Goal: Complete application form: Complete application form

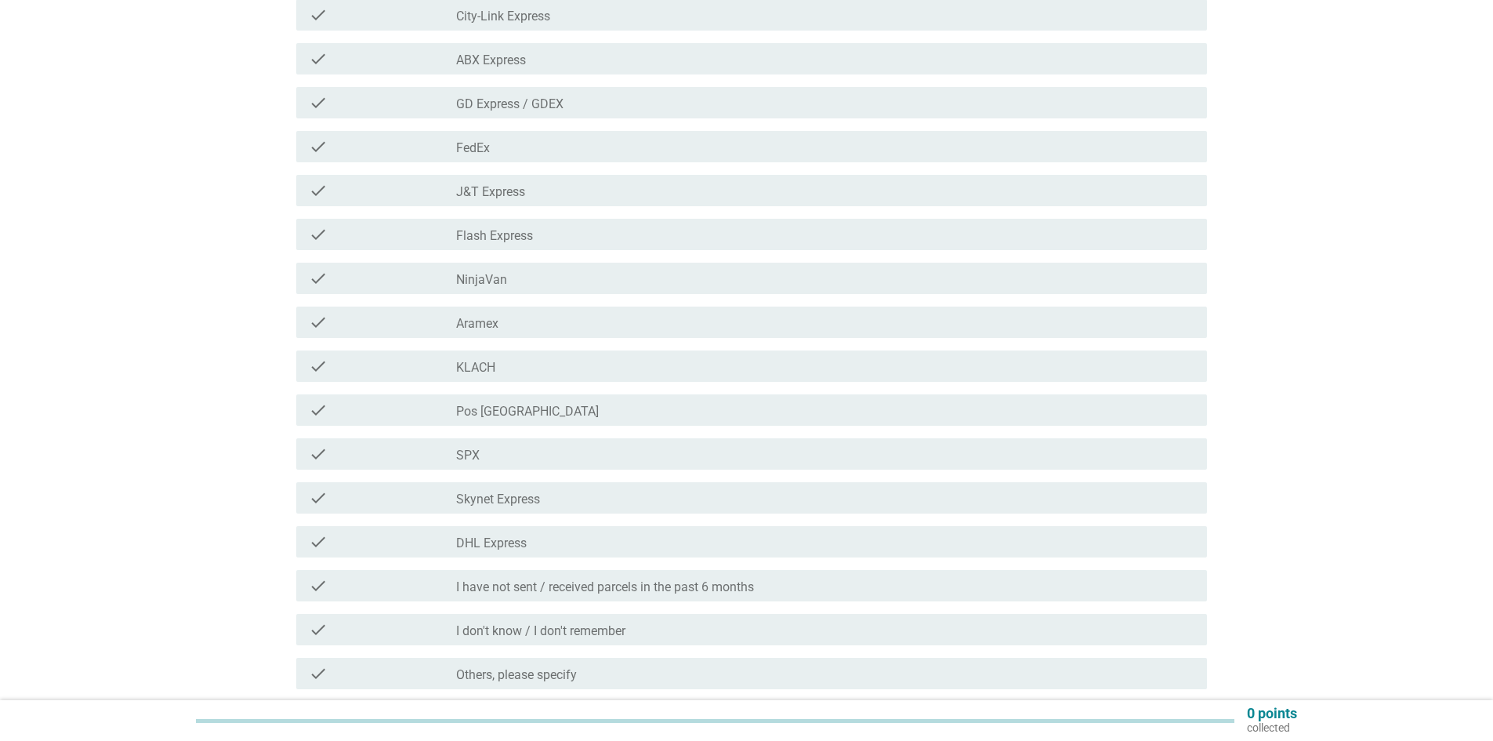
scroll to position [313, 0]
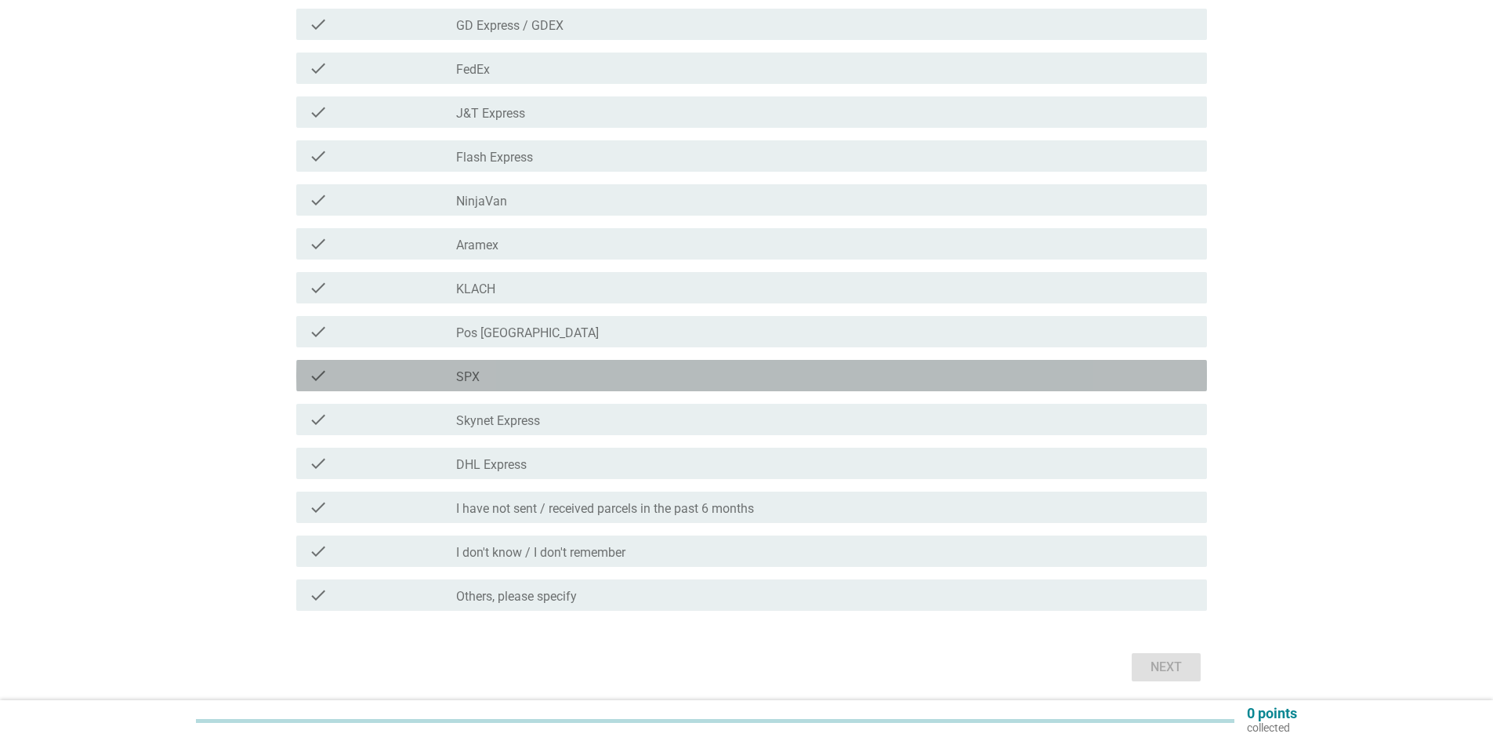
click at [633, 375] on div "check_box_outline_blank SPX" at bounding box center [825, 375] width 738 height 19
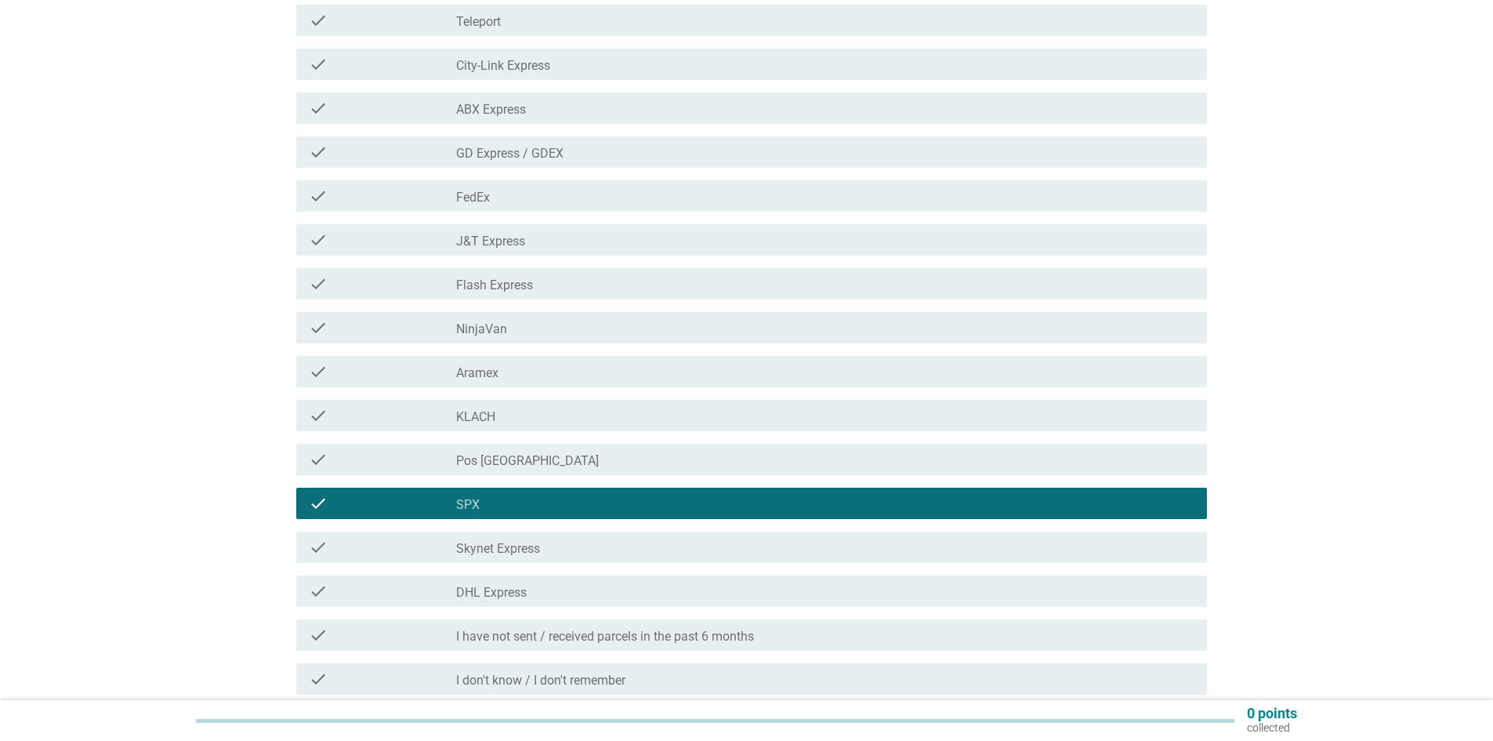
scroll to position [157, 0]
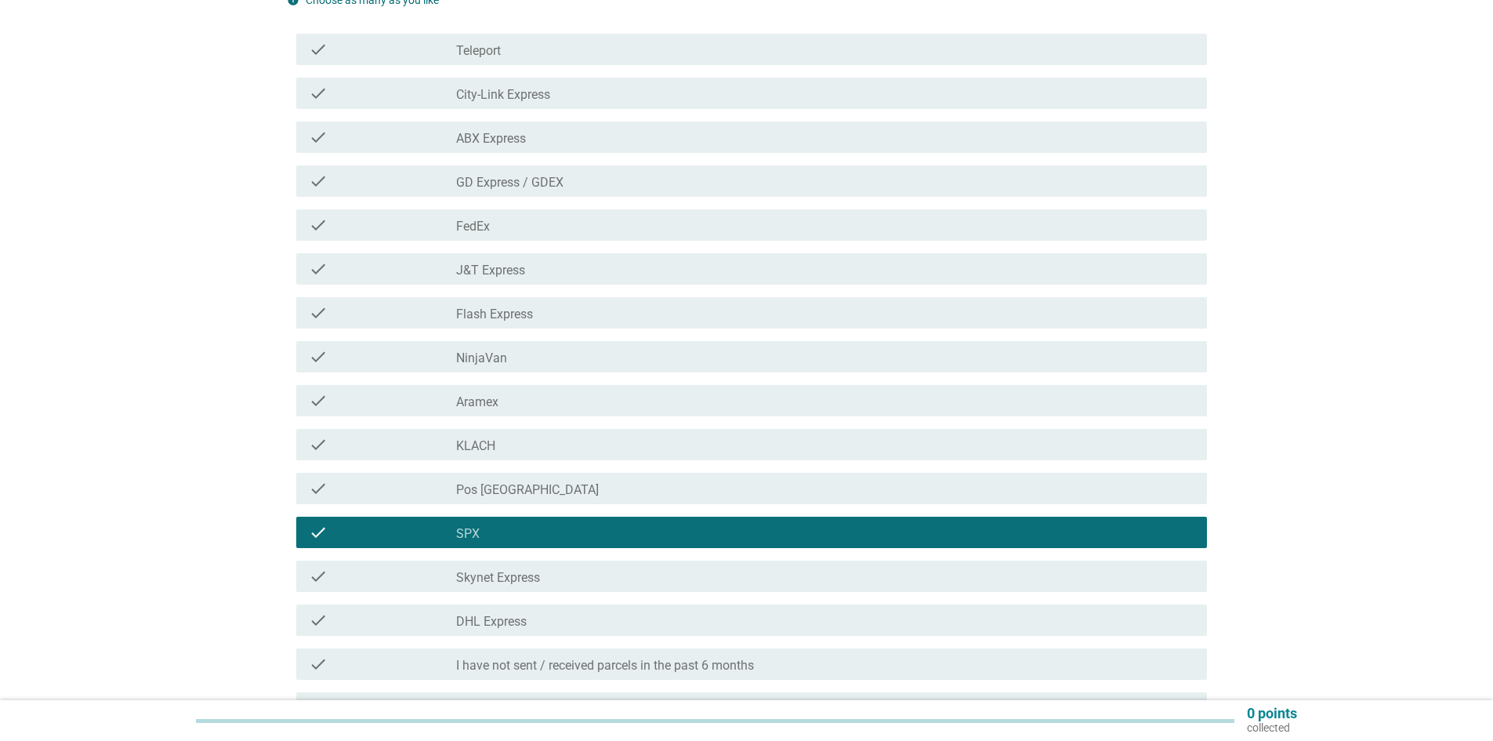
click at [618, 181] on div "check_box_outline_blank GD Express / GDEX" at bounding box center [825, 181] width 738 height 19
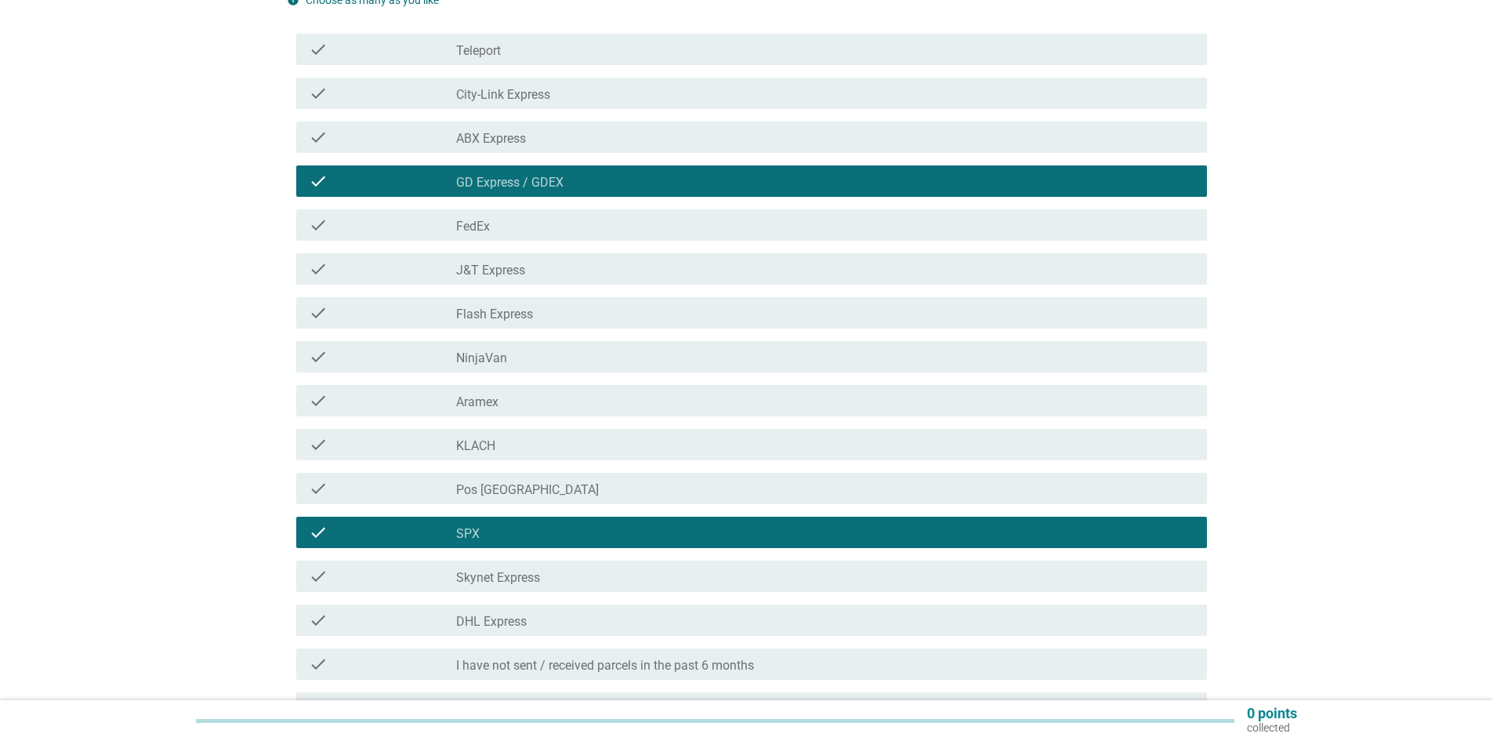
click at [569, 94] on div "check_box_outline_blank City-Link Express" at bounding box center [825, 93] width 738 height 19
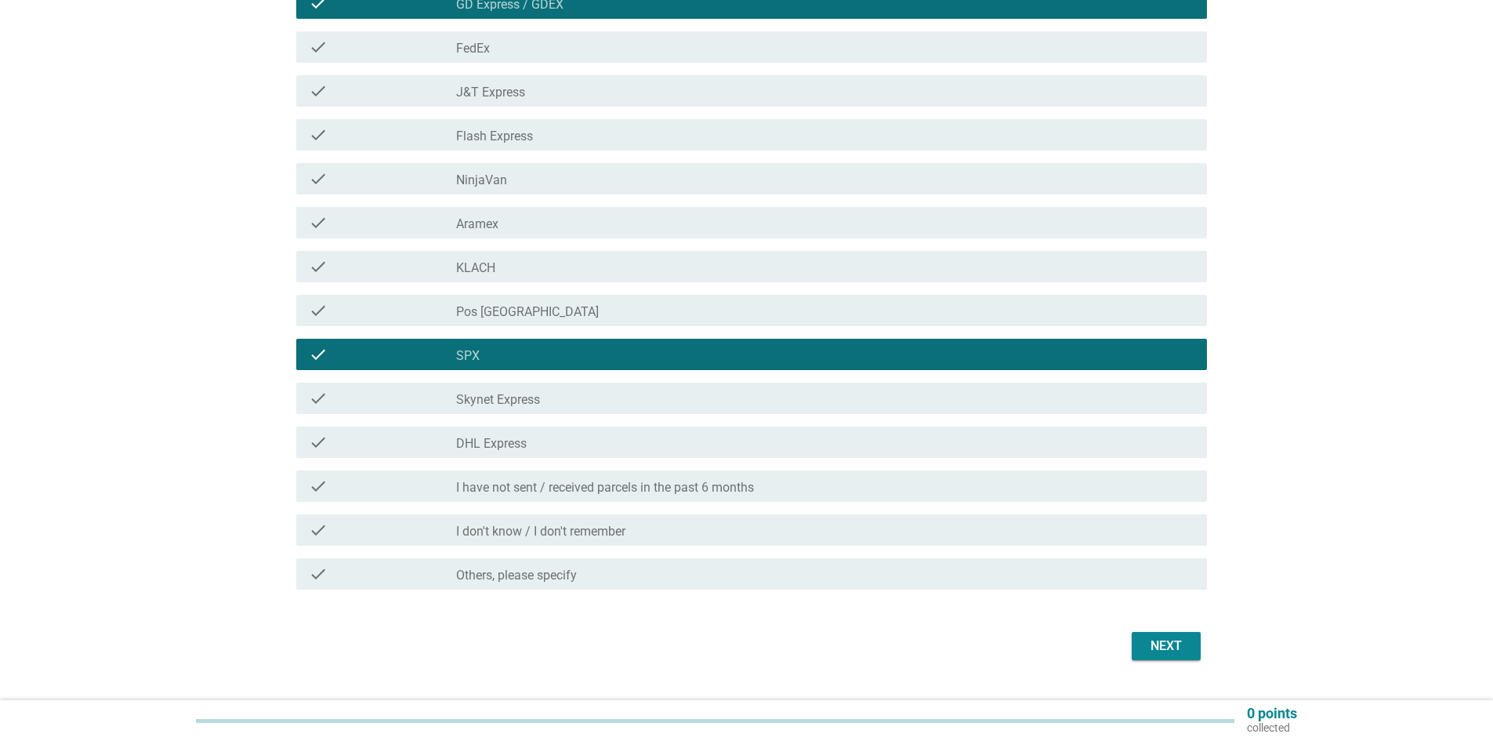
scroll to position [370, 0]
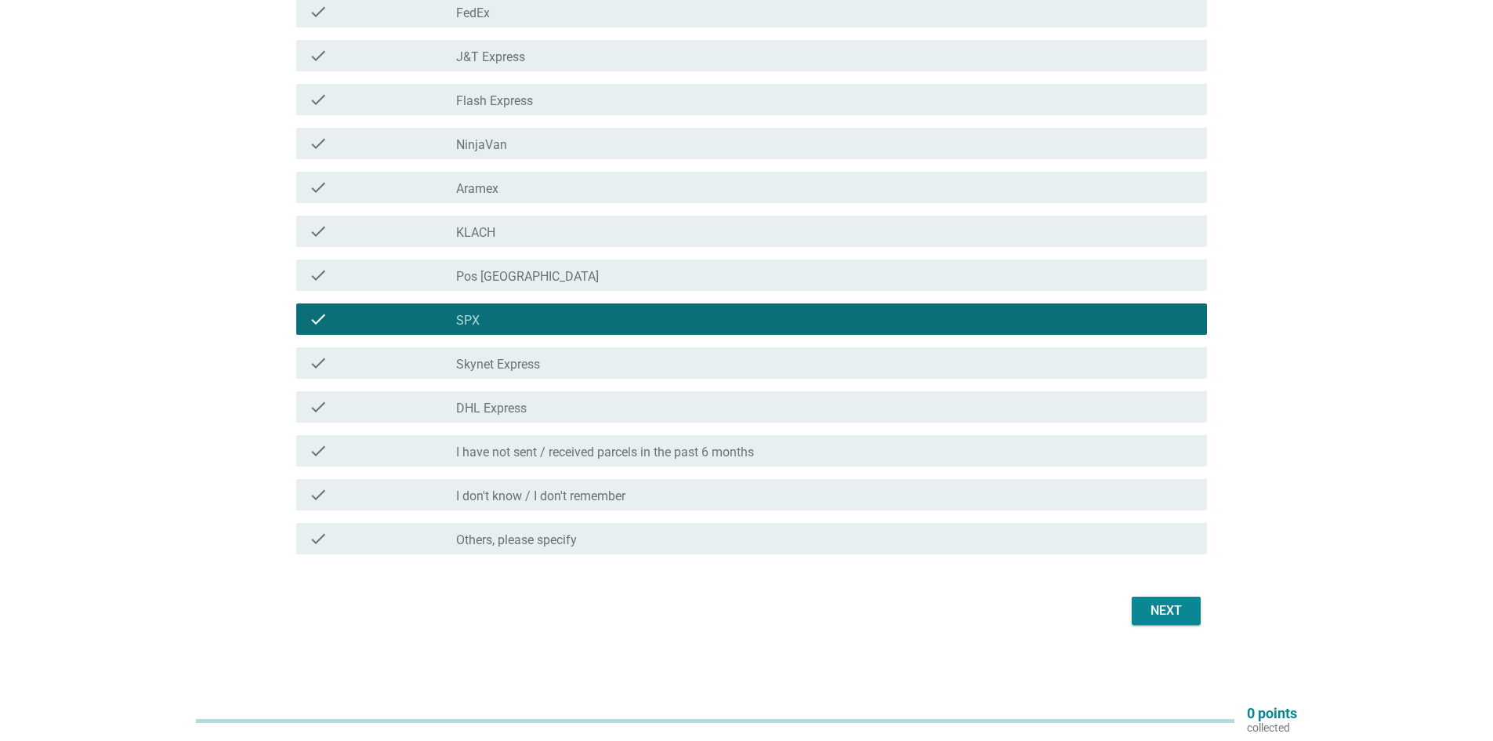
click at [1142, 603] on button "Next" at bounding box center [1166, 610] width 69 height 28
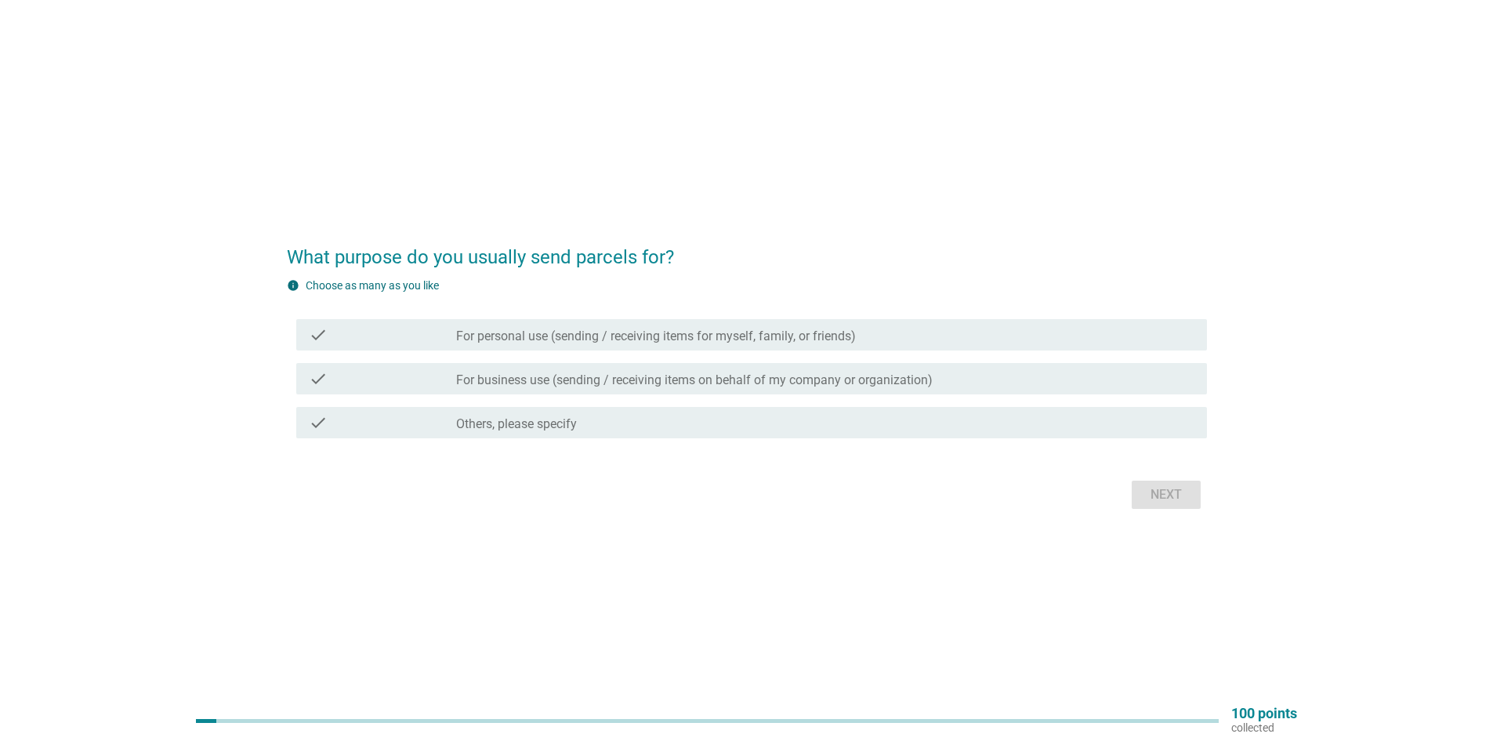
click at [702, 338] on label "For personal use (sending / receiving items for myself, family, or friends)" at bounding box center [656, 336] width 400 height 16
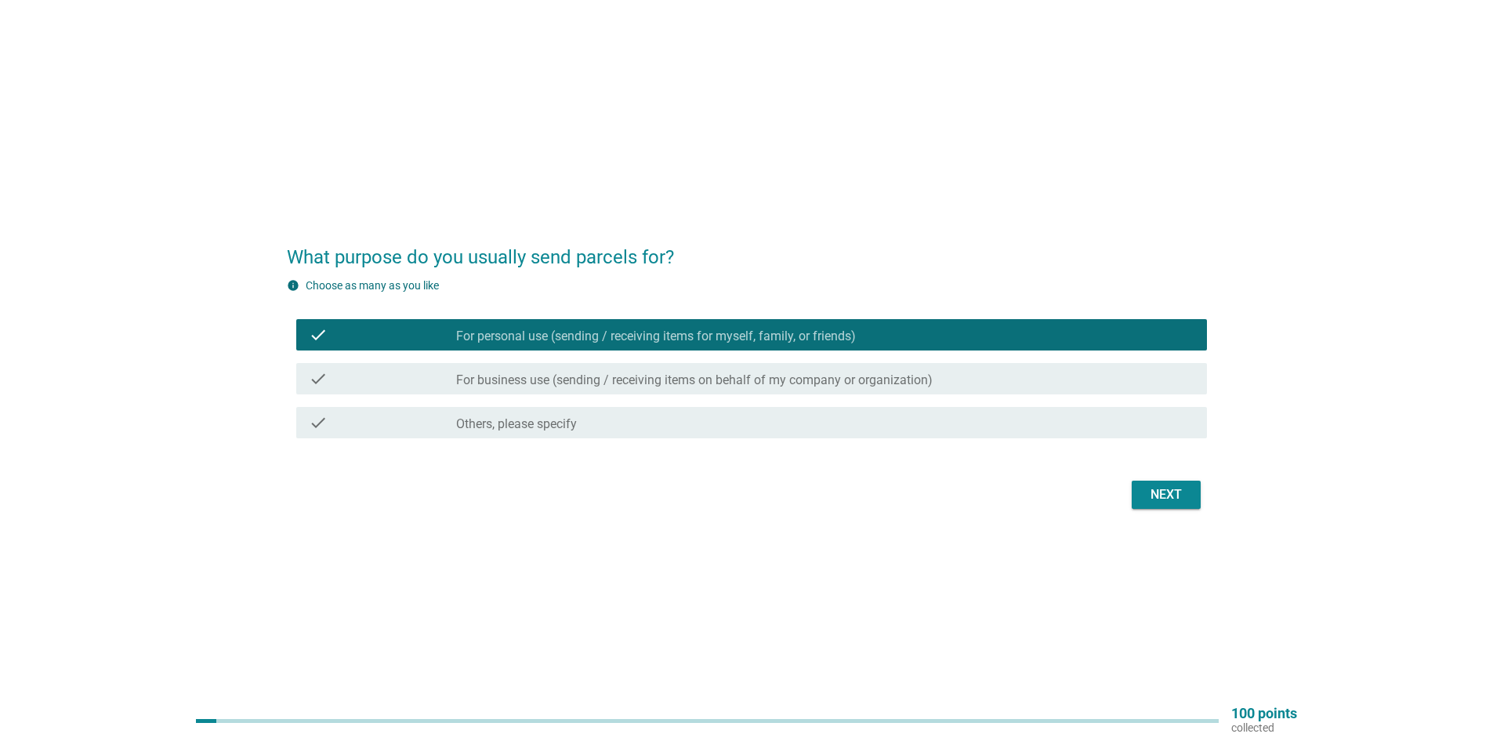
click at [693, 380] on label "For business use (sending / receiving items on behalf of my company or organiza…" at bounding box center [694, 380] width 476 height 16
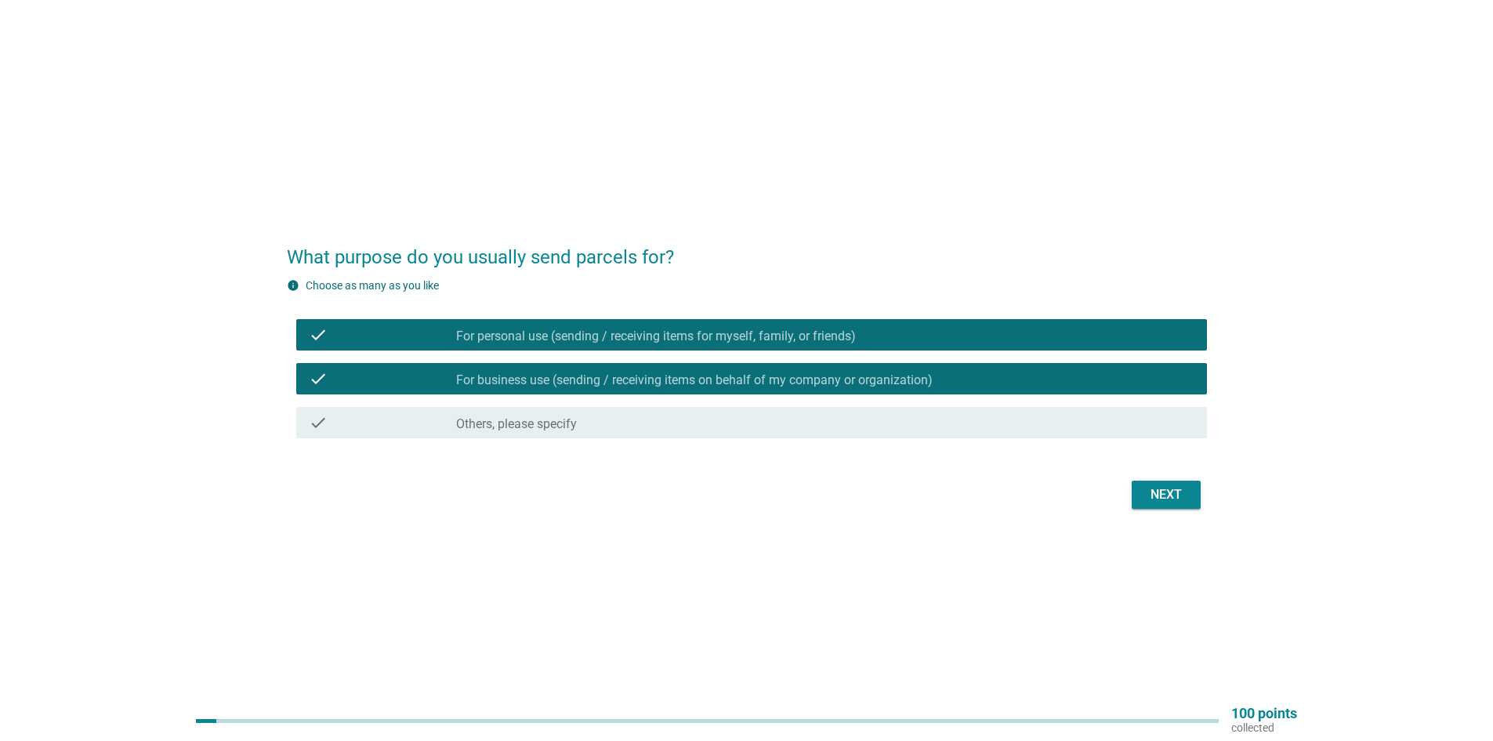
click at [1178, 495] on div "Next" at bounding box center [1166, 494] width 44 height 19
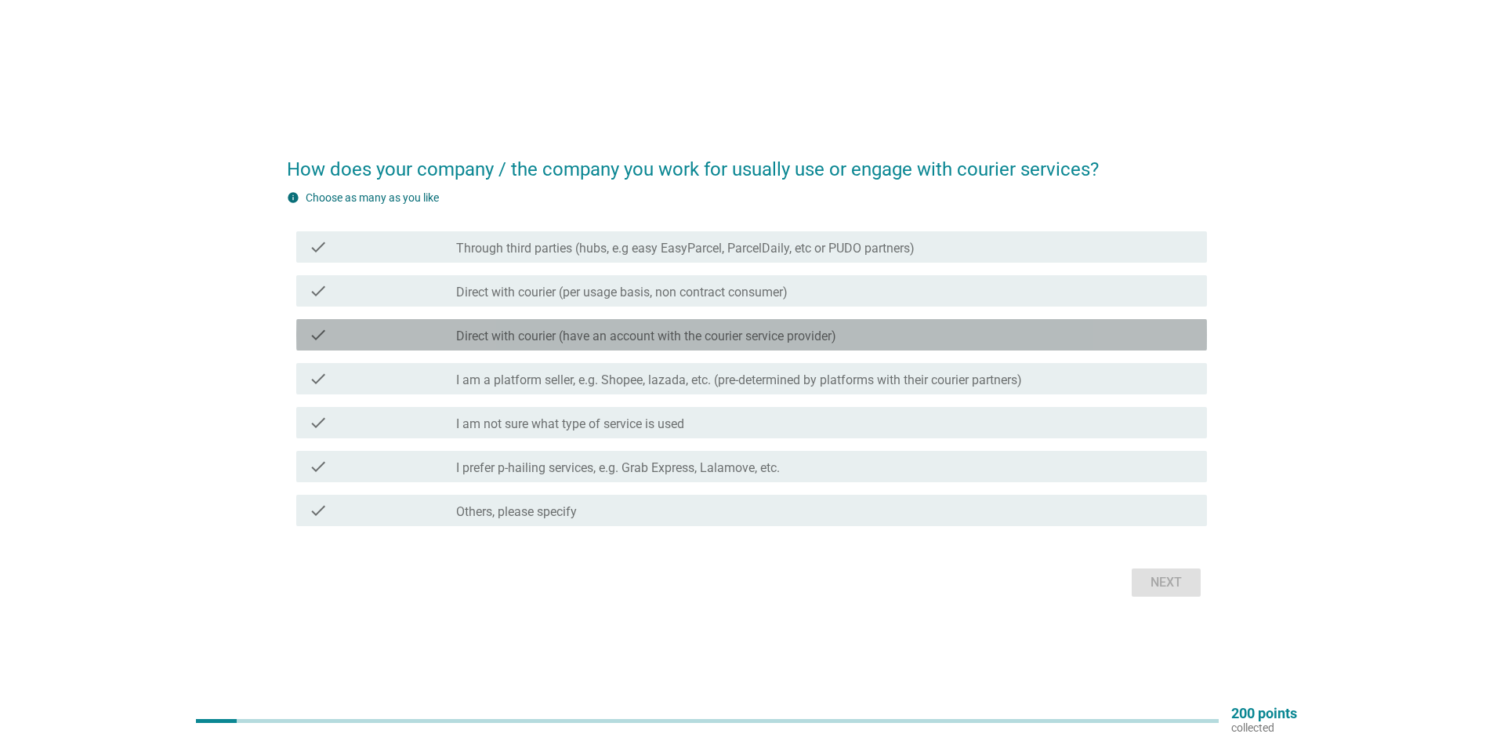
click at [595, 334] on label "Direct with courier (have an account with the courier service provider)" at bounding box center [646, 336] width 380 height 16
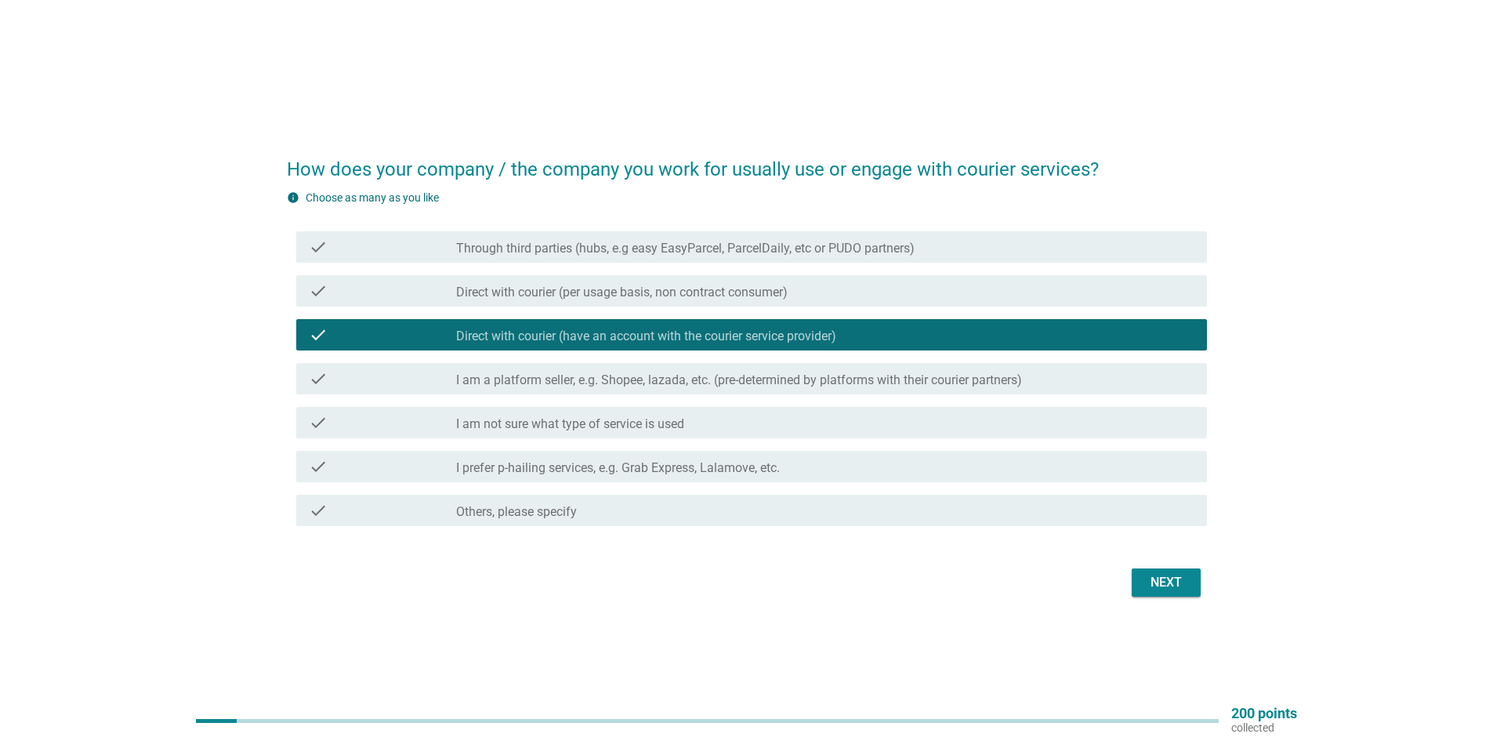
click at [1161, 577] on div "Next" at bounding box center [1166, 582] width 44 height 19
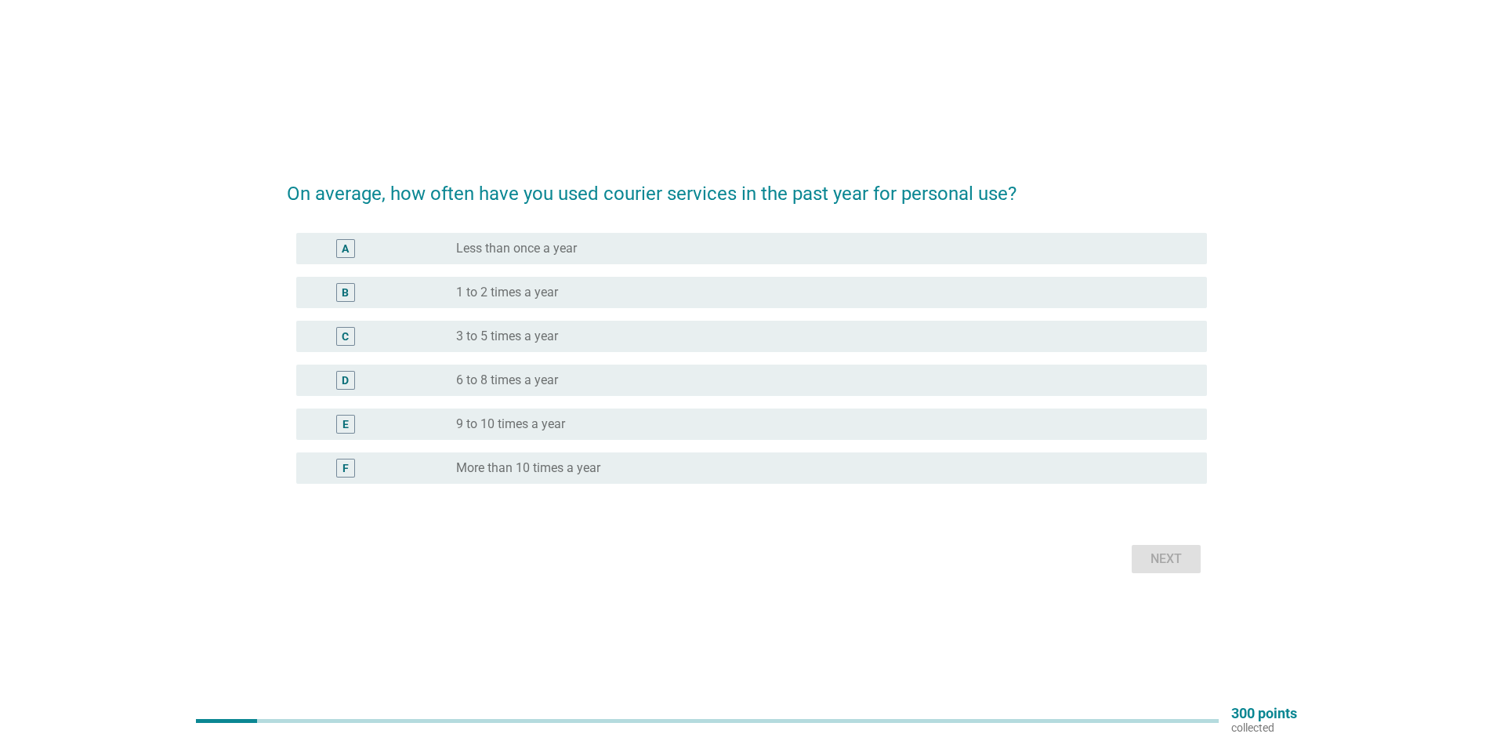
click at [566, 429] on div "radio_button_unchecked 9 to 10 times a year" at bounding box center [819, 424] width 726 height 16
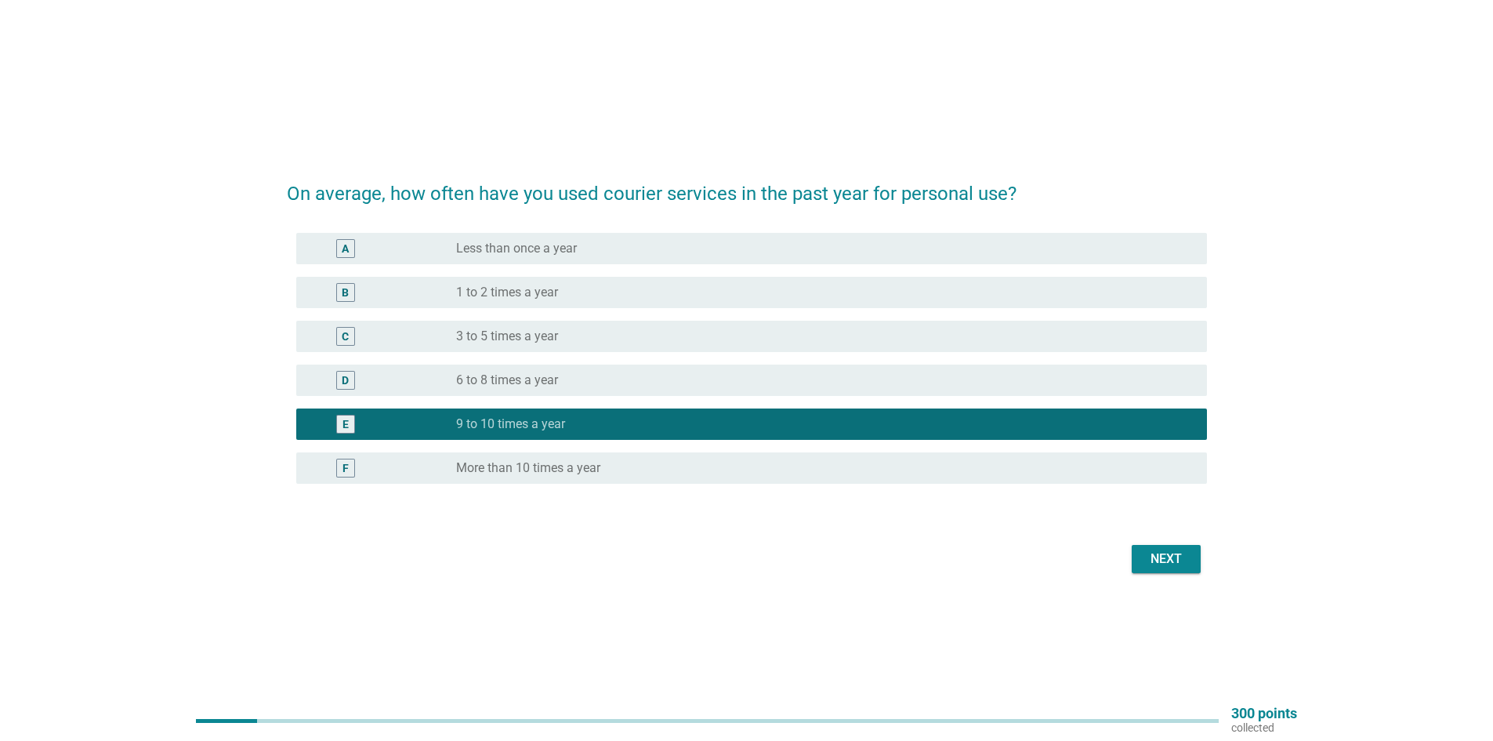
click at [1200, 560] on button "Next" at bounding box center [1166, 559] width 69 height 28
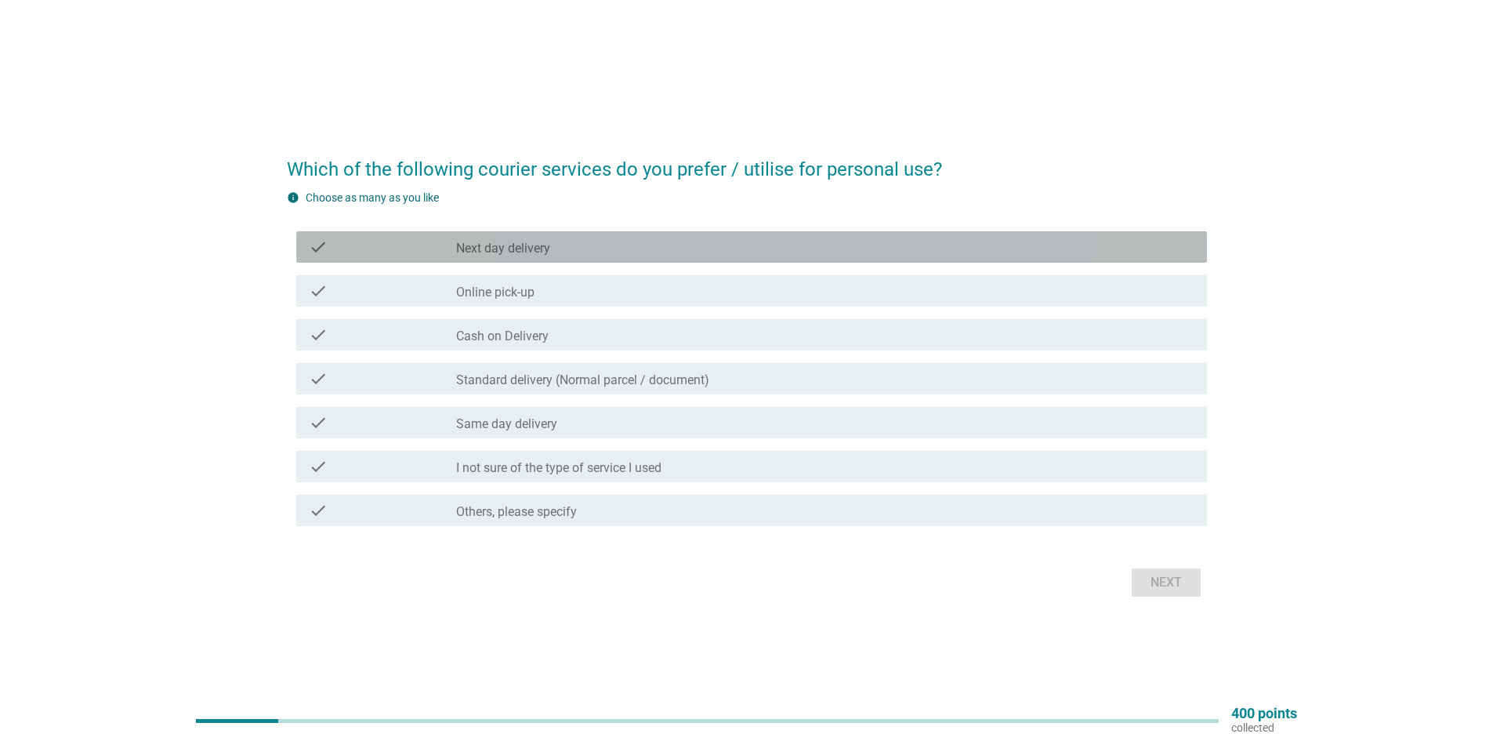
click at [579, 239] on div "check_box_outline_blank Next day delivery" at bounding box center [825, 246] width 738 height 19
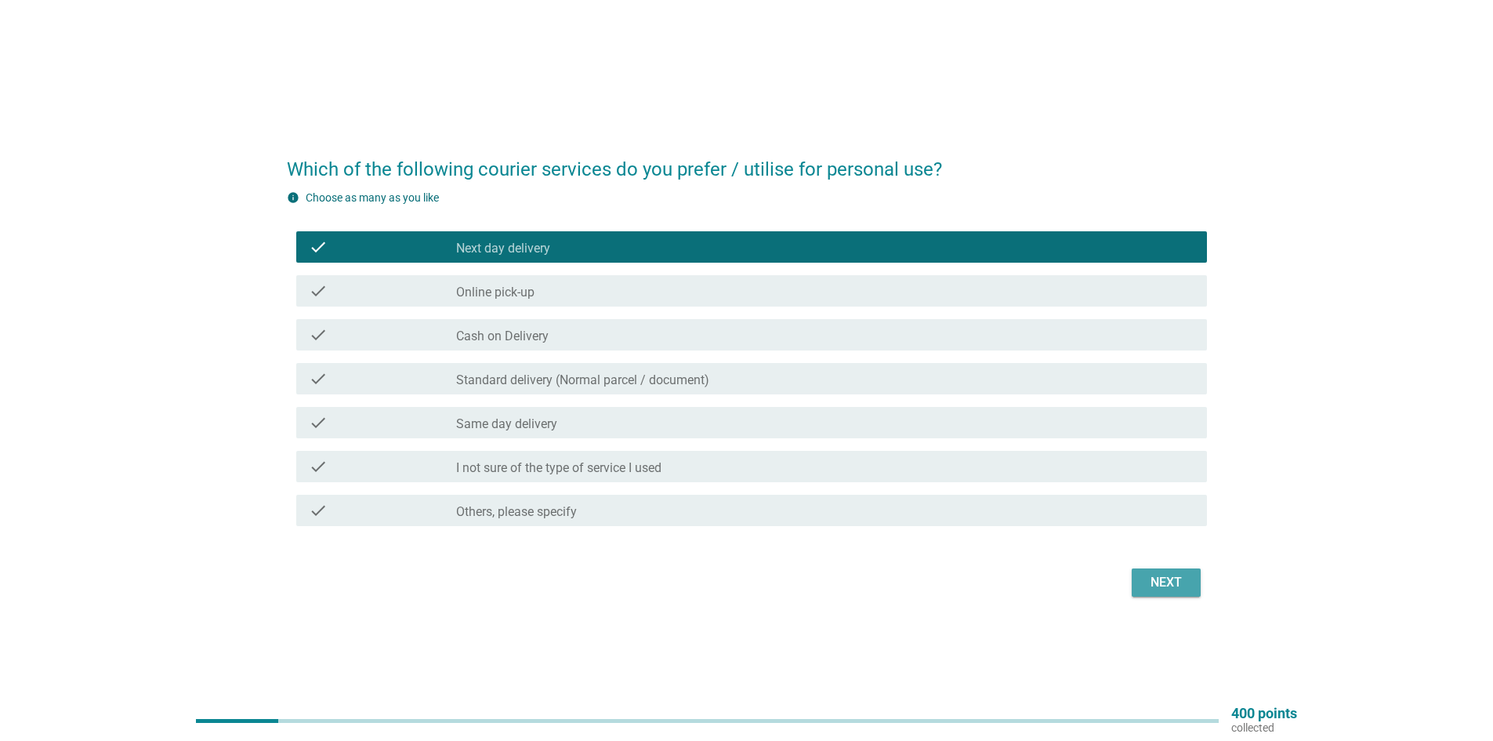
click at [1182, 583] on div "Next" at bounding box center [1166, 582] width 44 height 19
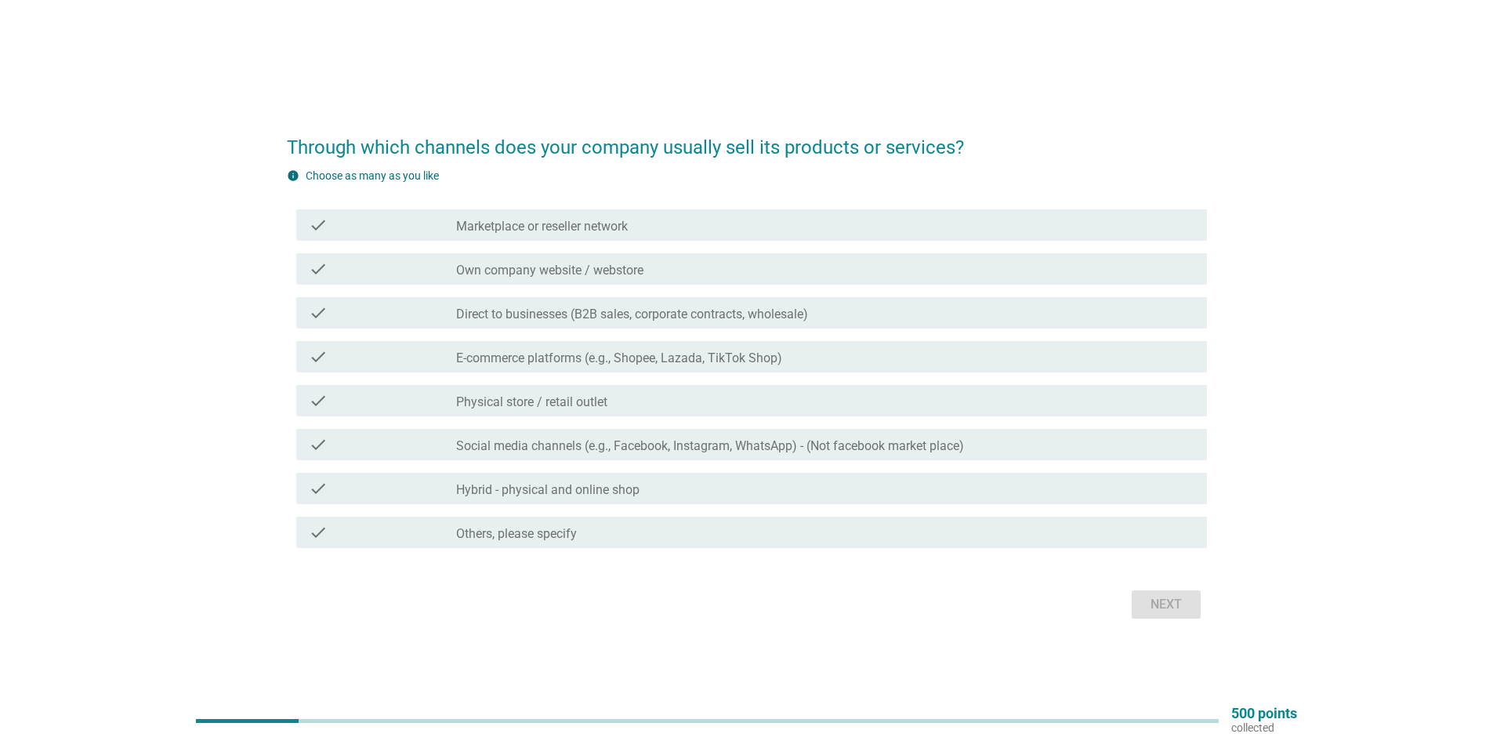
click at [755, 404] on div "check_box_outline_blank Physical store / retail outlet" at bounding box center [825, 400] width 738 height 19
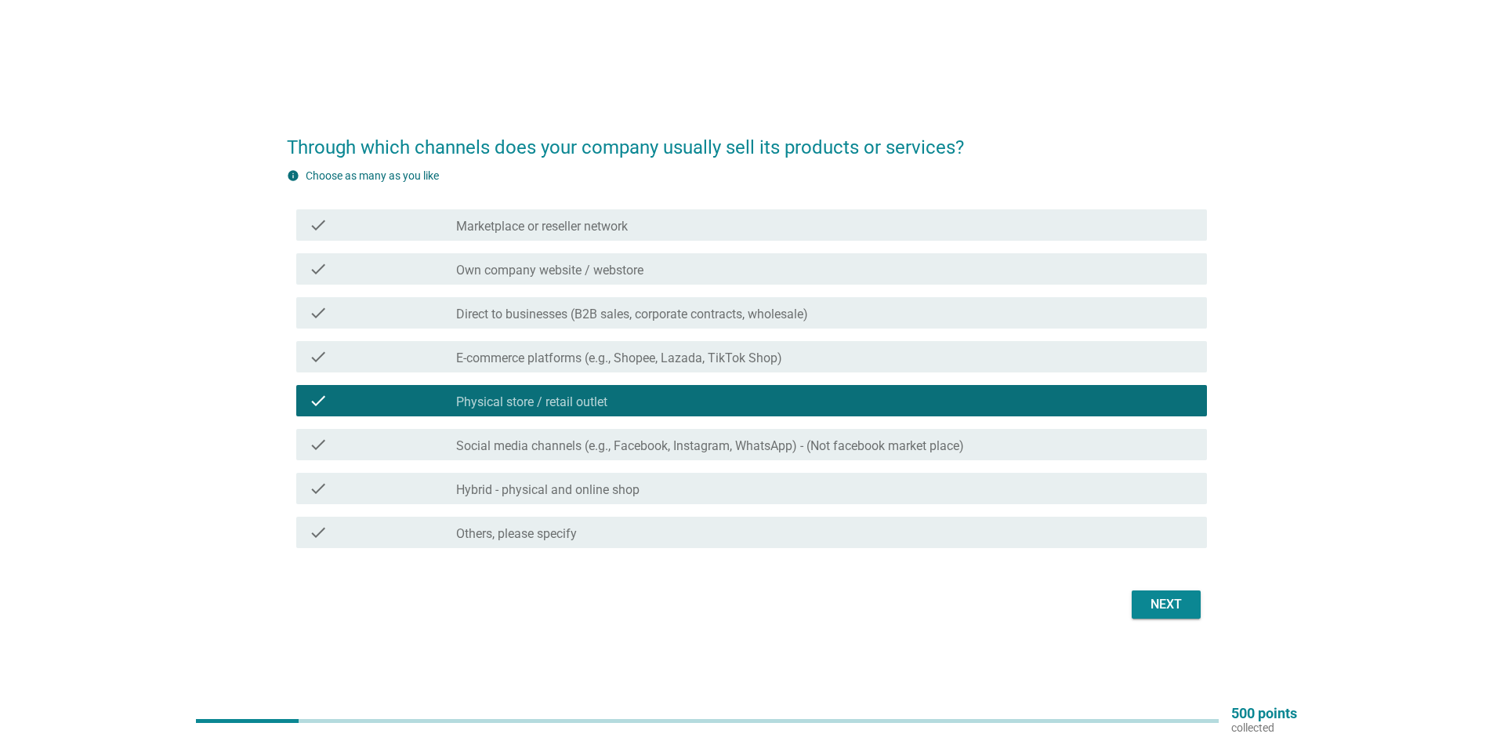
click at [1174, 603] on div "Next" at bounding box center [1166, 604] width 44 height 19
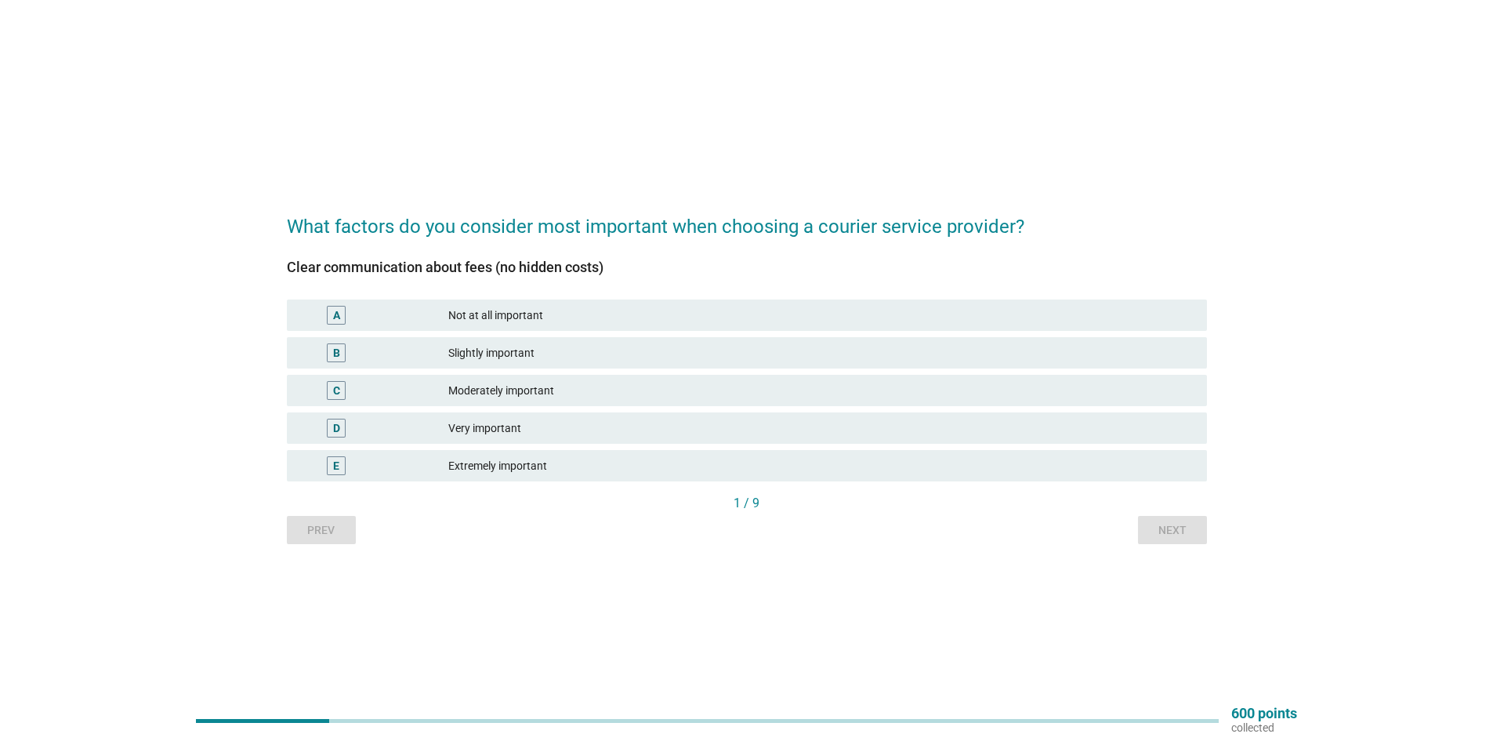
click at [552, 458] on div "Extremely important" at bounding box center [821, 465] width 746 height 19
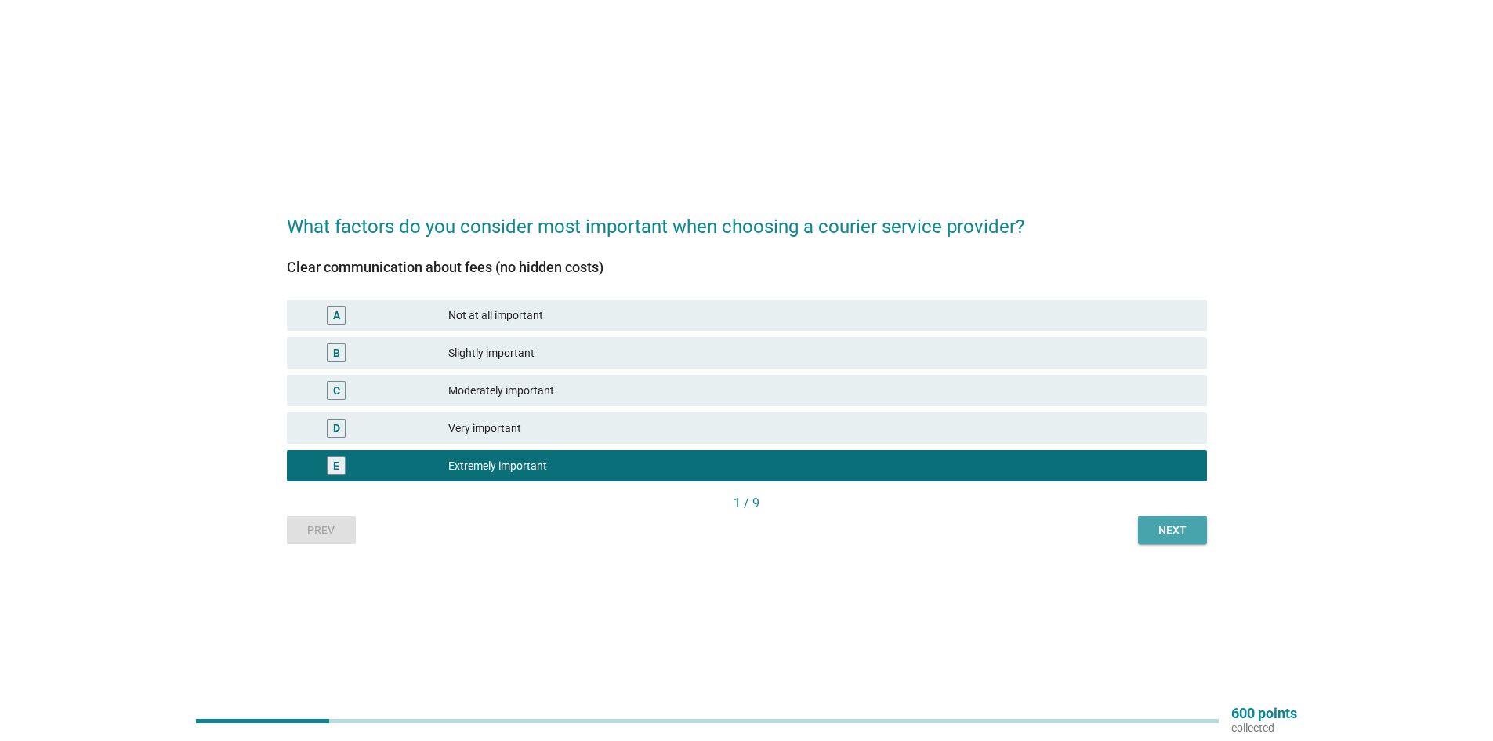
click at [1175, 532] on div "Next" at bounding box center [1172, 530] width 44 height 16
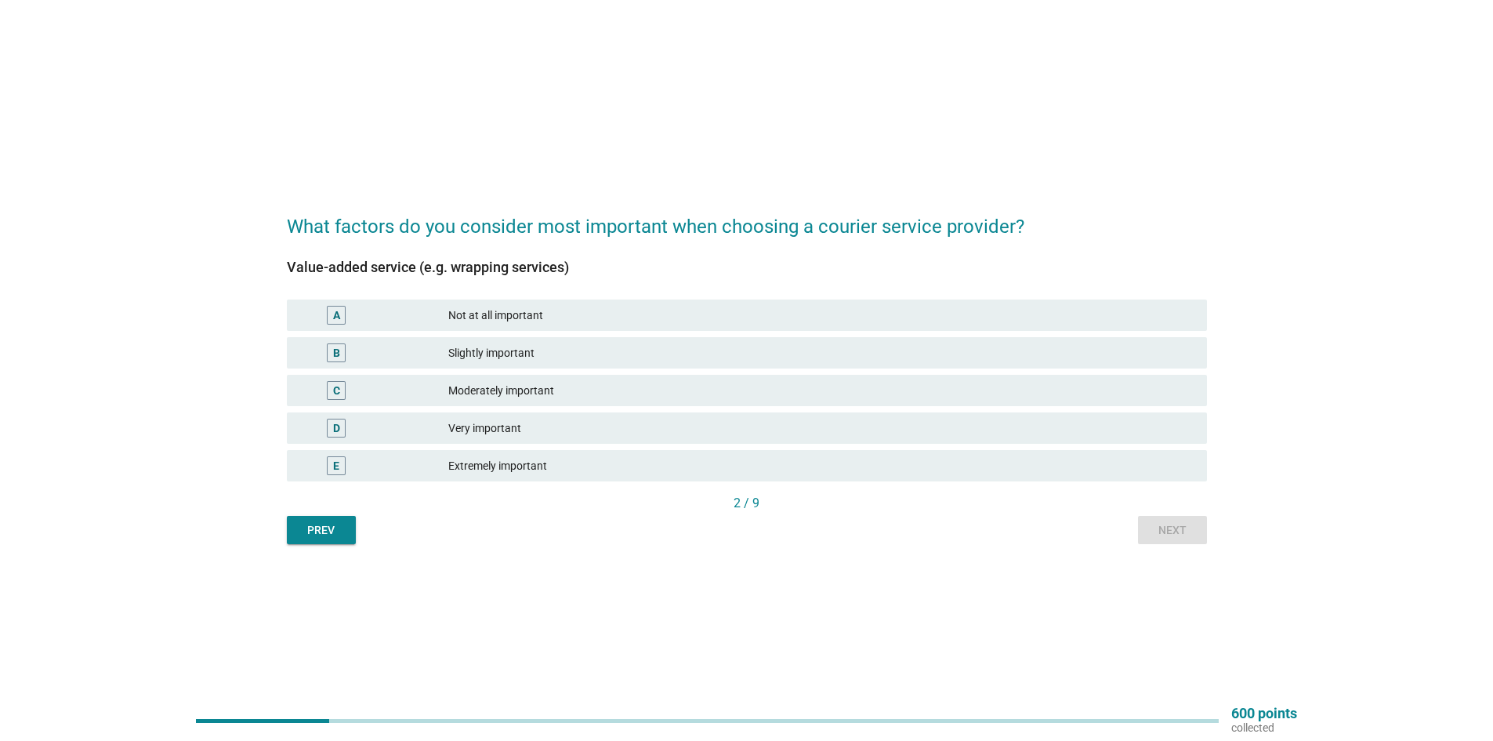
click at [619, 386] on div "Moderately important" at bounding box center [821, 390] width 746 height 19
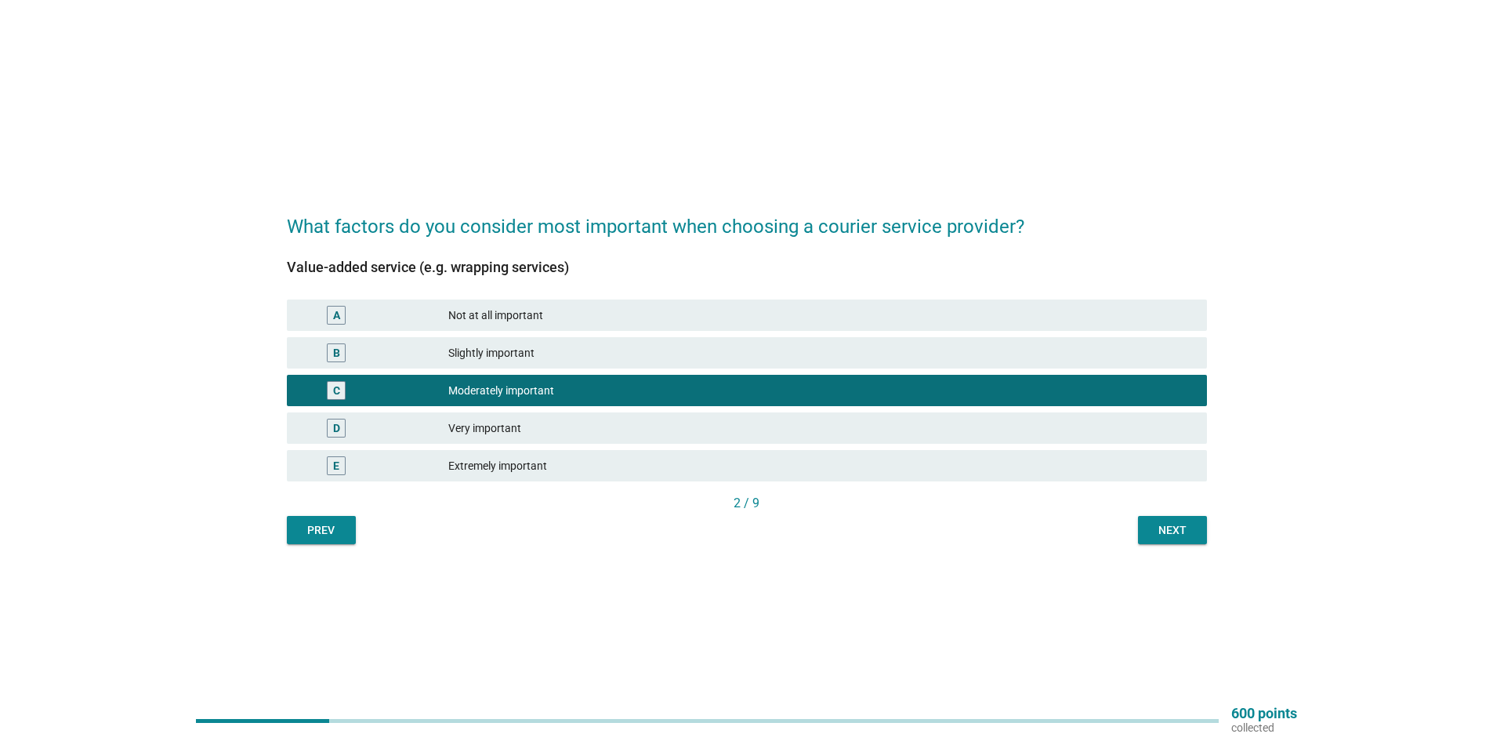
click at [1186, 531] on div "Next" at bounding box center [1172, 530] width 44 height 16
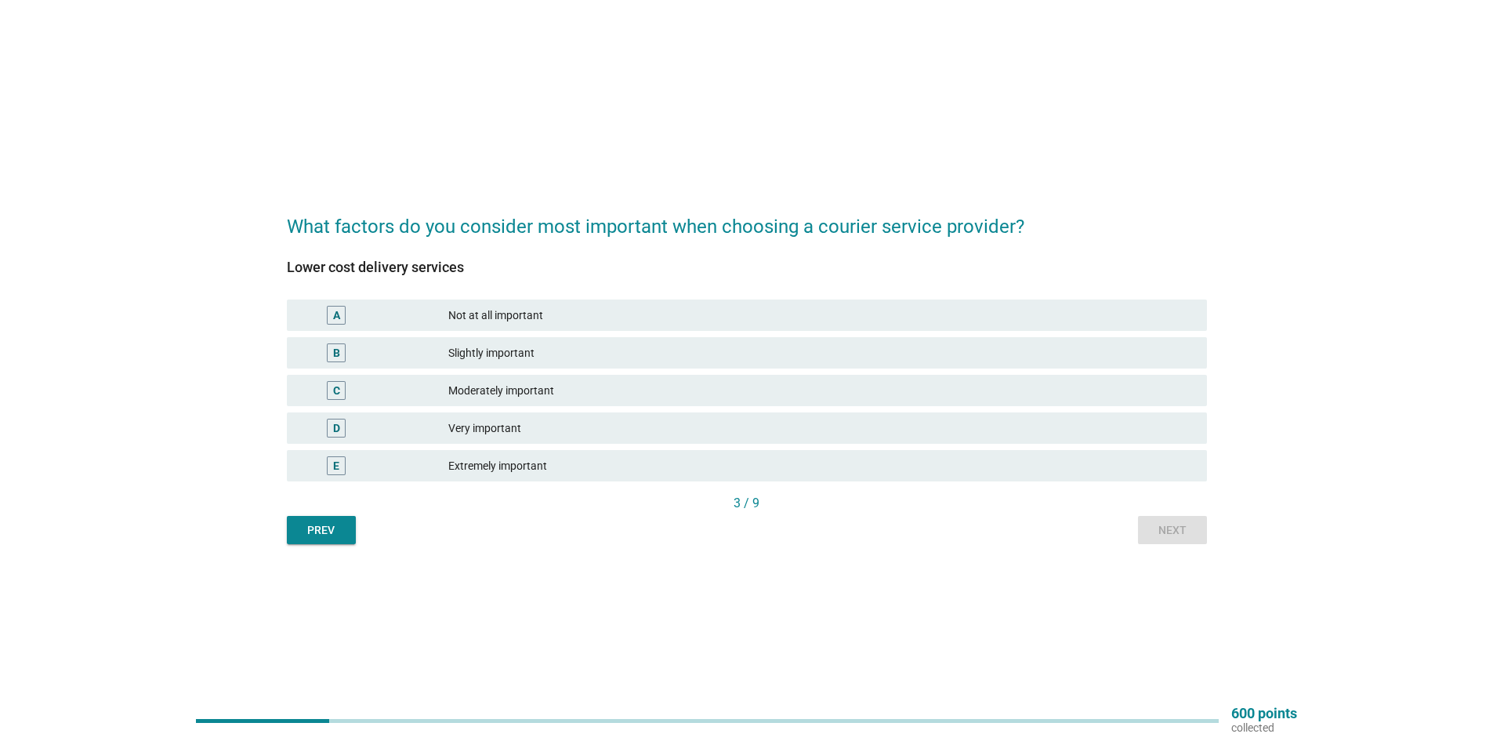
click at [556, 425] on div "Very important" at bounding box center [821, 427] width 746 height 19
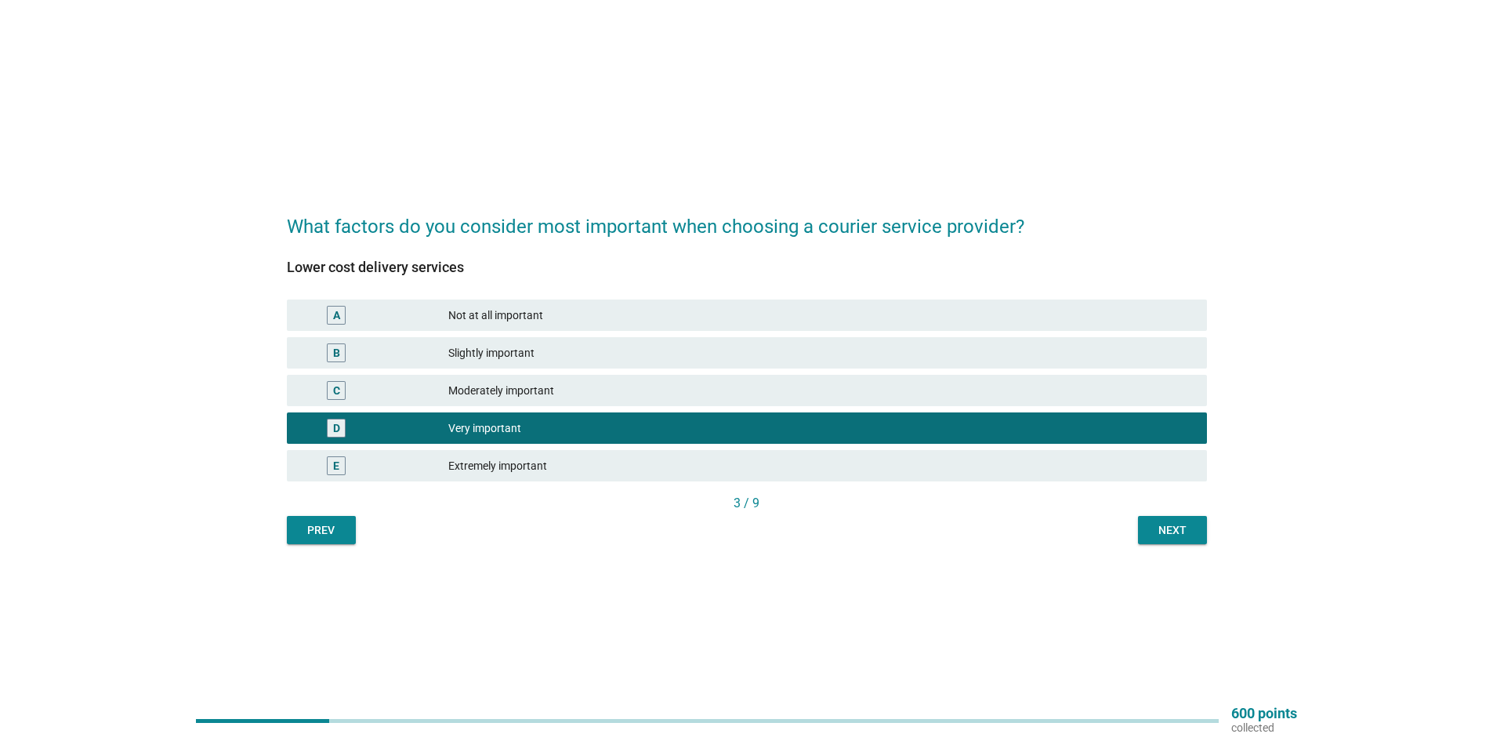
click at [1198, 535] on button "Next" at bounding box center [1172, 530] width 69 height 28
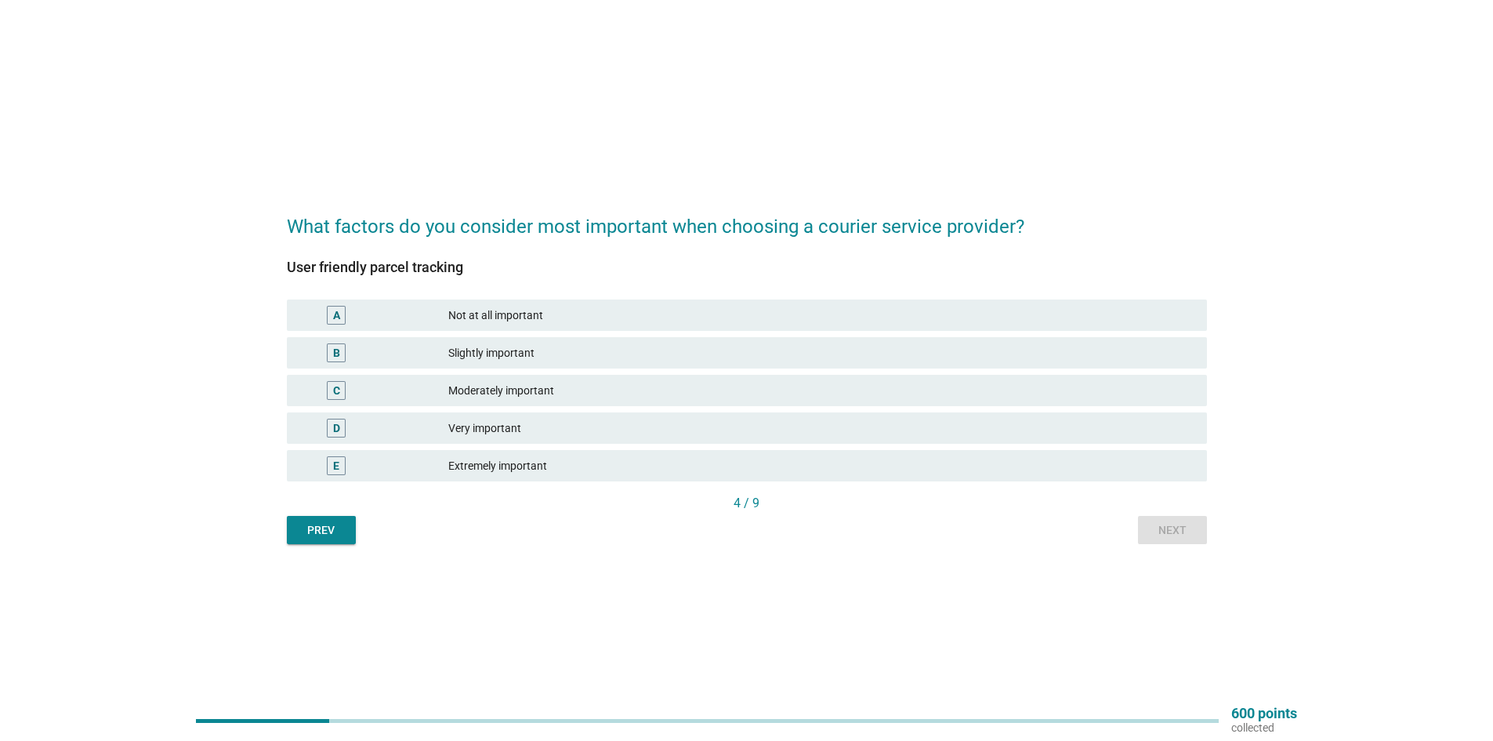
click at [558, 433] on div "Very important" at bounding box center [821, 427] width 746 height 19
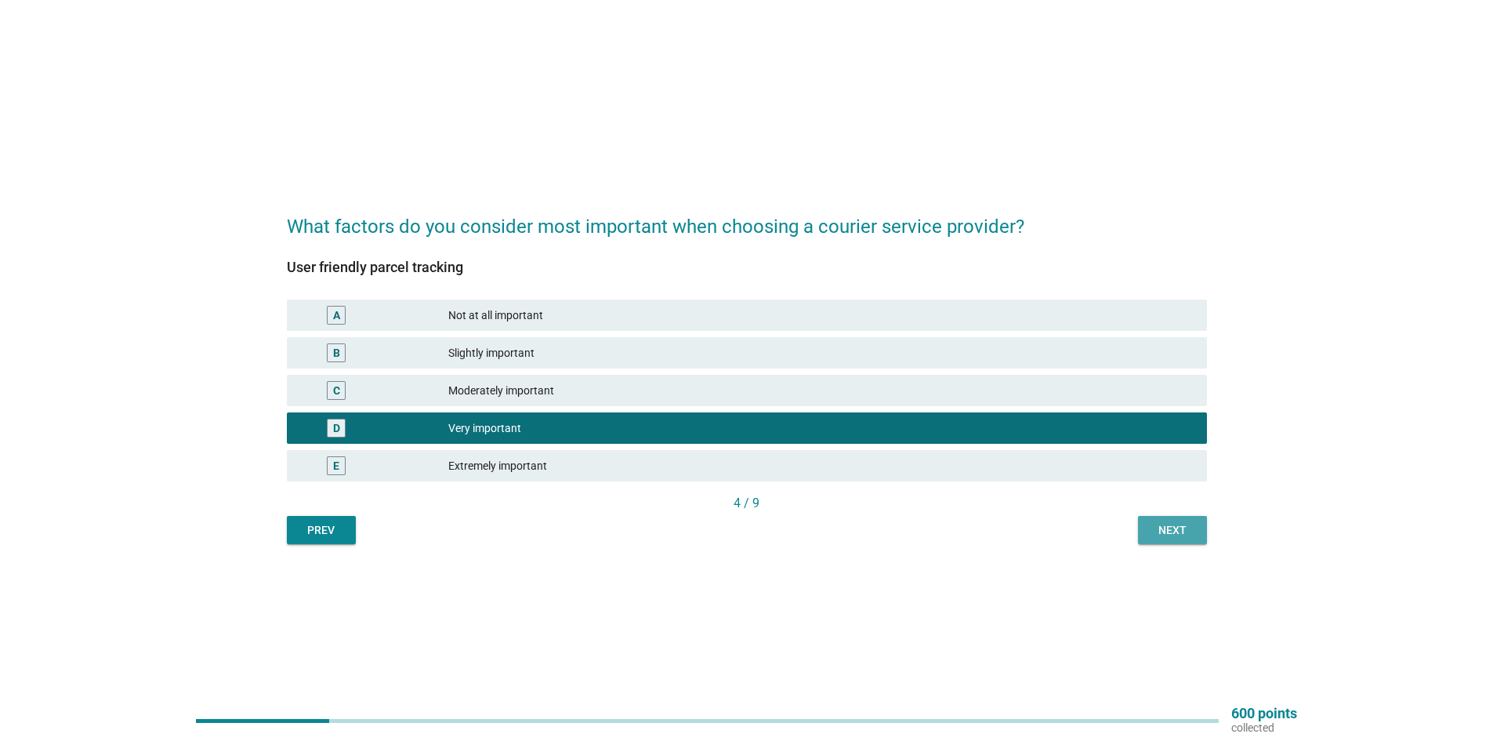
click at [1155, 527] on div "Next" at bounding box center [1172, 530] width 44 height 16
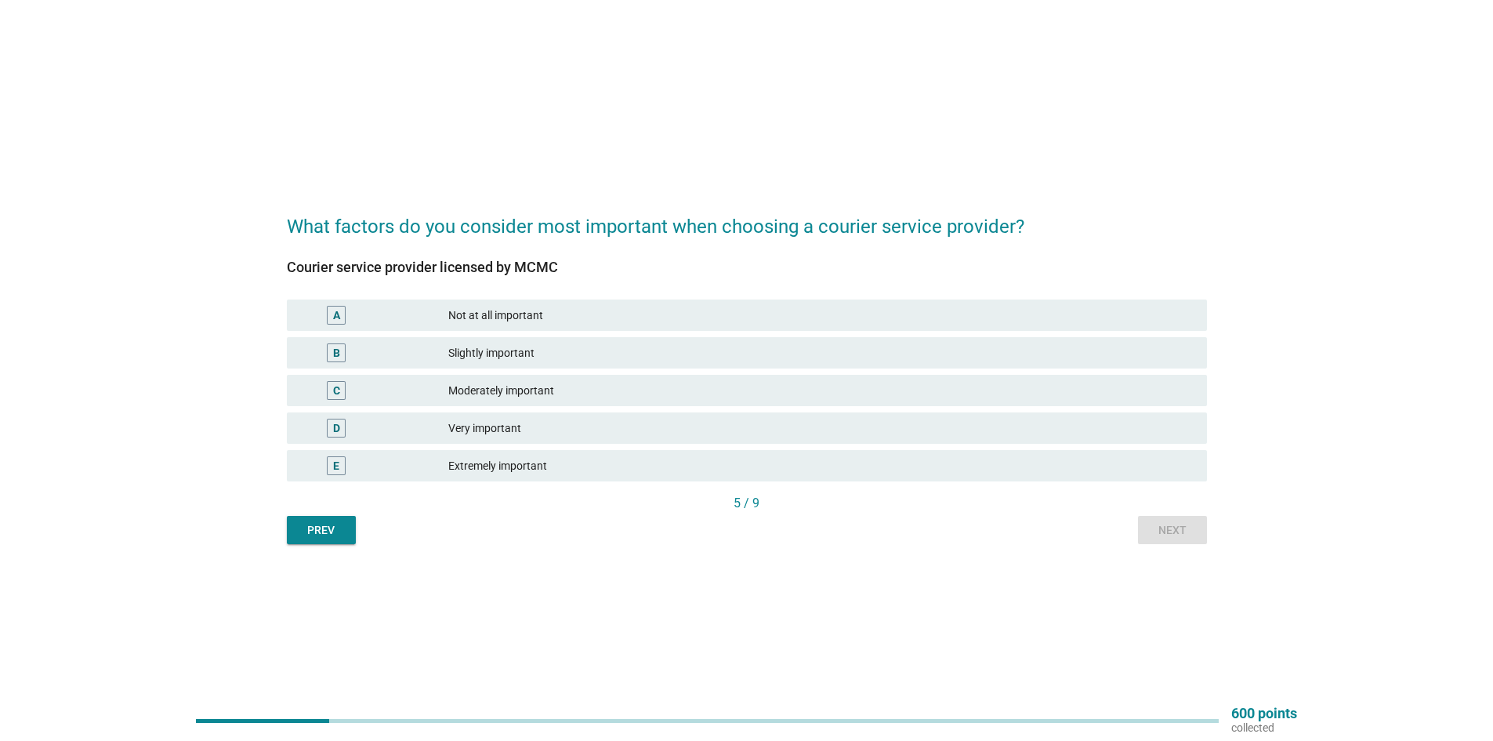
click at [596, 463] on div "Extremely important" at bounding box center [821, 465] width 746 height 19
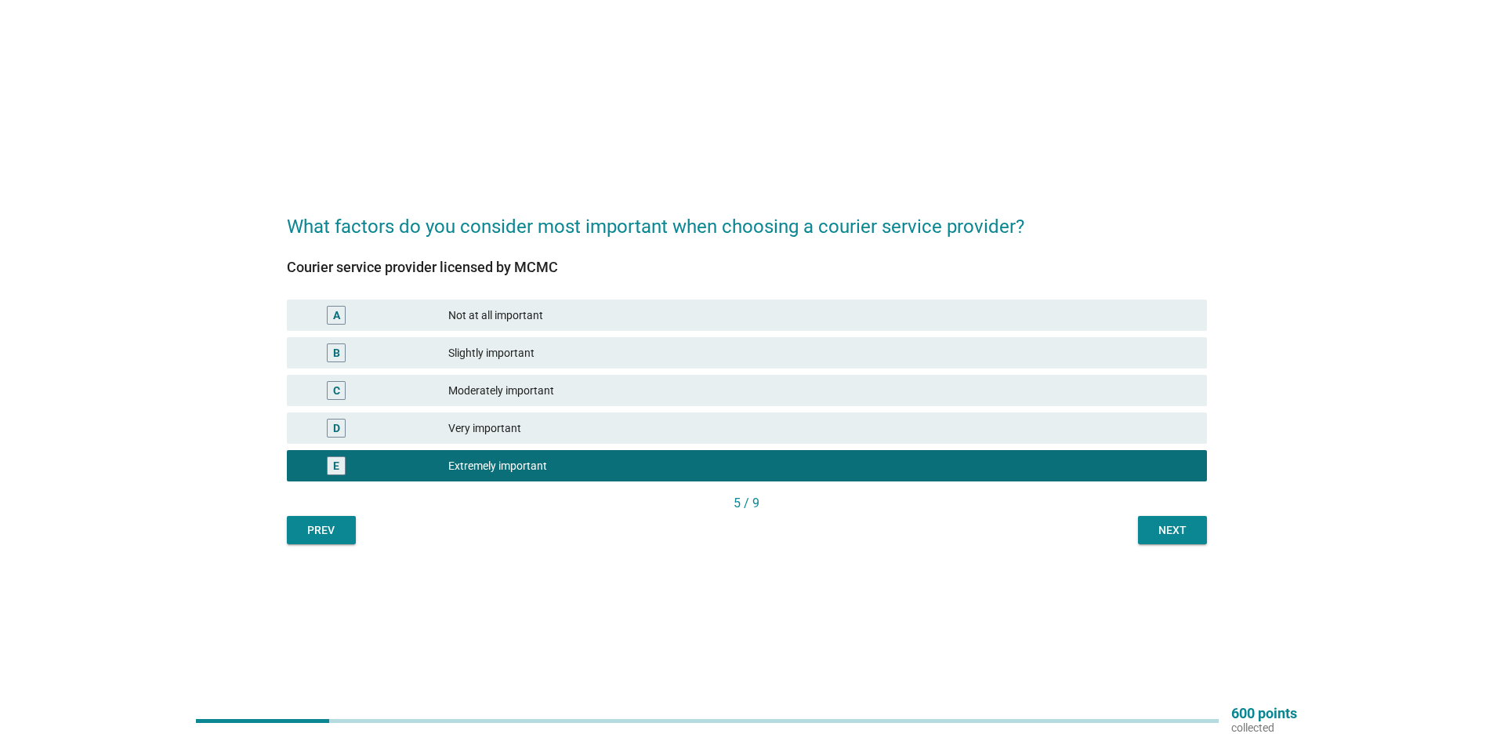
click at [846, 431] on div "Very important" at bounding box center [821, 427] width 746 height 19
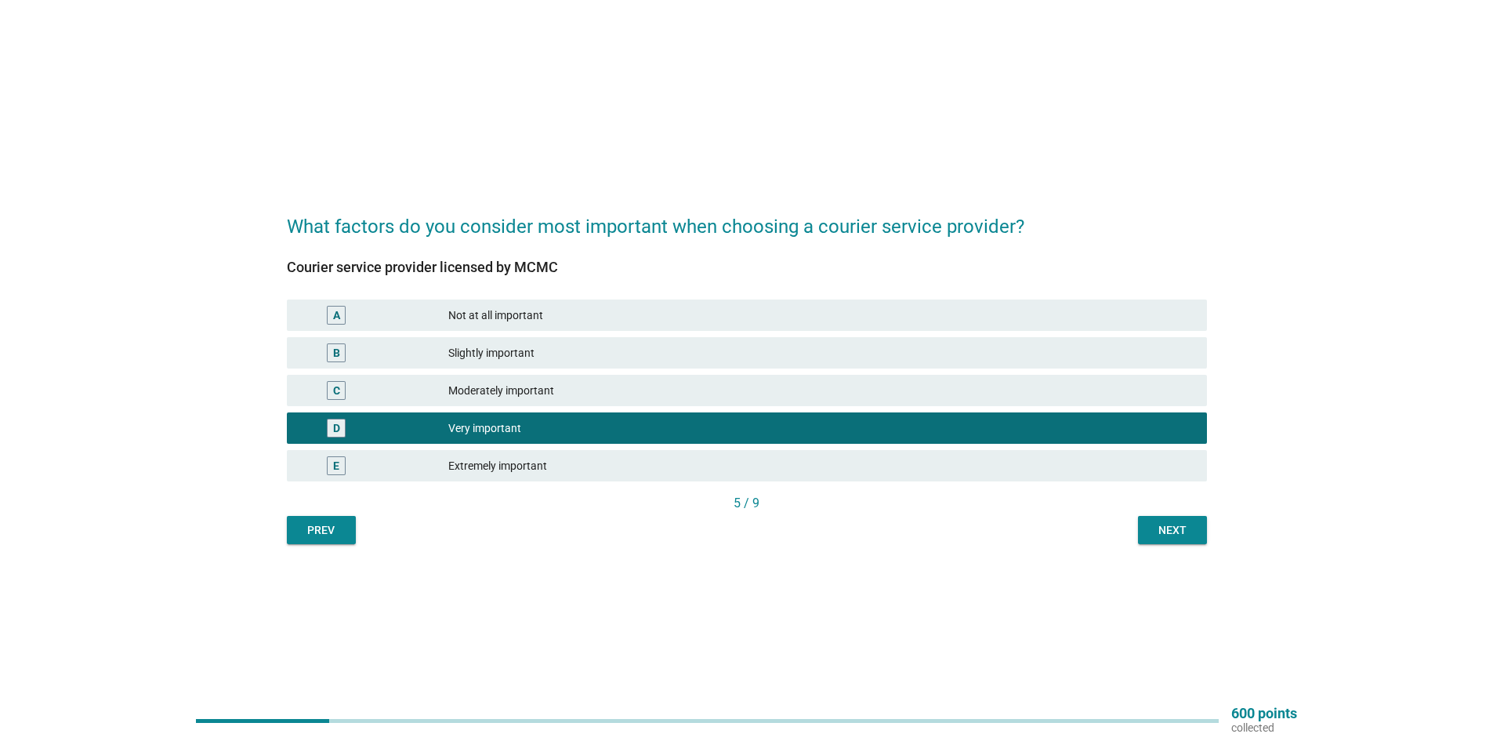
click at [1179, 535] on div "Next" at bounding box center [1172, 530] width 44 height 16
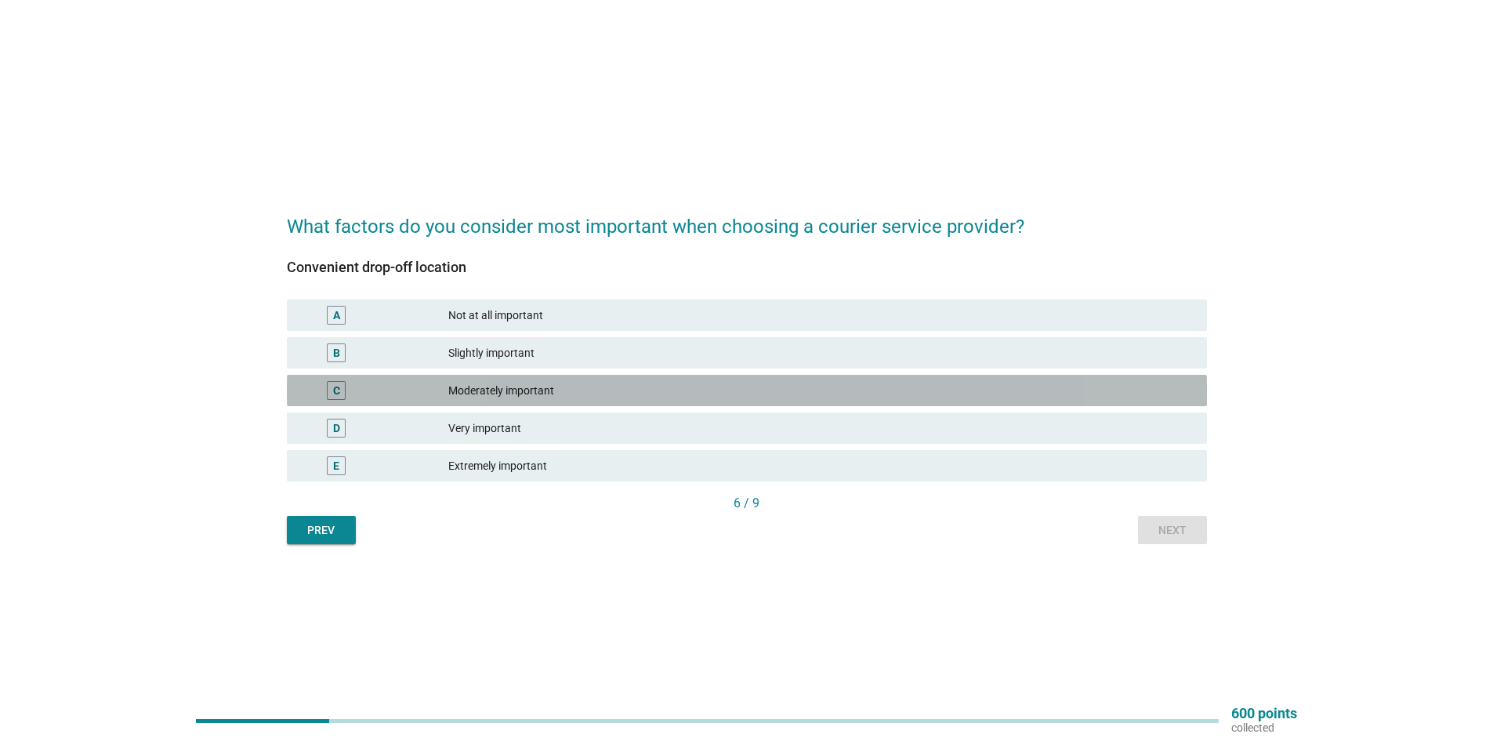
click at [585, 392] on div "Moderately important" at bounding box center [821, 390] width 746 height 19
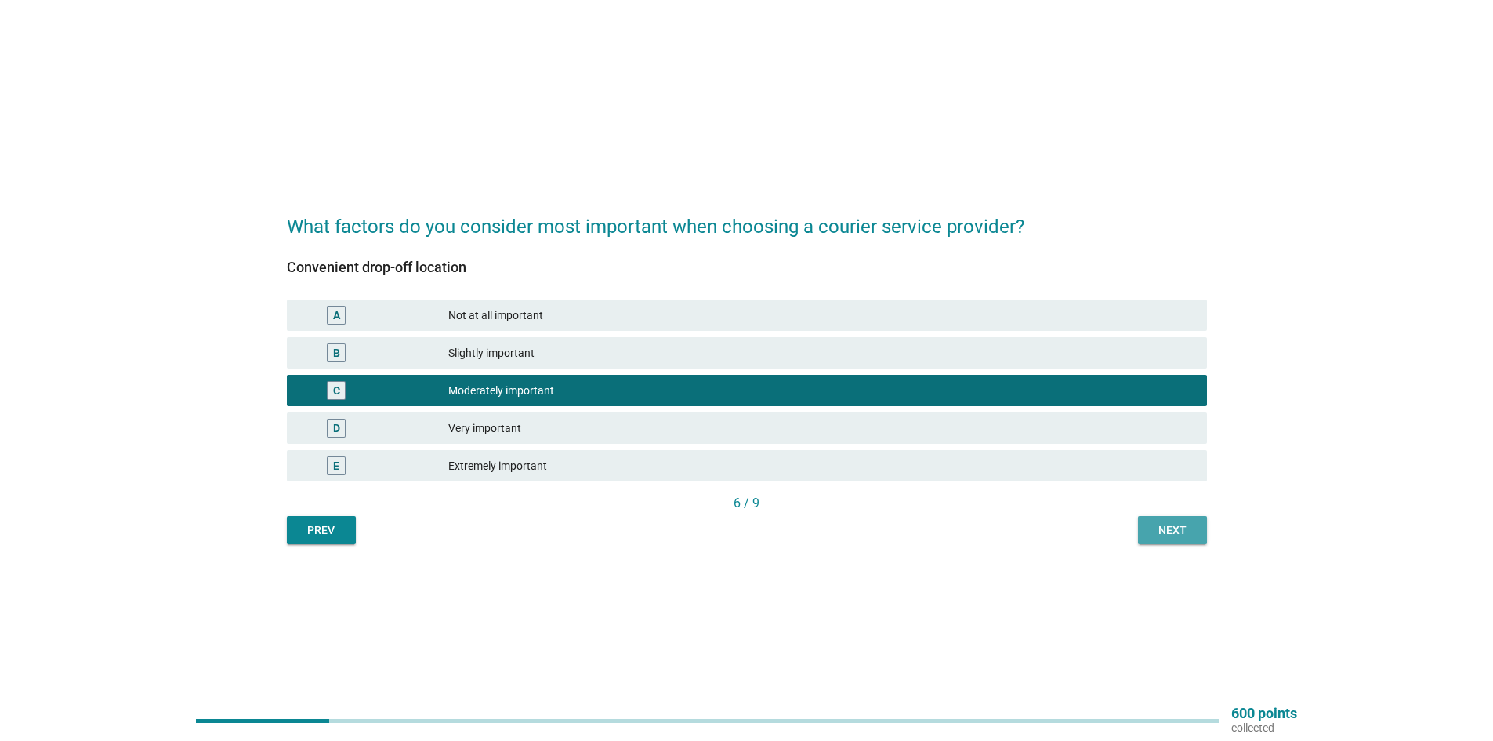
click at [1158, 526] on div "Next" at bounding box center [1172, 530] width 44 height 16
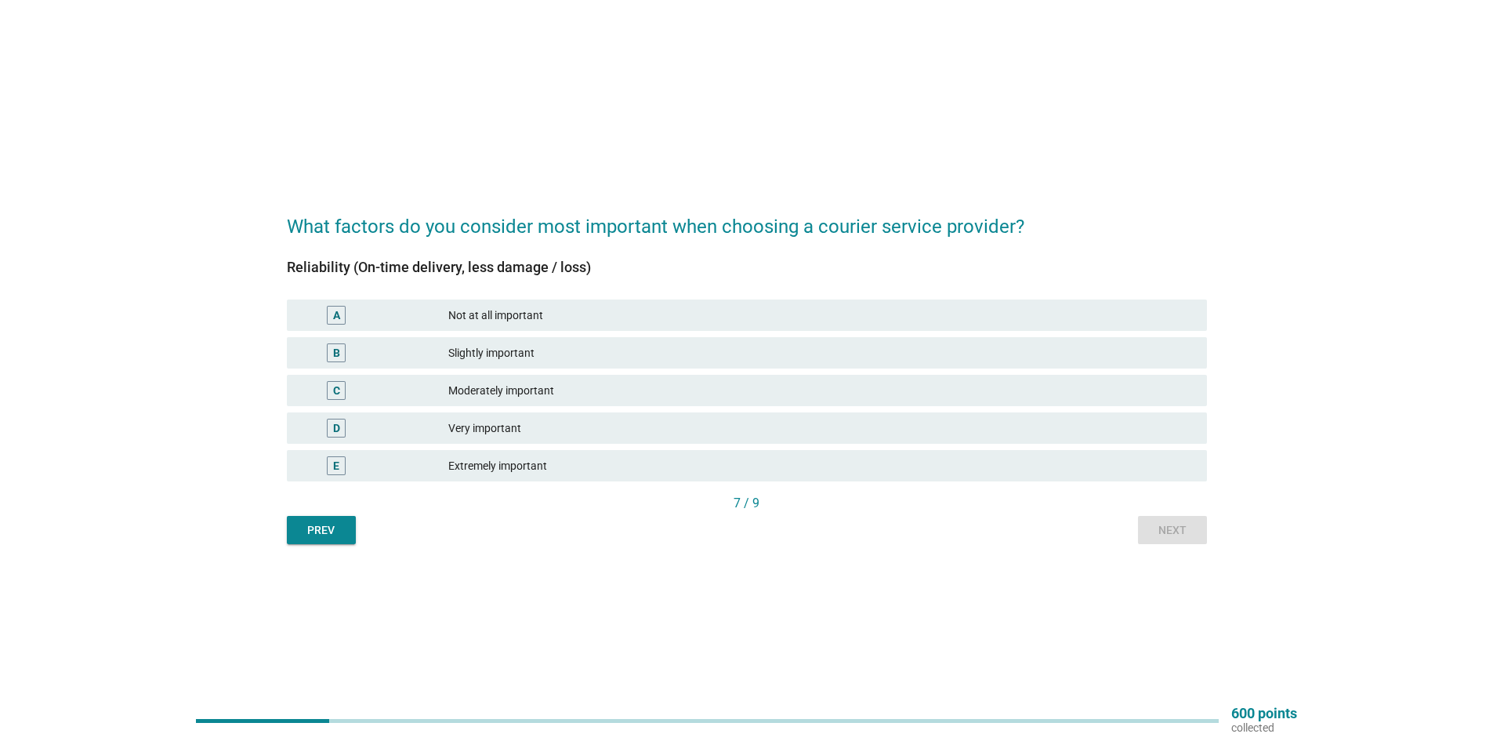
click at [613, 467] on div "Extremely important" at bounding box center [821, 465] width 746 height 19
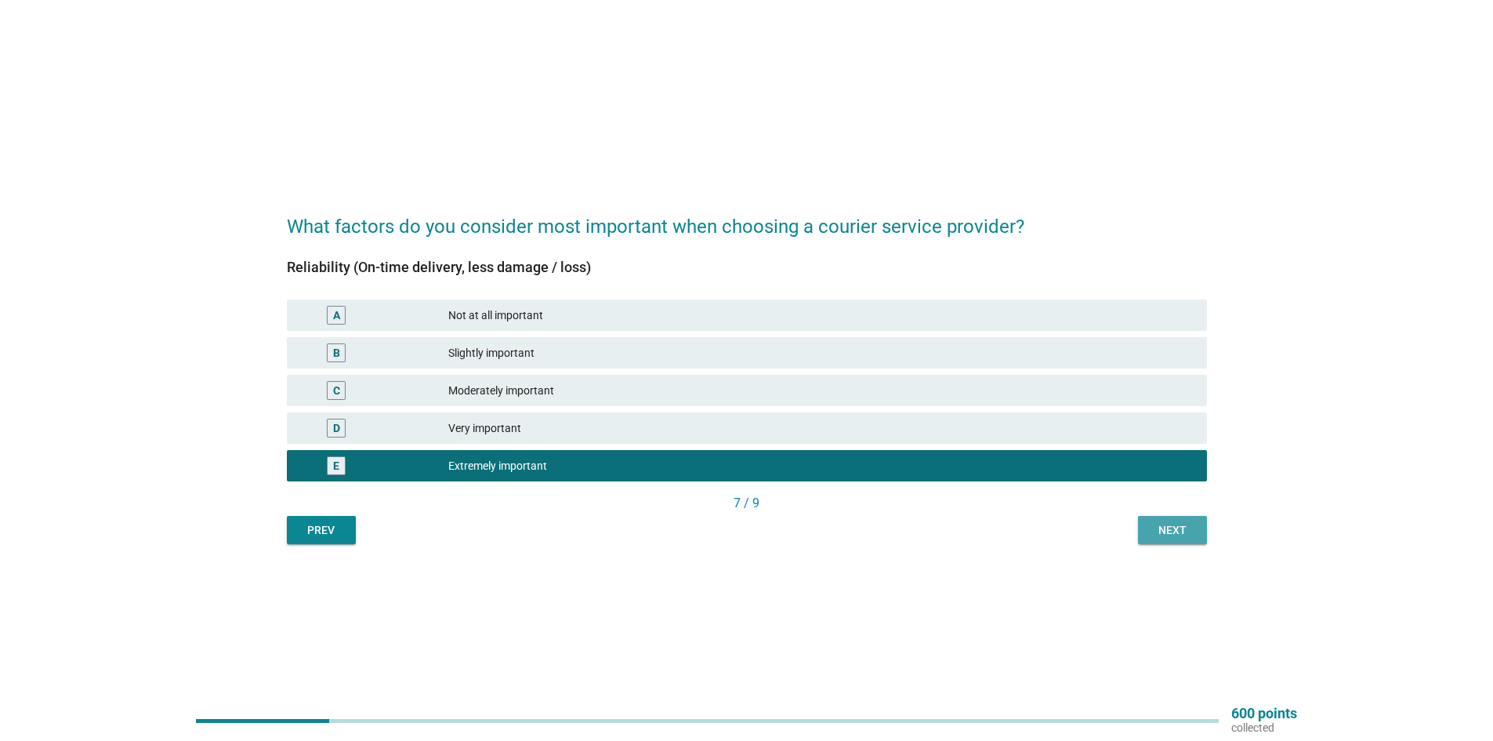
click at [1169, 534] on div "Next" at bounding box center [1172, 530] width 44 height 16
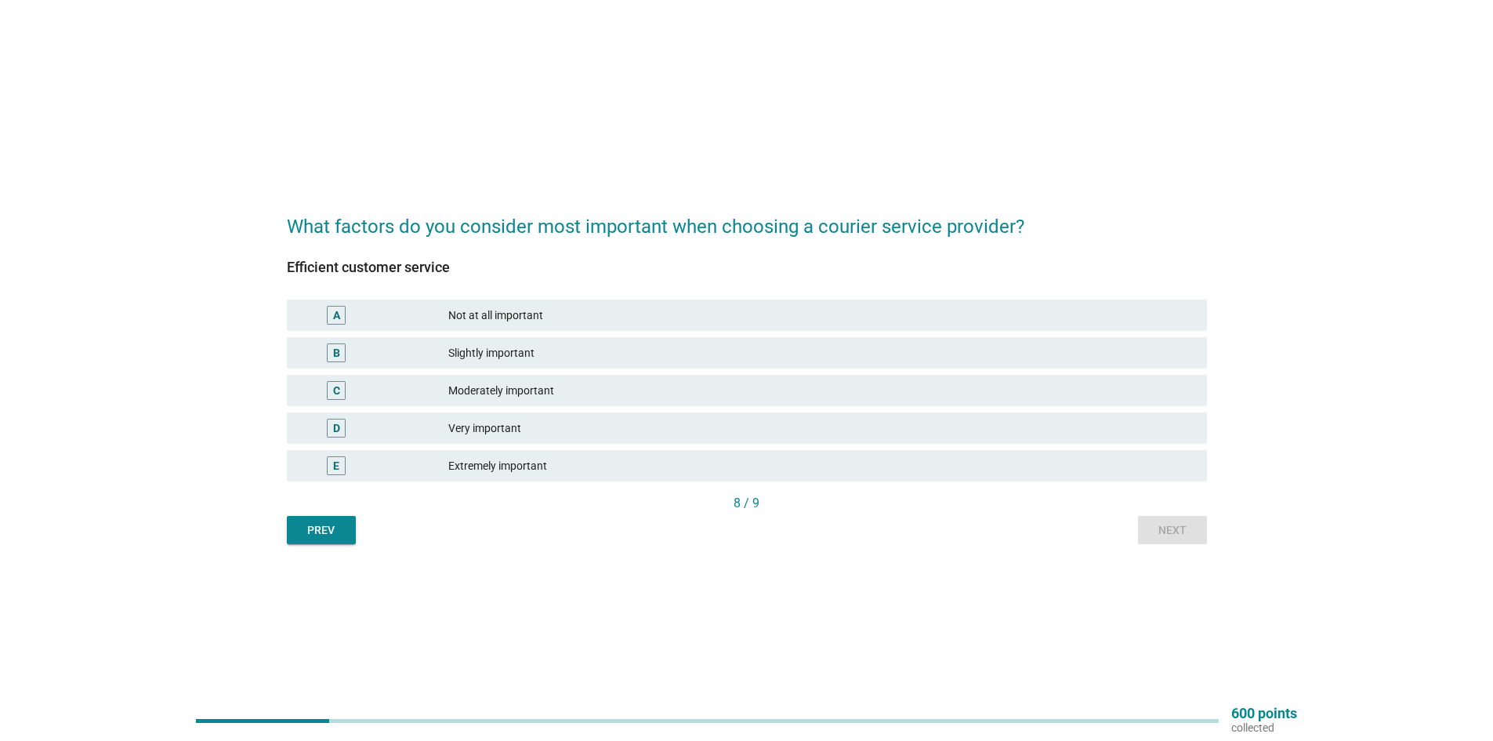
click at [527, 433] on div "Very important" at bounding box center [821, 427] width 746 height 19
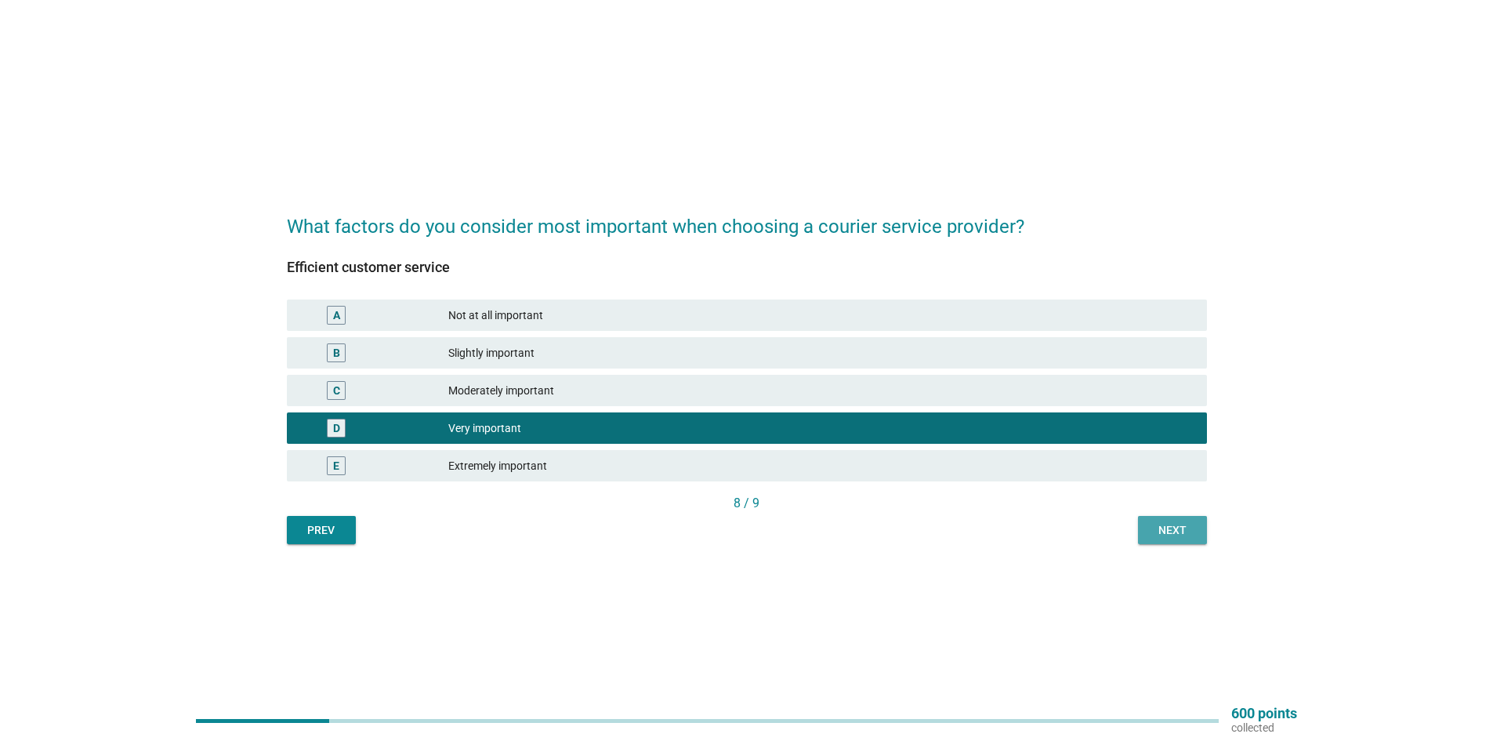
click at [1164, 538] on div "Next" at bounding box center [1172, 530] width 44 height 16
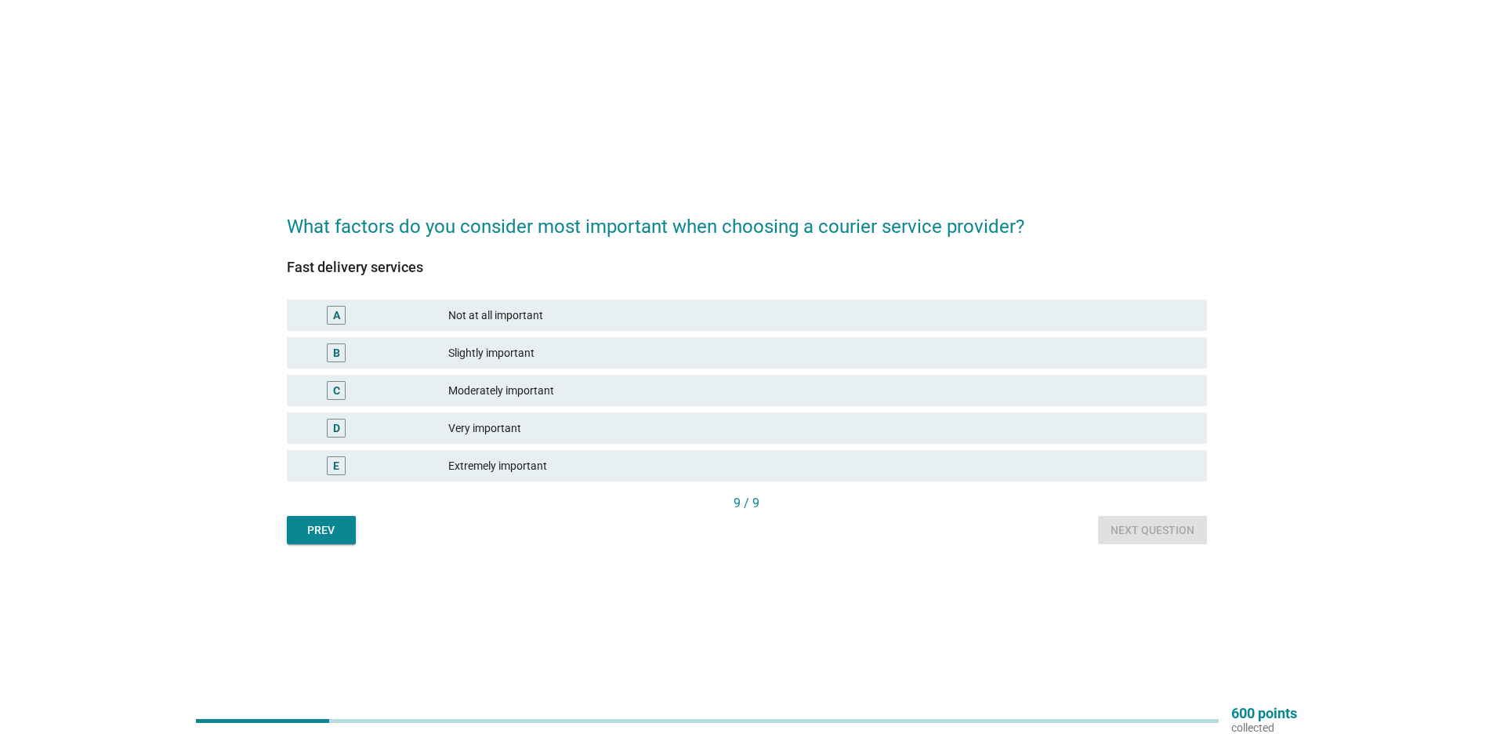
click at [659, 417] on div "D Very important" at bounding box center [747, 427] width 920 height 31
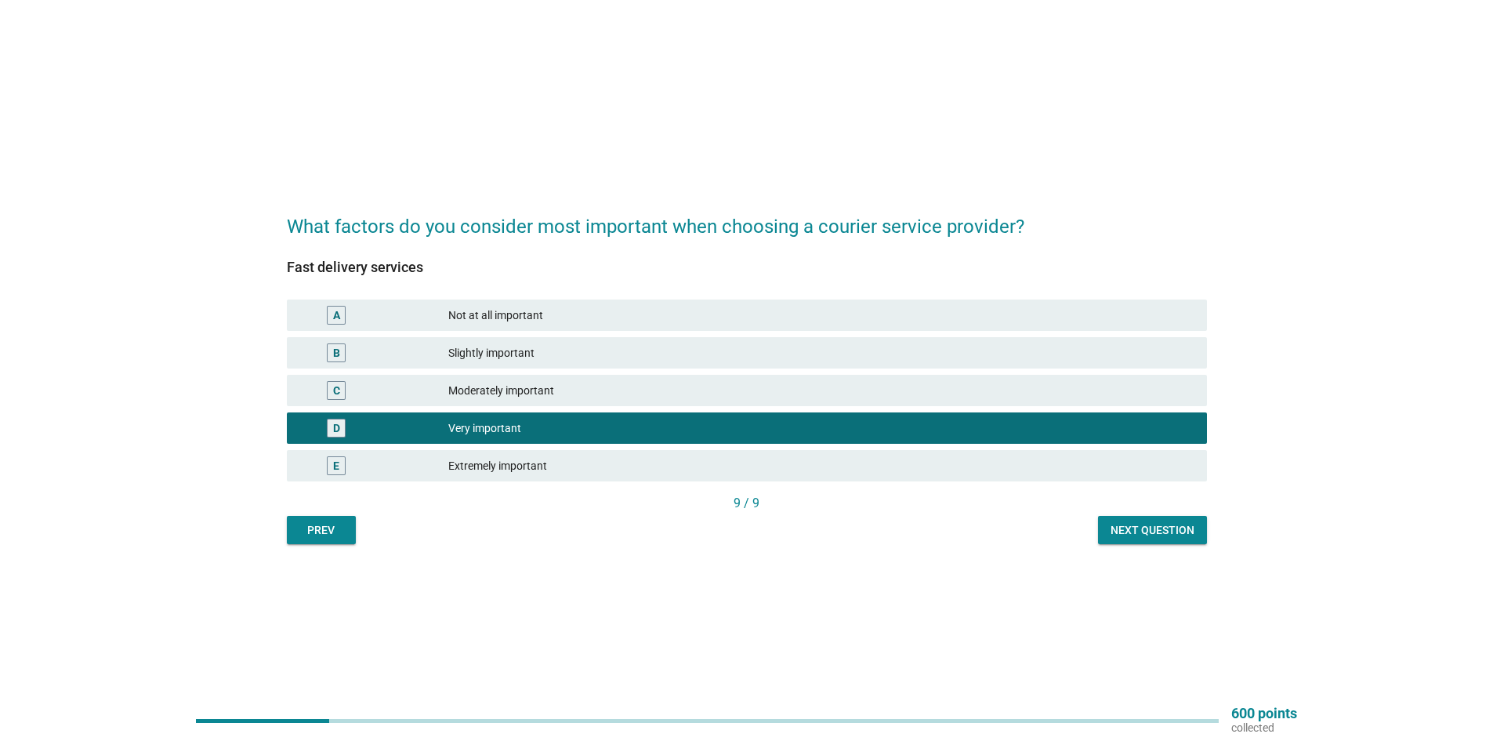
click at [1145, 531] on div "Next question" at bounding box center [1152, 530] width 84 height 16
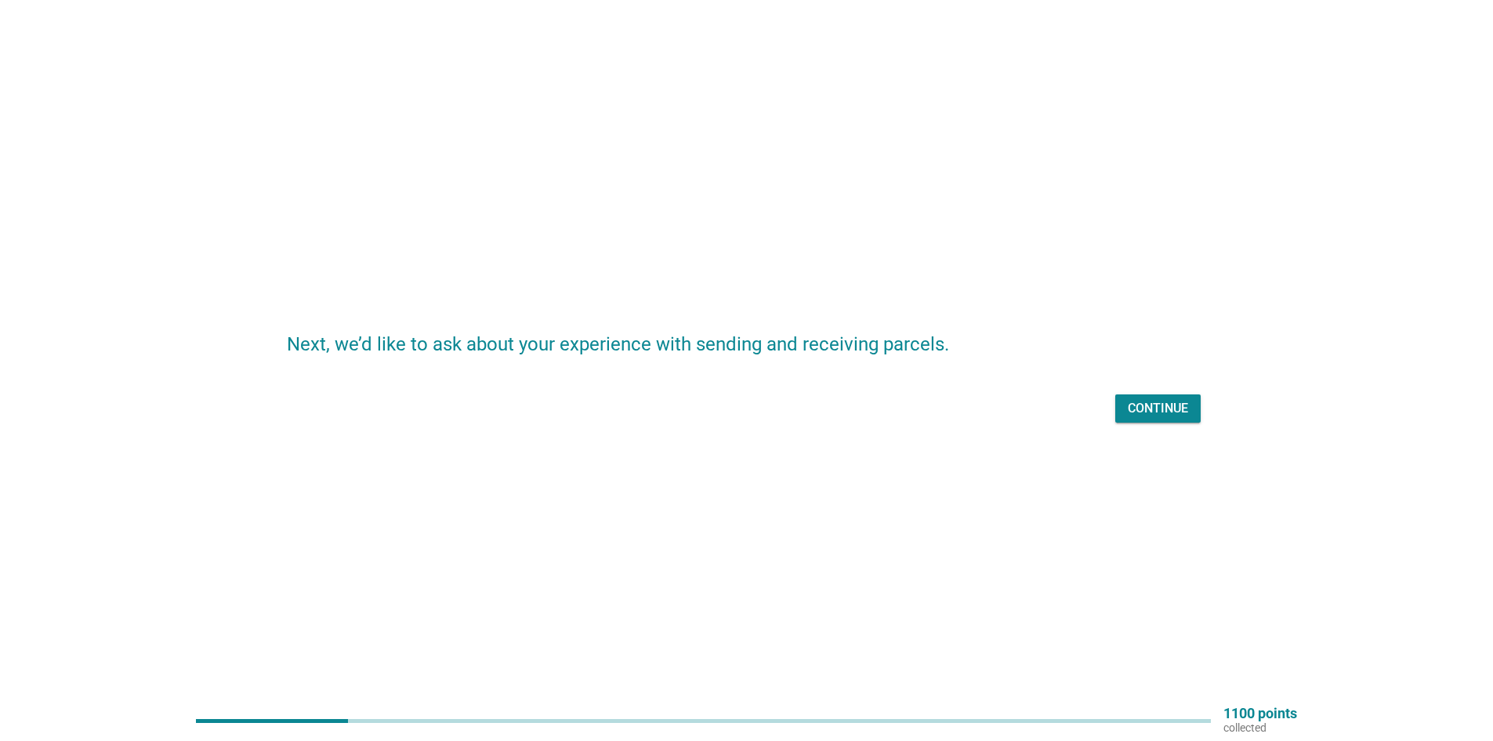
click at [1142, 416] on div "Continue" at bounding box center [1158, 408] width 60 height 19
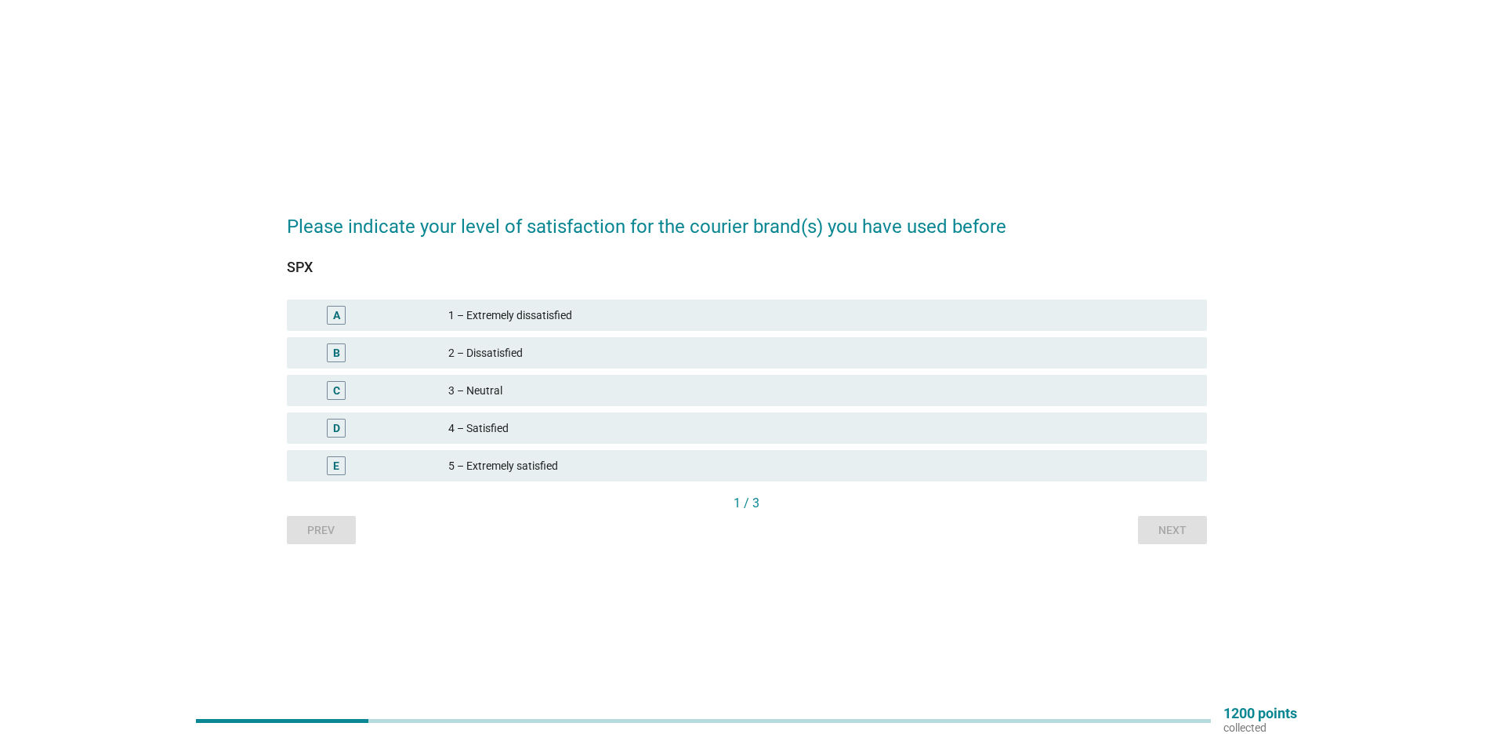
click at [545, 429] on div "4 – Satisfied" at bounding box center [821, 427] width 746 height 19
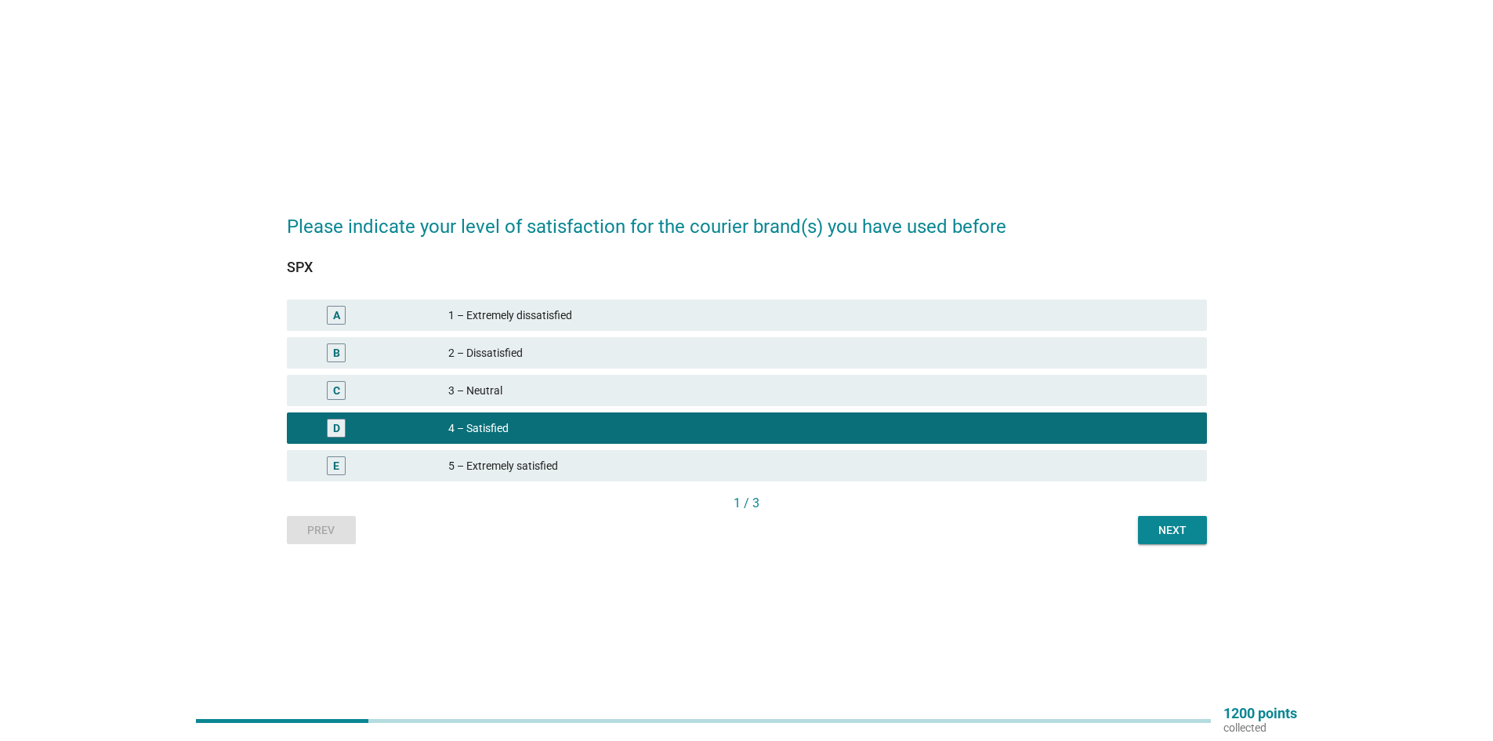
click at [1153, 535] on div "Next" at bounding box center [1172, 530] width 44 height 16
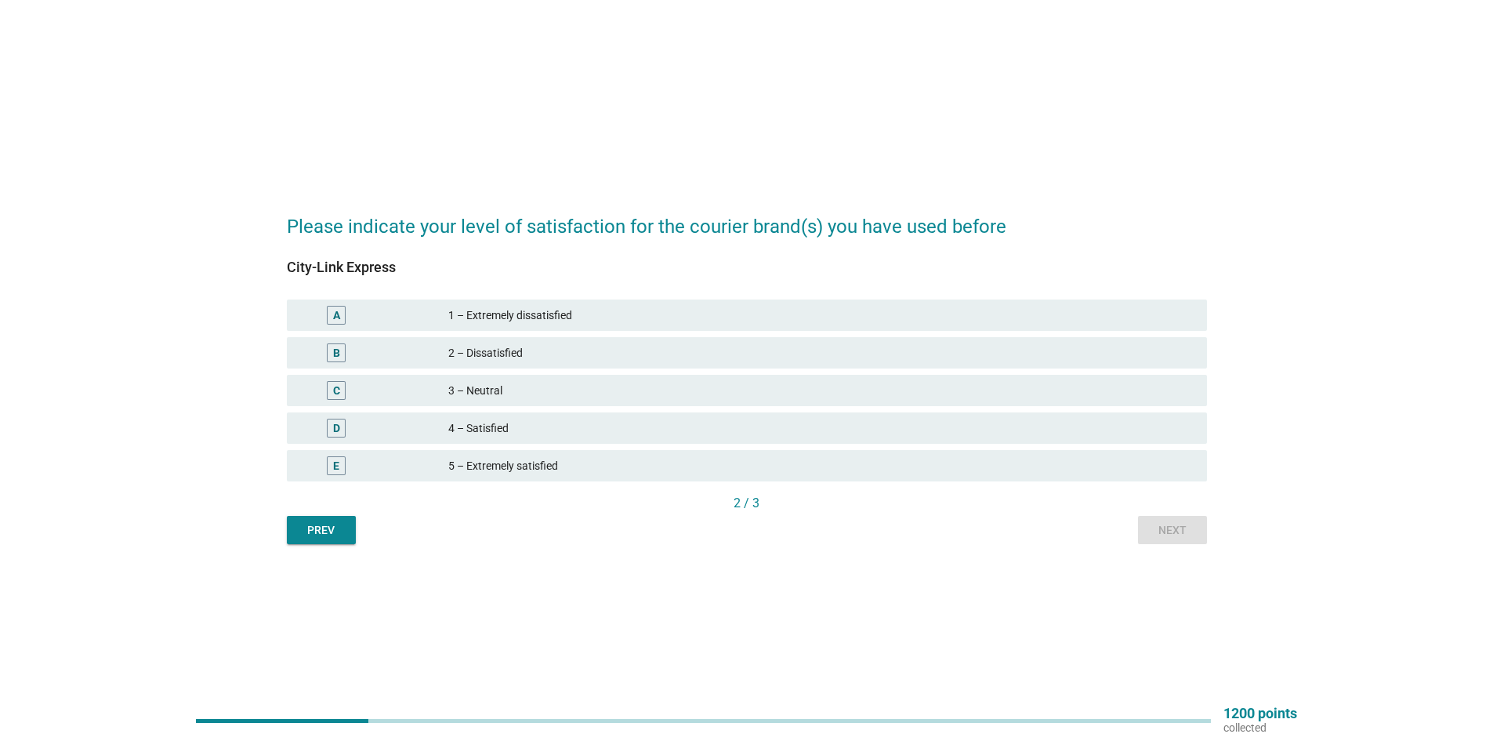
click at [669, 427] on div "4 – Satisfied" at bounding box center [821, 427] width 746 height 19
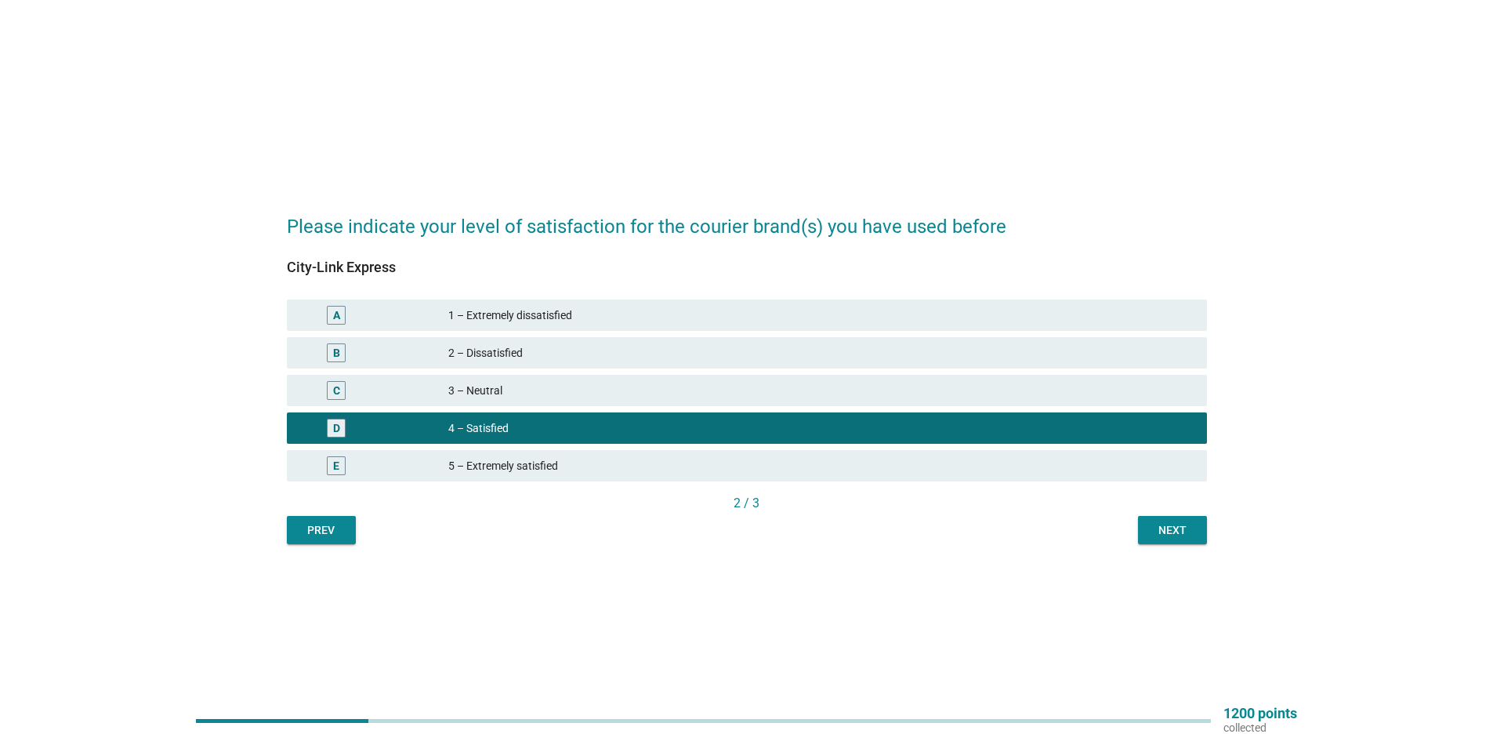
click at [1182, 527] on div "Next" at bounding box center [1172, 530] width 44 height 16
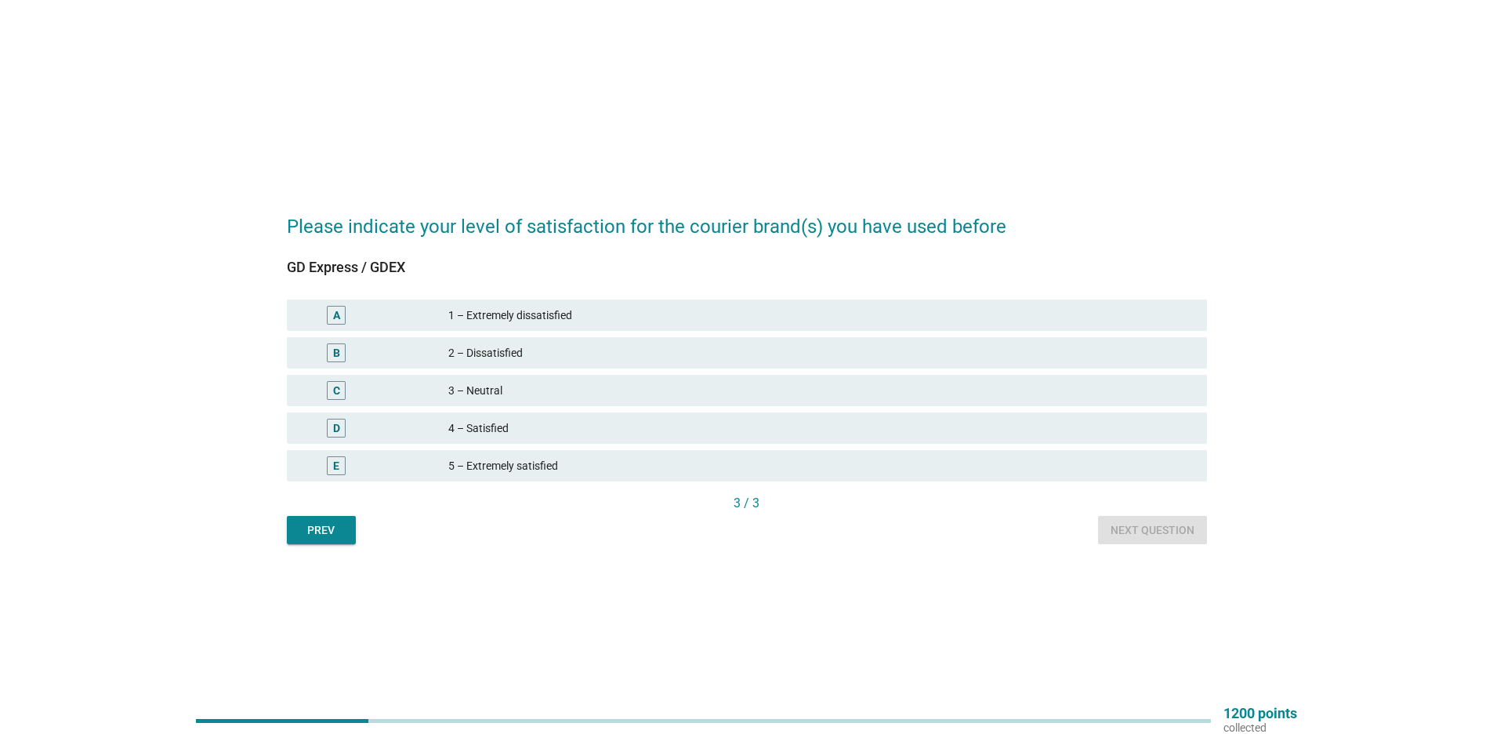
click at [626, 431] on div "4 – Satisfied" at bounding box center [821, 427] width 746 height 19
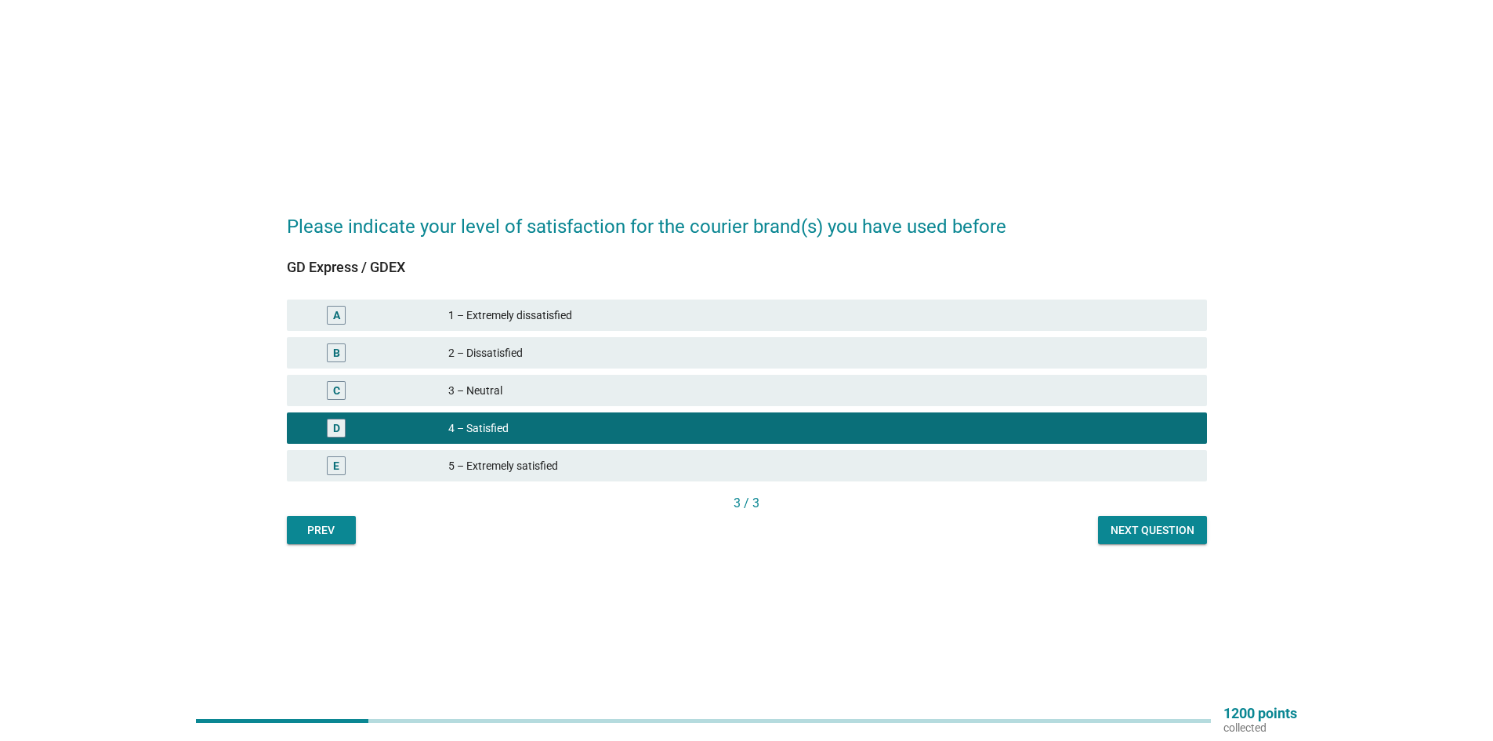
click at [1165, 528] on div "Next question" at bounding box center [1152, 530] width 84 height 16
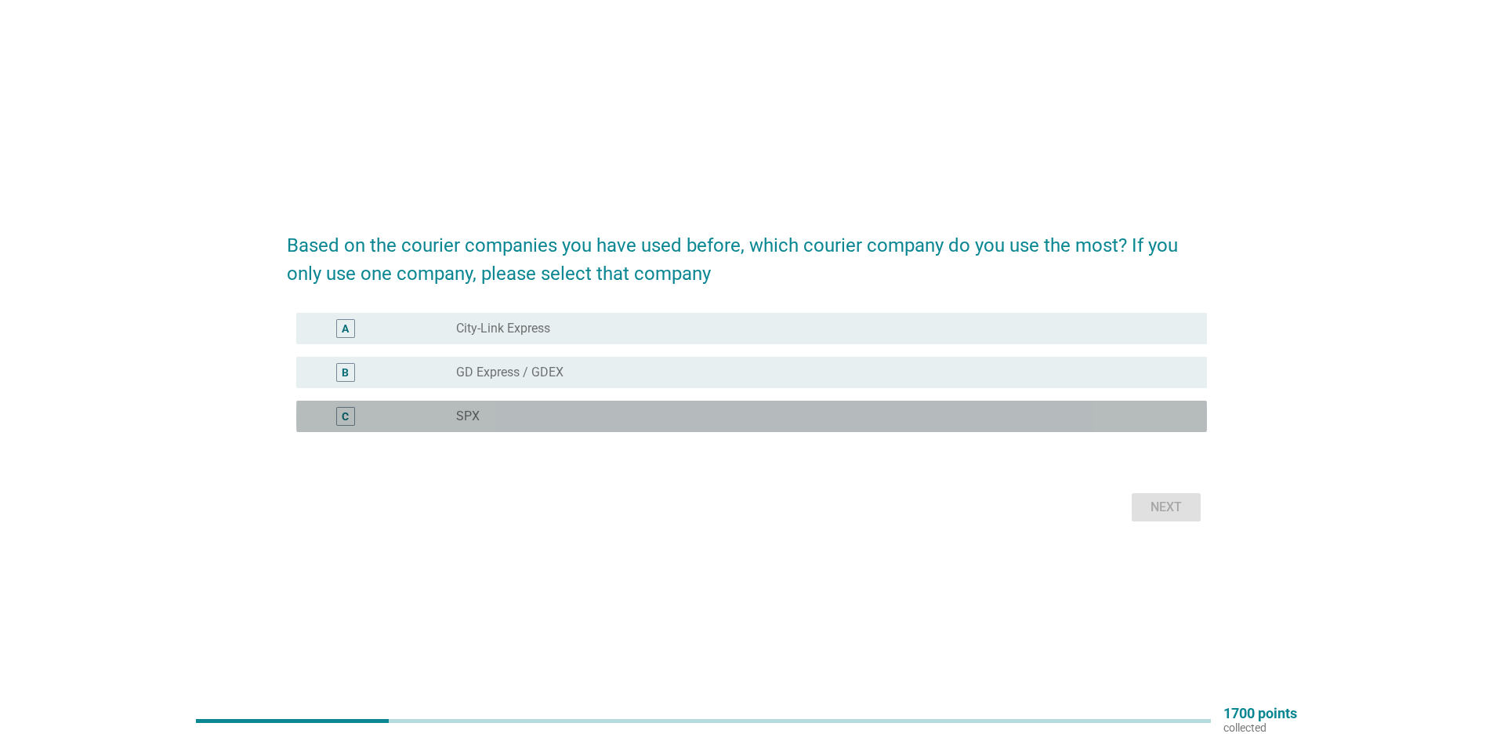
click at [618, 408] on div "radio_button_unchecked SPX" at bounding box center [819, 416] width 726 height 16
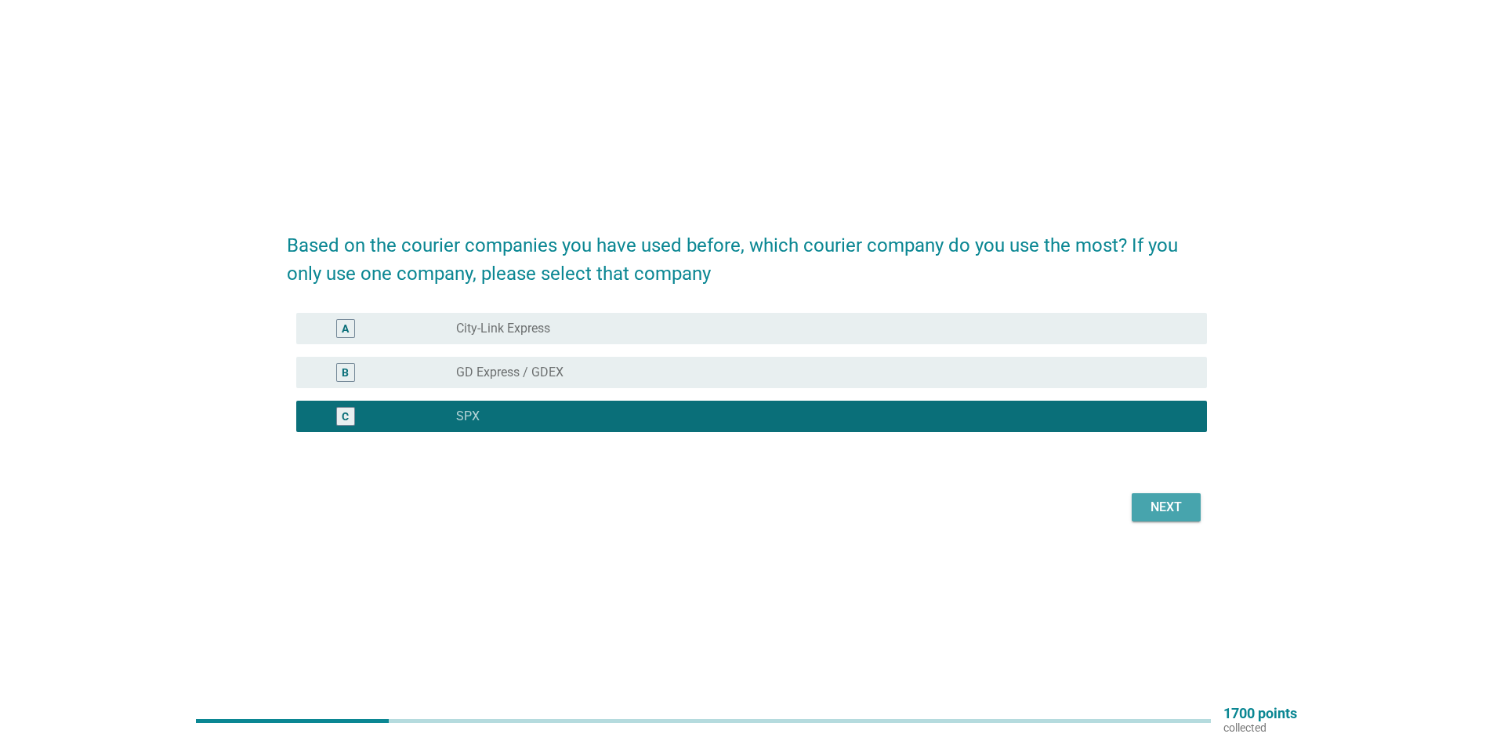
click at [1157, 510] on div "Next" at bounding box center [1166, 507] width 44 height 19
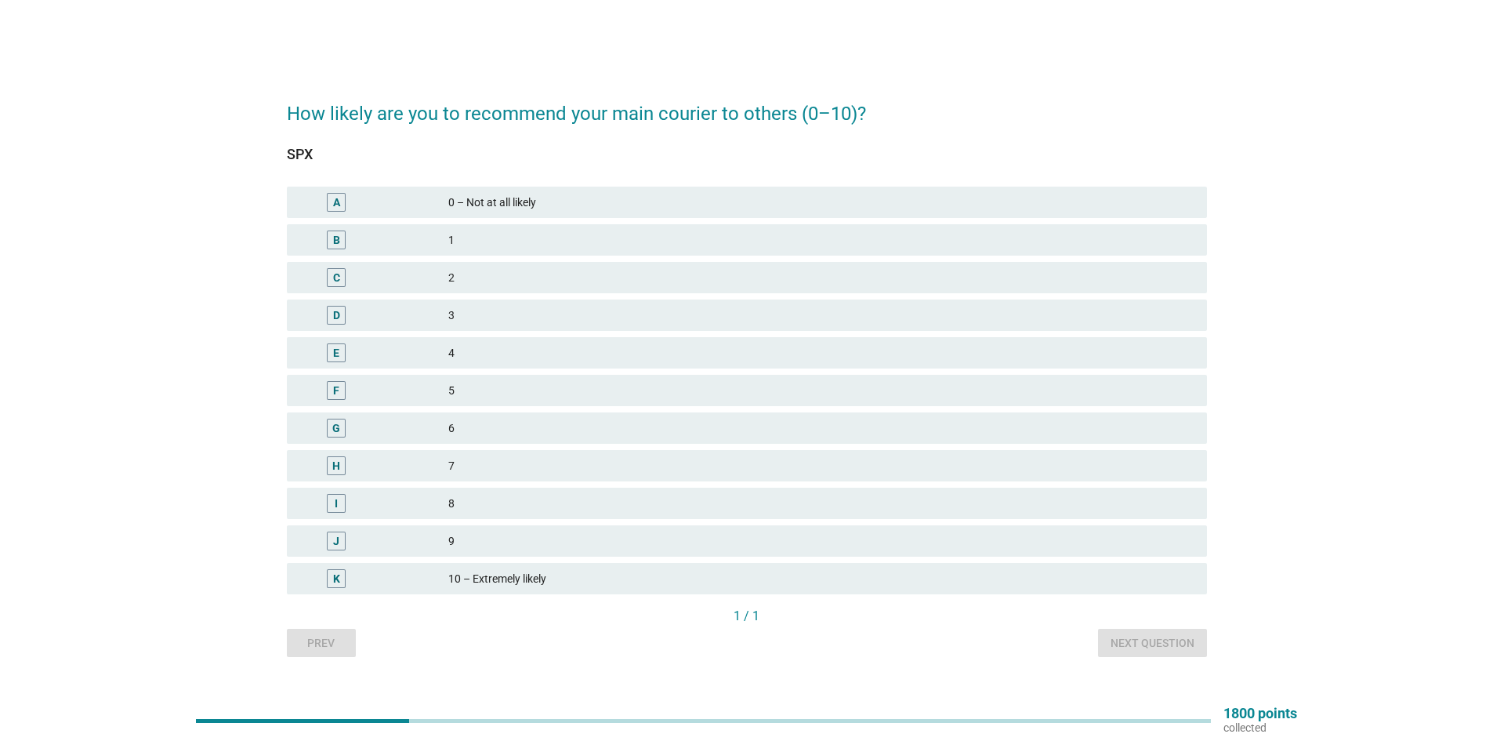
click at [667, 436] on div "6" at bounding box center [821, 427] width 746 height 19
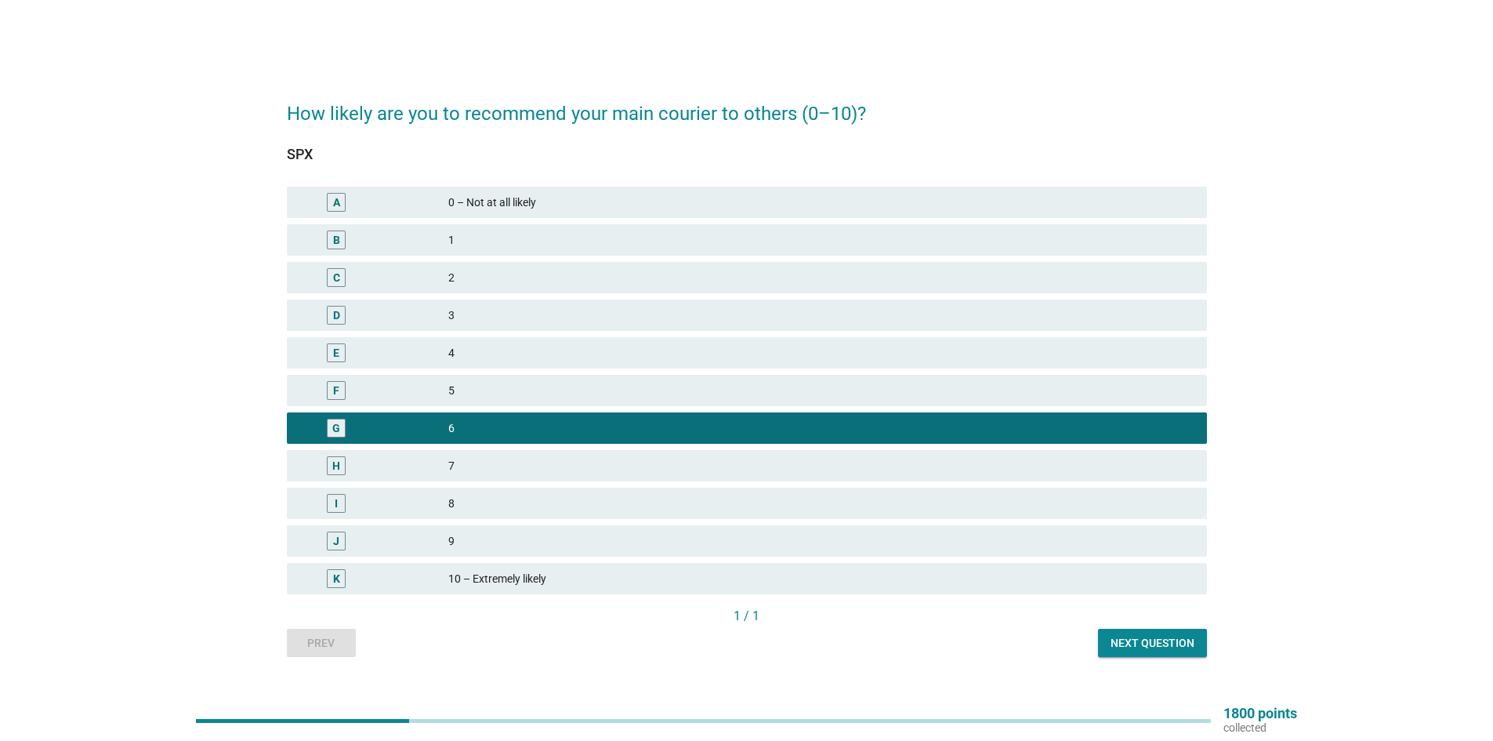
click at [1175, 645] on div "Next question" at bounding box center [1152, 643] width 84 height 16
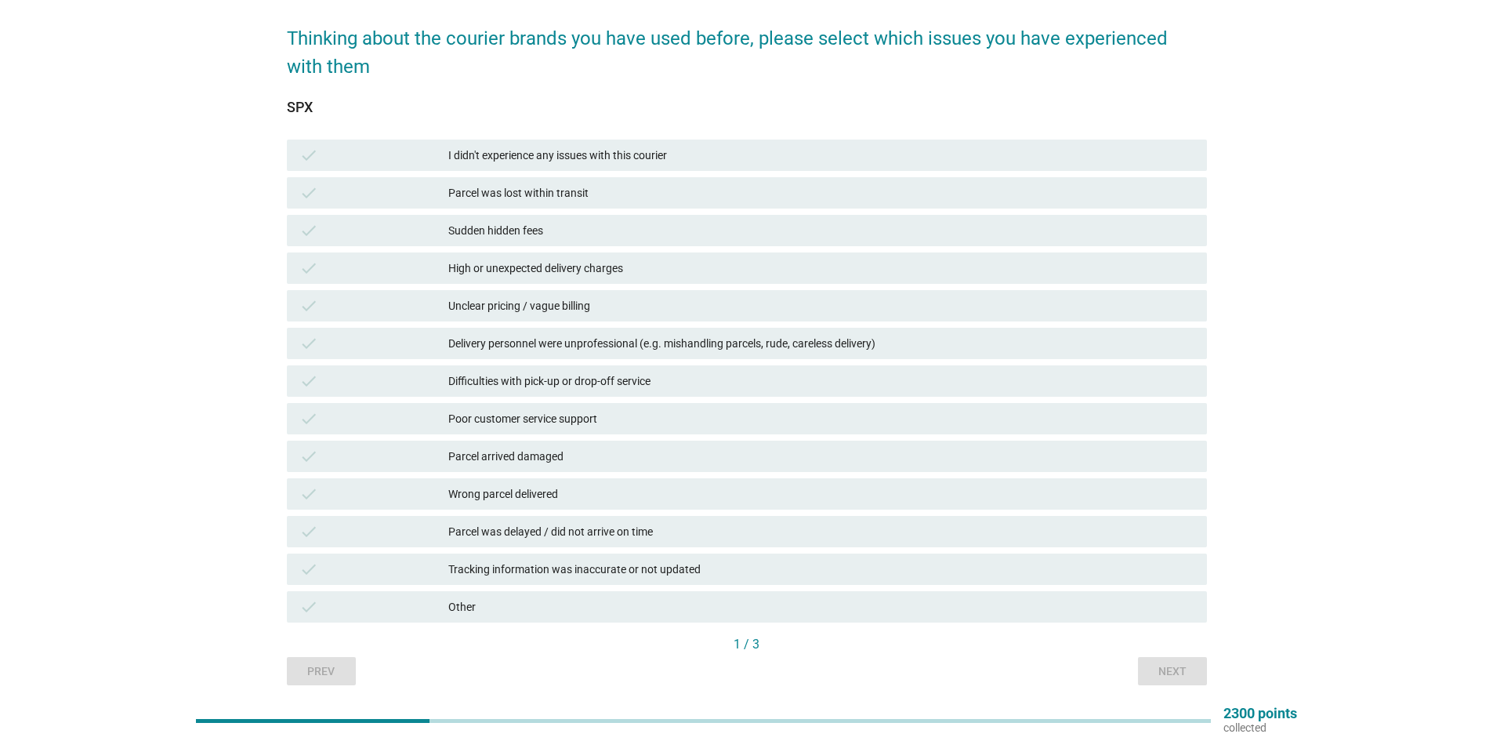
scroll to position [39, 0]
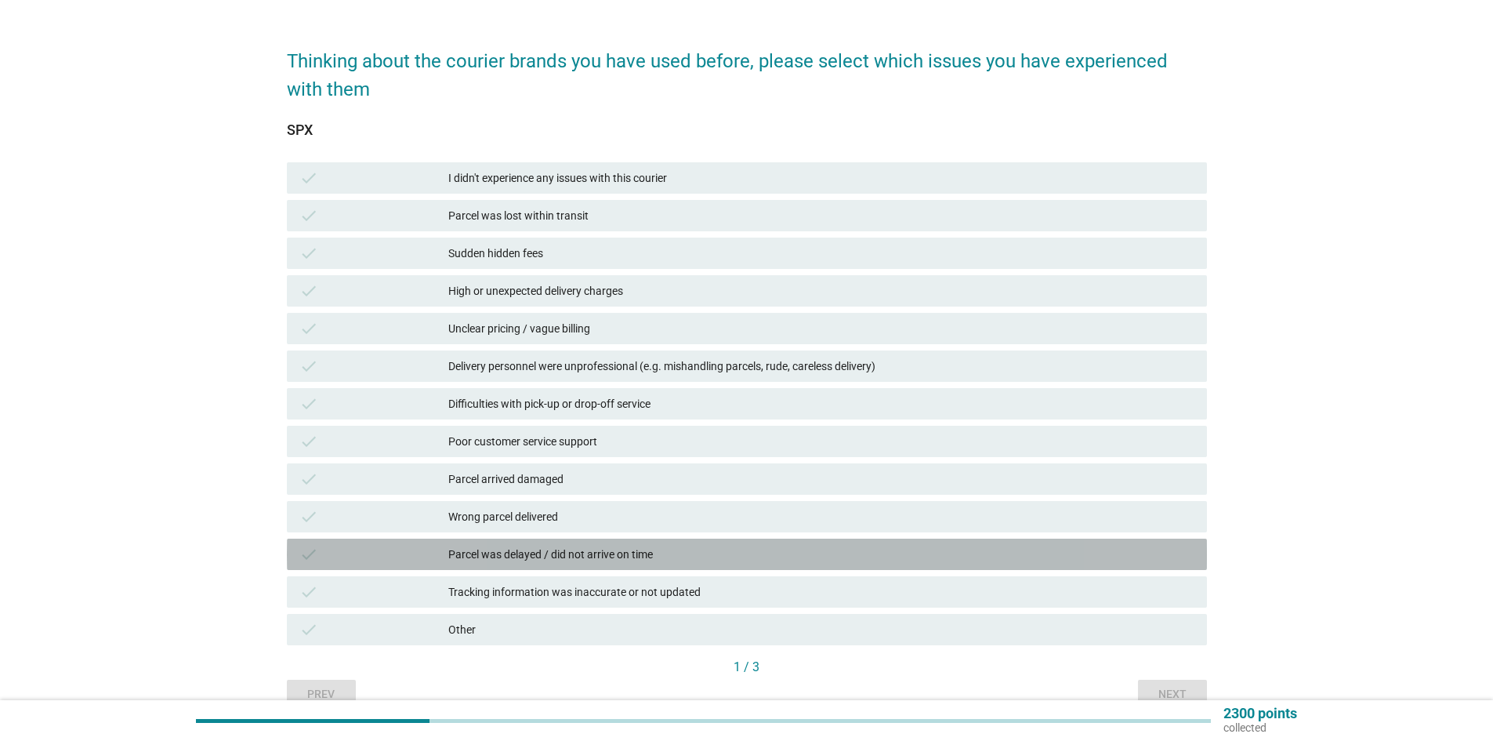
click at [809, 540] on div "check Parcel was delayed / did not arrive on time" at bounding box center [747, 553] width 920 height 31
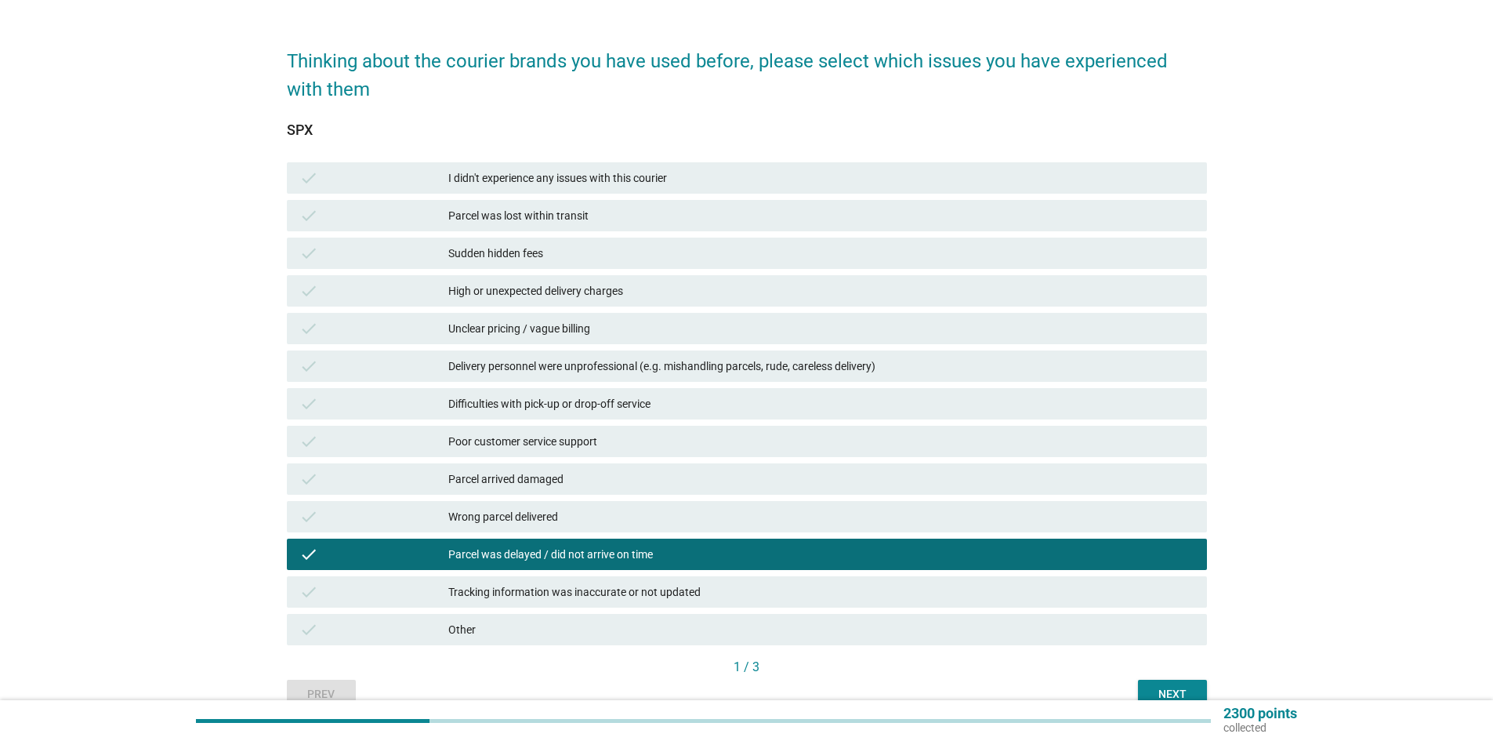
scroll to position [118, 0]
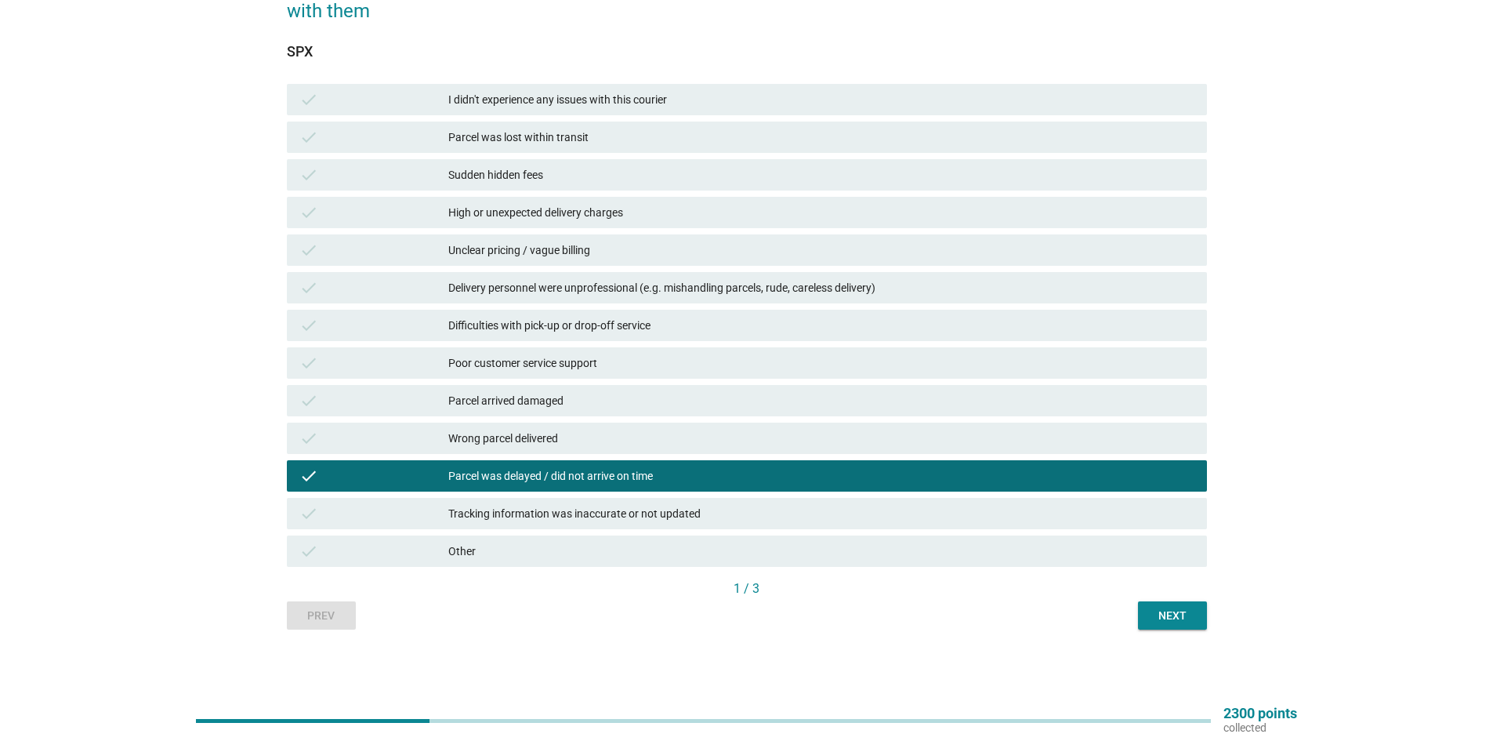
click at [1188, 616] on div "Next" at bounding box center [1172, 615] width 44 height 16
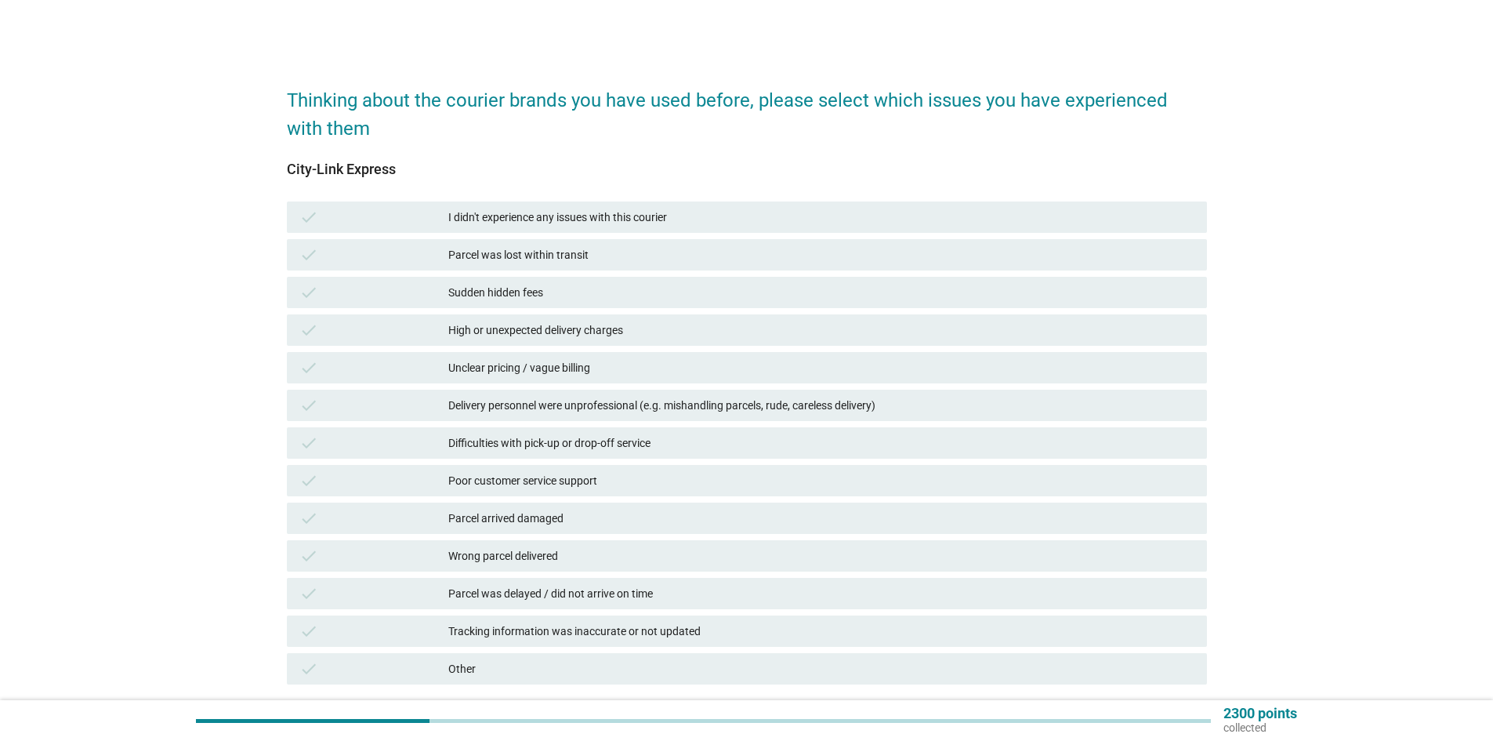
scroll to position [78, 0]
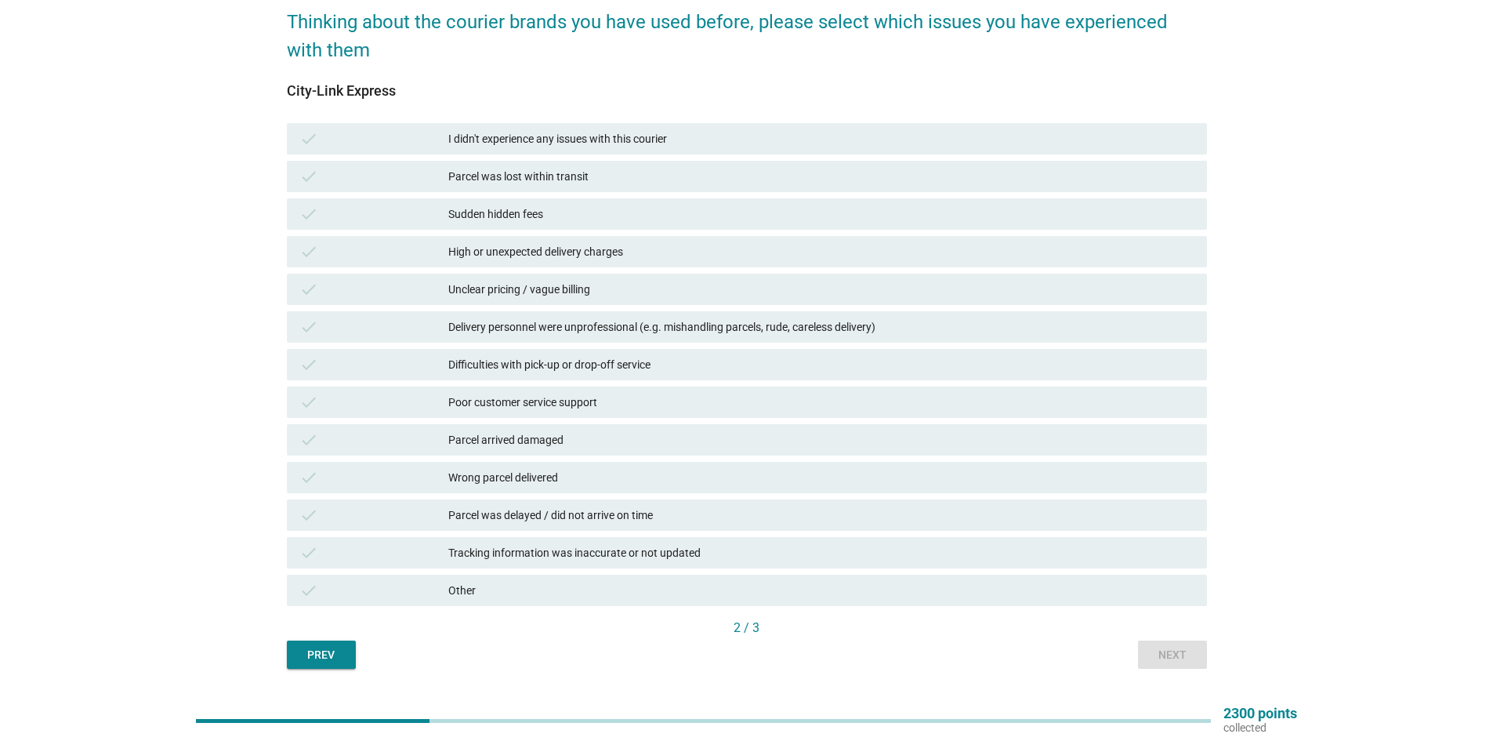
click at [814, 134] on div "I didn't experience any issues with this courier" at bounding box center [821, 138] width 746 height 19
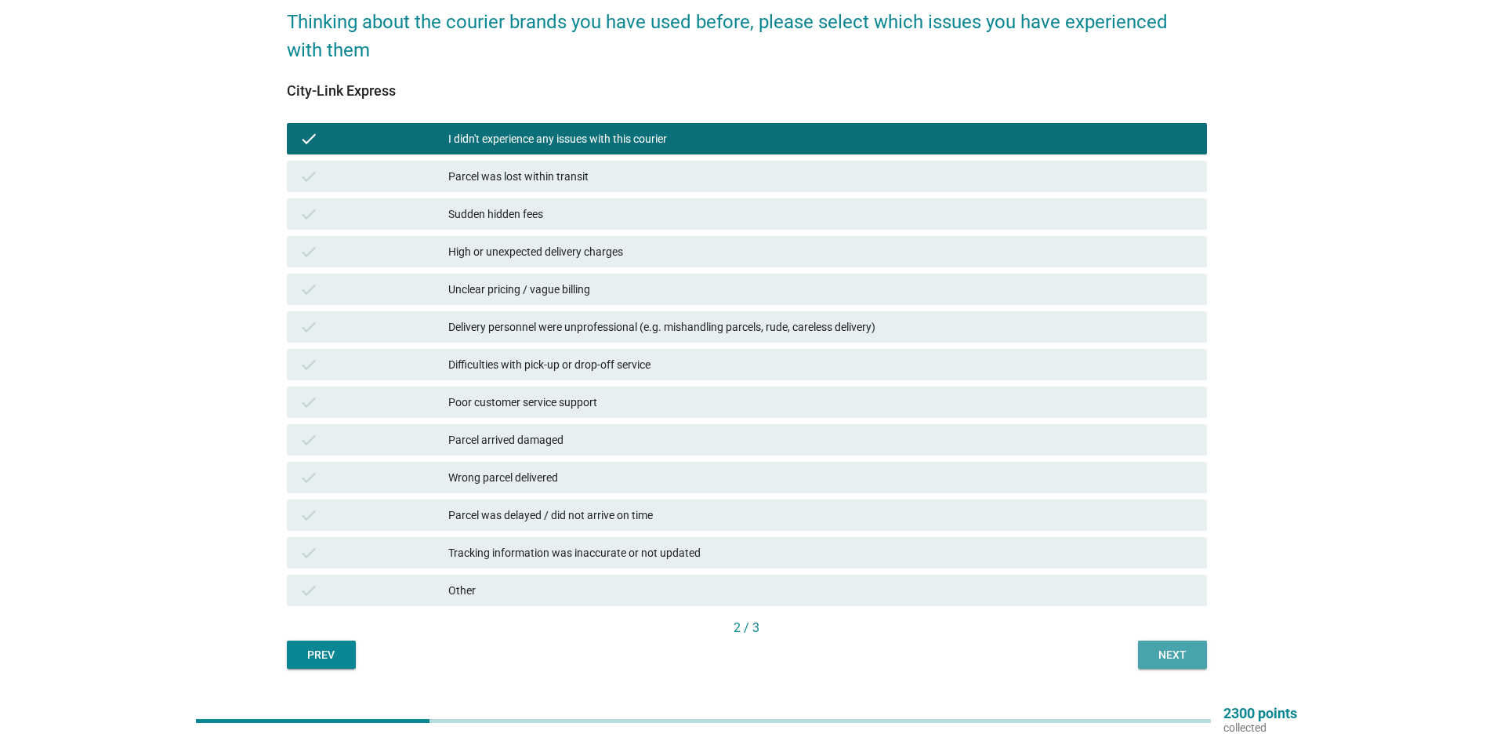
click at [1167, 657] on div "Next" at bounding box center [1172, 654] width 44 height 16
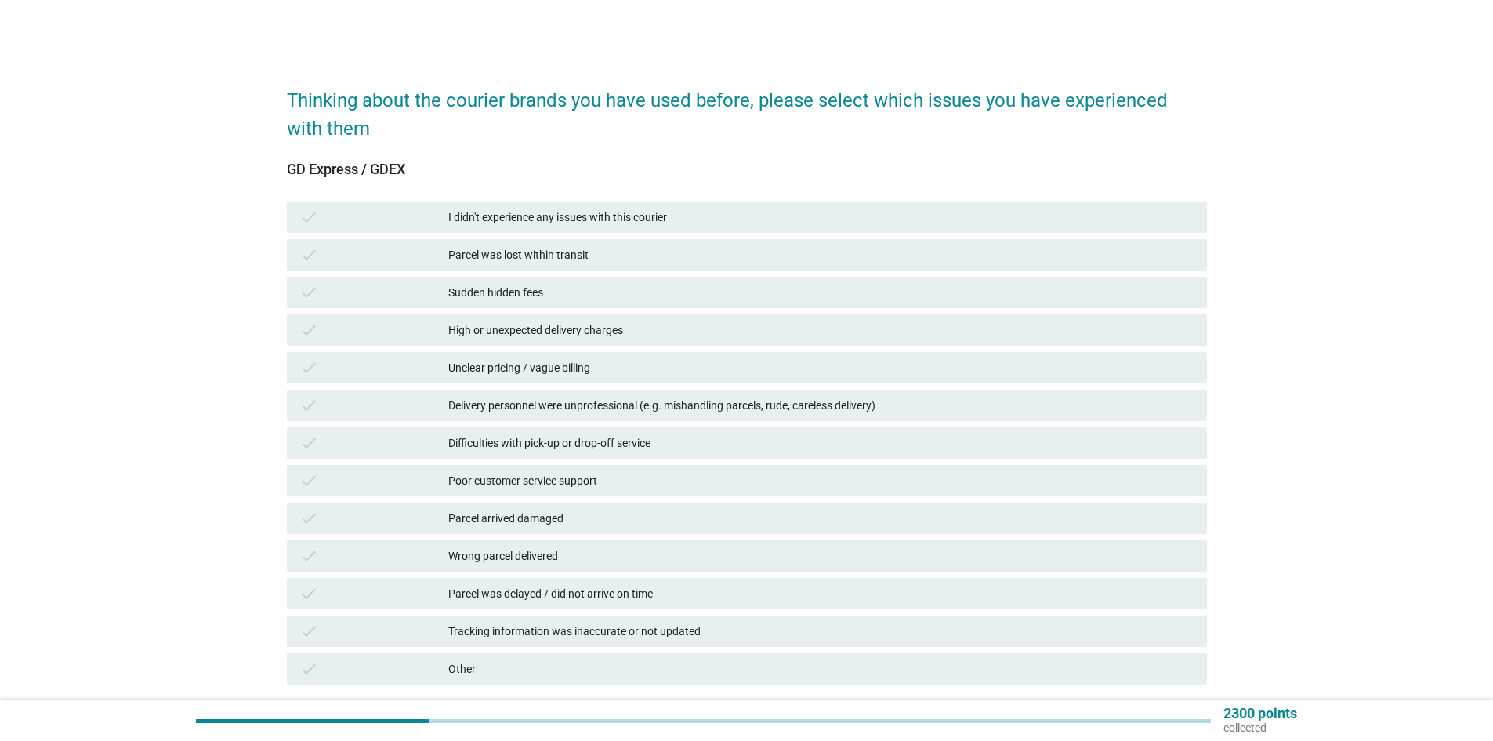
click at [754, 227] on div "check I didn't experience any issues with this courier" at bounding box center [747, 216] width 920 height 31
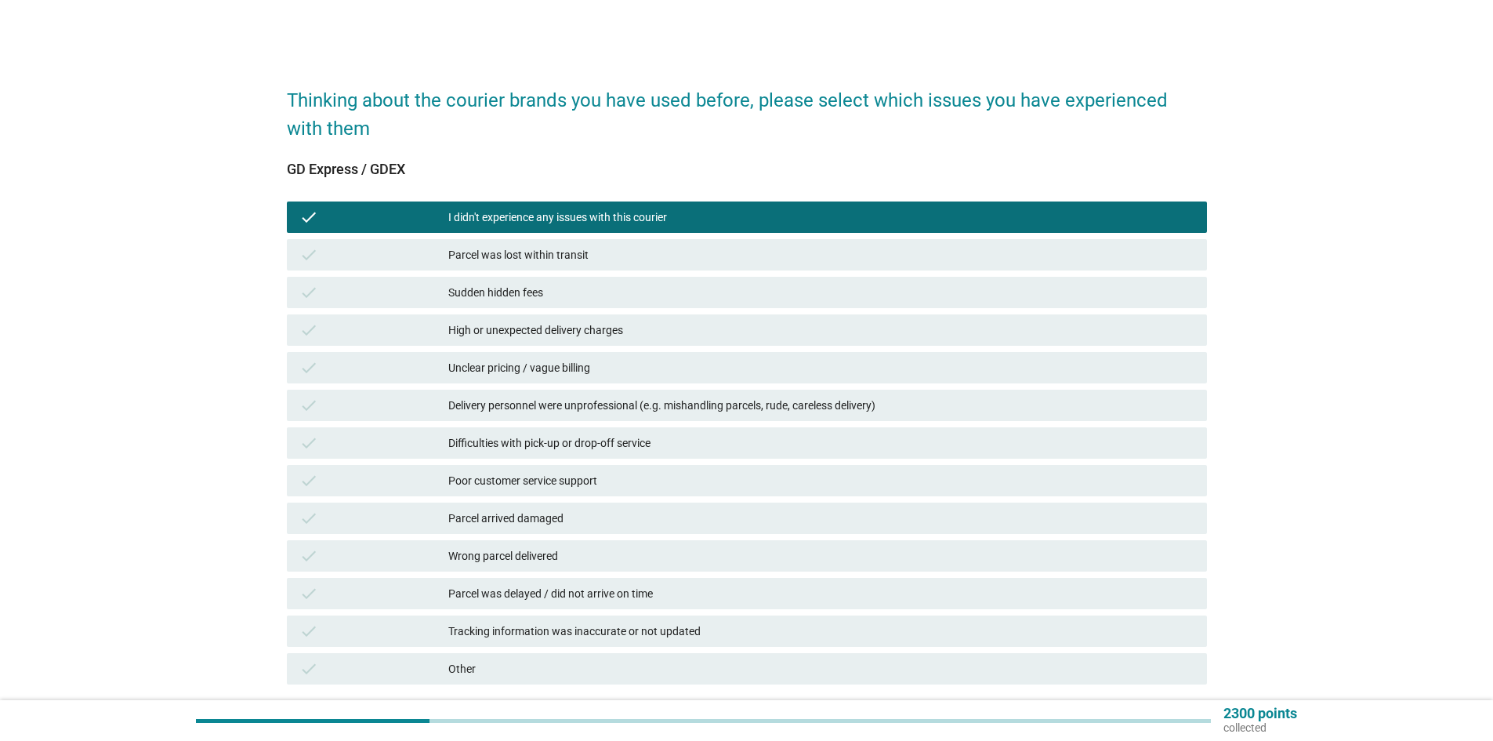
scroll to position [78, 0]
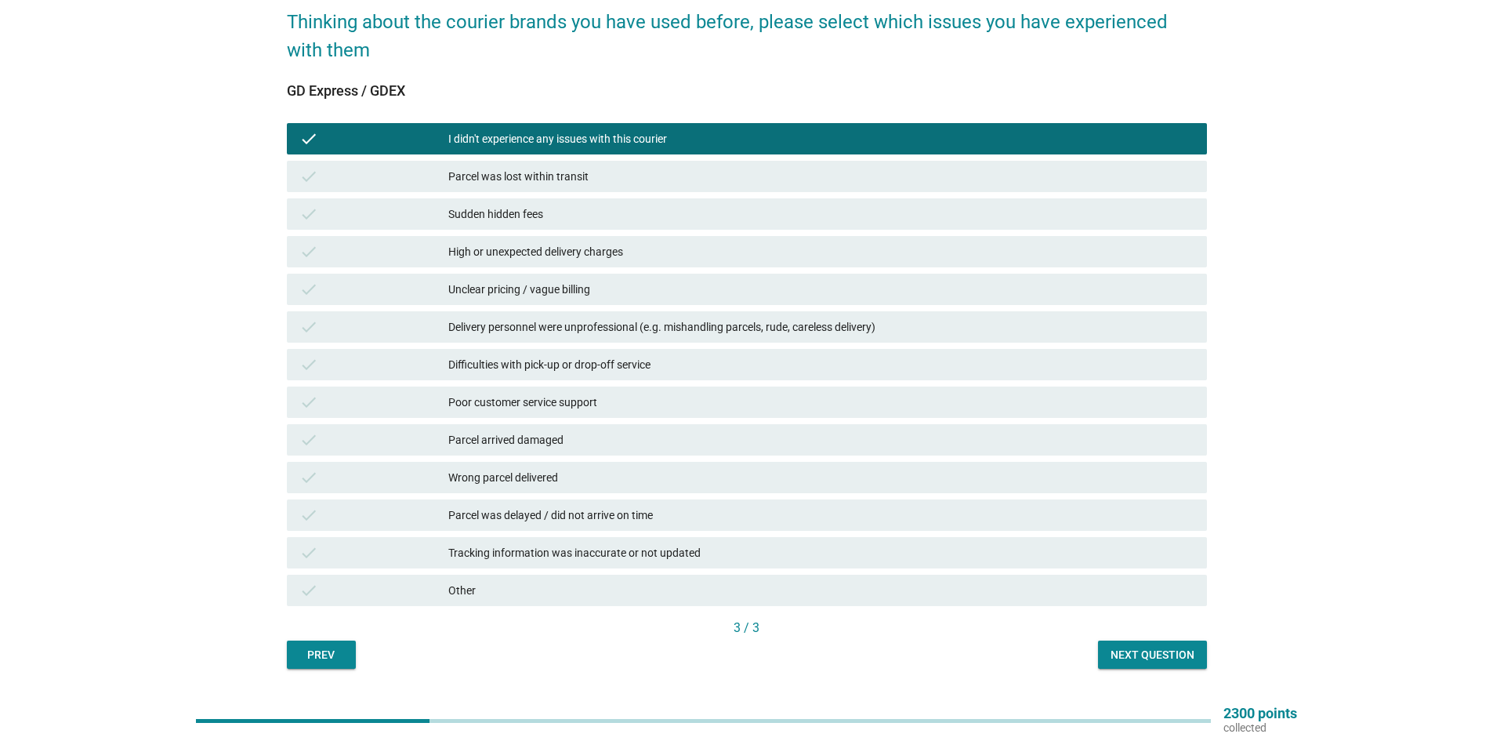
click at [1173, 652] on div "Next question" at bounding box center [1152, 654] width 84 height 16
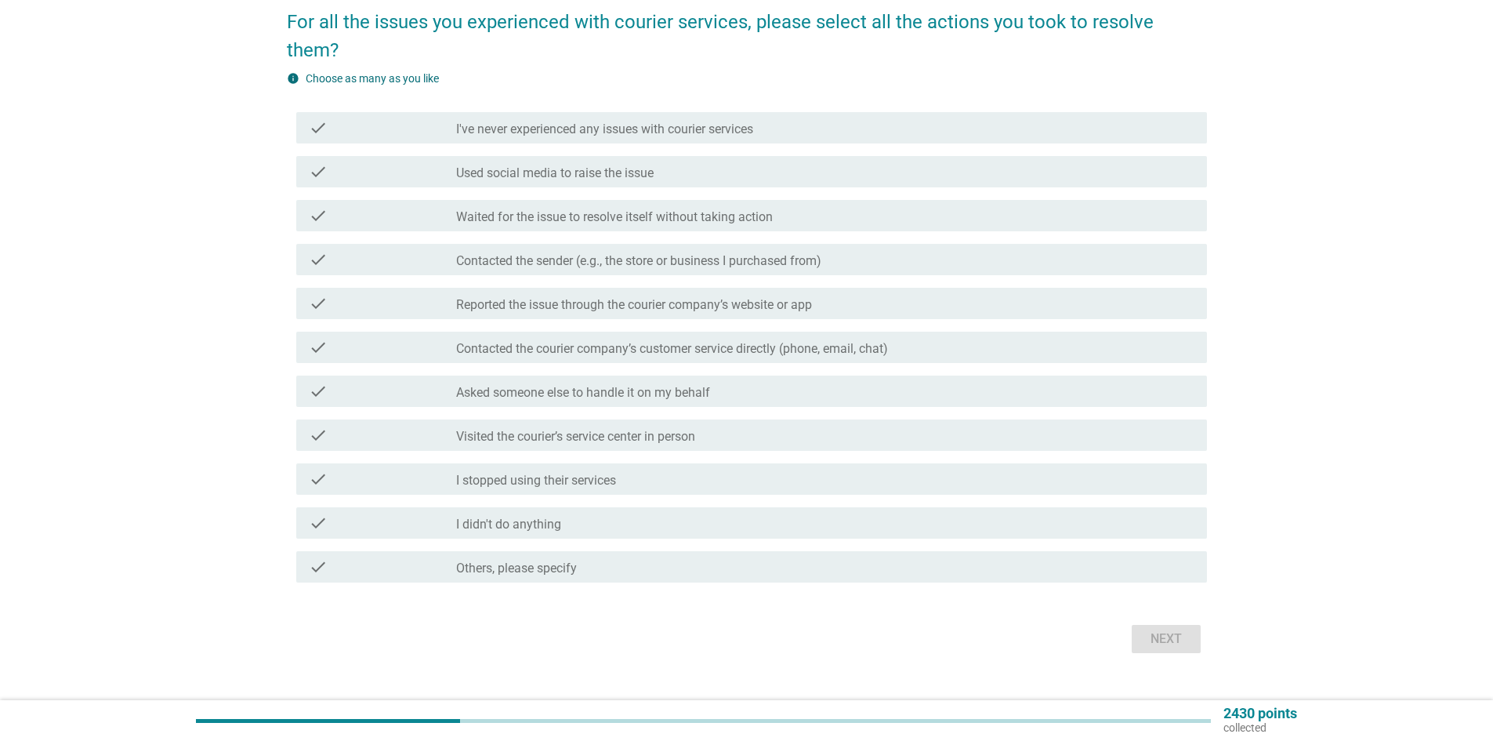
scroll to position [0, 0]
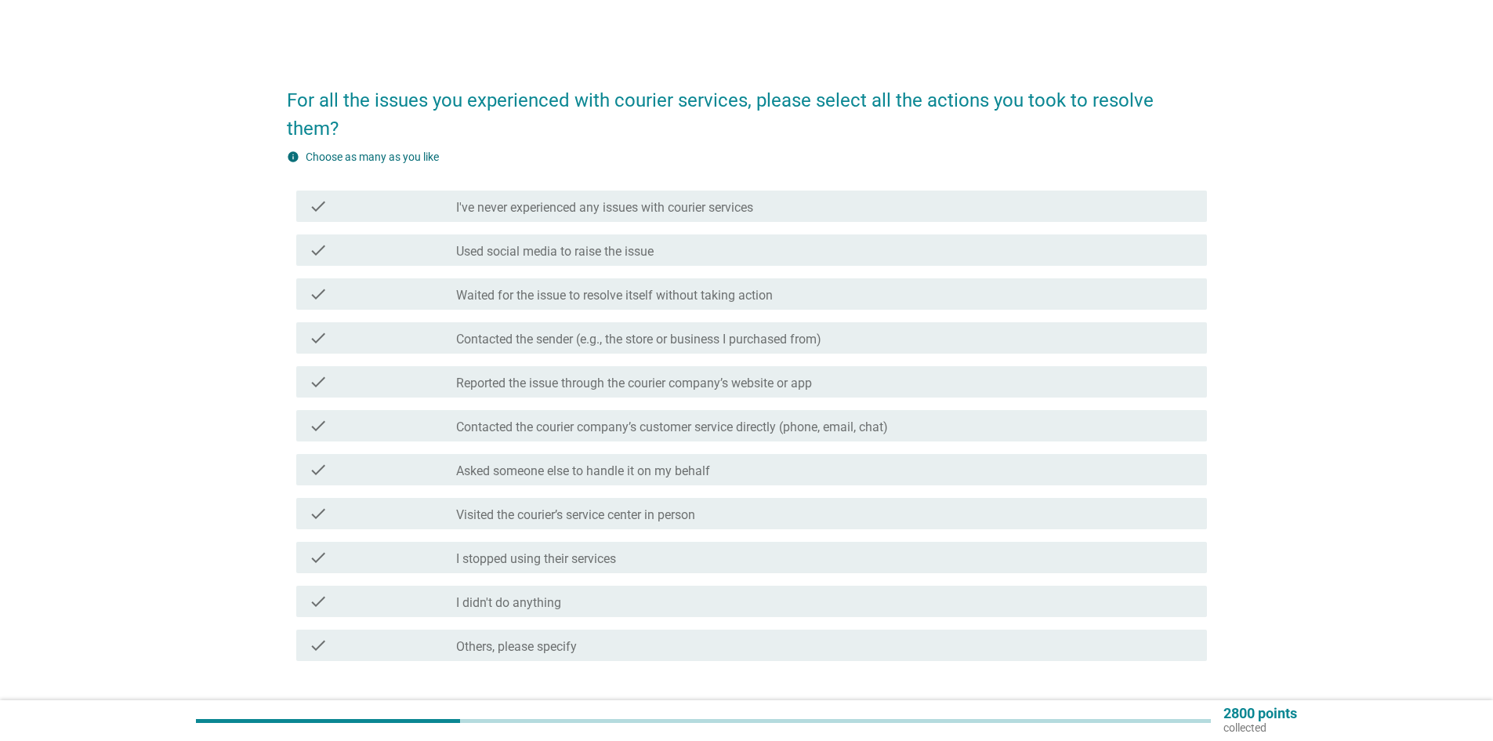
click at [784, 592] on div "check_box_outline_blank I didn't do anything" at bounding box center [825, 601] width 738 height 19
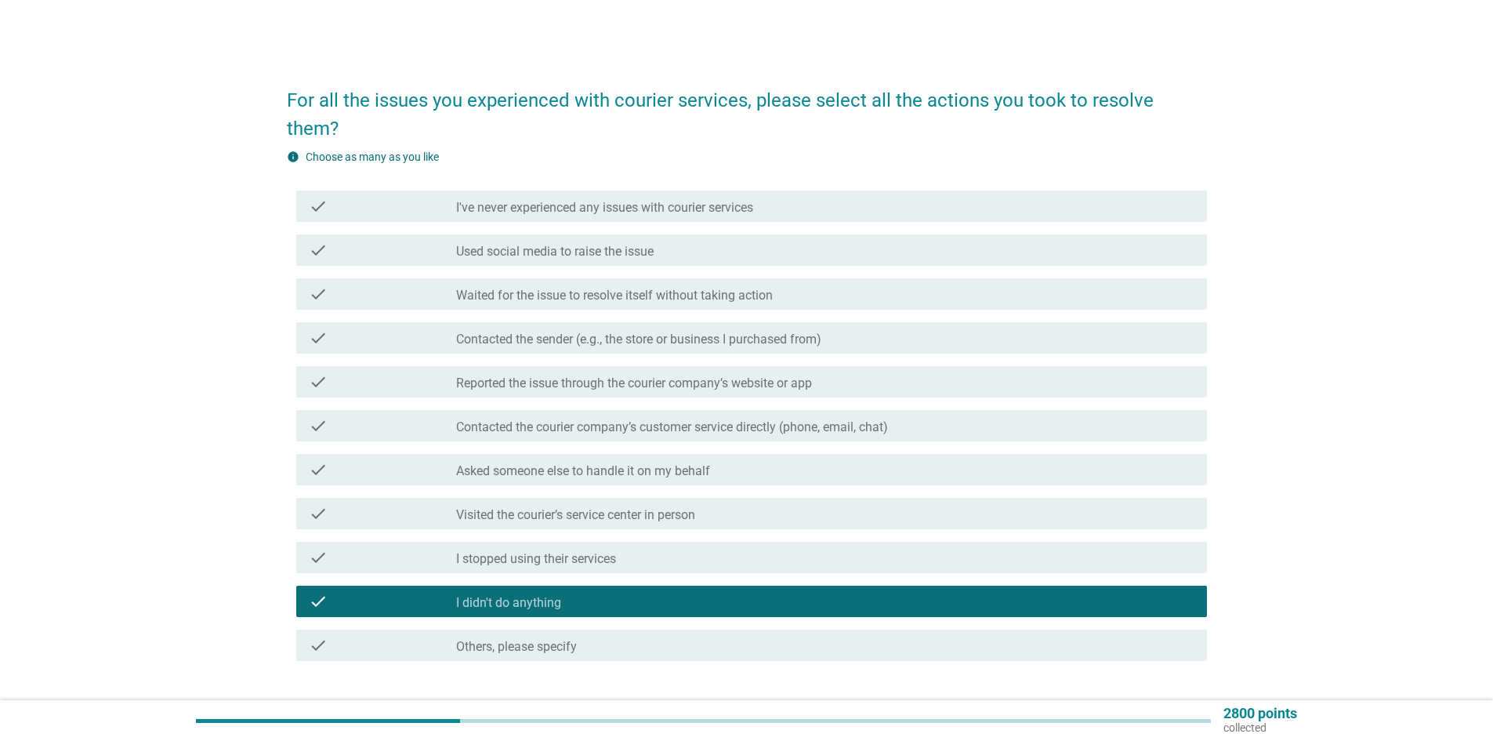
click at [1171, 708] on div "Next" at bounding box center [1166, 717] width 44 height 19
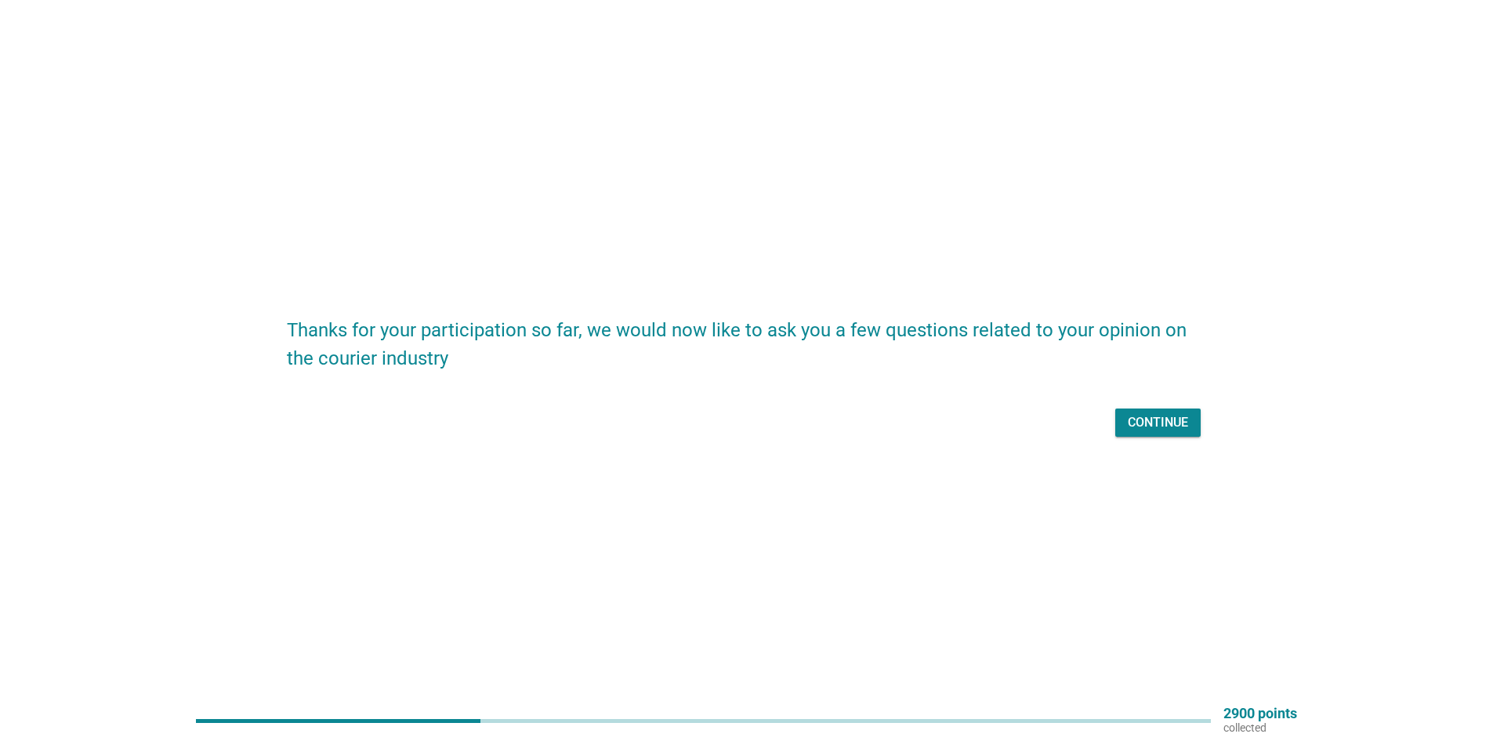
click at [1132, 418] on div "Continue" at bounding box center [1158, 422] width 60 height 19
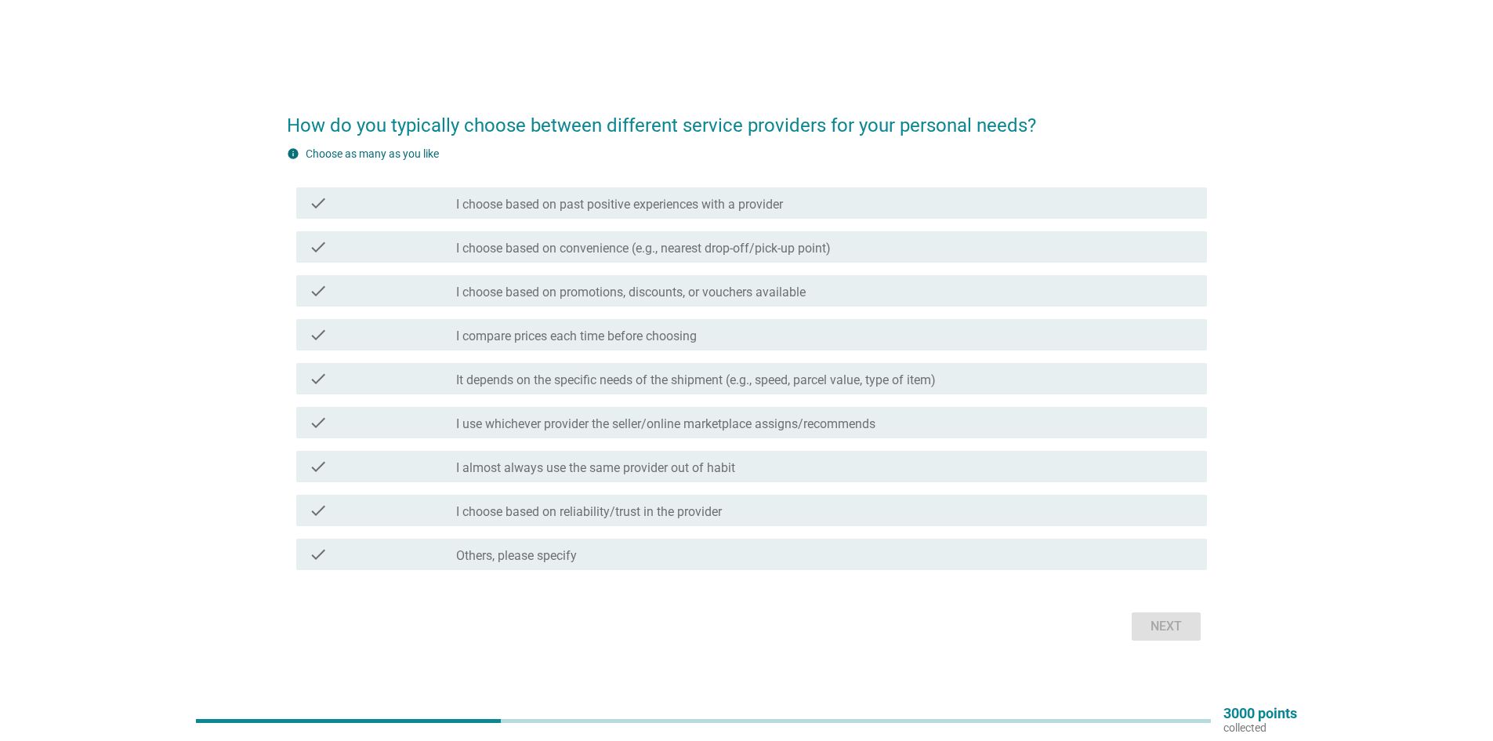
click at [686, 344] on div "check check_box_outline_blank I compare prices each time before choosing" at bounding box center [751, 334] width 911 height 31
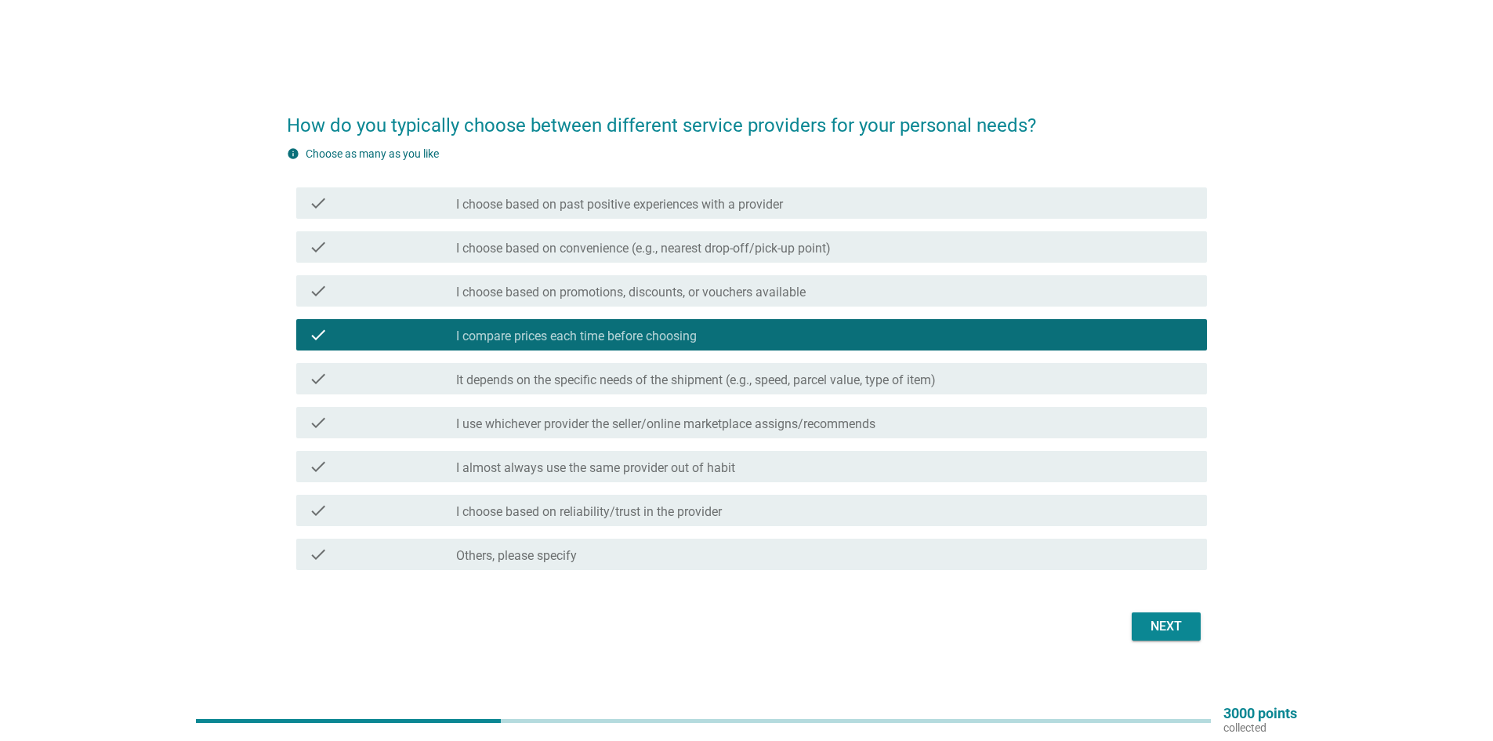
click at [866, 305] on div "check check_box_outline_blank I choose based on promotions, discounts, or vouch…" at bounding box center [751, 290] width 911 height 31
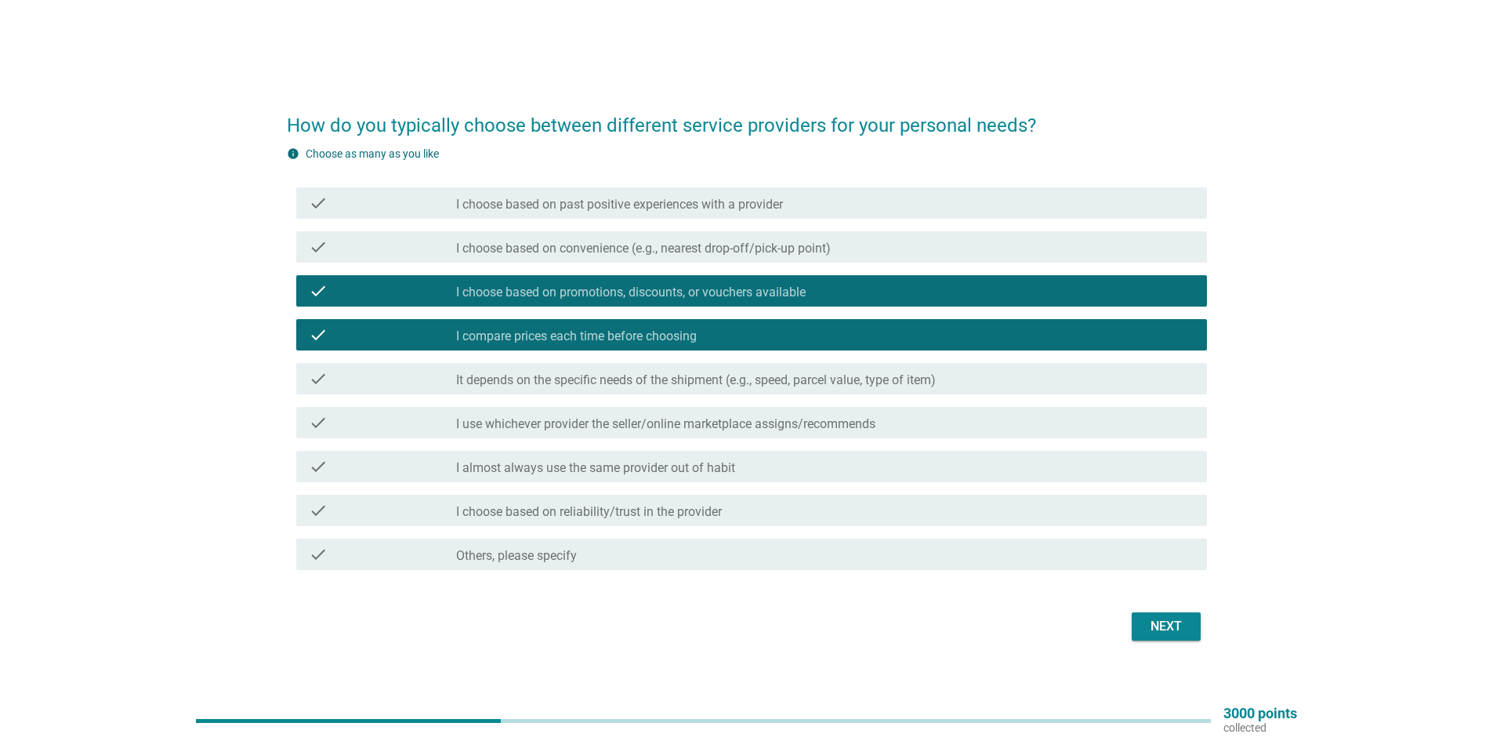
click at [1161, 626] on div "Next" at bounding box center [1166, 626] width 44 height 19
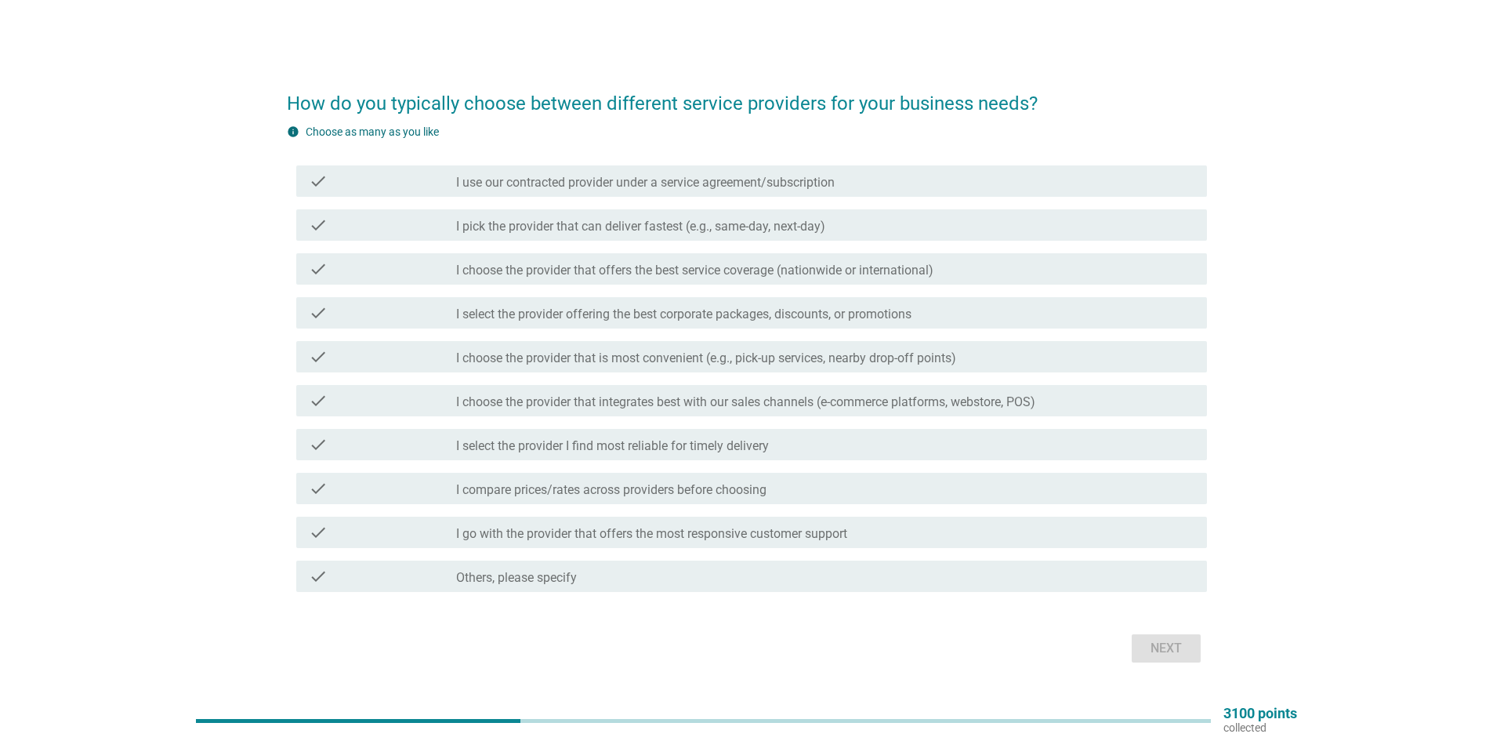
click at [777, 446] on div "check_box_outline_blank I select the provider I find most reliable for timely d…" at bounding box center [825, 444] width 738 height 19
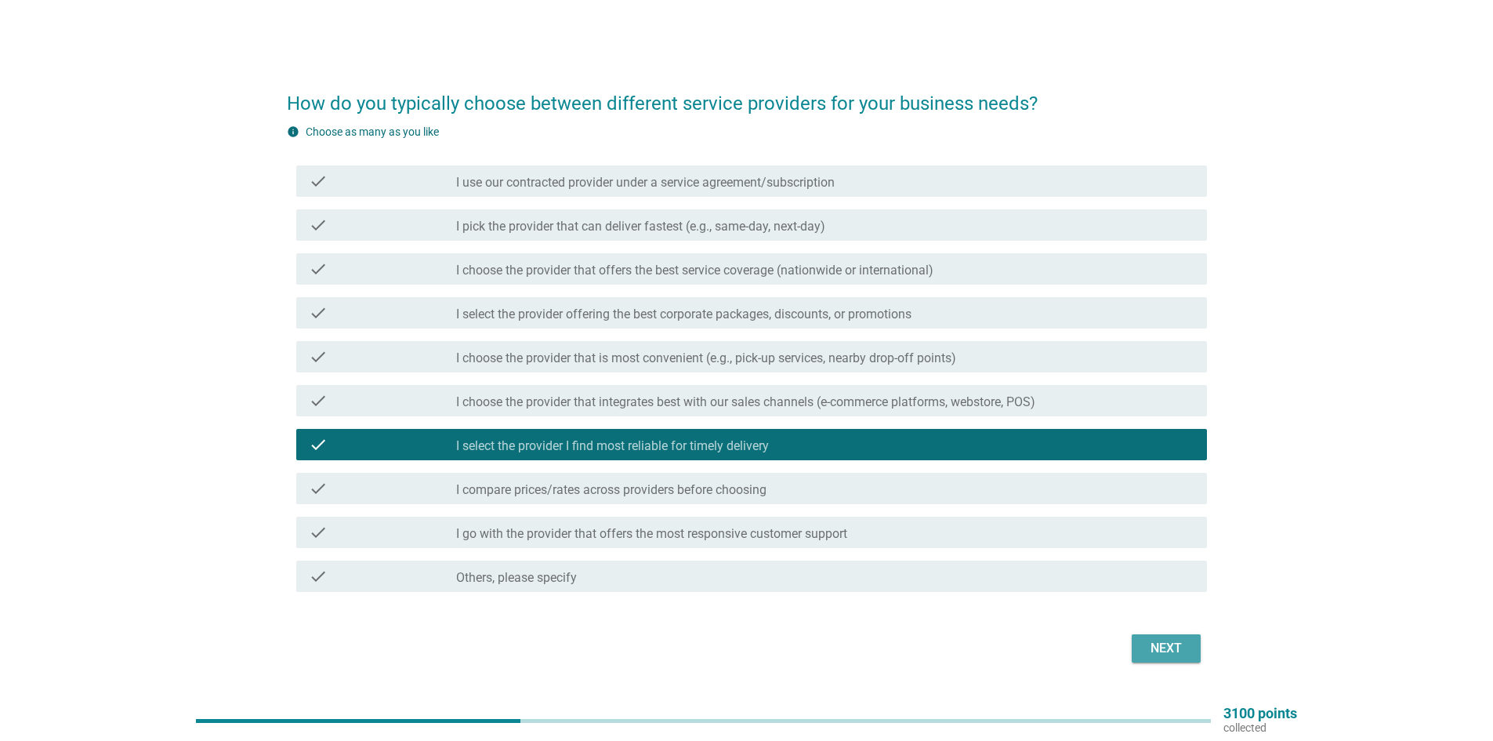
click at [1191, 659] on button "Next" at bounding box center [1166, 648] width 69 height 28
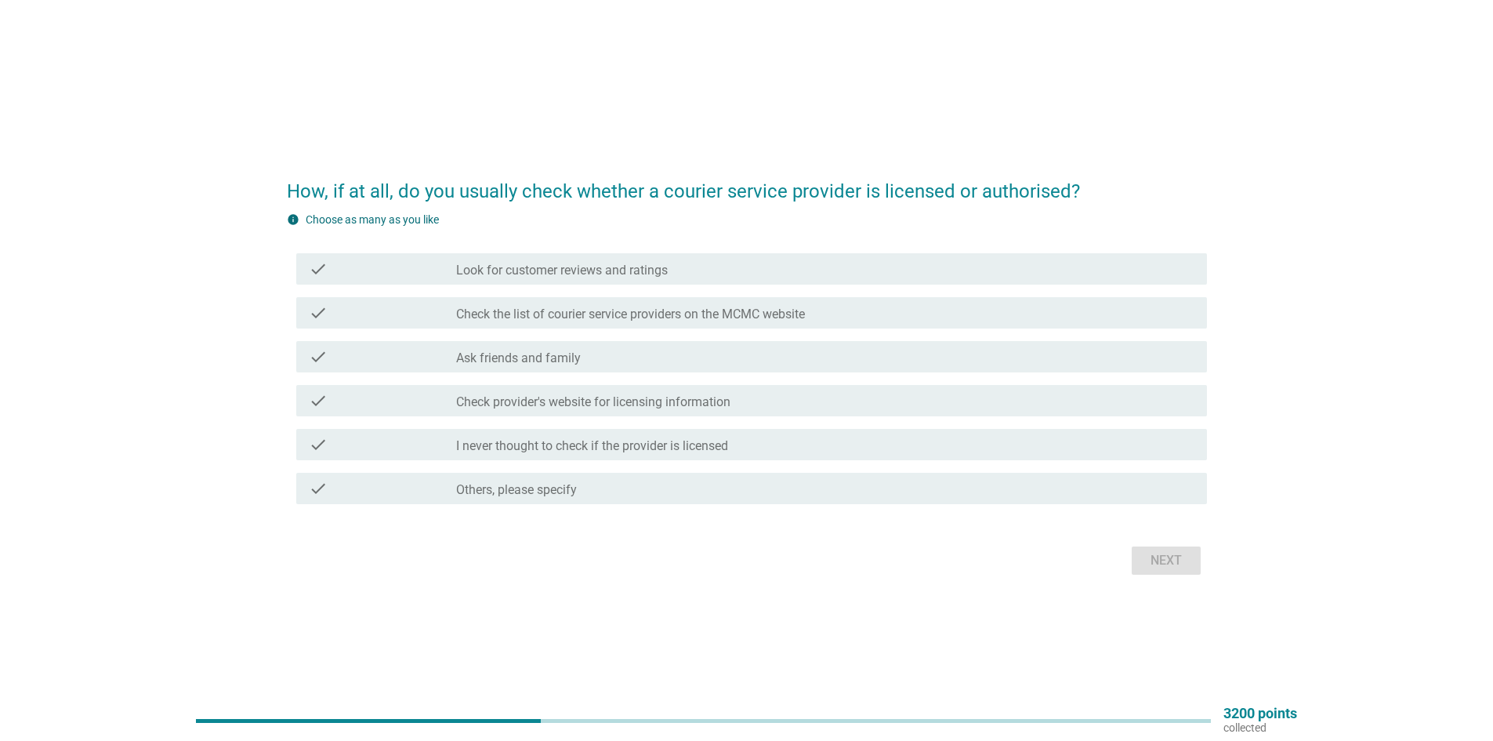
click at [719, 440] on label "I never thought to check if the provider is licensed" at bounding box center [592, 446] width 272 height 16
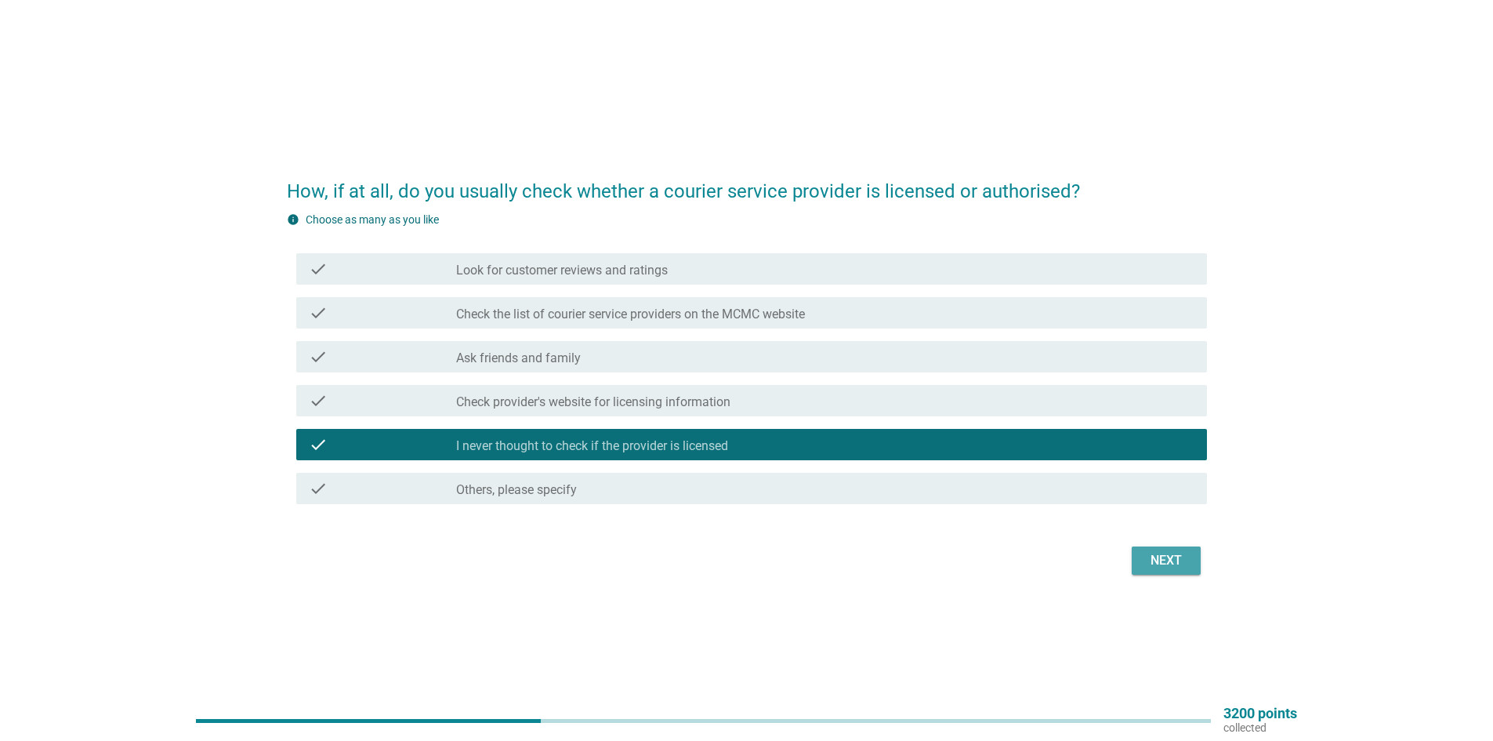
click at [1160, 565] on div "Next" at bounding box center [1166, 560] width 44 height 19
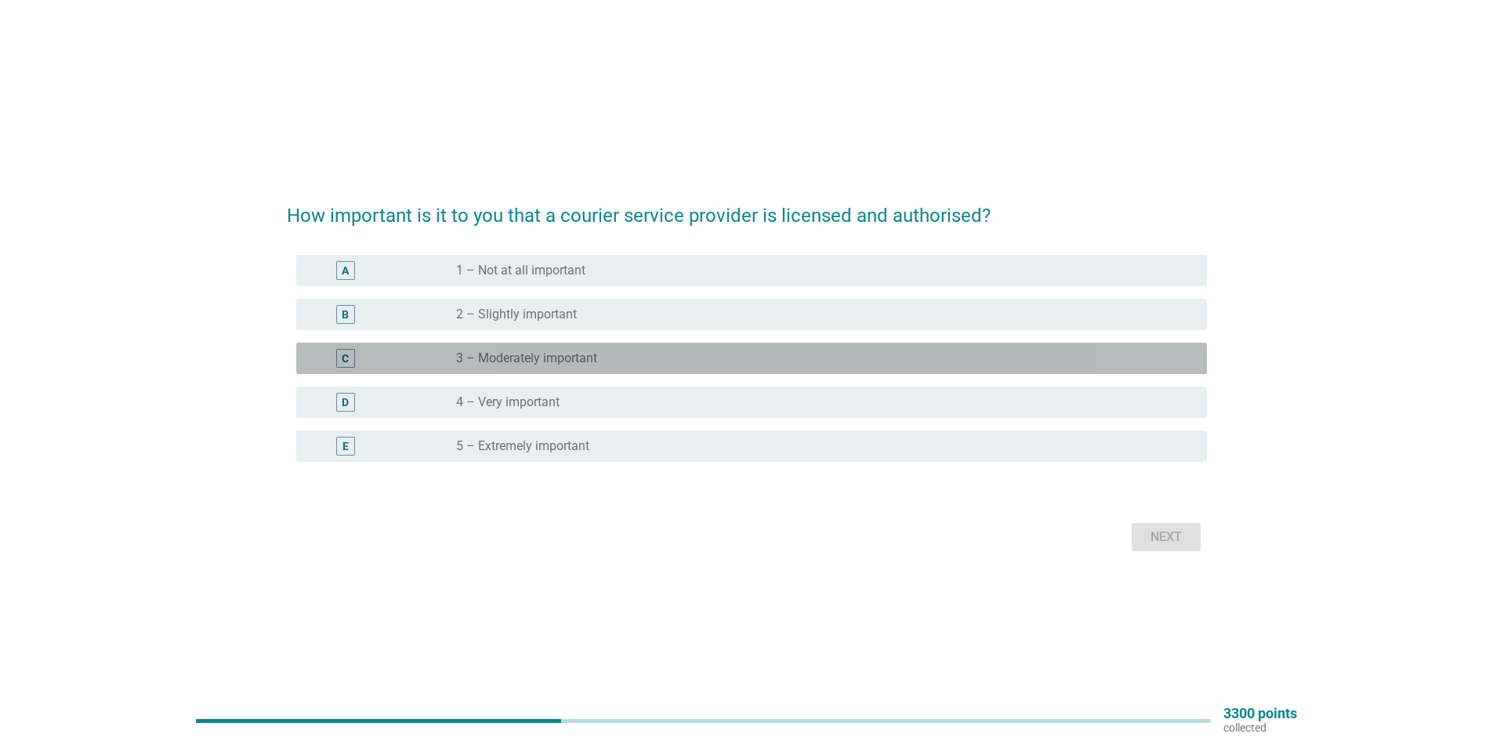
click at [650, 356] on div "radio_button_unchecked 3 – Moderately important" at bounding box center [819, 358] width 726 height 16
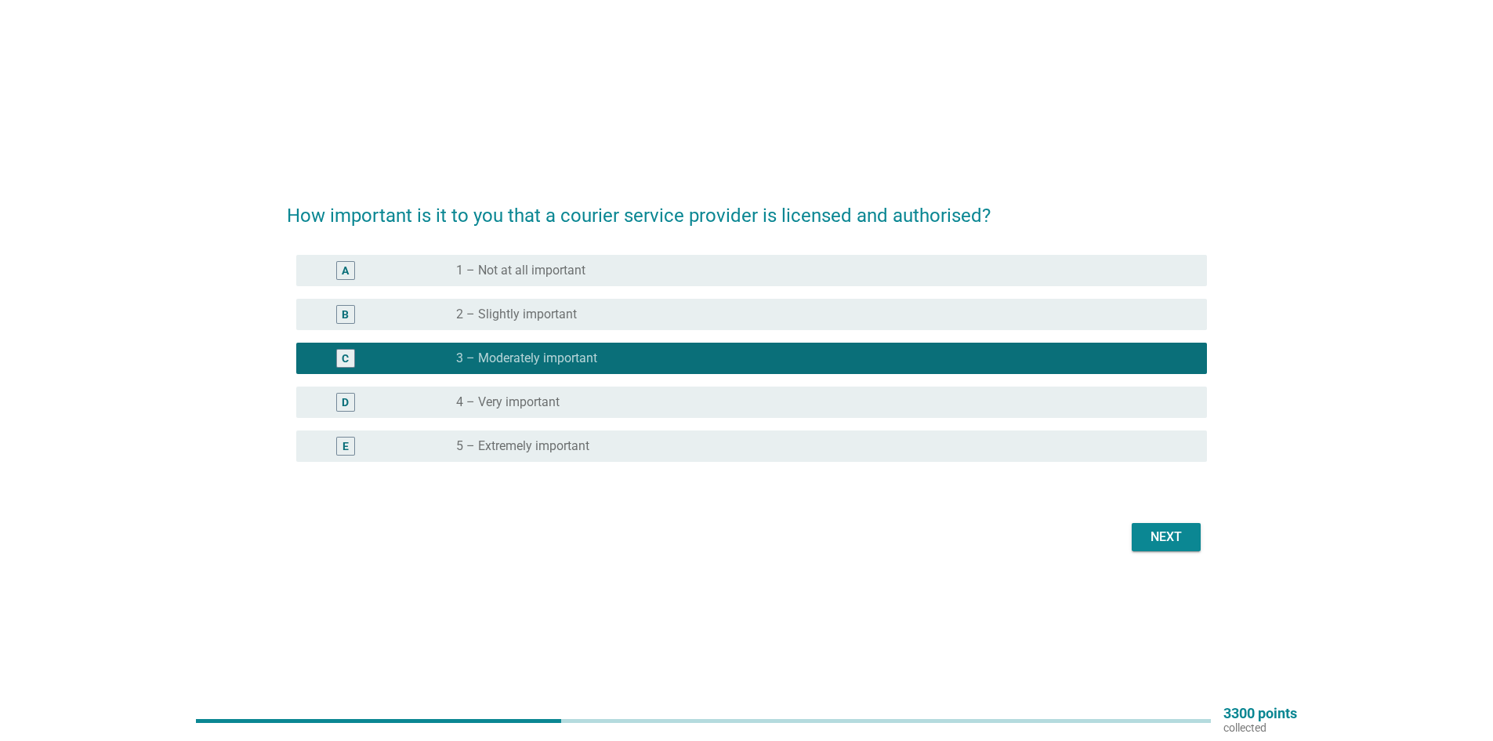
click at [1193, 536] on button "Next" at bounding box center [1166, 537] width 69 height 28
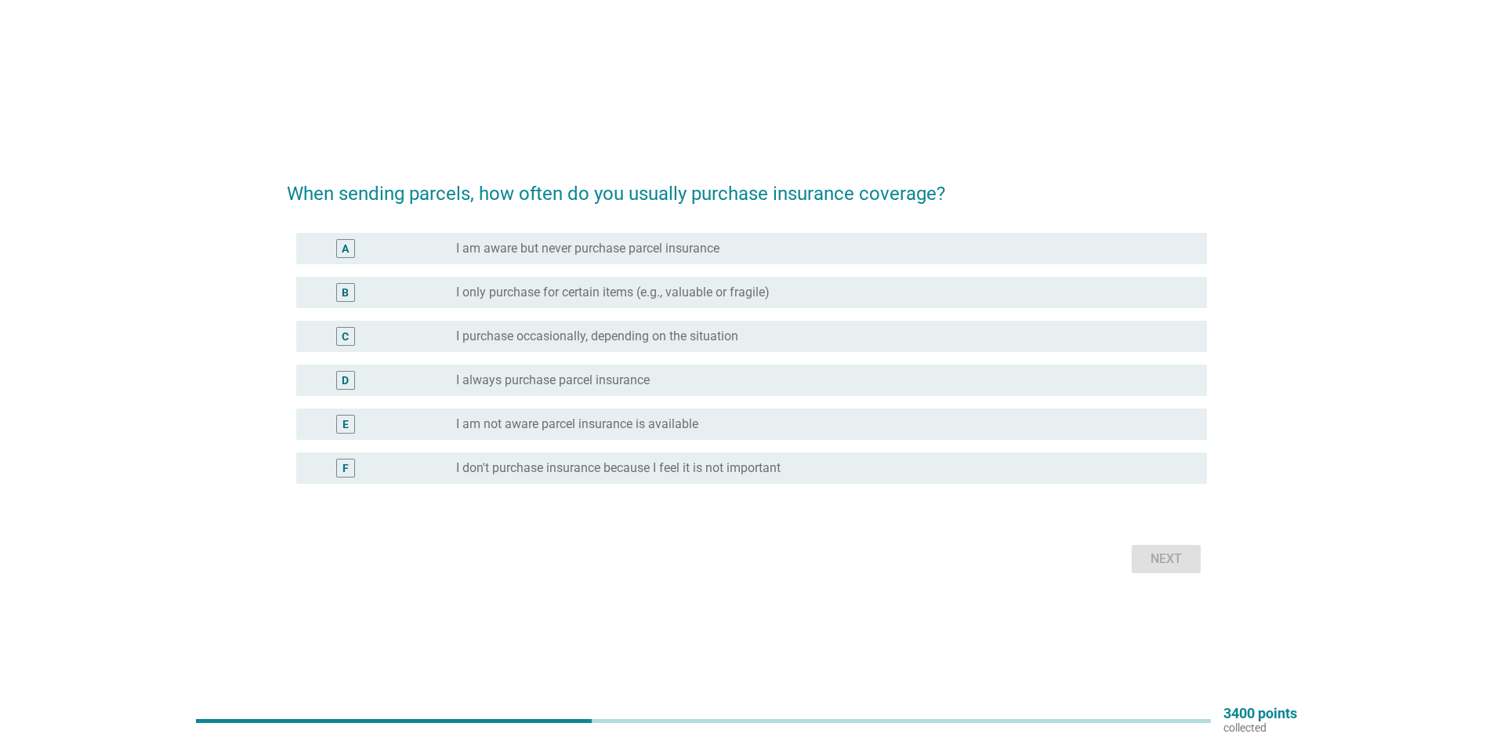
click at [620, 239] on div "radio_button_unchecked I am aware but never purchase parcel insurance" at bounding box center [825, 248] width 738 height 19
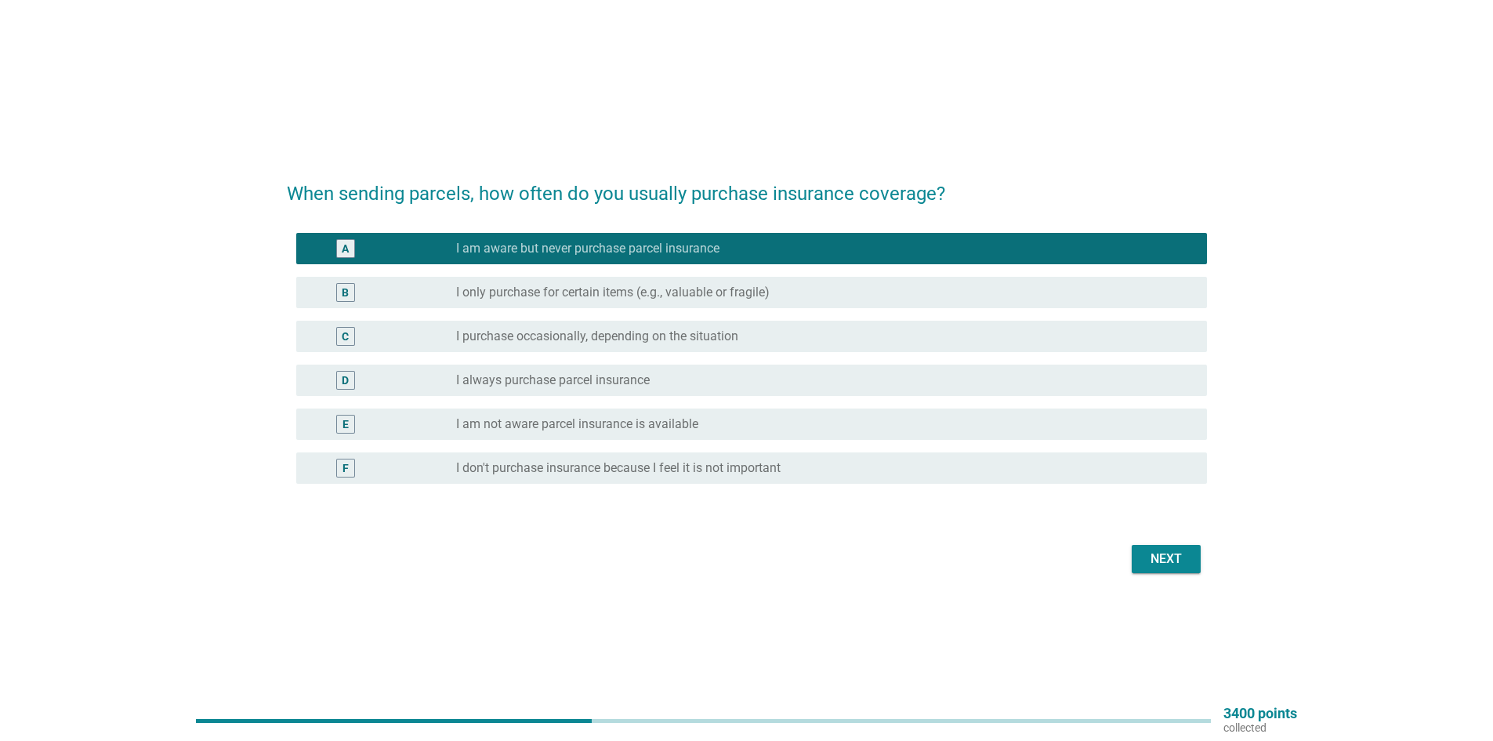
click at [1153, 561] on div "Next" at bounding box center [1166, 558] width 44 height 19
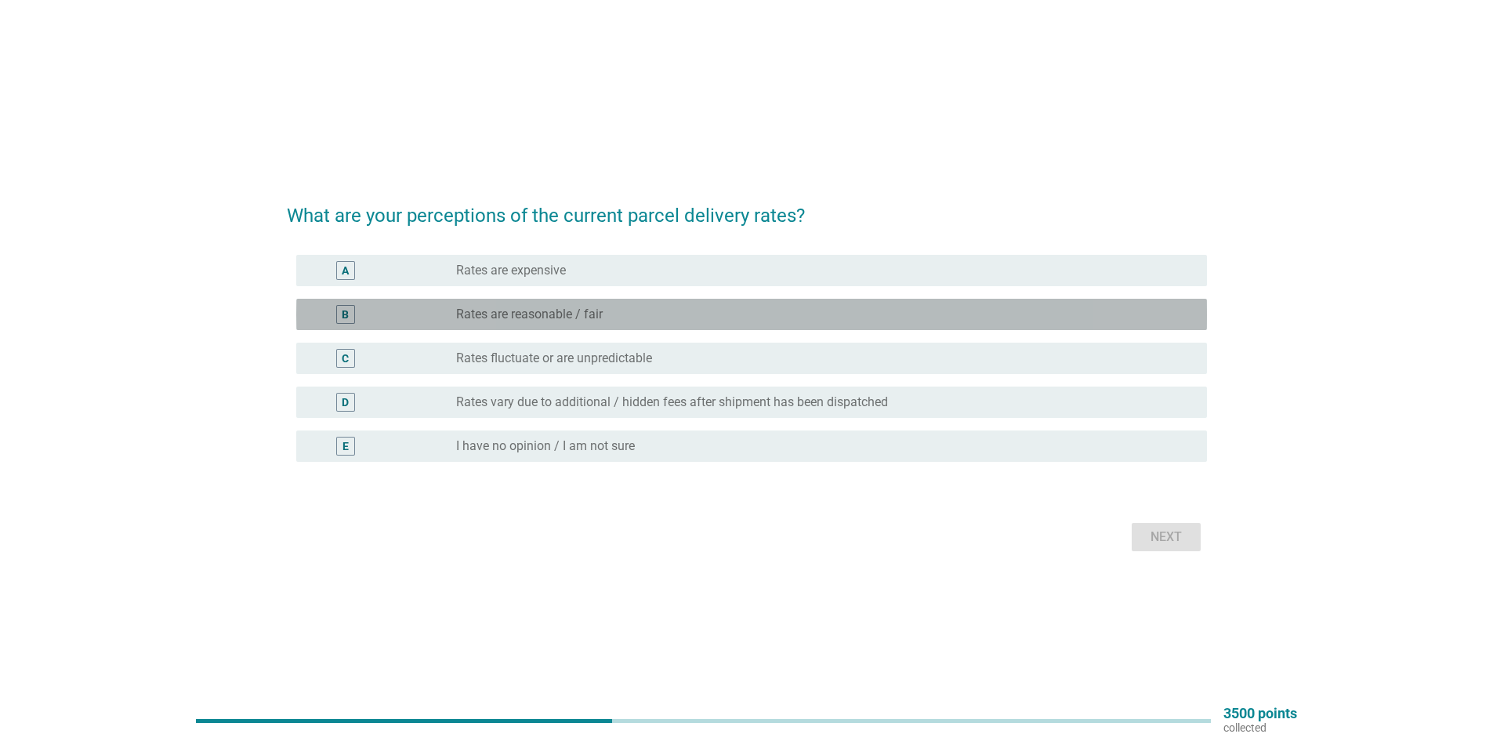
click at [624, 314] on div "radio_button_unchecked Rates are reasonable / fair" at bounding box center [819, 314] width 726 height 16
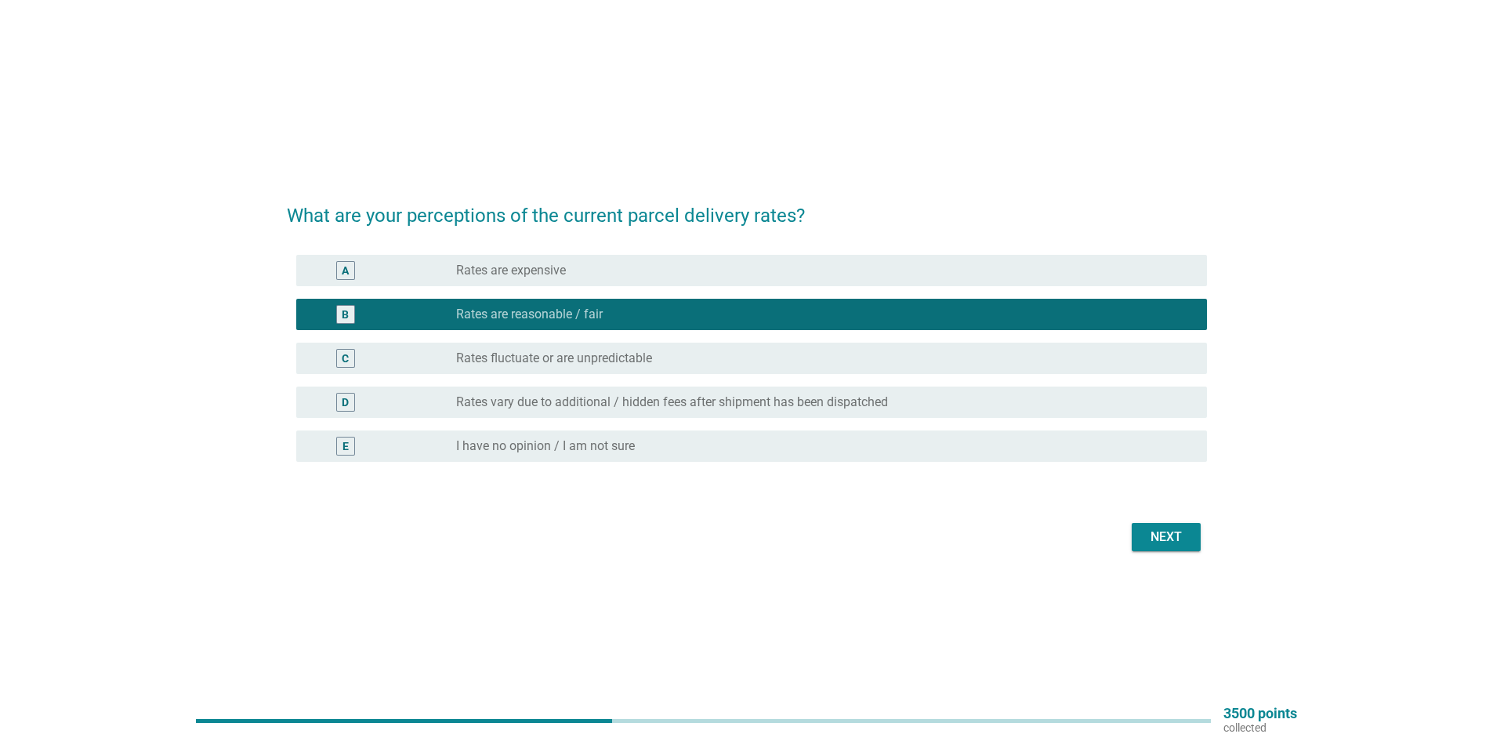
click at [1175, 541] on div "Next" at bounding box center [1166, 536] width 44 height 19
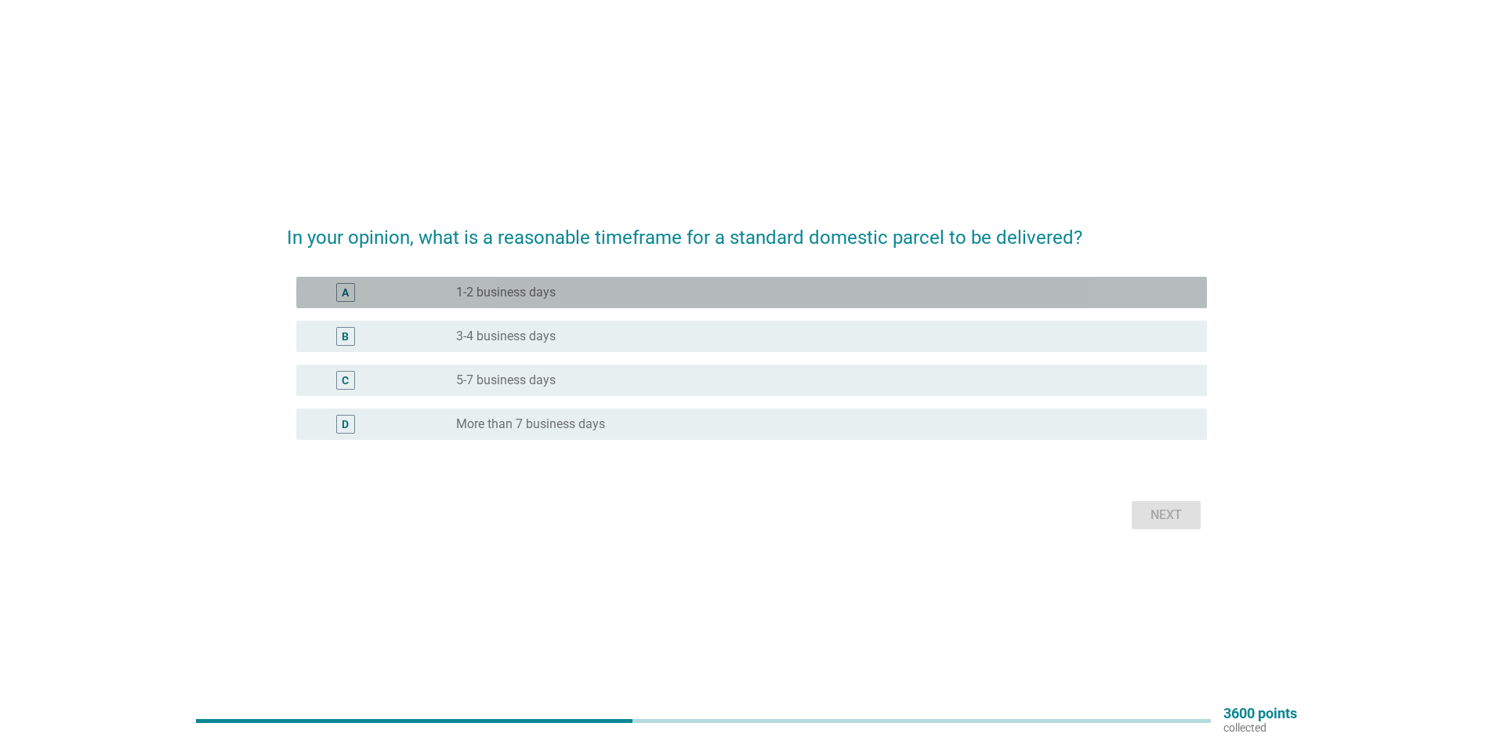
click at [706, 288] on div "radio_button_unchecked 1-2 business days" at bounding box center [819, 292] width 726 height 16
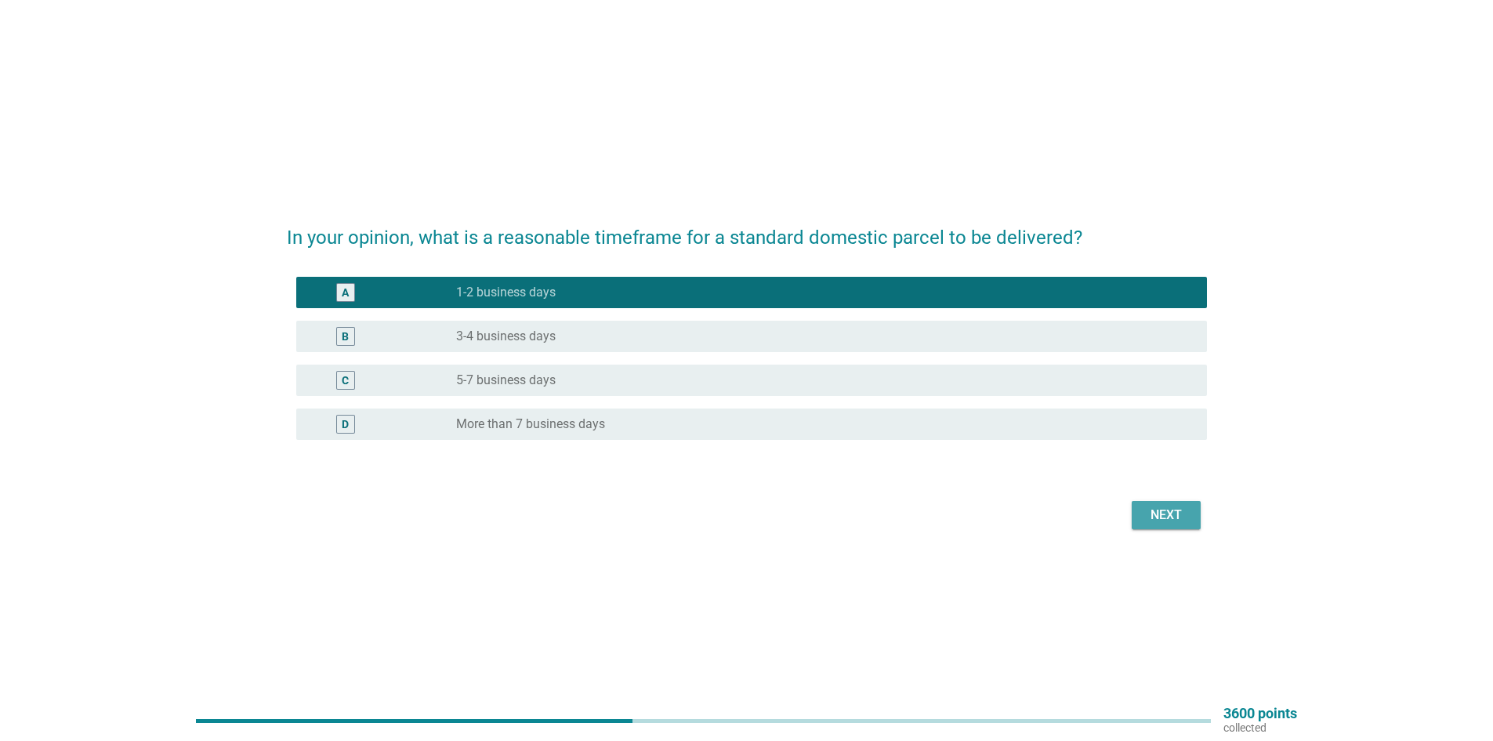
click at [1157, 508] on div "Next" at bounding box center [1166, 514] width 44 height 19
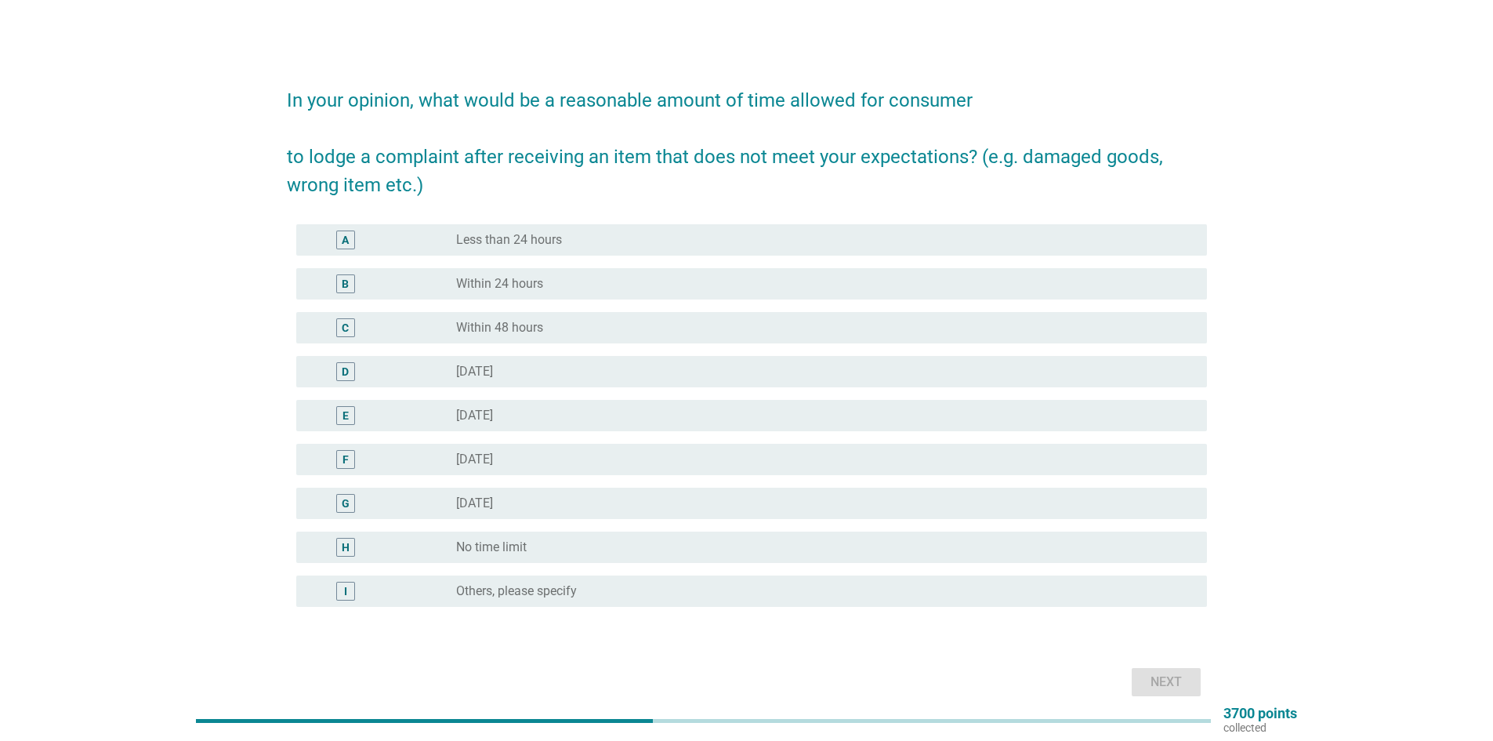
click at [647, 458] on div "radio_button_unchecked [DATE]" at bounding box center [819, 459] width 726 height 16
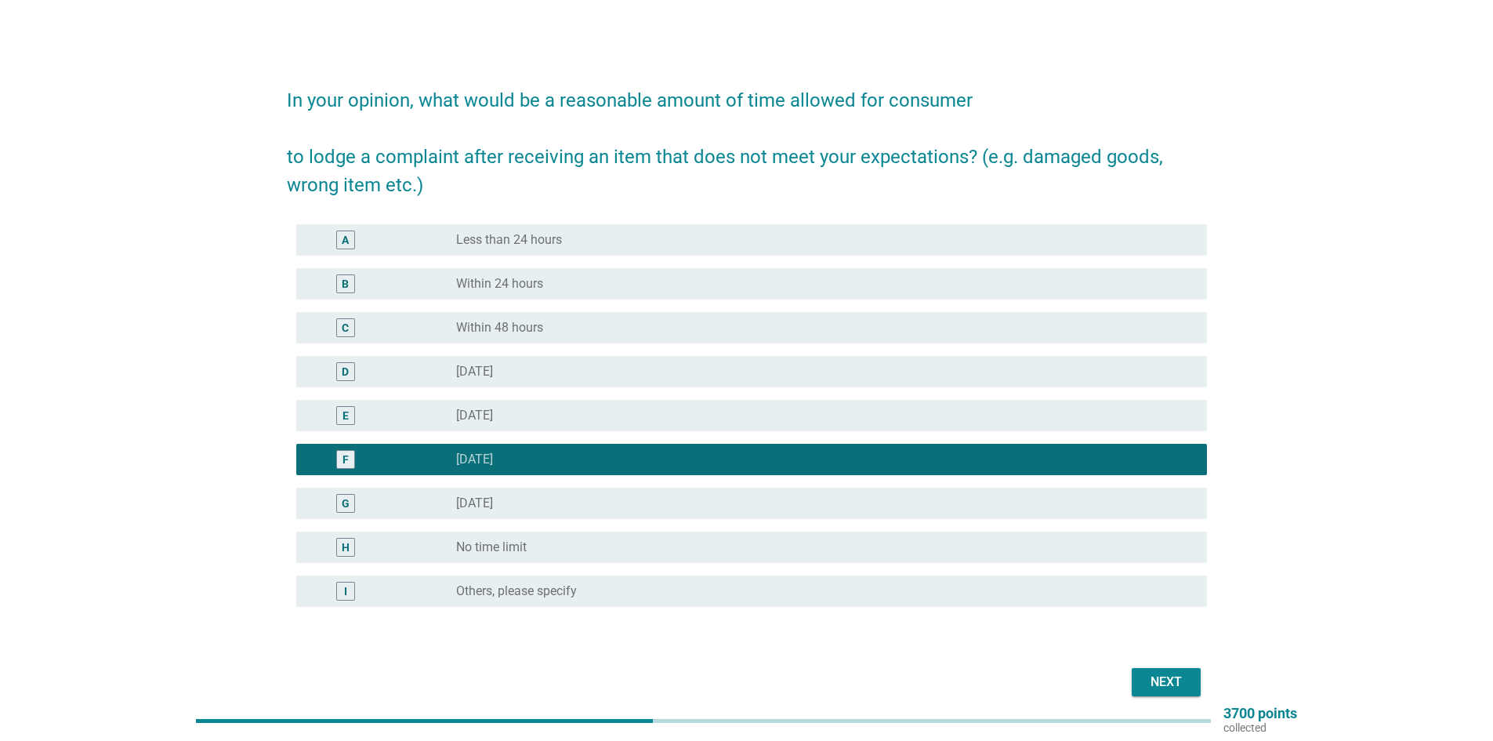
click at [1154, 682] on div "Next" at bounding box center [1166, 681] width 44 height 19
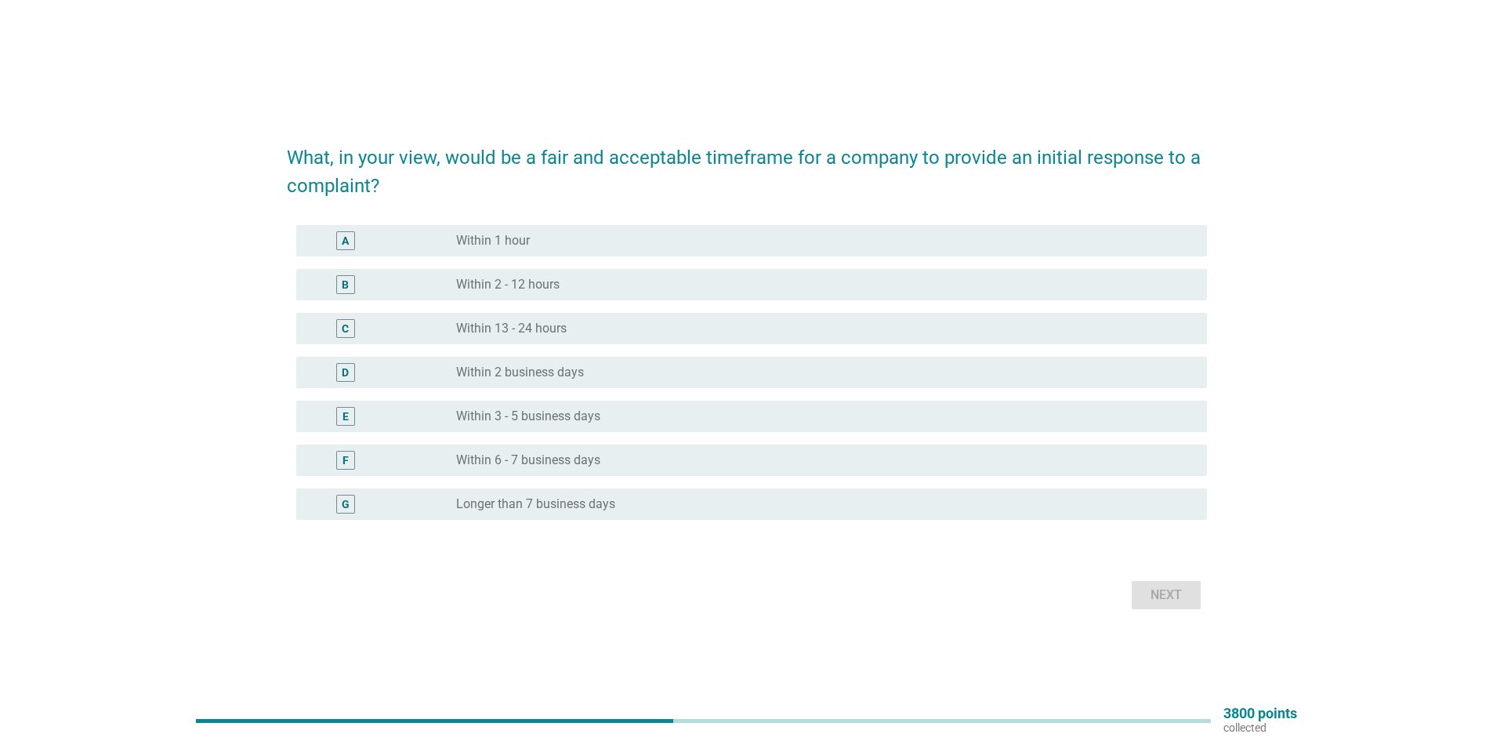
click at [595, 326] on div "radio_button_unchecked Within 13 - 24 hours" at bounding box center [819, 328] width 726 height 16
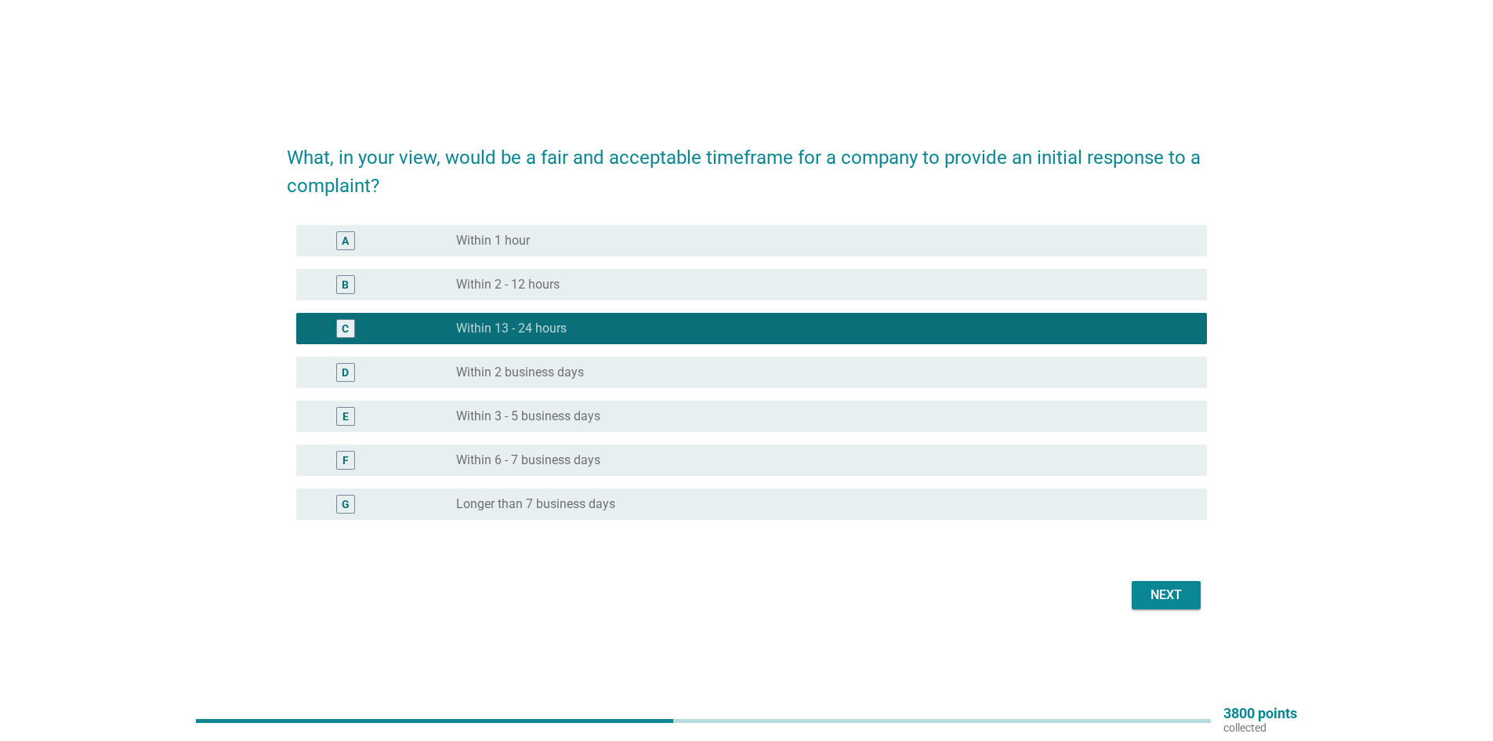
click at [632, 371] on div "radio_button_unchecked Within 2 business days" at bounding box center [819, 372] width 726 height 16
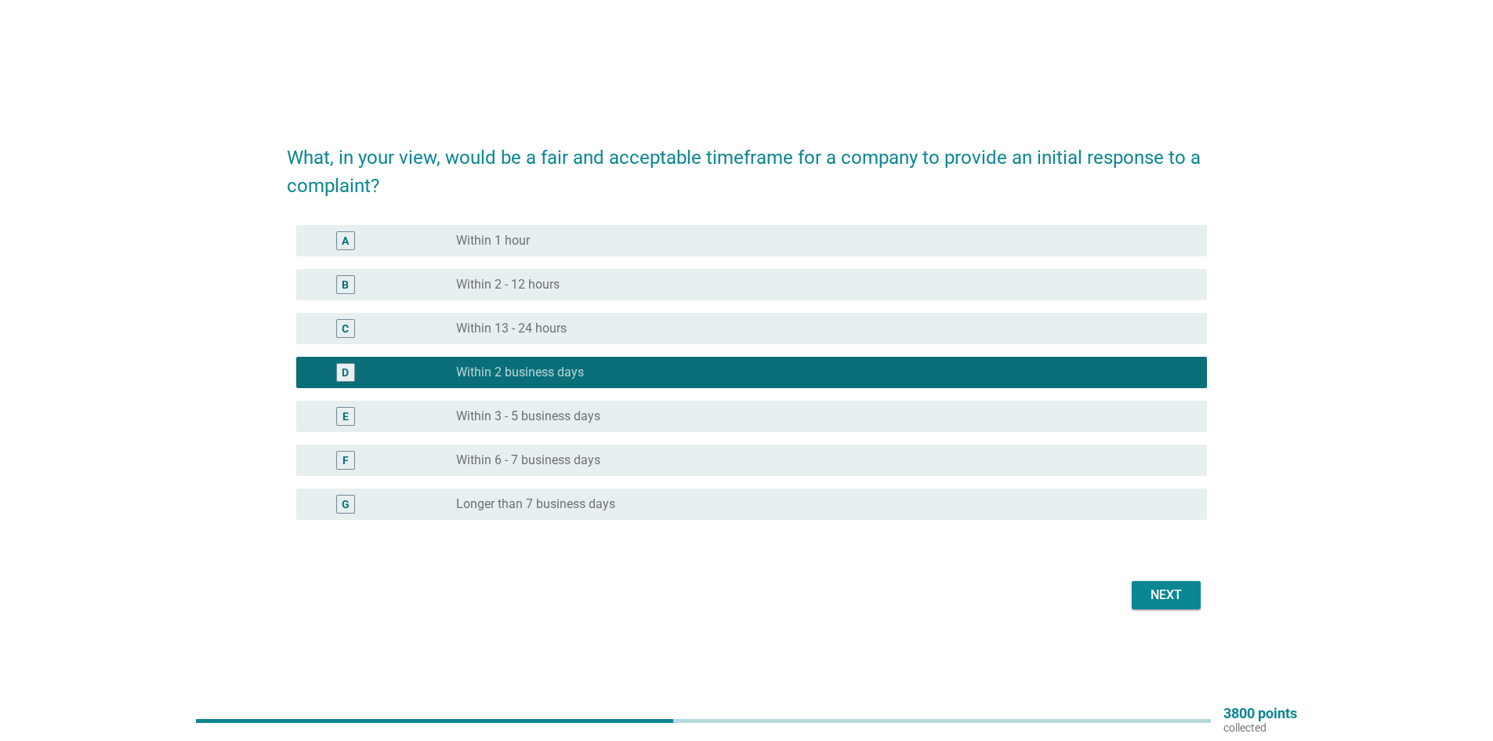
click at [1160, 600] on div "Next" at bounding box center [1166, 594] width 44 height 19
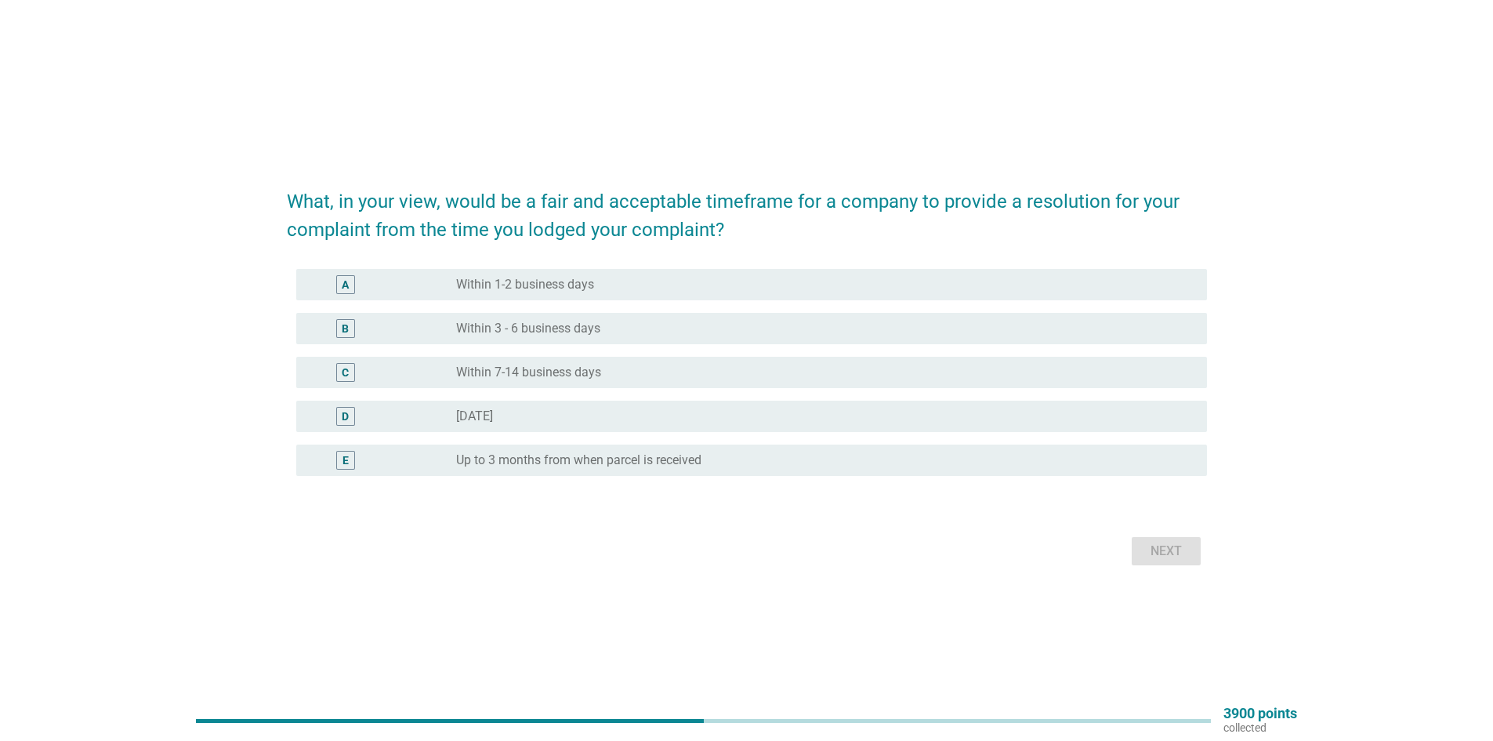
click at [680, 310] on div "B radio_button_unchecked Within 3 - 6 business days" at bounding box center [747, 328] width 920 height 44
click at [689, 325] on div "radio_button_unchecked Within 3 - 6 business days" at bounding box center [819, 328] width 726 height 16
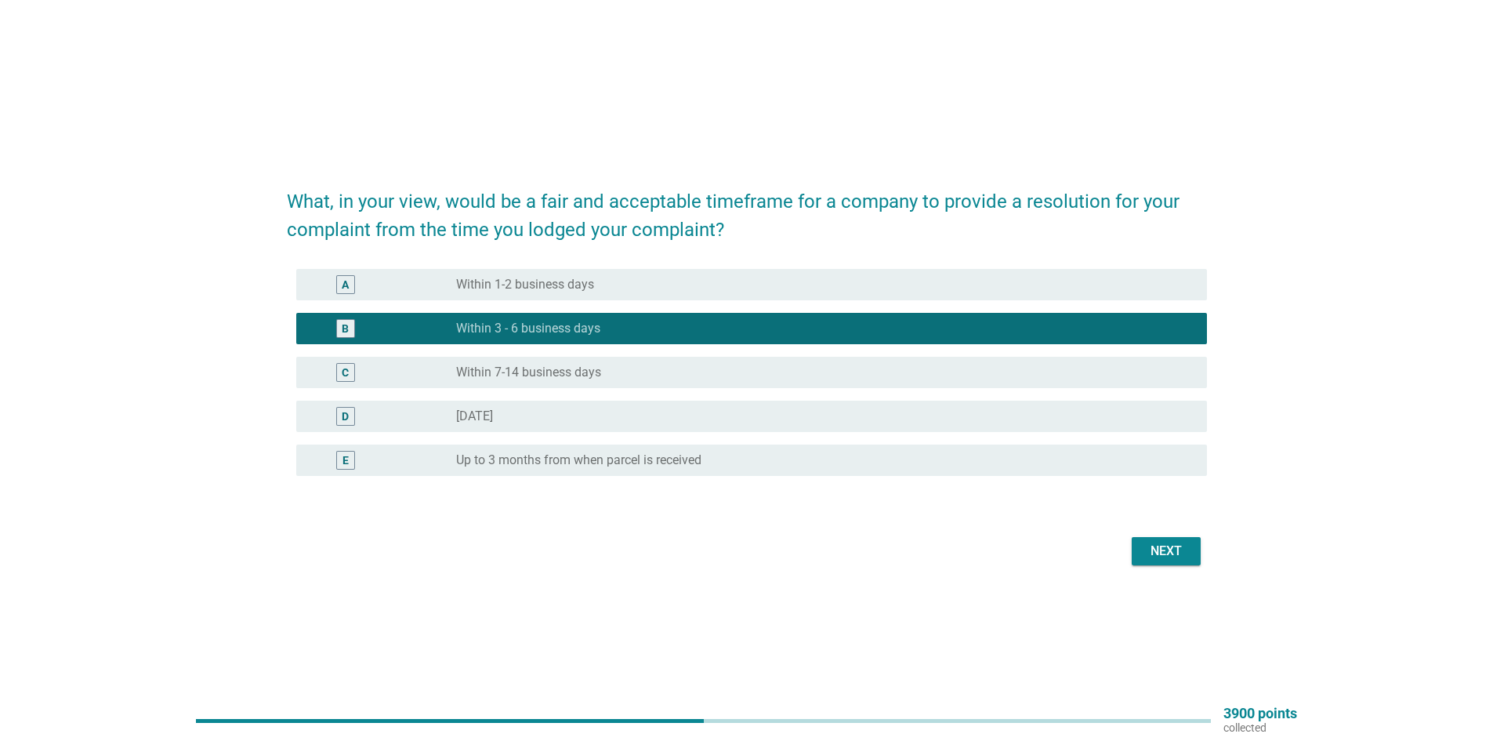
click at [1157, 555] on div "Next" at bounding box center [1166, 550] width 44 height 19
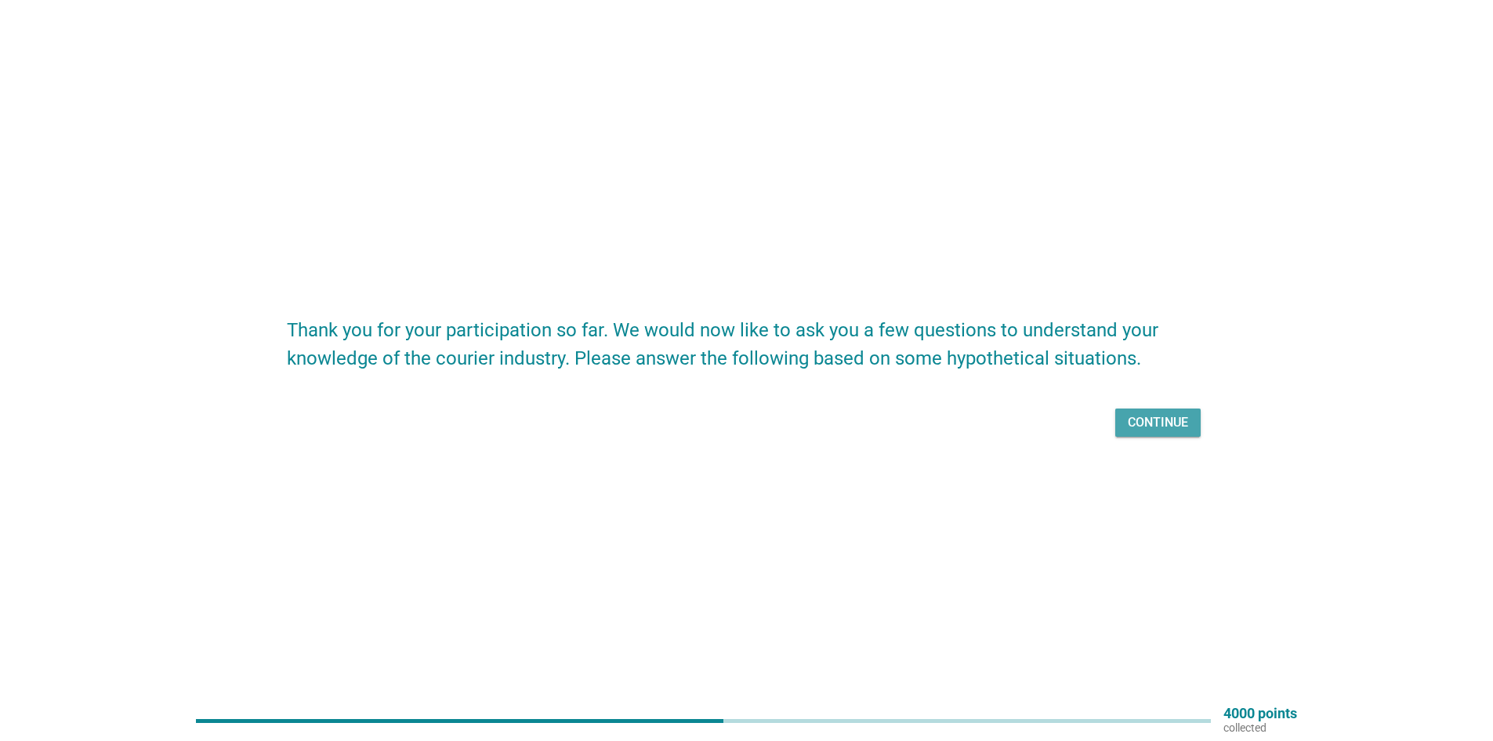
click at [1173, 425] on div "Continue" at bounding box center [1158, 422] width 60 height 19
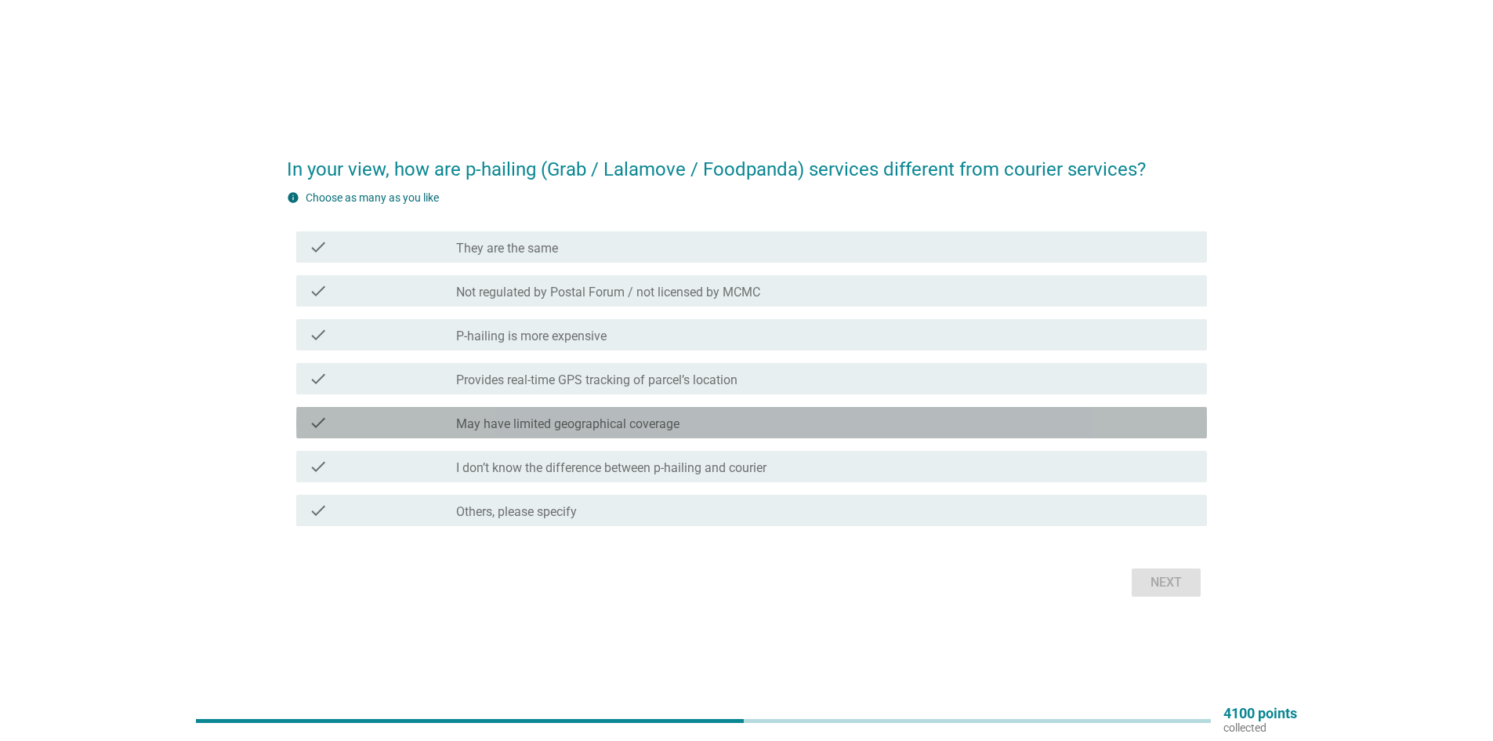
click at [555, 425] on label "May have limited geographical coverage" at bounding box center [567, 424] width 223 height 16
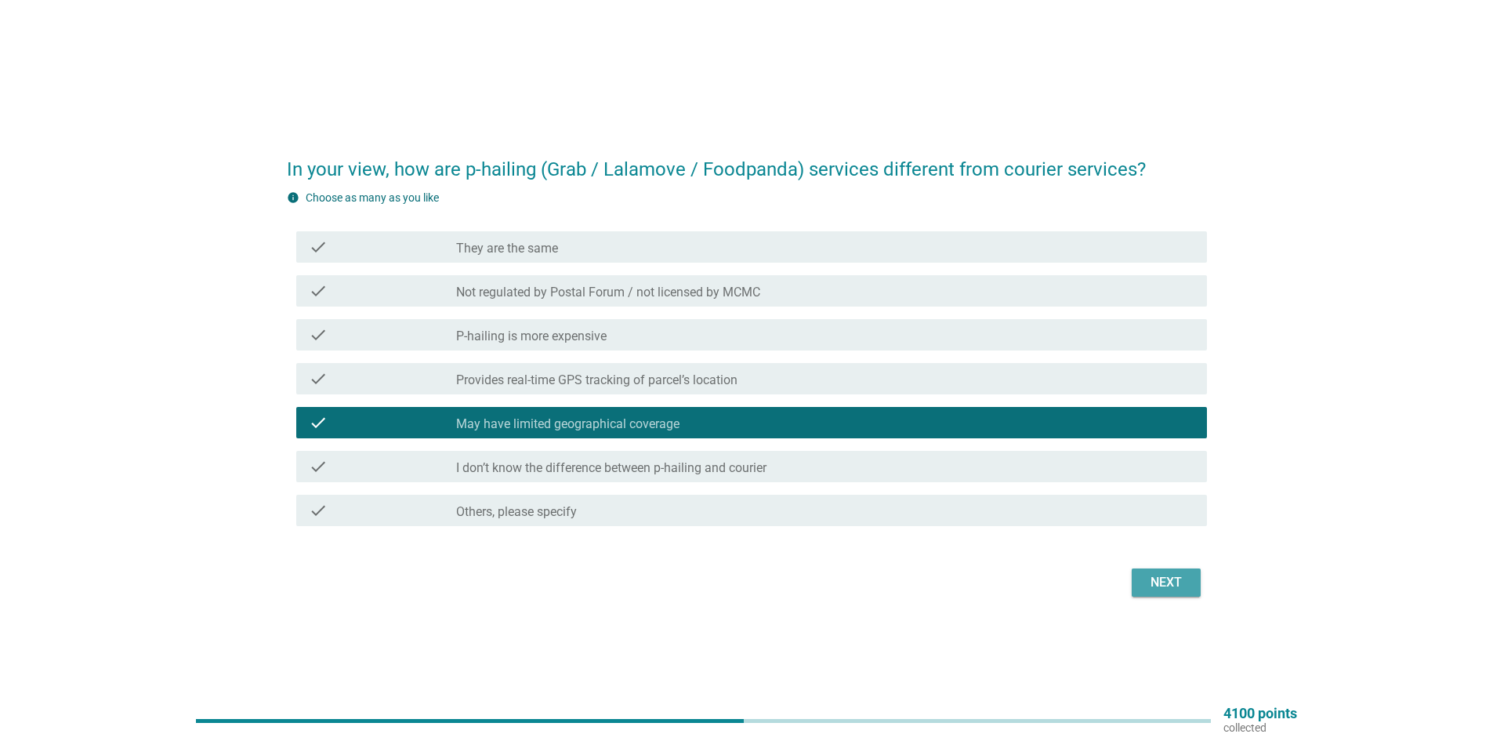
click at [1190, 578] on button "Next" at bounding box center [1166, 582] width 69 height 28
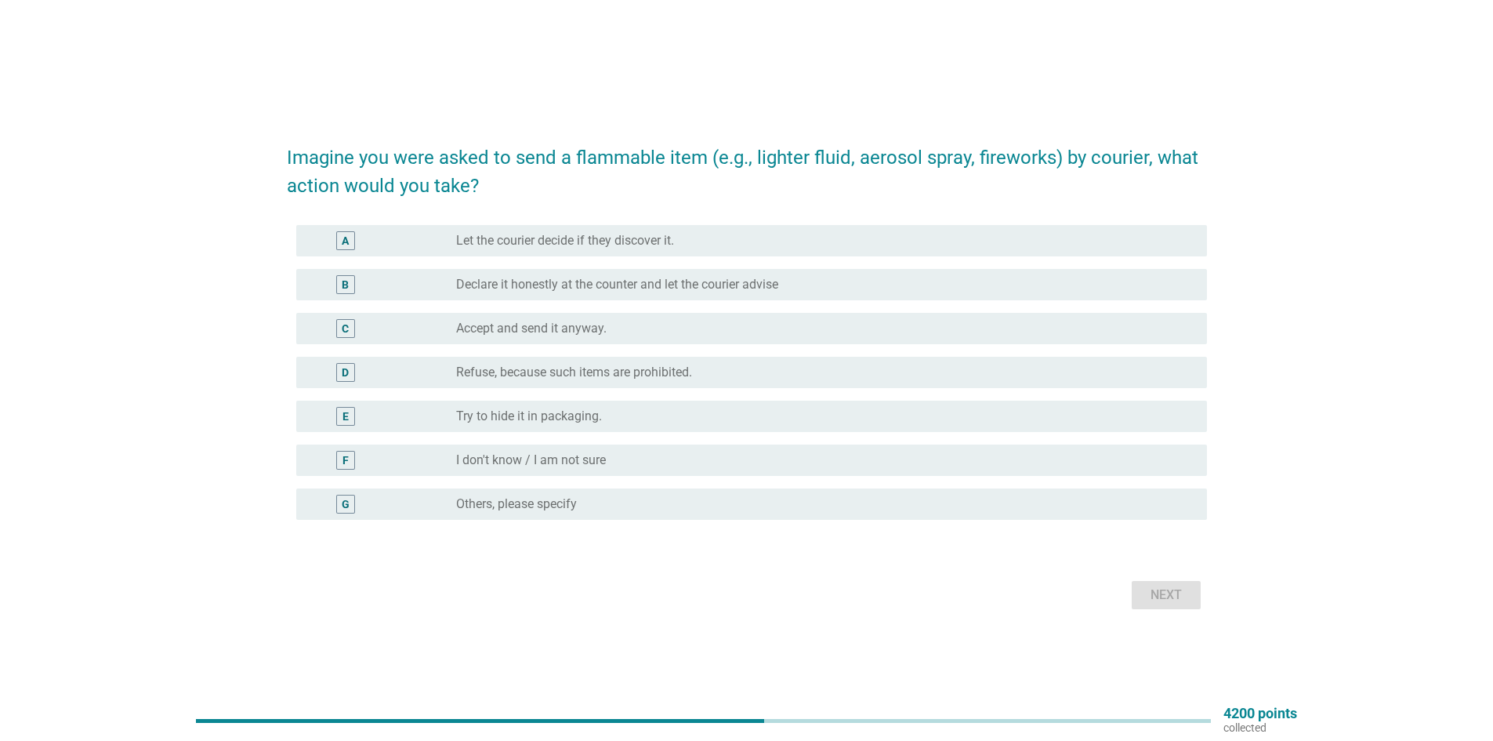
click at [621, 459] on div "radio_button_unchecked I don't know / I am not sure" at bounding box center [819, 460] width 726 height 16
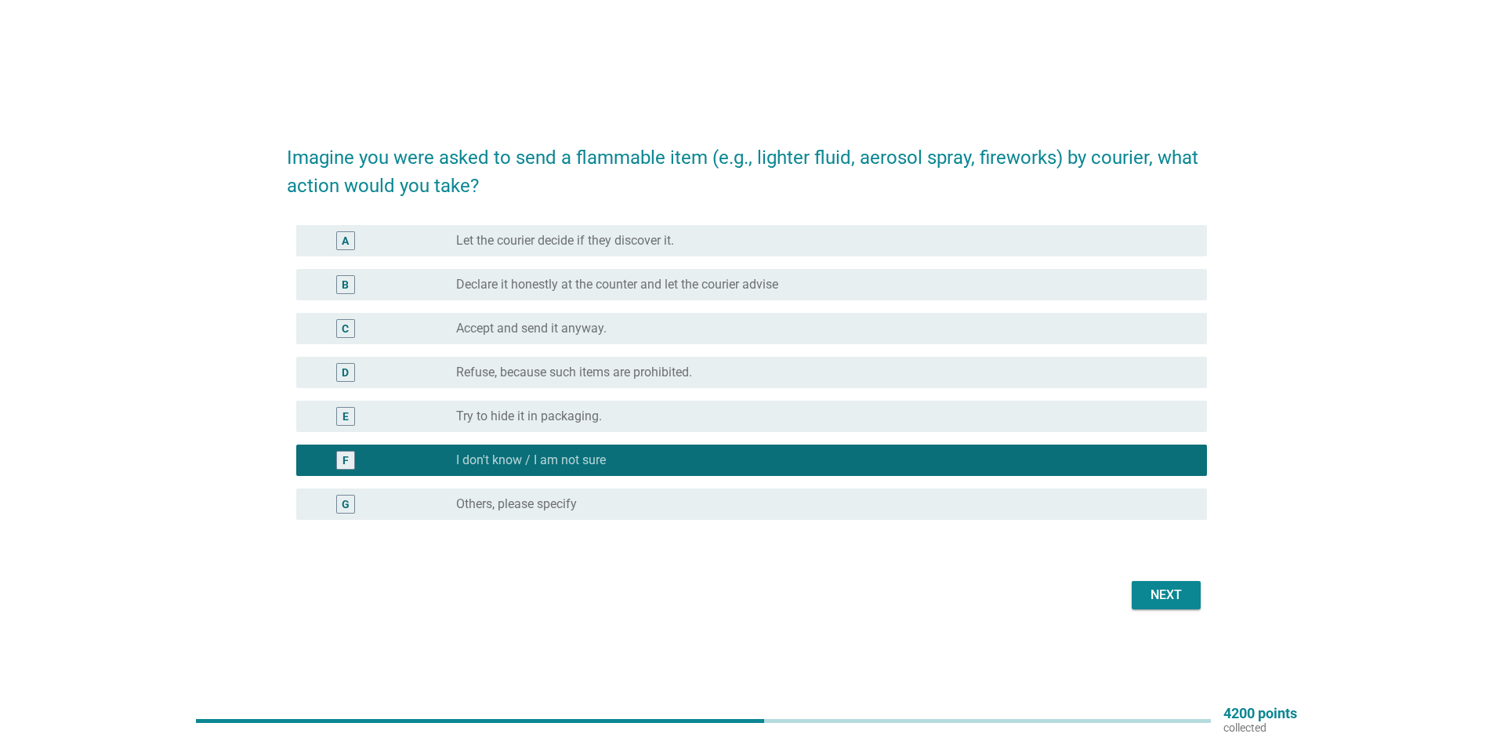
click at [1161, 592] on div "Next" at bounding box center [1166, 594] width 44 height 19
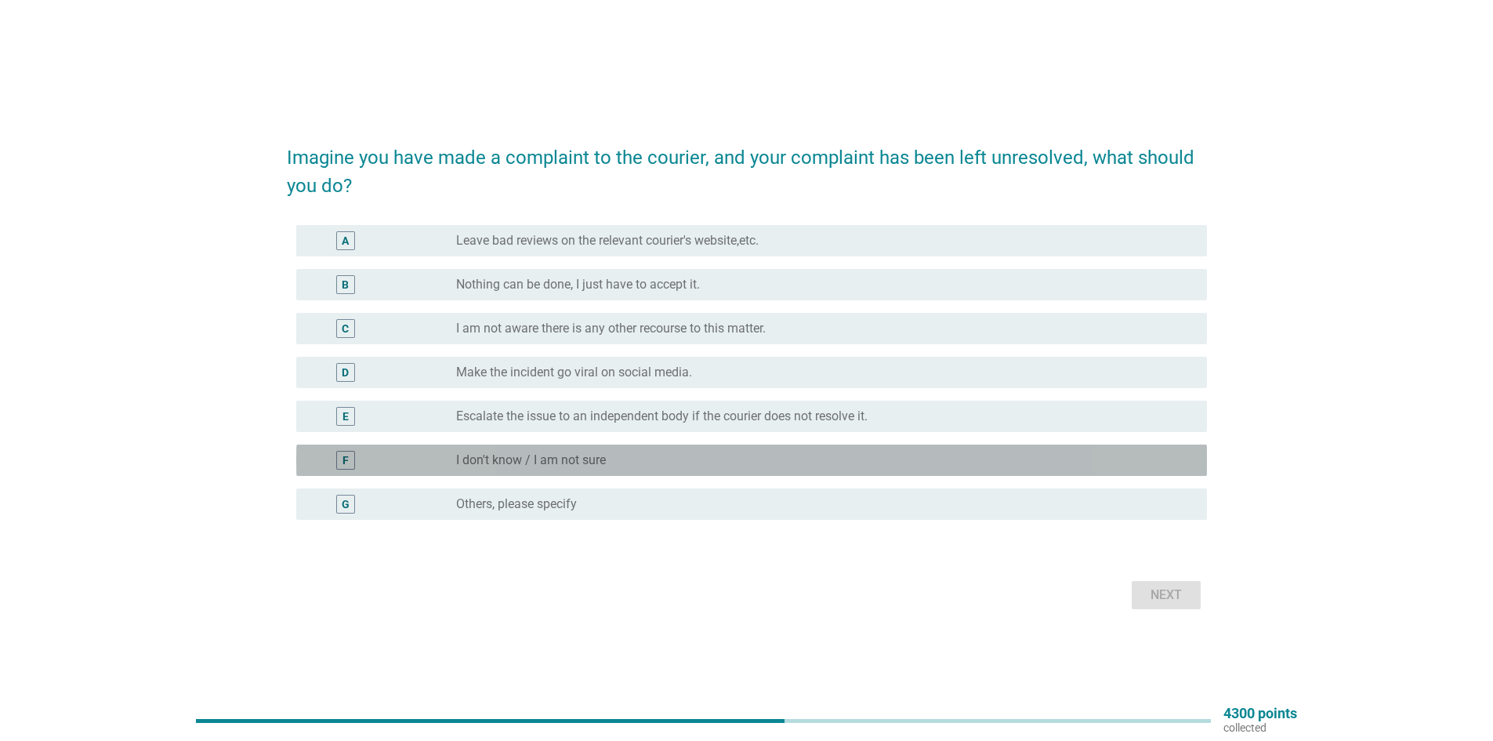
click at [600, 469] on div "radio_button_unchecked I don't know / I am not sure" at bounding box center [825, 460] width 738 height 19
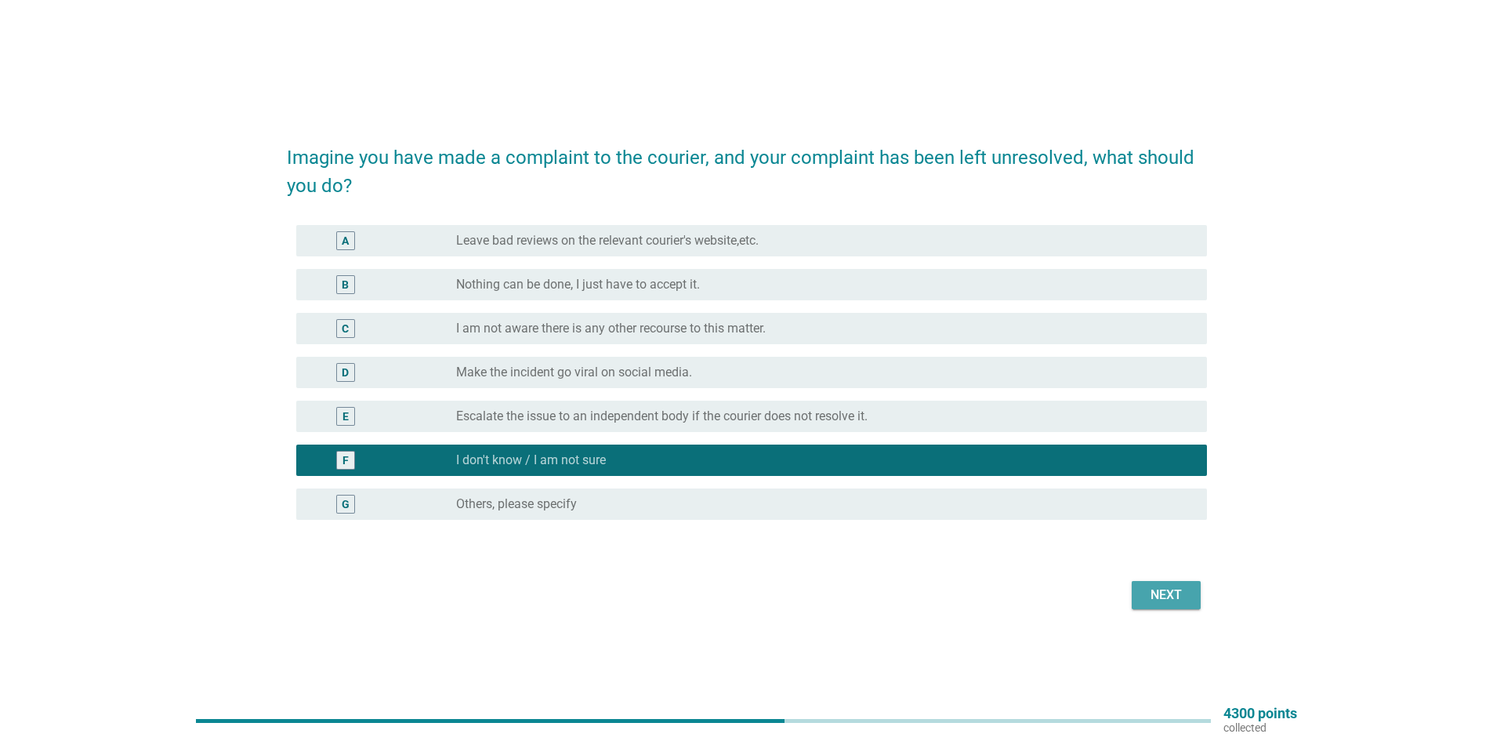
click at [1190, 601] on button "Next" at bounding box center [1166, 595] width 69 height 28
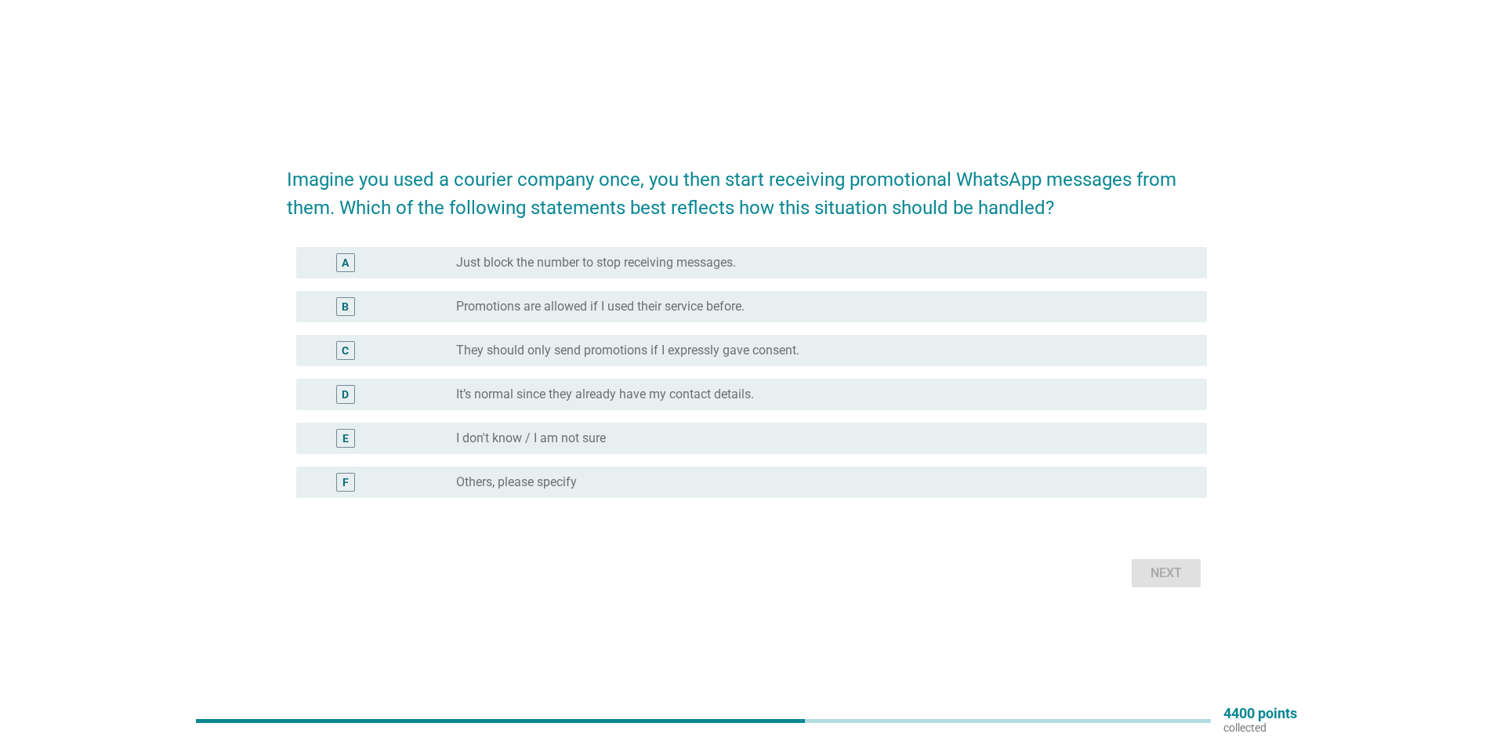
click at [690, 349] on label "They should only send promotions if I expressly gave consent." at bounding box center [627, 350] width 343 height 16
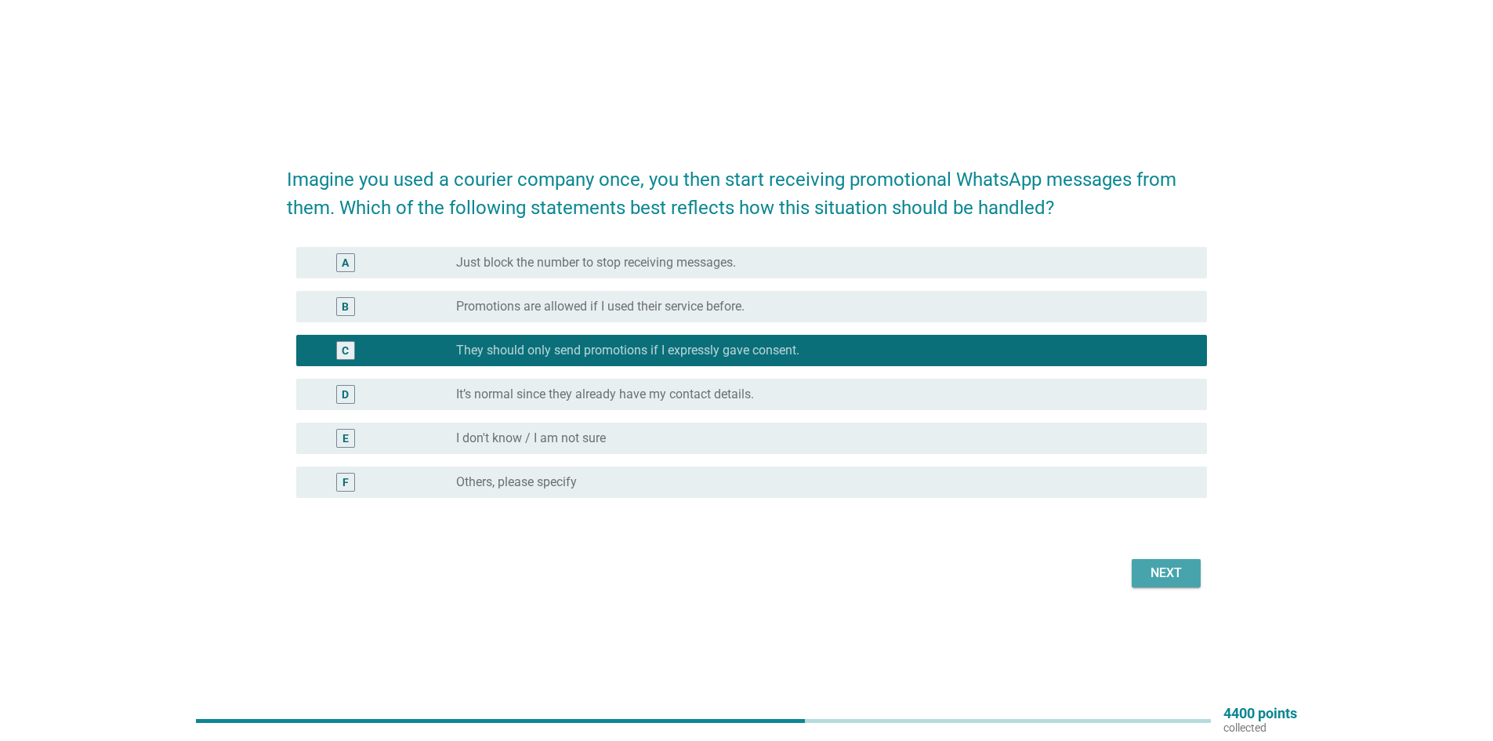
click at [1151, 578] on div "Next" at bounding box center [1166, 572] width 44 height 19
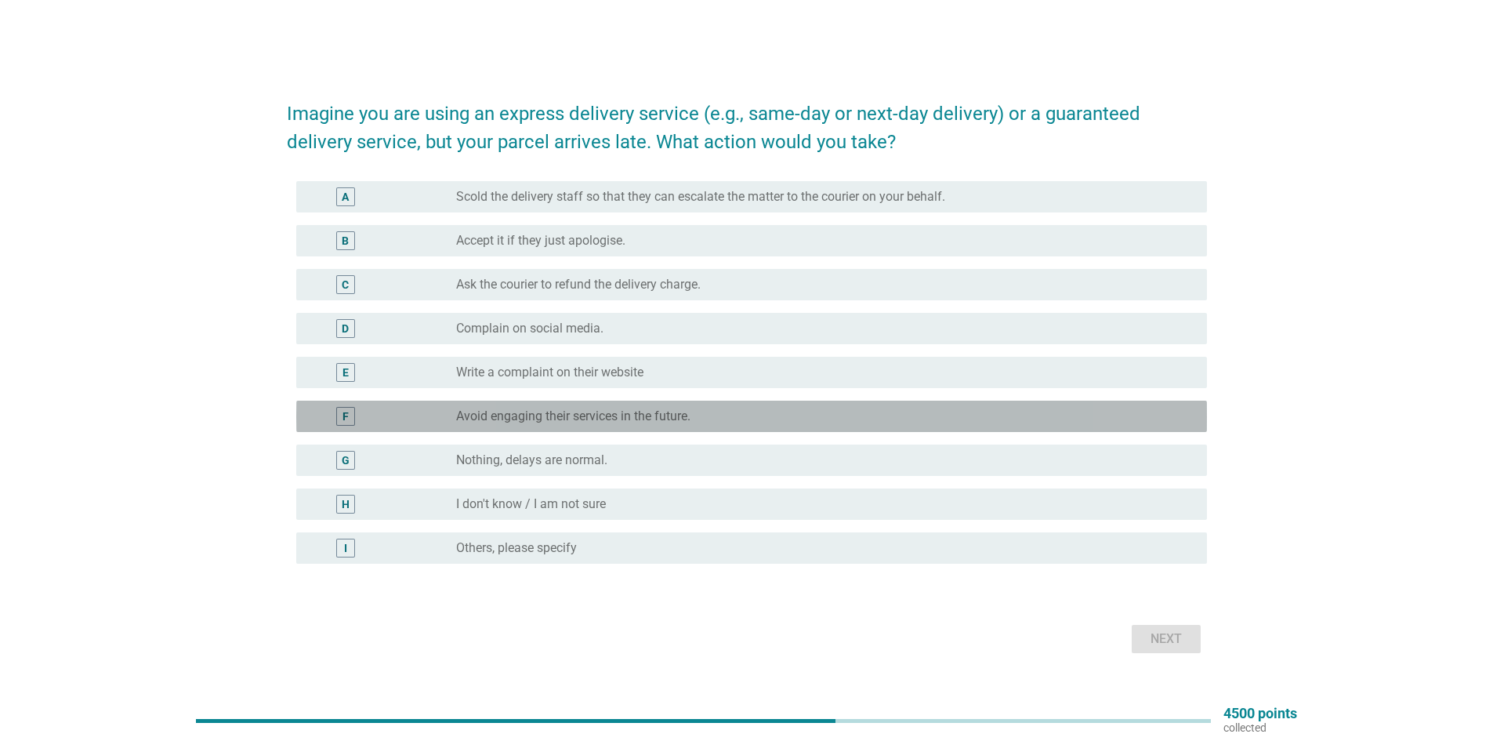
click at [643, 411] on label "Avoid engaging their services in the future." at bounding box center [573, 416] width 234 height 16
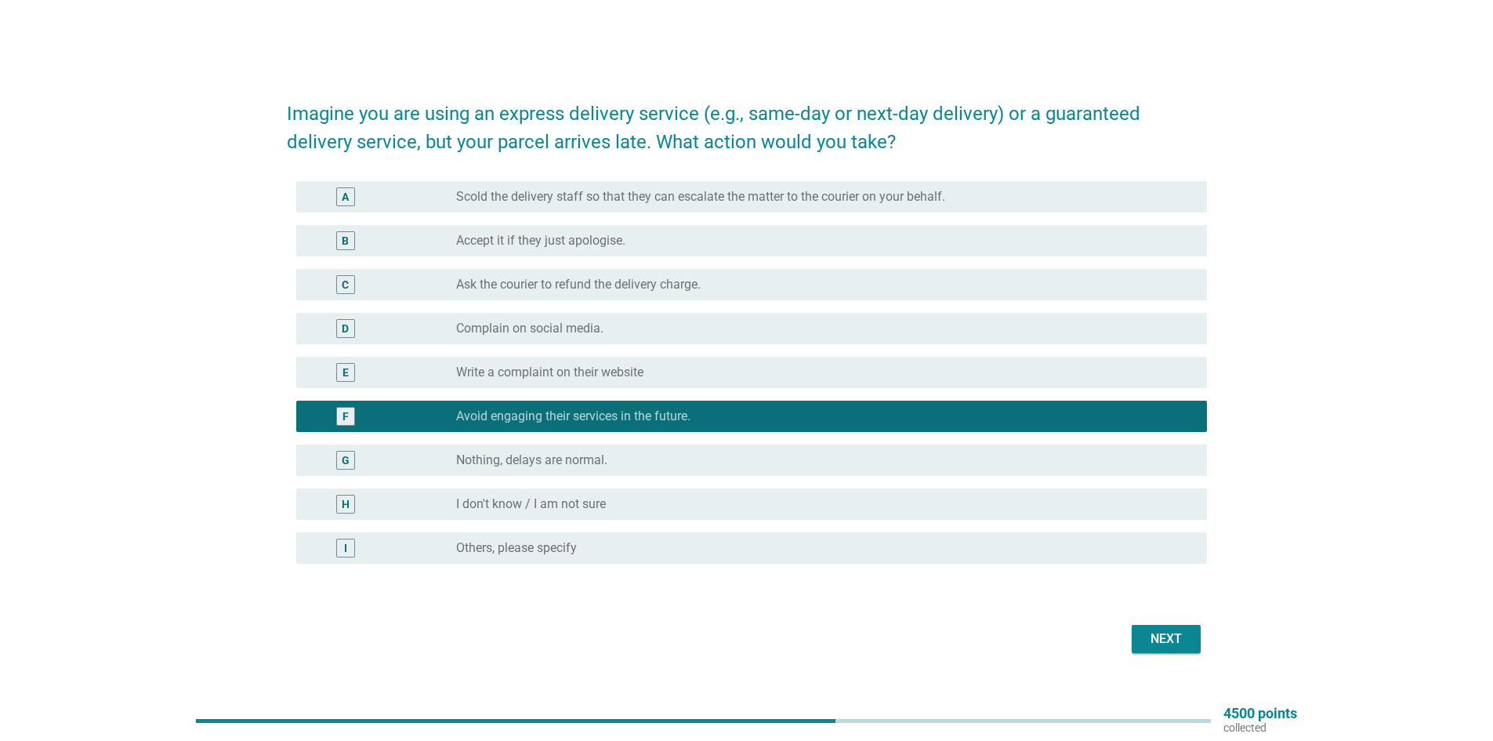
click at [1190, 643] on button "Next" at bounding box center [1166, 639] width 69 height 28
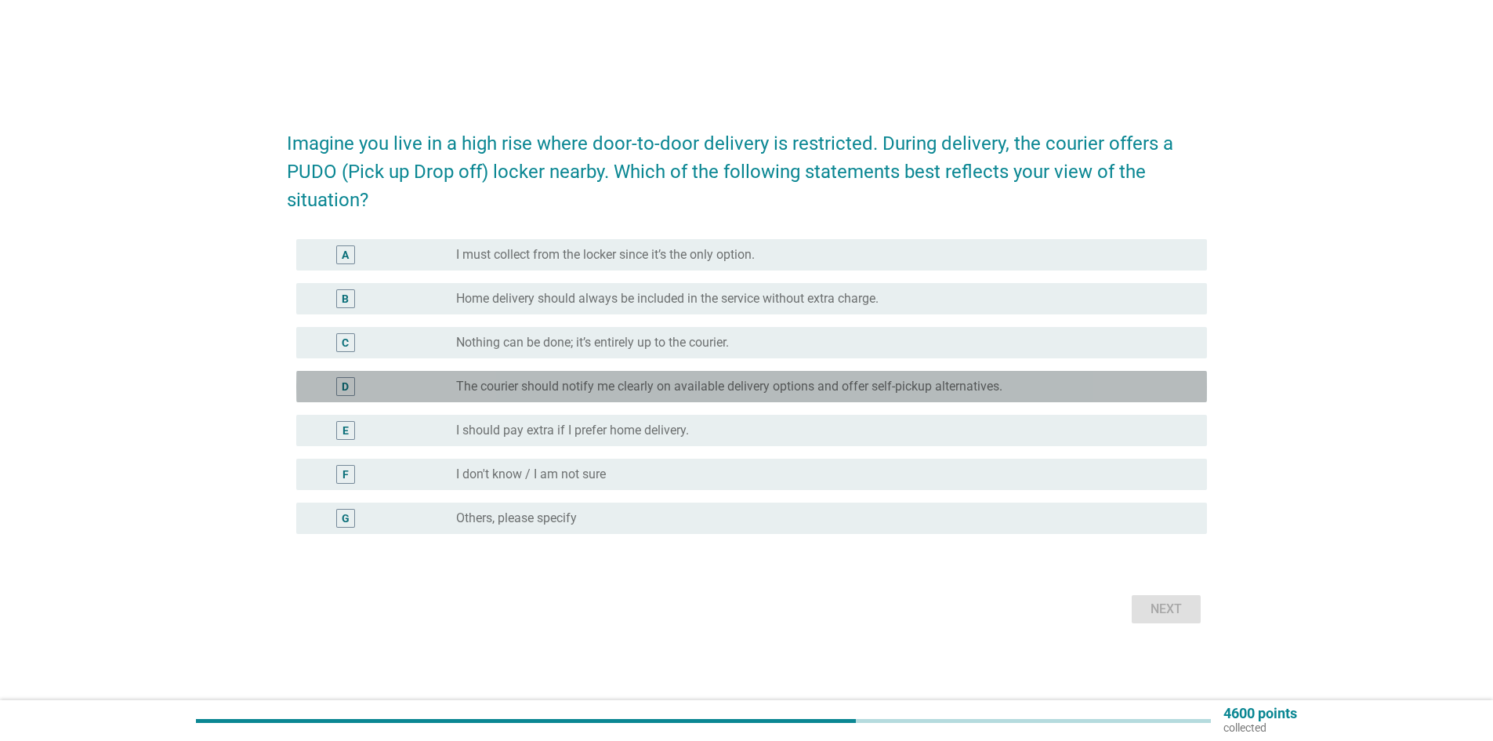
click at [751, 388] on label "The courier should notify me clearly on available delivery options and offer se…" at bounding box center [729, 386] width 546 height 16
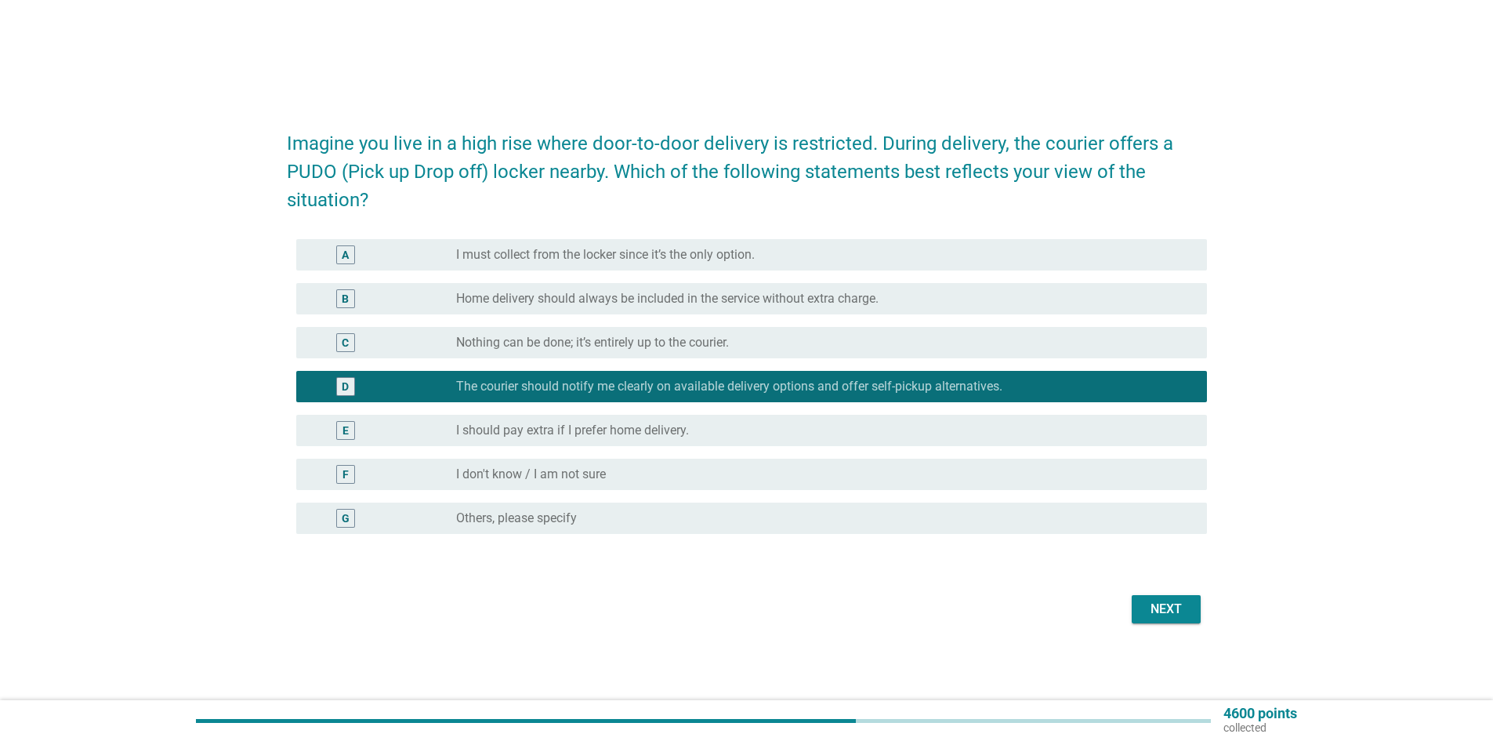
click at [1161, 612] on div "Next" at bounding box center [1166, 608] width 44 height 19
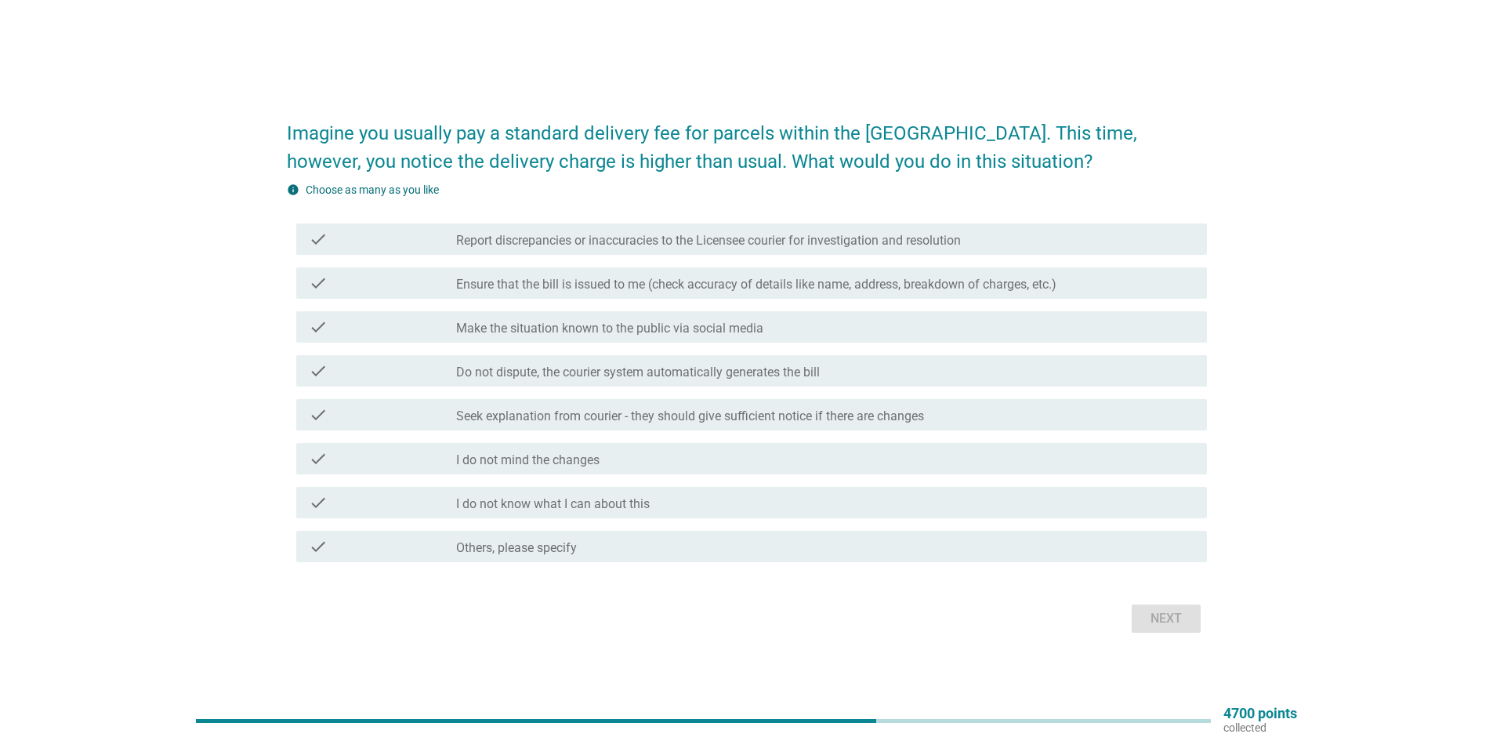
click at [774, 414] on label "Seek explanation from courier - they should give sufficient notice if there are…" at bounding box center [690, 416] width 468 height 16
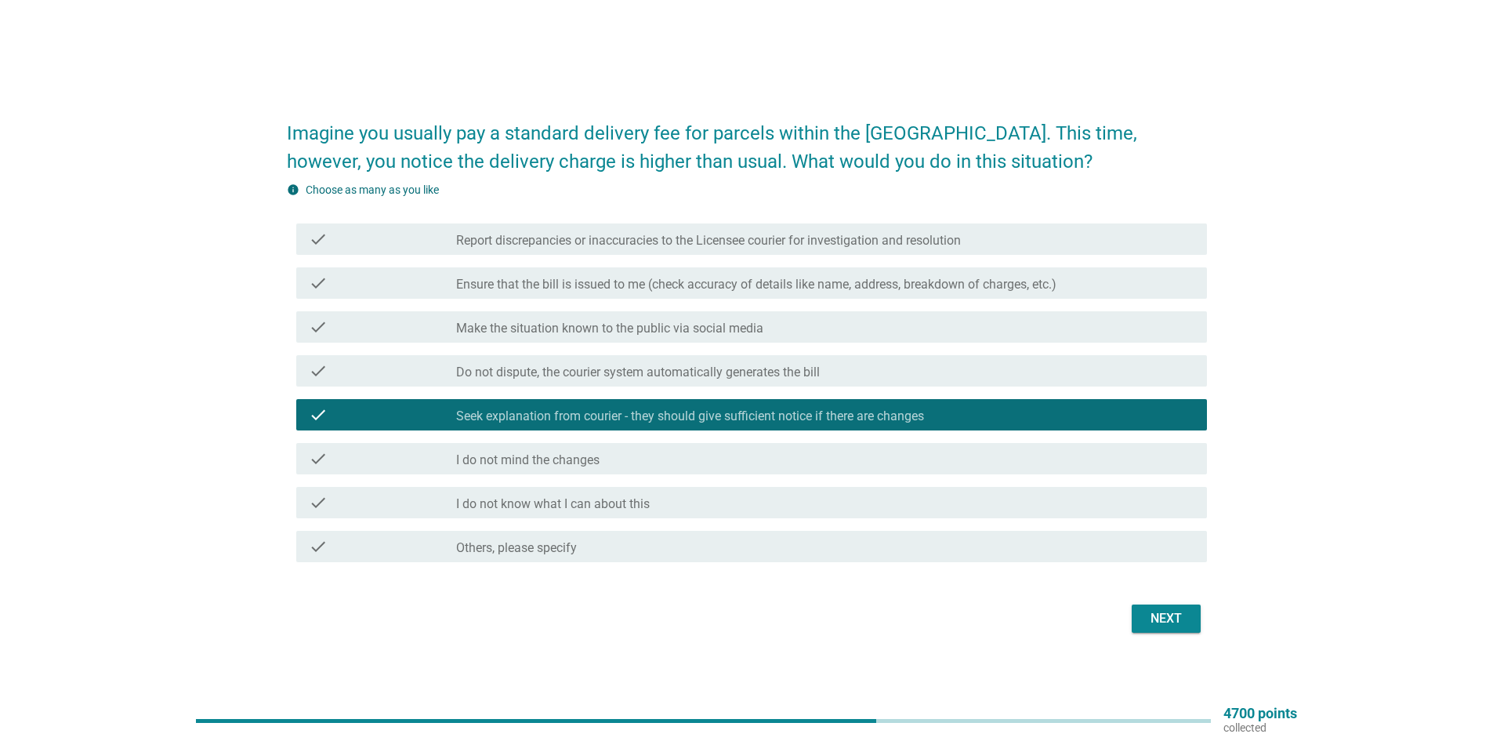
click at [1157, 625] on div "Next" at bounding box center [1166, 618] width 44 height 19
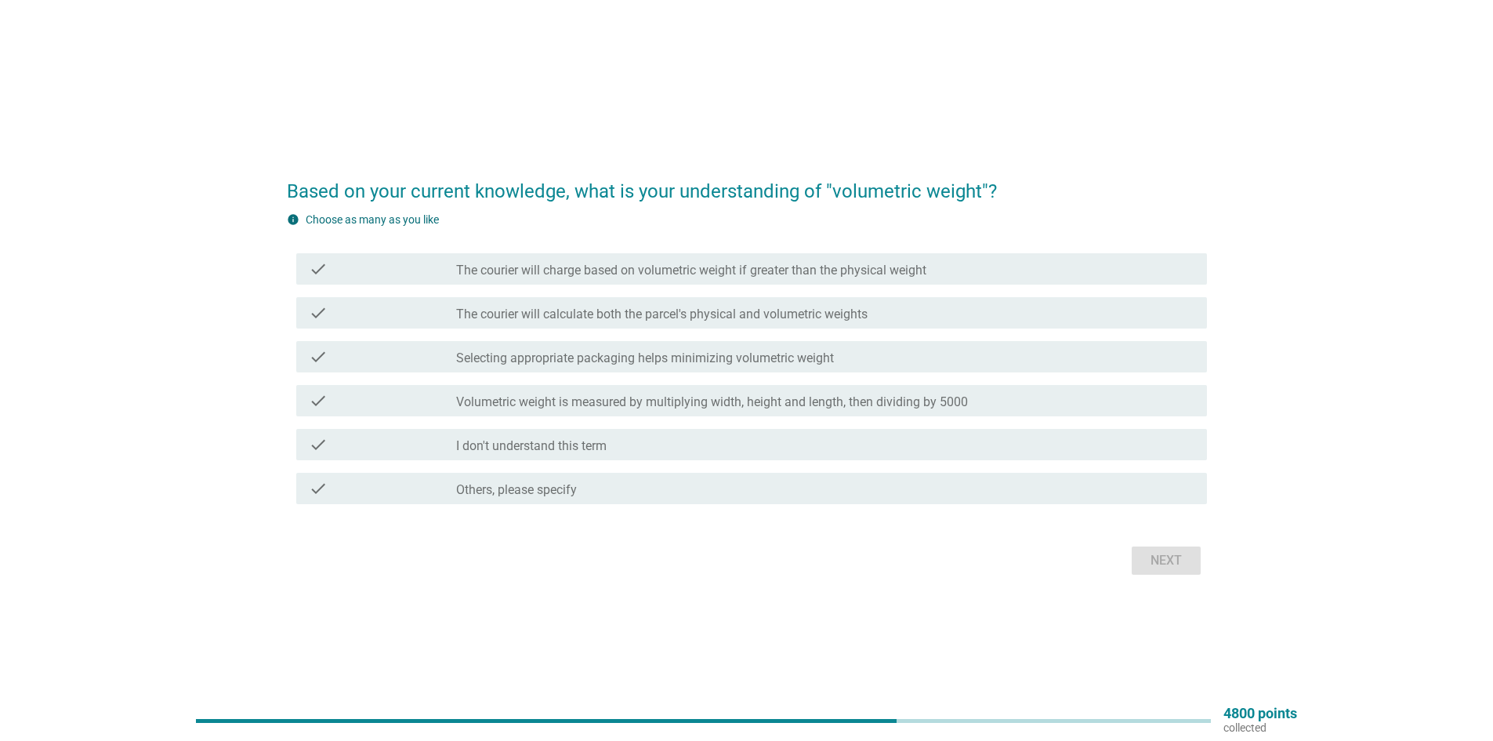
click at [645, 408] on label "Volumetric weight is measured by multiplying width, height and length, then div…" at bounding box center [712, 402] width 512 height 16
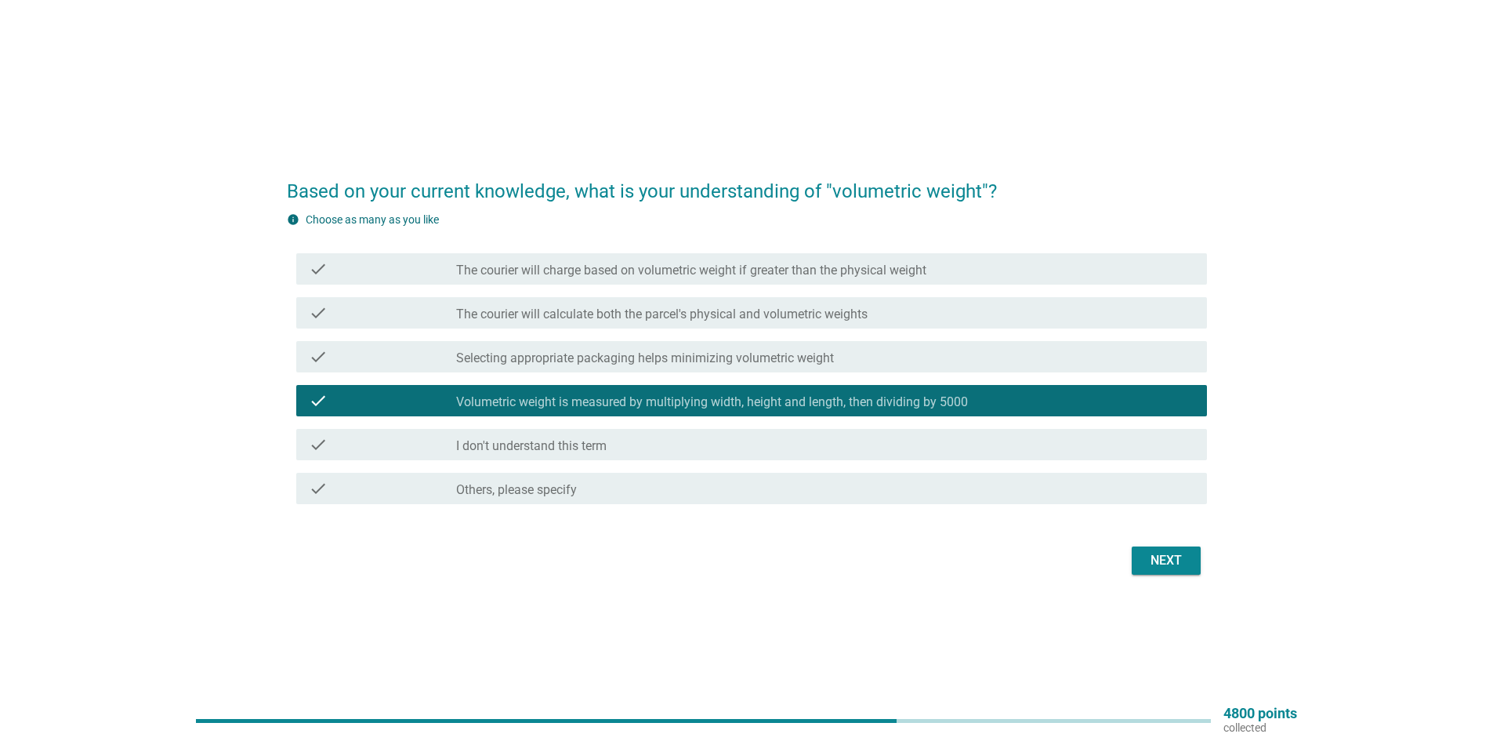
click at [665, 265] on label "The courier will charge based on volumetric weight if greater than the physical…" at bounding box center [691, 271] width 470 height 16
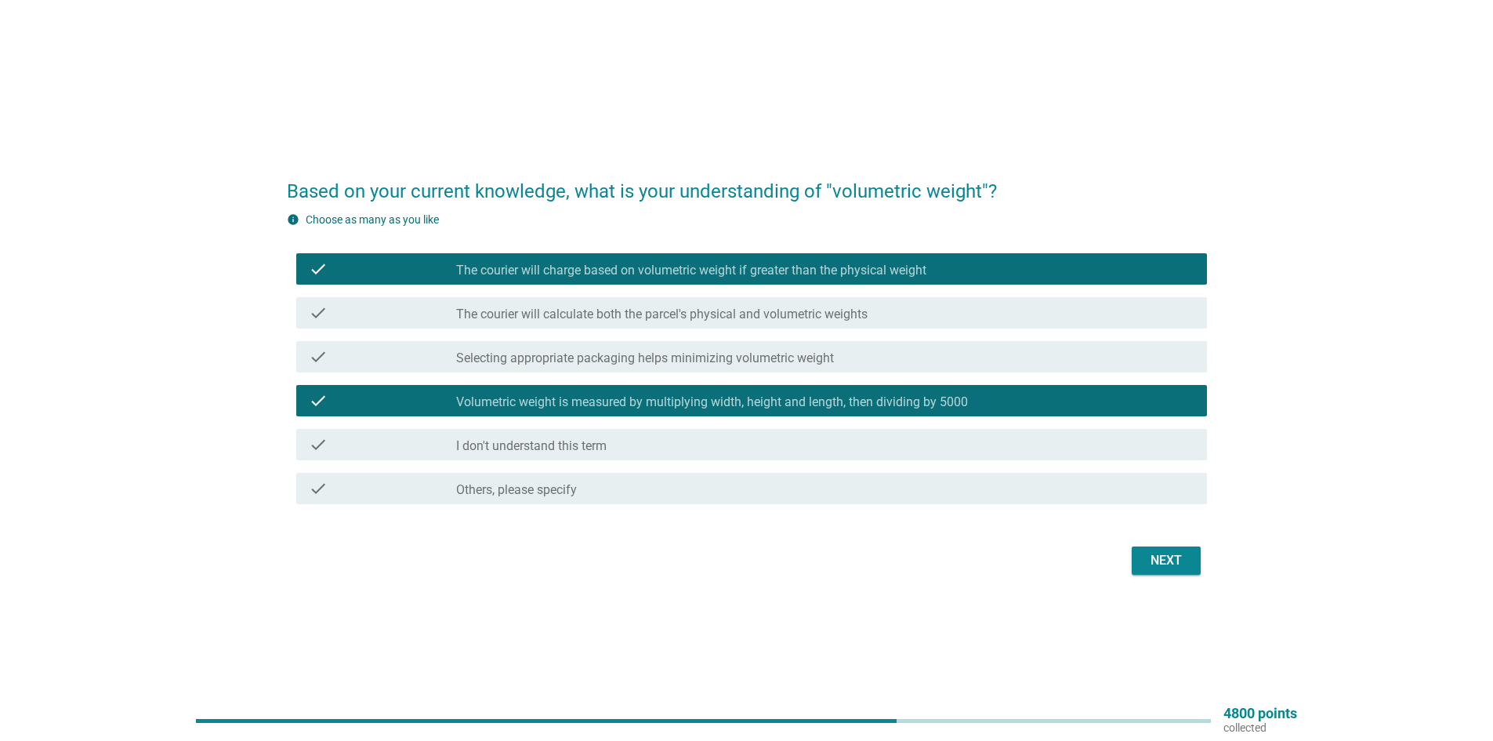
click at [1158, 563] on div "Next" at bounding box center [1166, 560] width 44 height 19
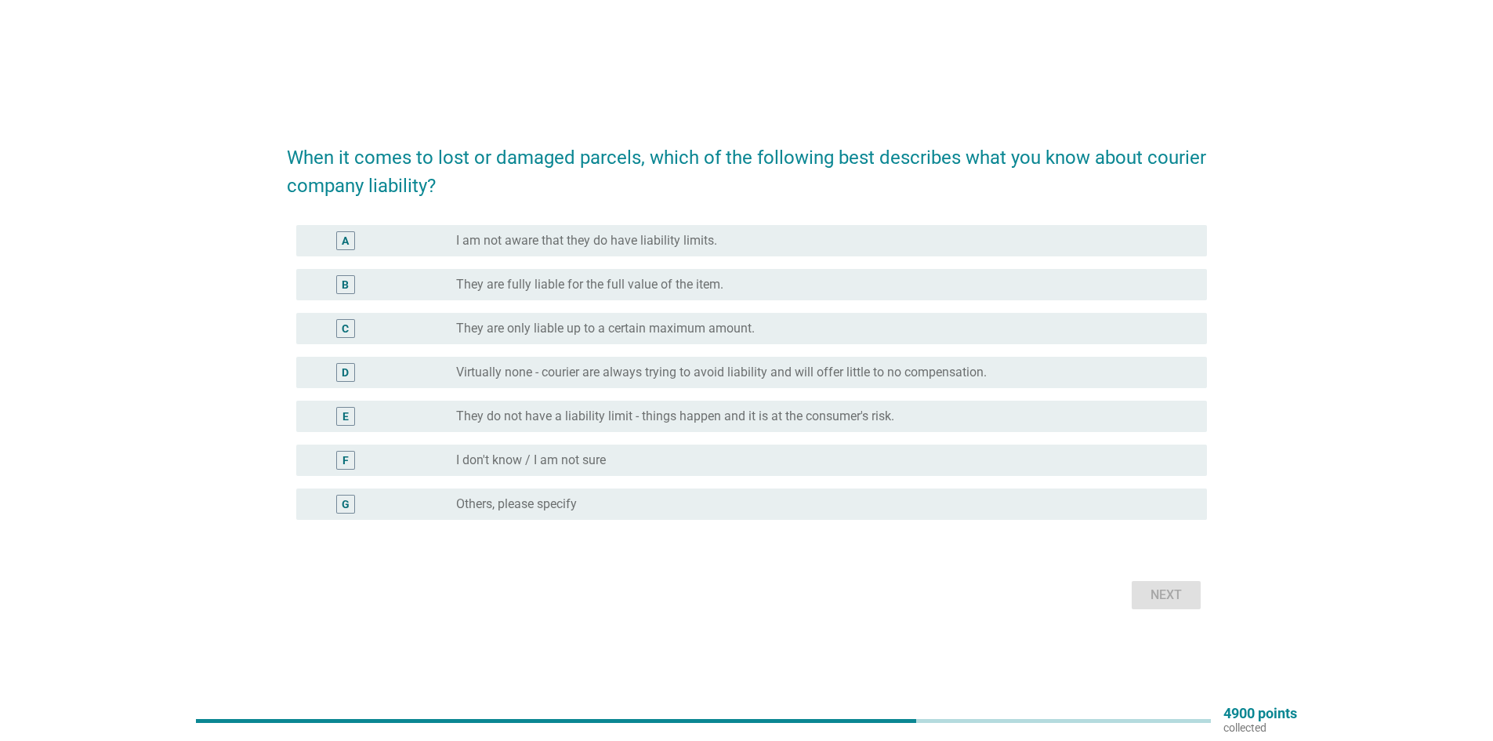
click at [651, 462] on div "radio_button_unchecked I don't know / I am not sure" at bounding box center [819, 460] width 726 height 16
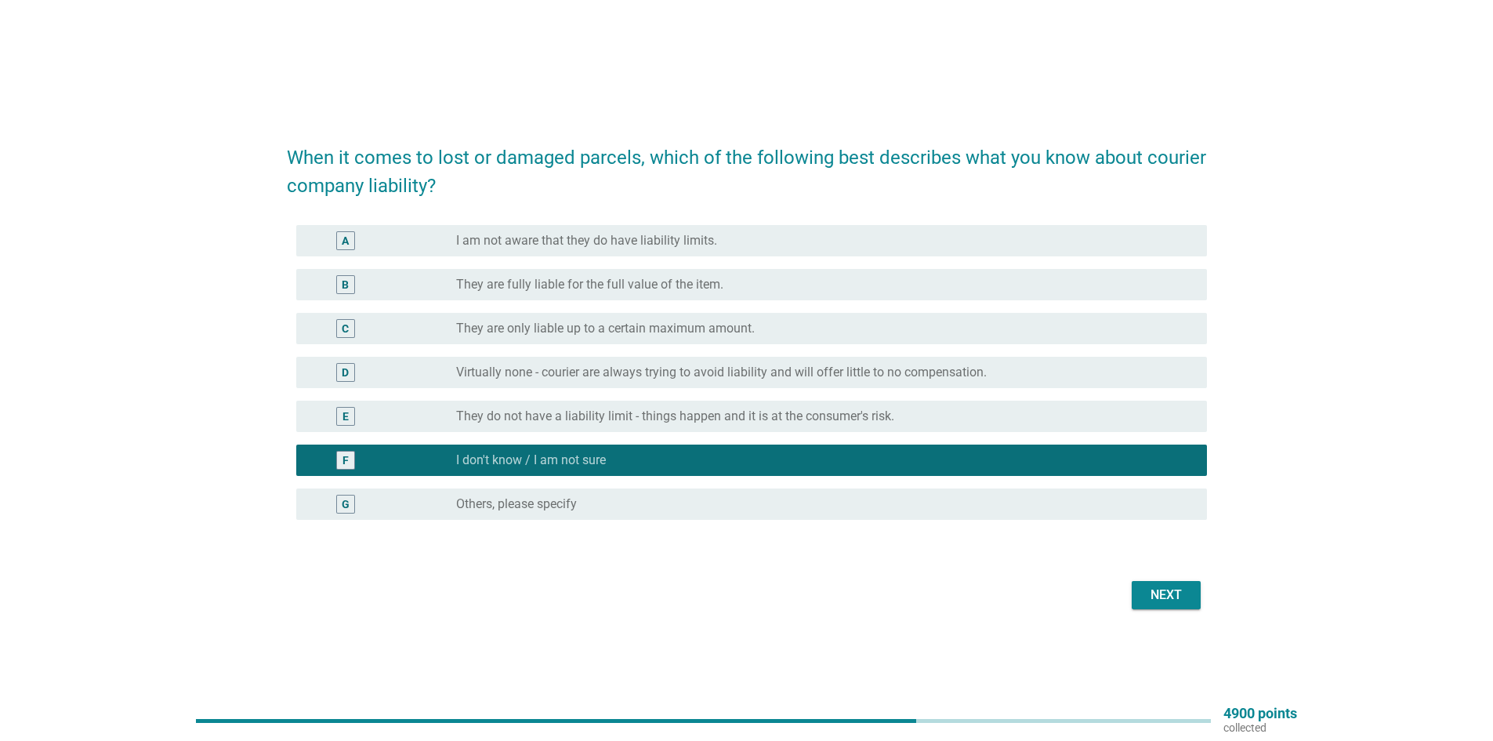
click at [1151, 592] on div "Next" at bounding box center [1166, 594] width 44 height 19
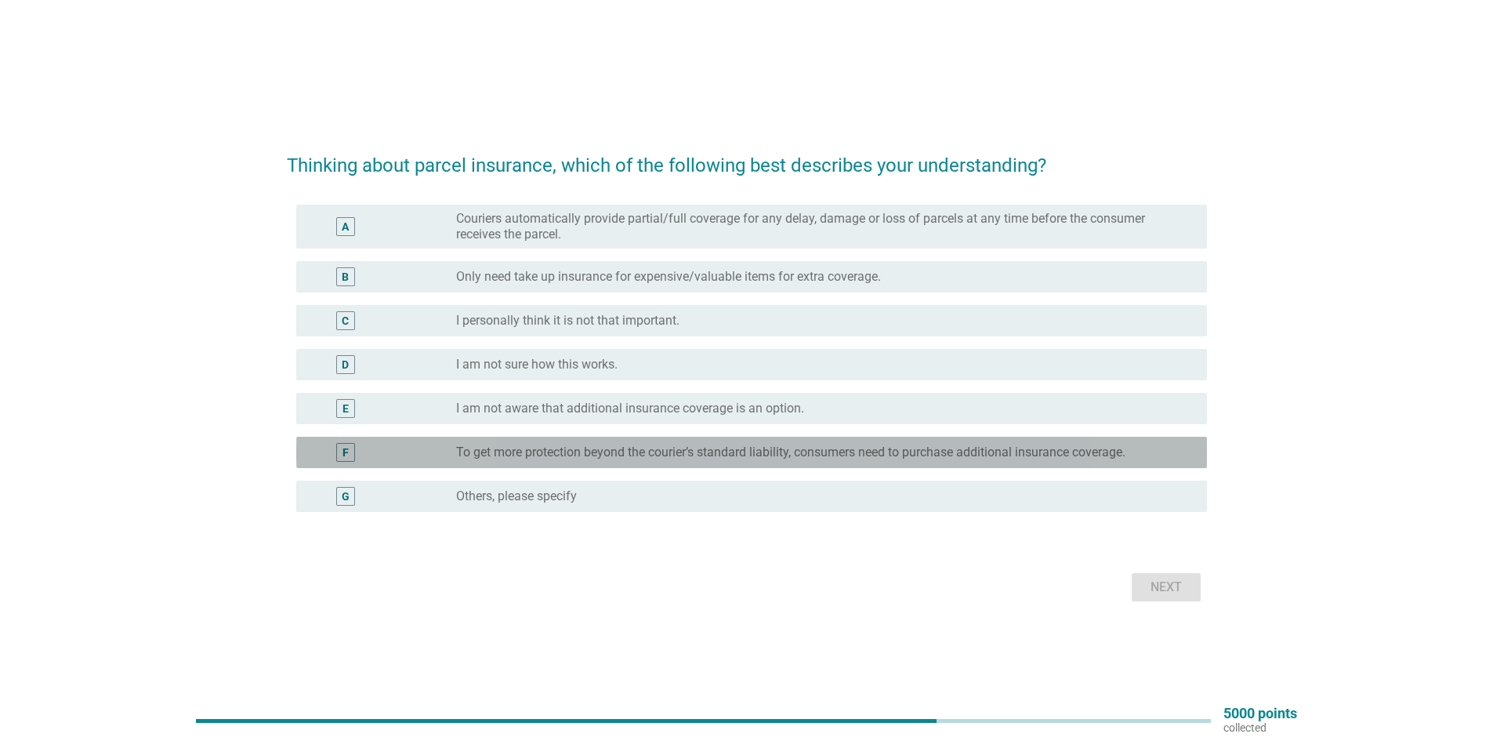
click at [625, 458] on label "To get more protection beyond the courier’s standard liability, consumers need …" at bounding box center [790, 452] width 669 height 16
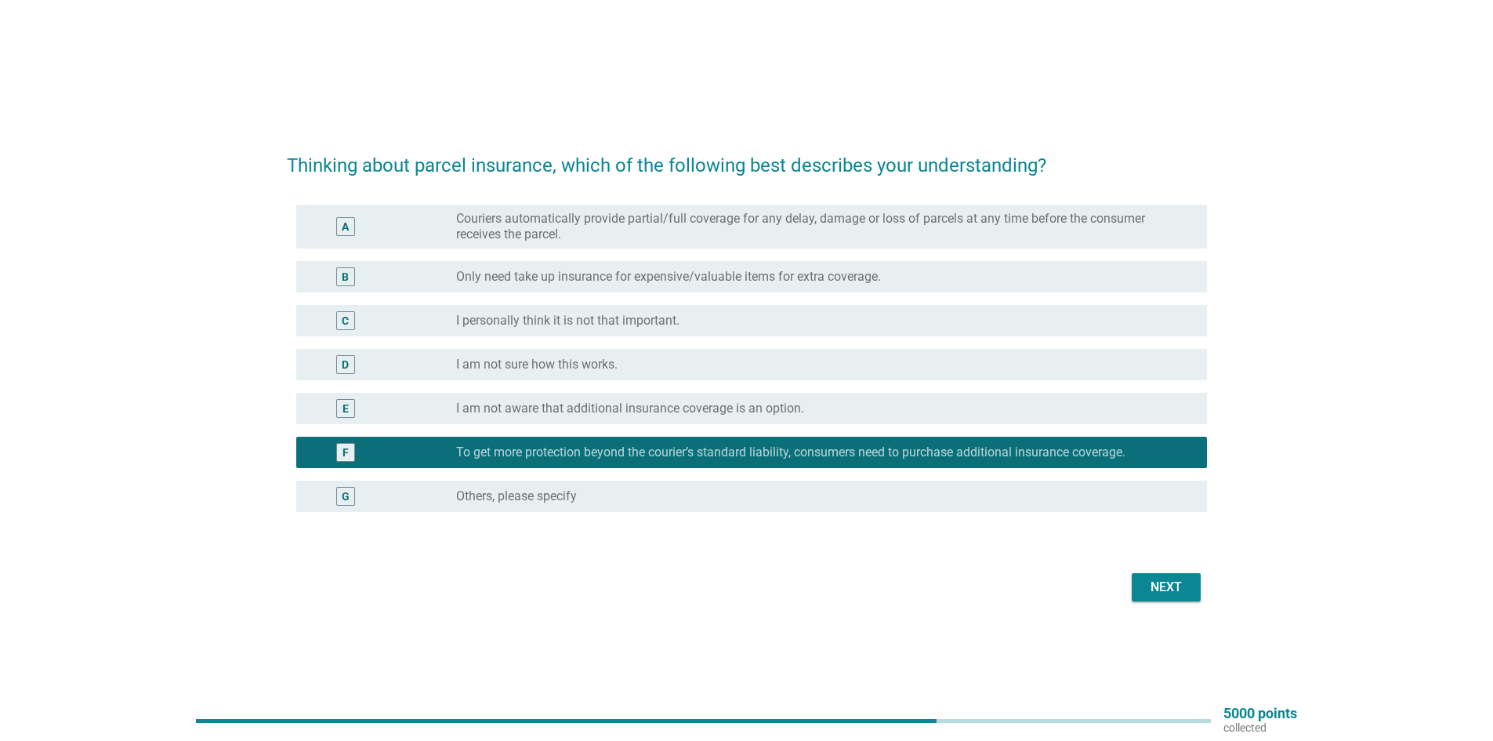
click at [1173, 578] on div "Next" at bounding box center [1166, 587] width 44 height 19
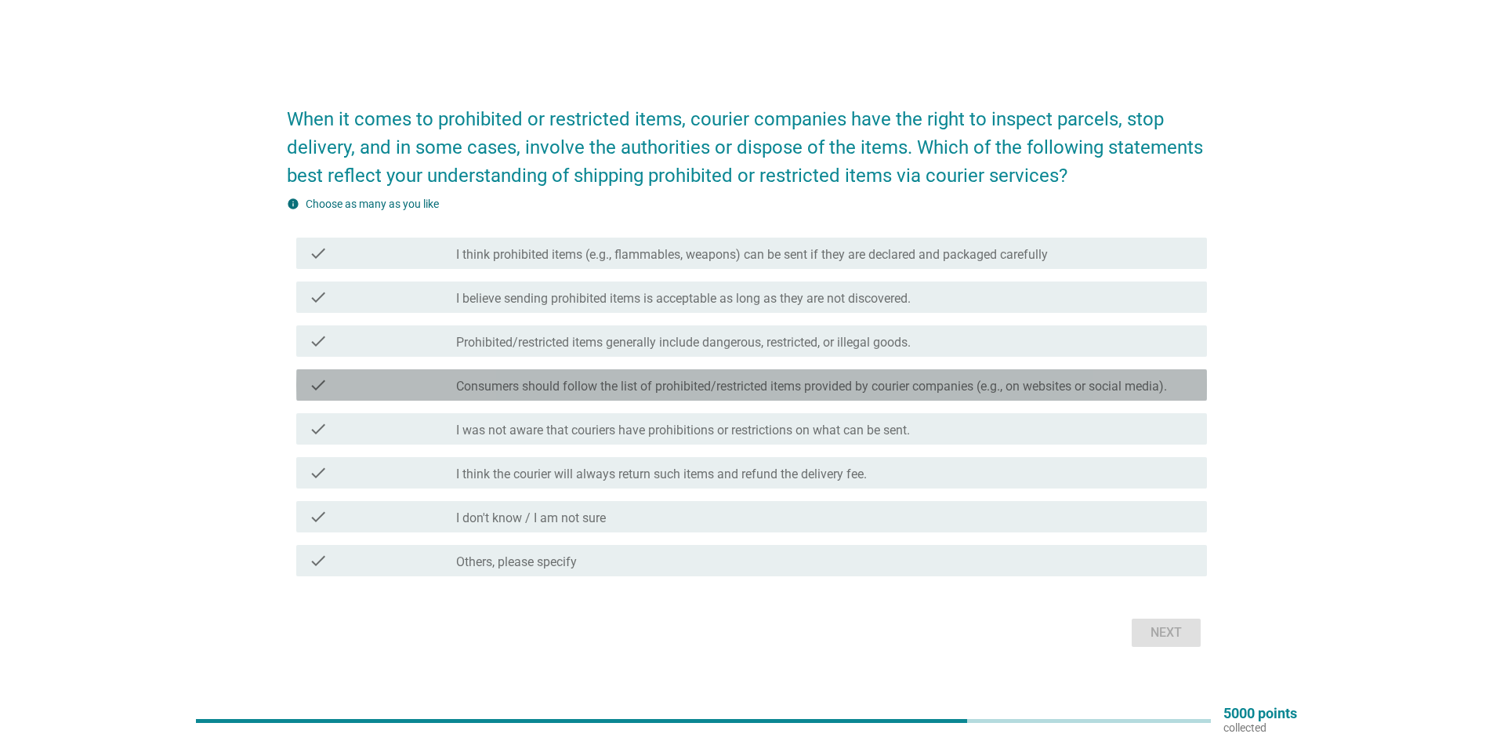
click at [650, 382] on label "Consumers should follow the list of prohibited/restricted items provided by cou…" at bounding box center [811, 386] width 711 height 16
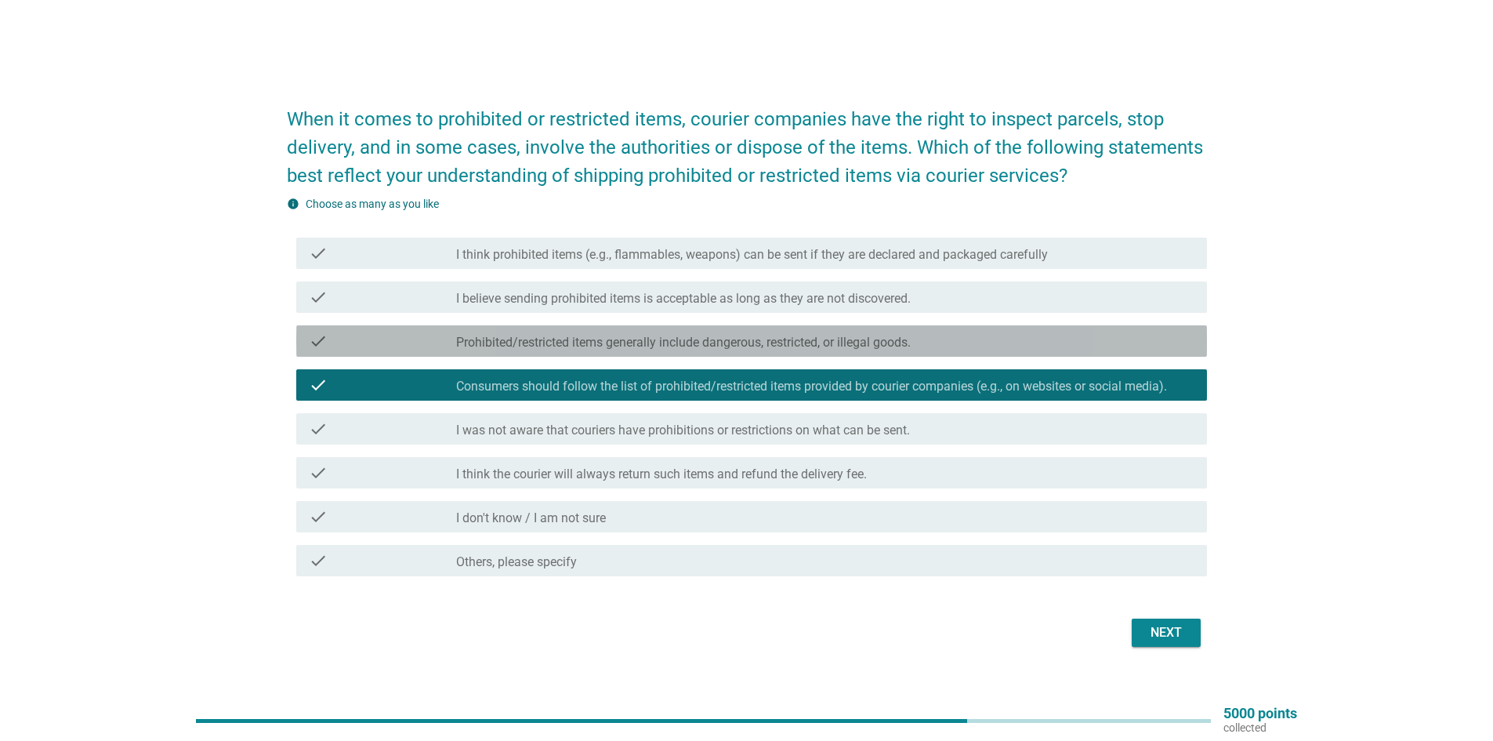
click at [604, 337] on label "Prohibited/restricted items generally include dangerous, restricted, or illegal…" at bounding box center [683, 343] width 454 height 16
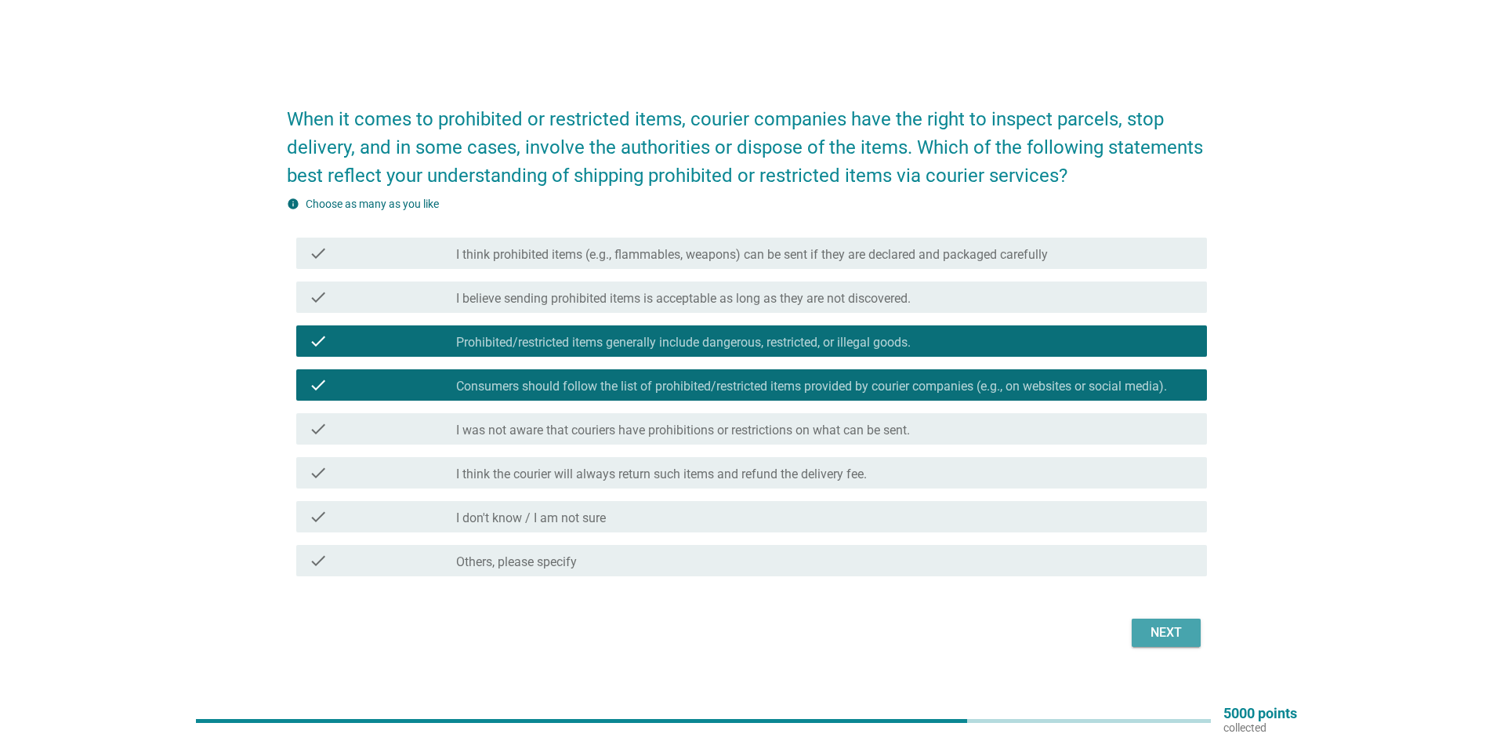
click at [1146, 633] on div "Next" at bounding box center [1166, 632] width 44 height 19
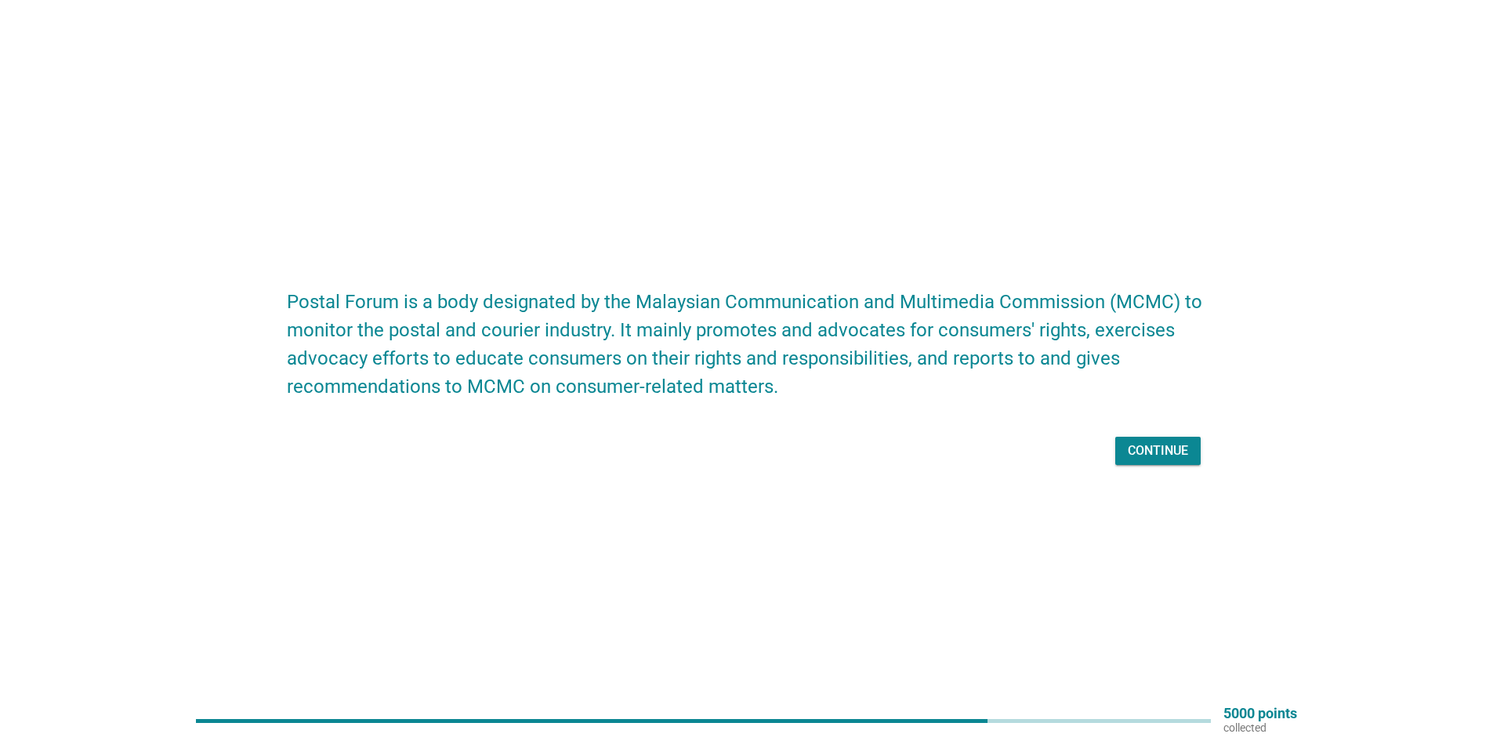
click at [1139, 453] on div "Continue" at bounding box center [1158, 450] width 60 height 19
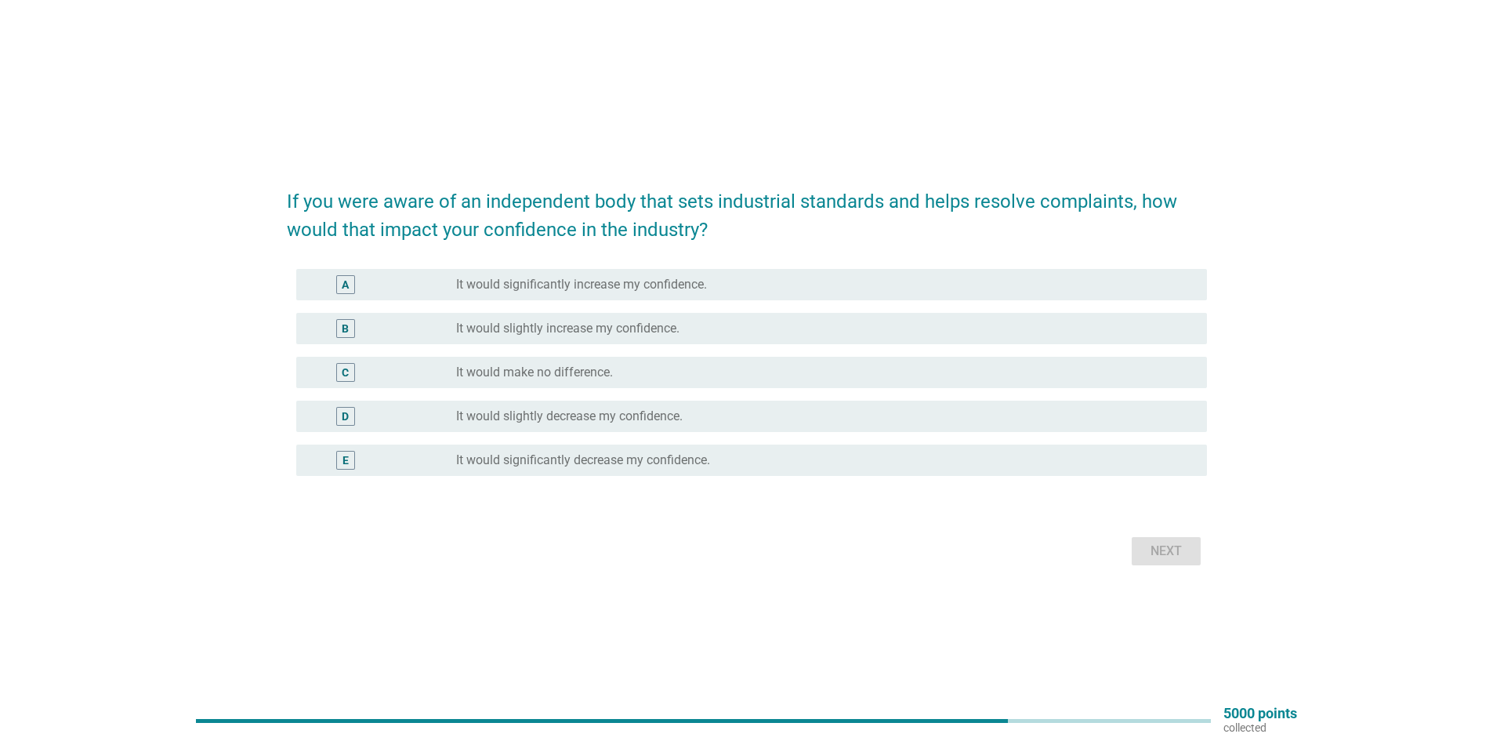
click at [662, 331] on label "It would slightly increase my confidence." at bounding box center [567, 328] width 223 height 16
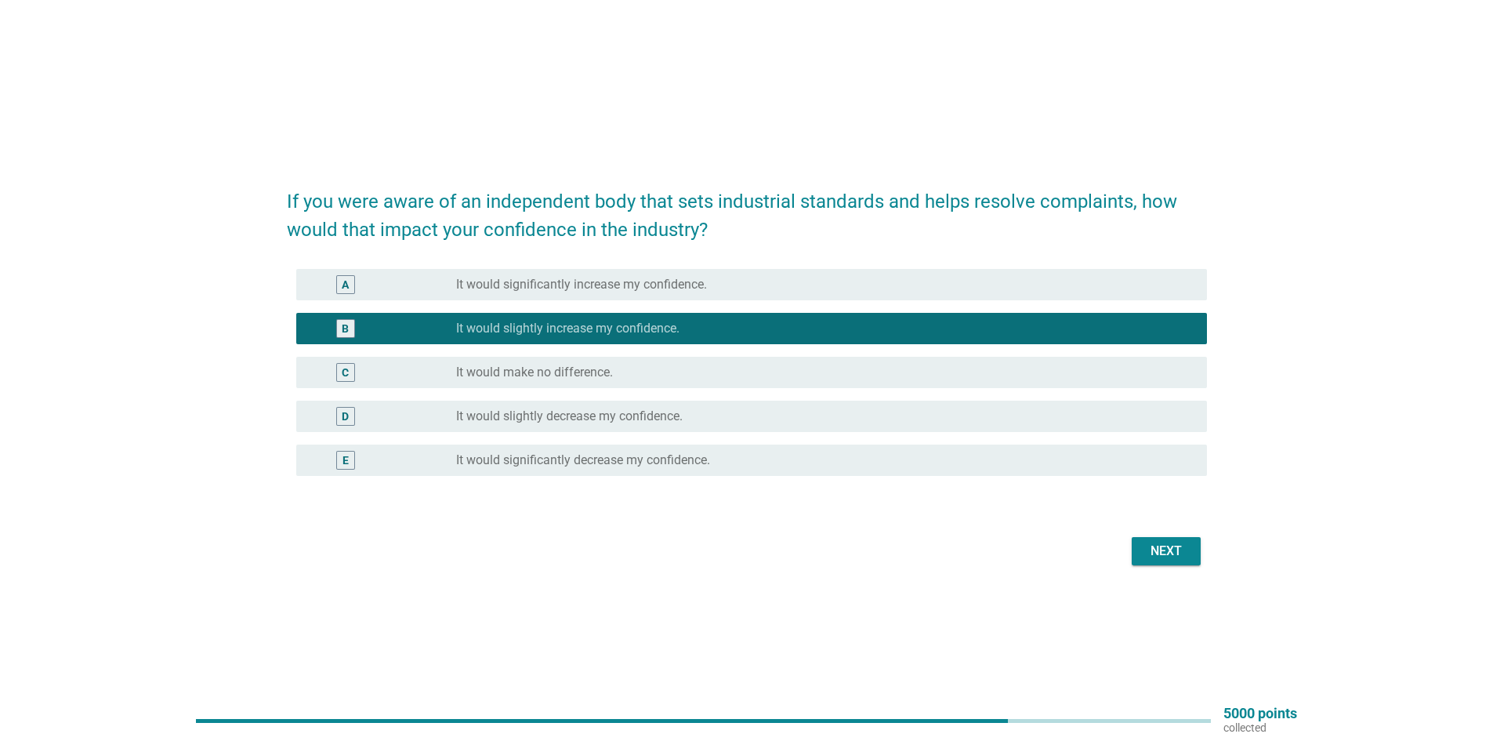
click at [1171, 570] on div "If you were aware of an independent body that sets industrial standards and hel…" at bounding box center [746, 370] width 945 height 423
click at [1171, 558] on div "Next" at bounding box center [1166, 550] width 44 height 19
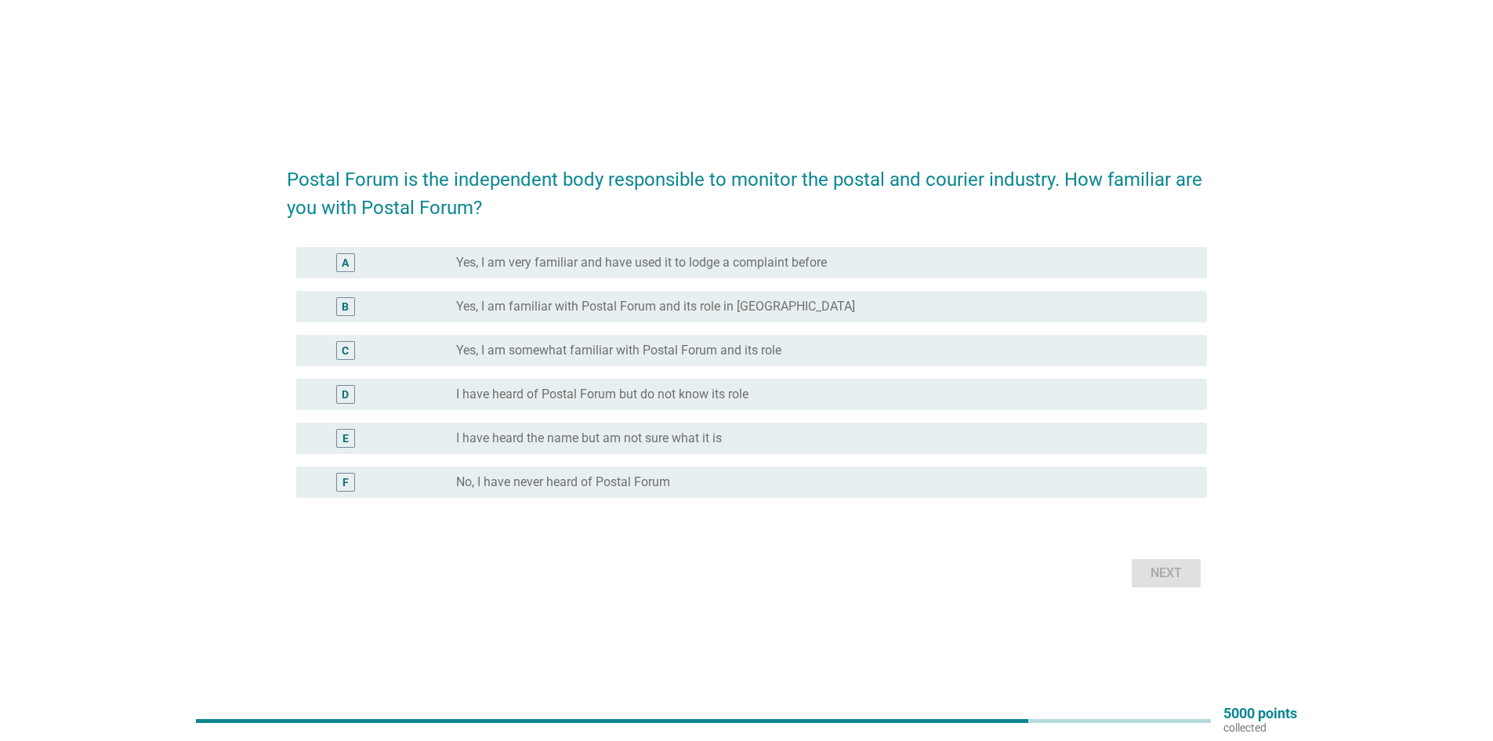
click at [628, 487] on label "No, I have never heard of Postal Forum" at bounding box center [563, 482] width 214 height 16
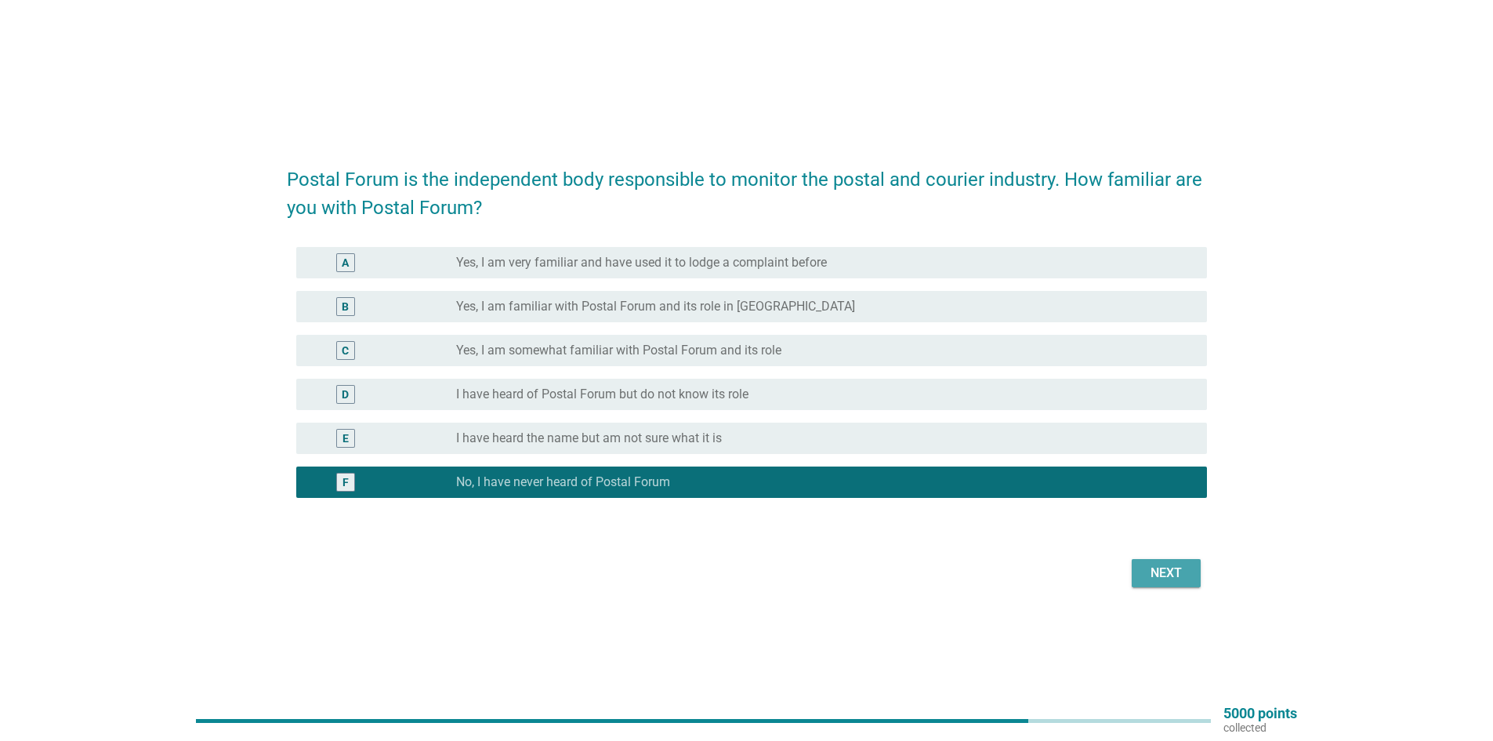
click at [1168, 578] on div "Next" at bounding box center [1166, 572] width 44 height 19
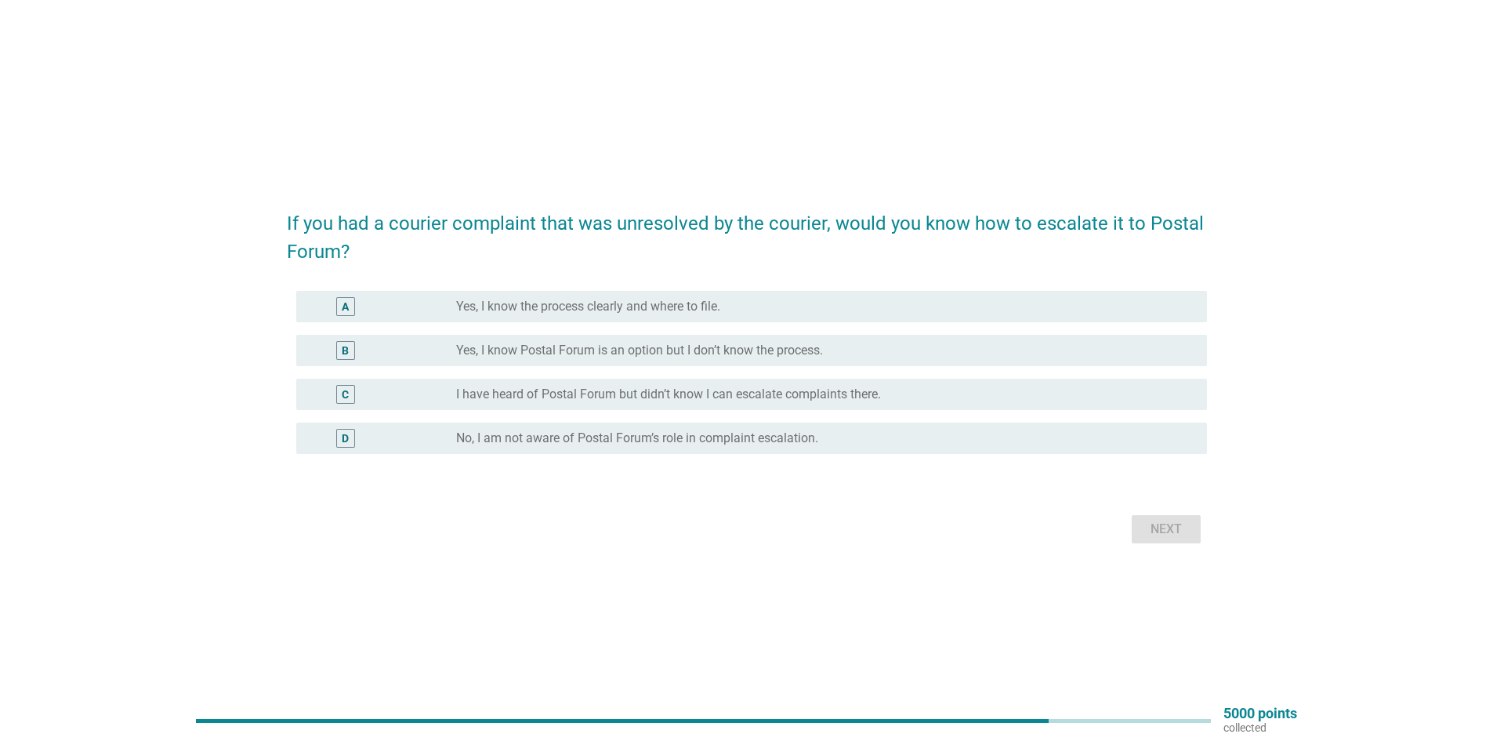
click at [710, 445] on label "No, I am not aware of Postal Forum’s role in complaint escalation." at bounding box center [637, 438] width 362 height 16
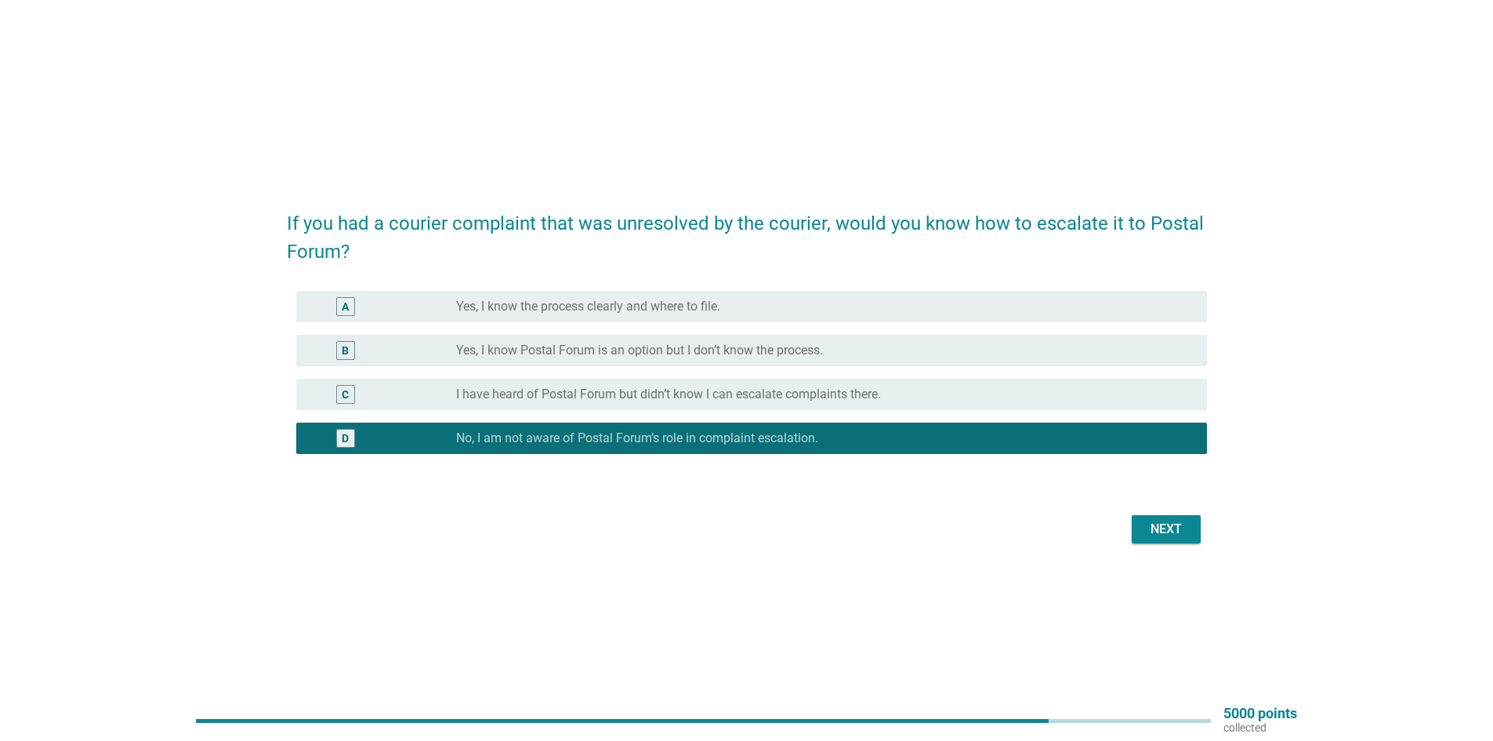
click at [1170, 531] on div "Next" at bounding box center [1166, 529] width 44 height 19
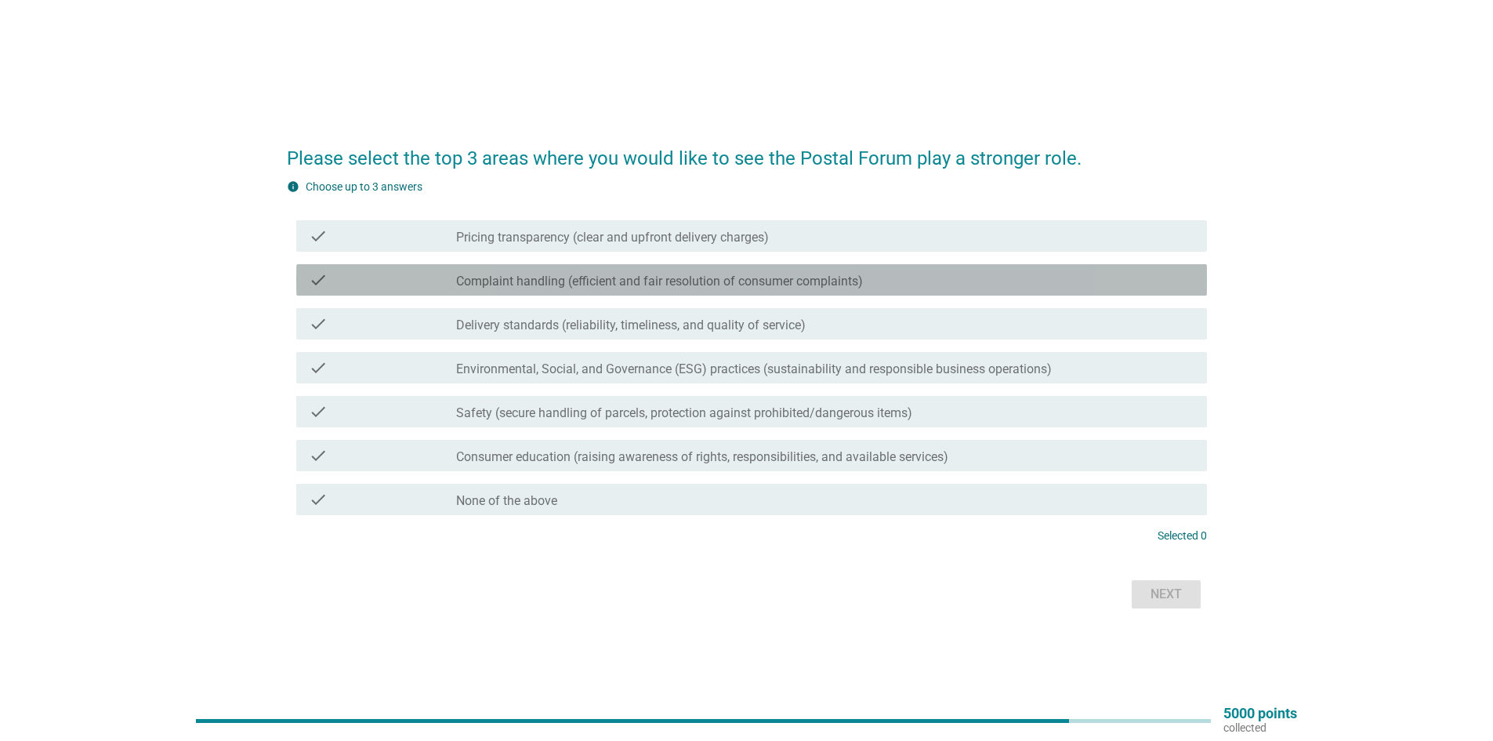
click at [753, 279] on label "Complaint handling (efficient and fair resolution of consumer complaints)" at bounding box center [659, 281] width 407 height 16
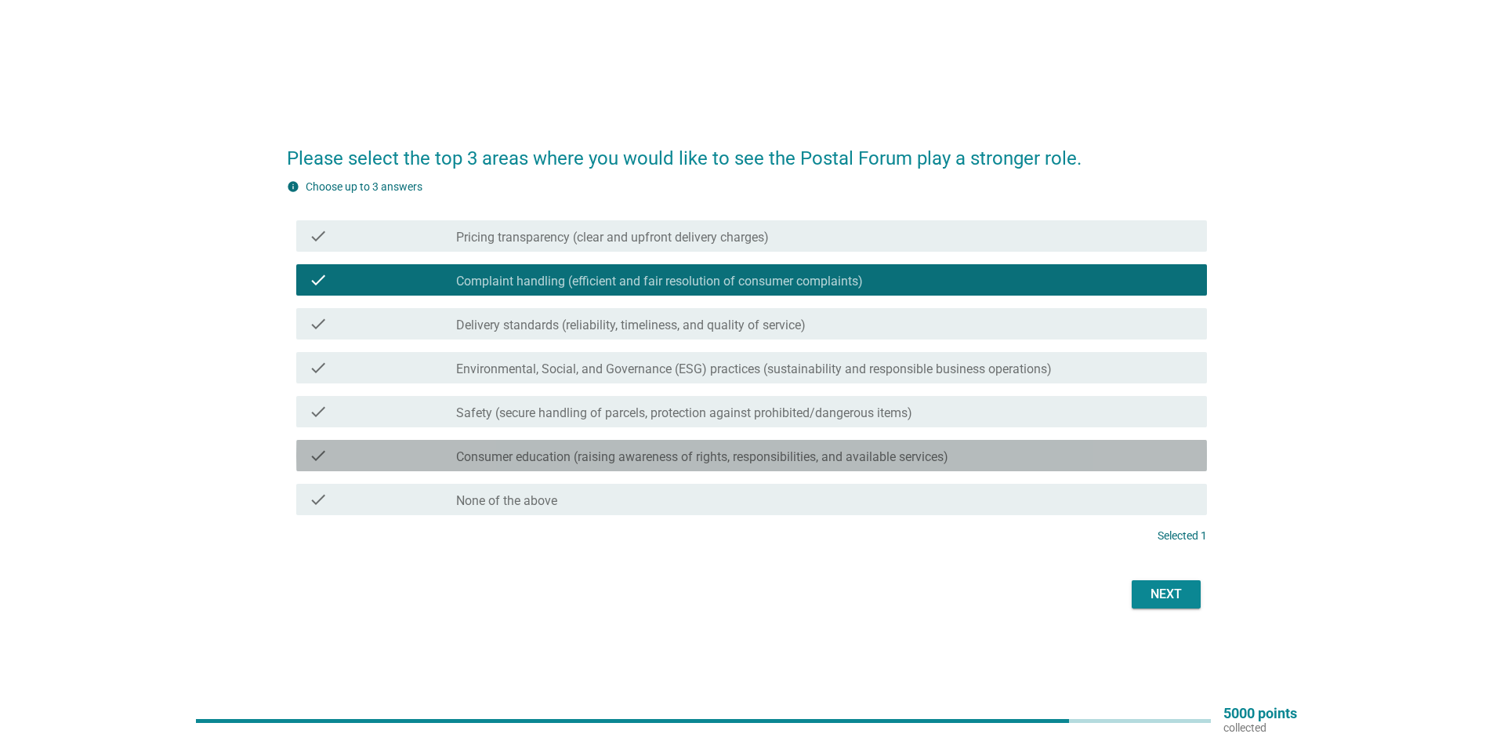
click at [636, 451] on label "Consumer education (raising awareness of rights, responsibilities, and availabl…" at bounding box center [702, 457] width 492 height 16
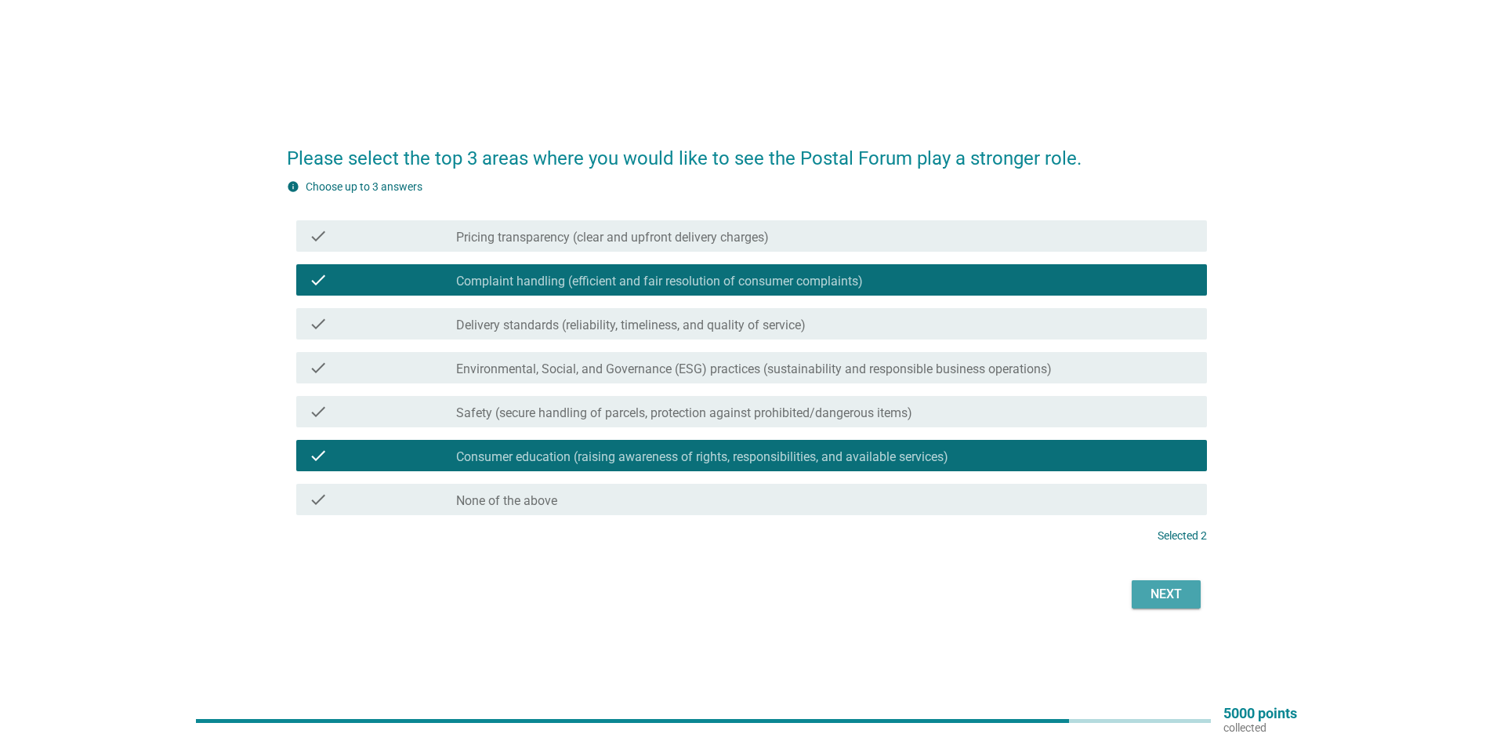
click at [1150, 594] on div "Next" at bounding box center [1166, 594] width 44 height 19
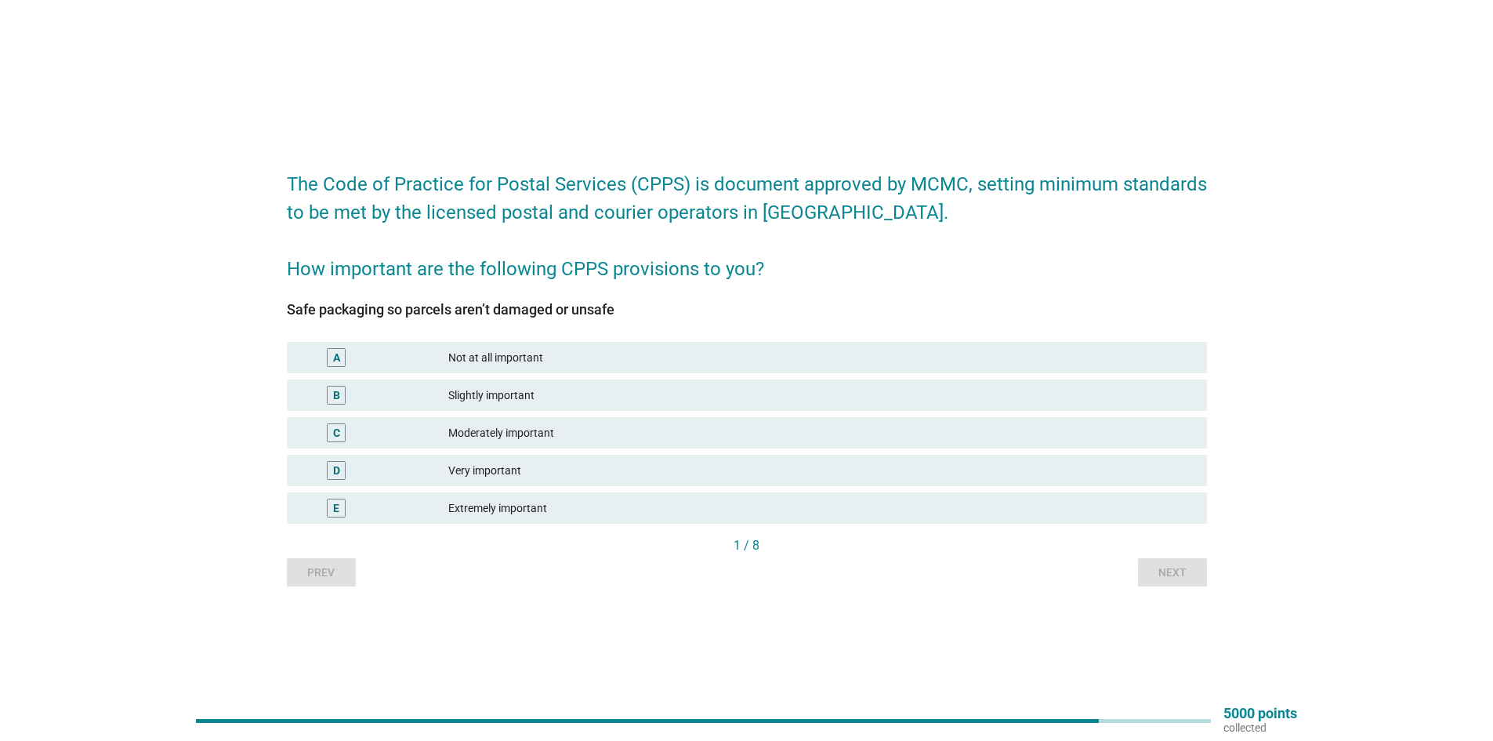
click at [752, 424] on div "Moderately important" at bounding box center [821, 432] width 746 height 19
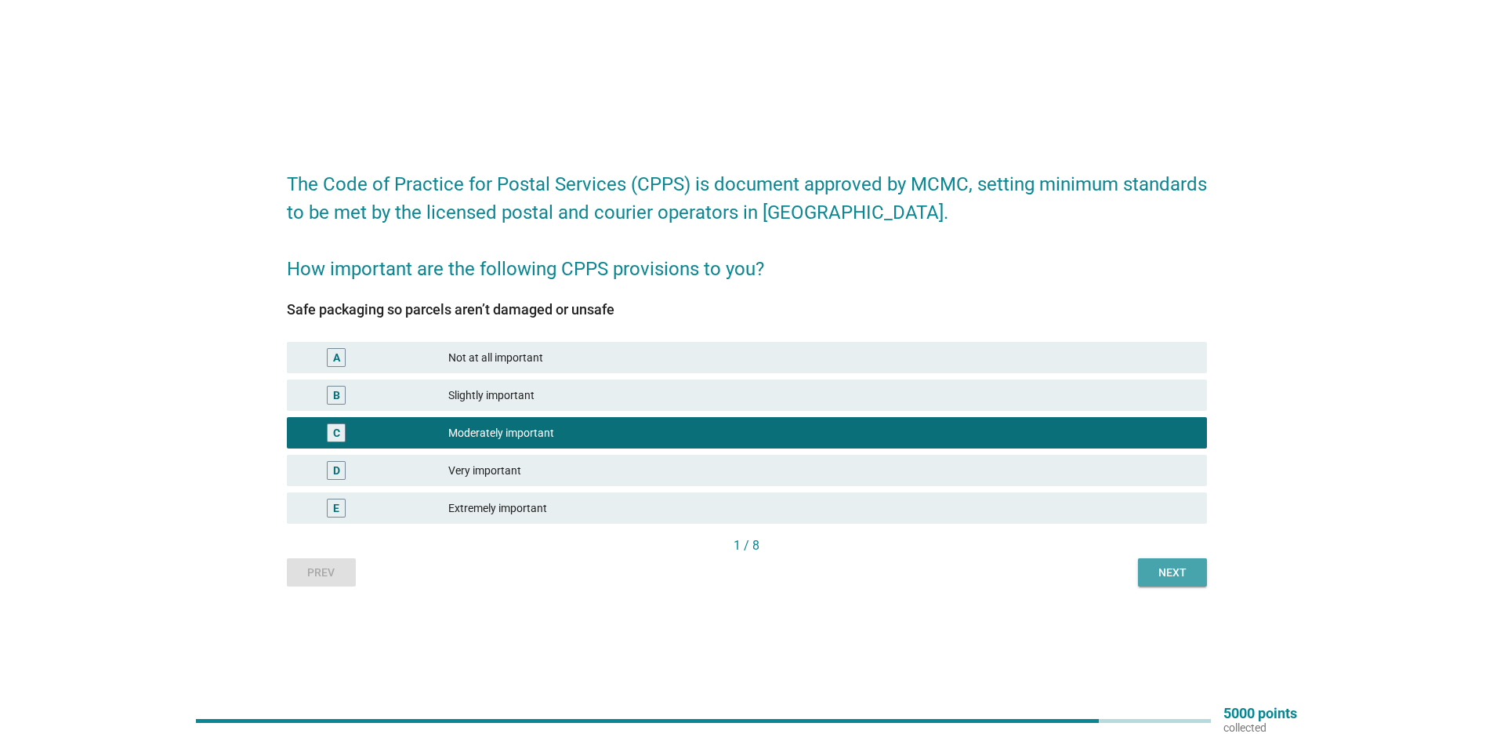
click at [1149, 559] on button "Next" at bounding box center [1172, 572] width 69 height 28
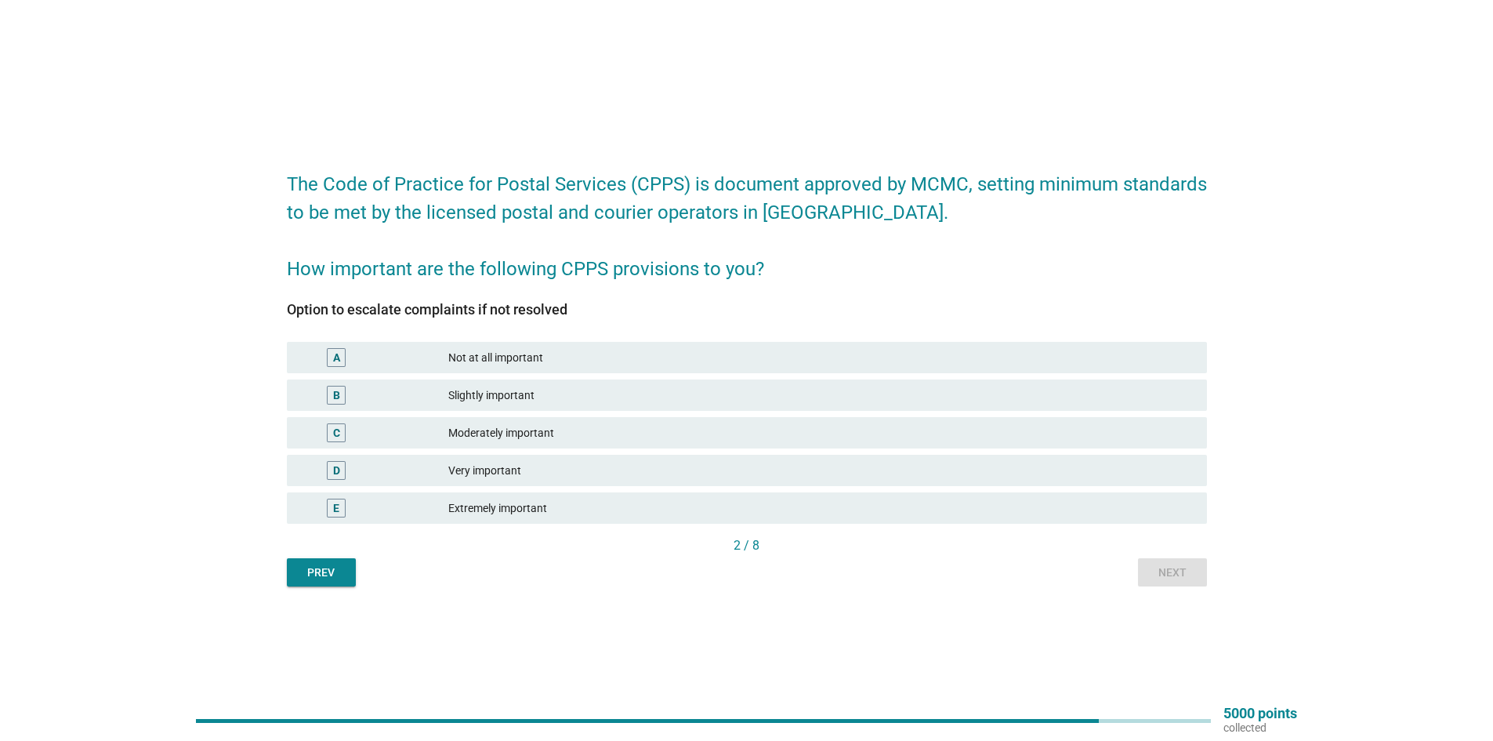
click at [285, 573] on div "The Code of Practice for Postal Services (CPPS) is document approved by MCMC, s…" at bounding box center [746, 370] width 945 height 457
click at [330, 567] on div "Prev" at bounding box center [321, 572] width 44 height 16
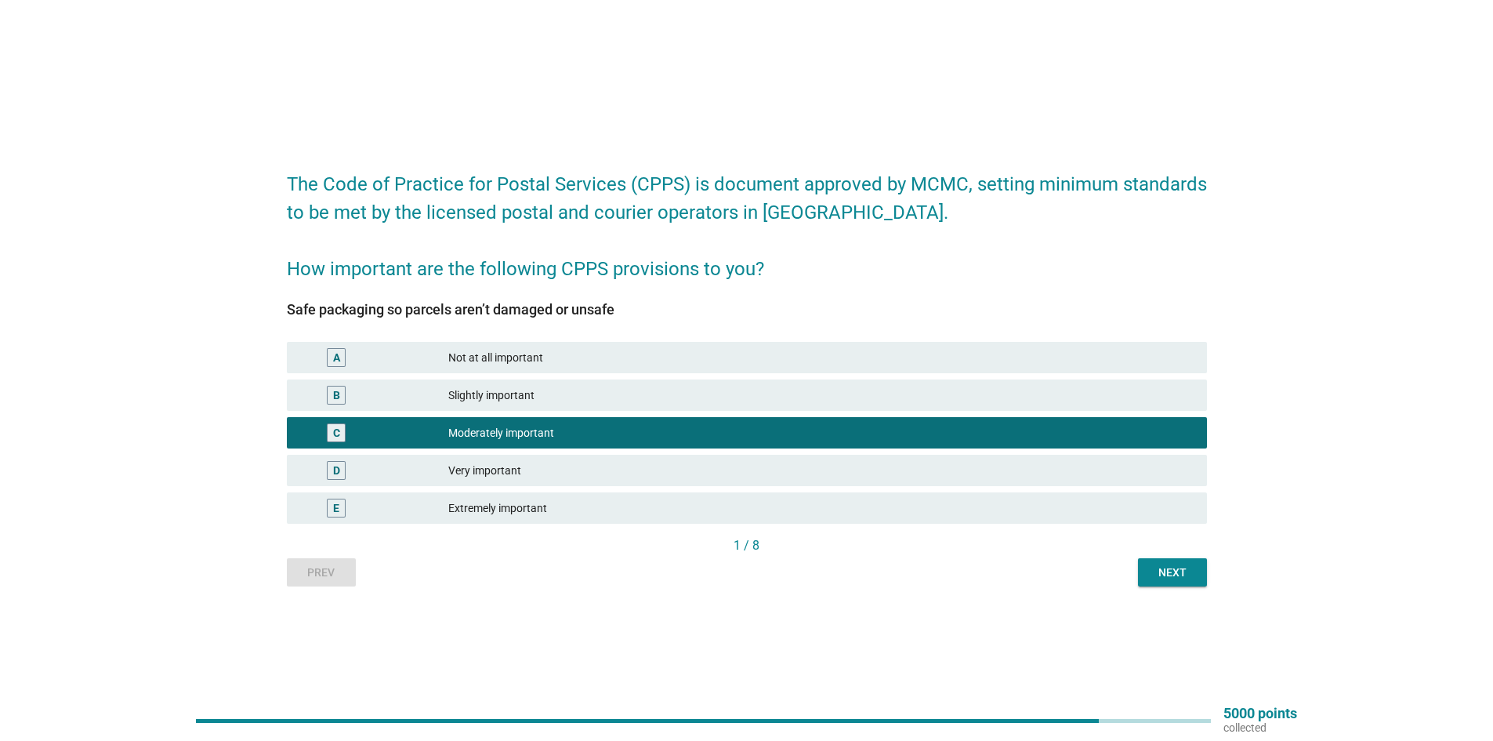
click at [554, 397] on div "Slightly important" at bounding box center [821, 395] width 746 height 19
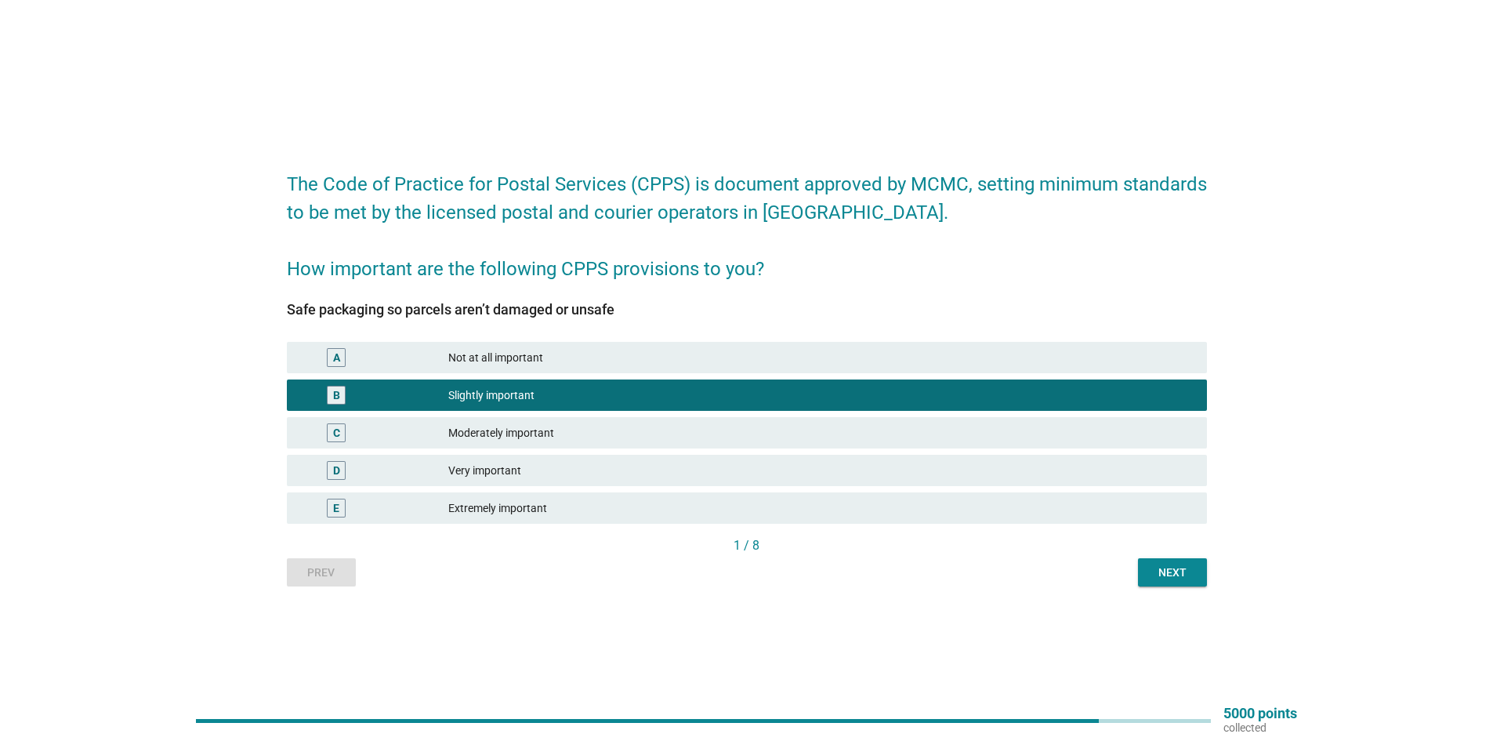
click at [744, 465] on div "Very important" at bounding box center [821, 470] width 746 height 19
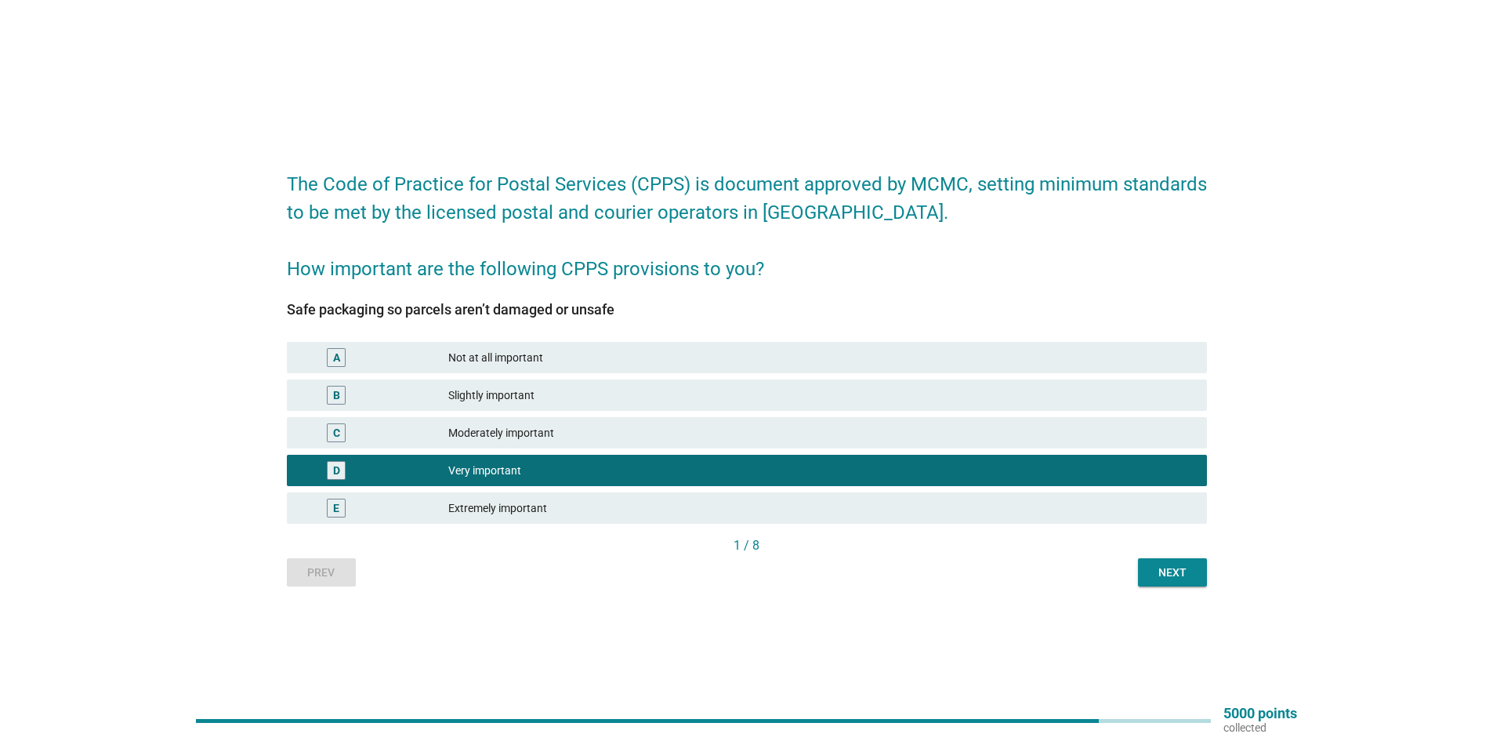
click at [1154, 566] on div "Next" at bounding box center [1172, 572] width 44 height 16
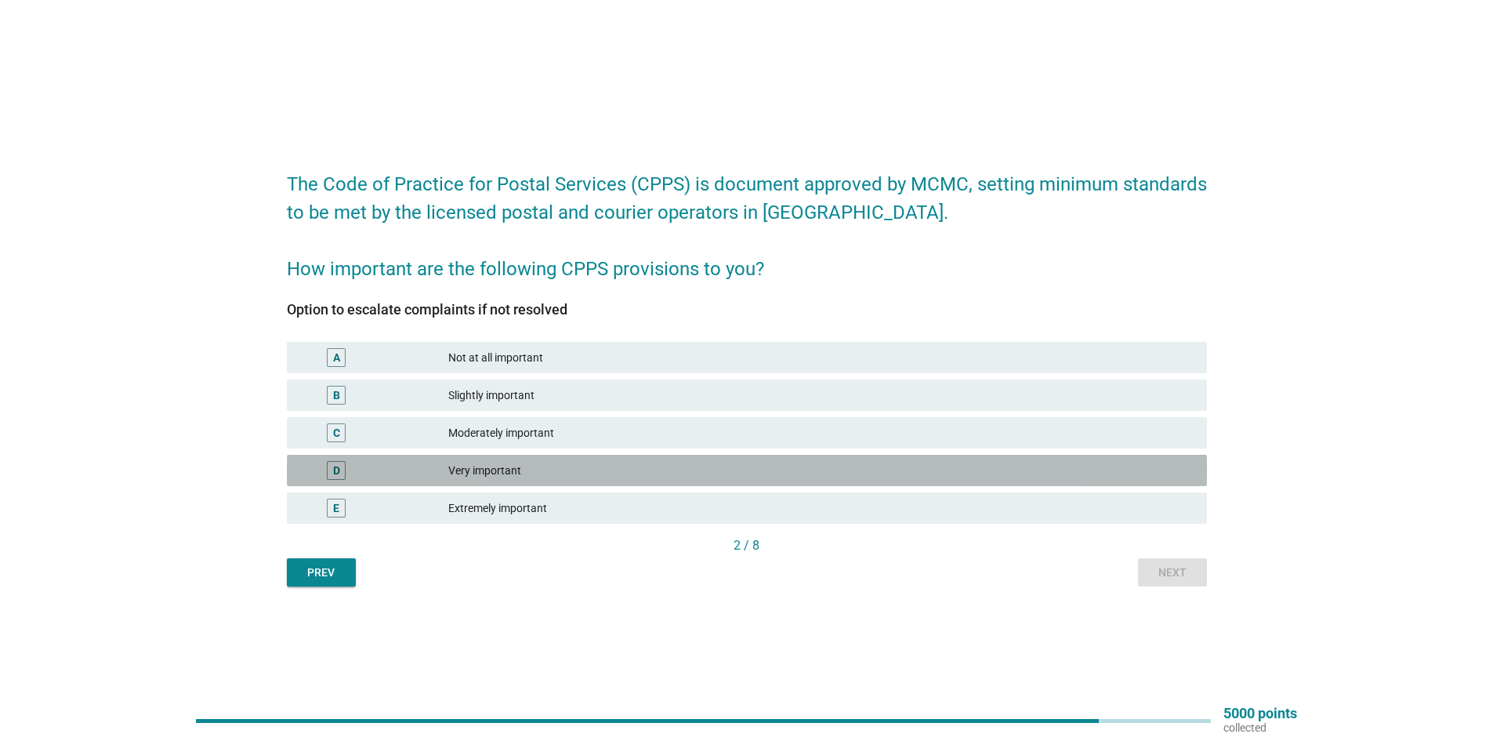
click at [597, 469] on div "Very important" at bounding box center [821, 470] width 746 height 19
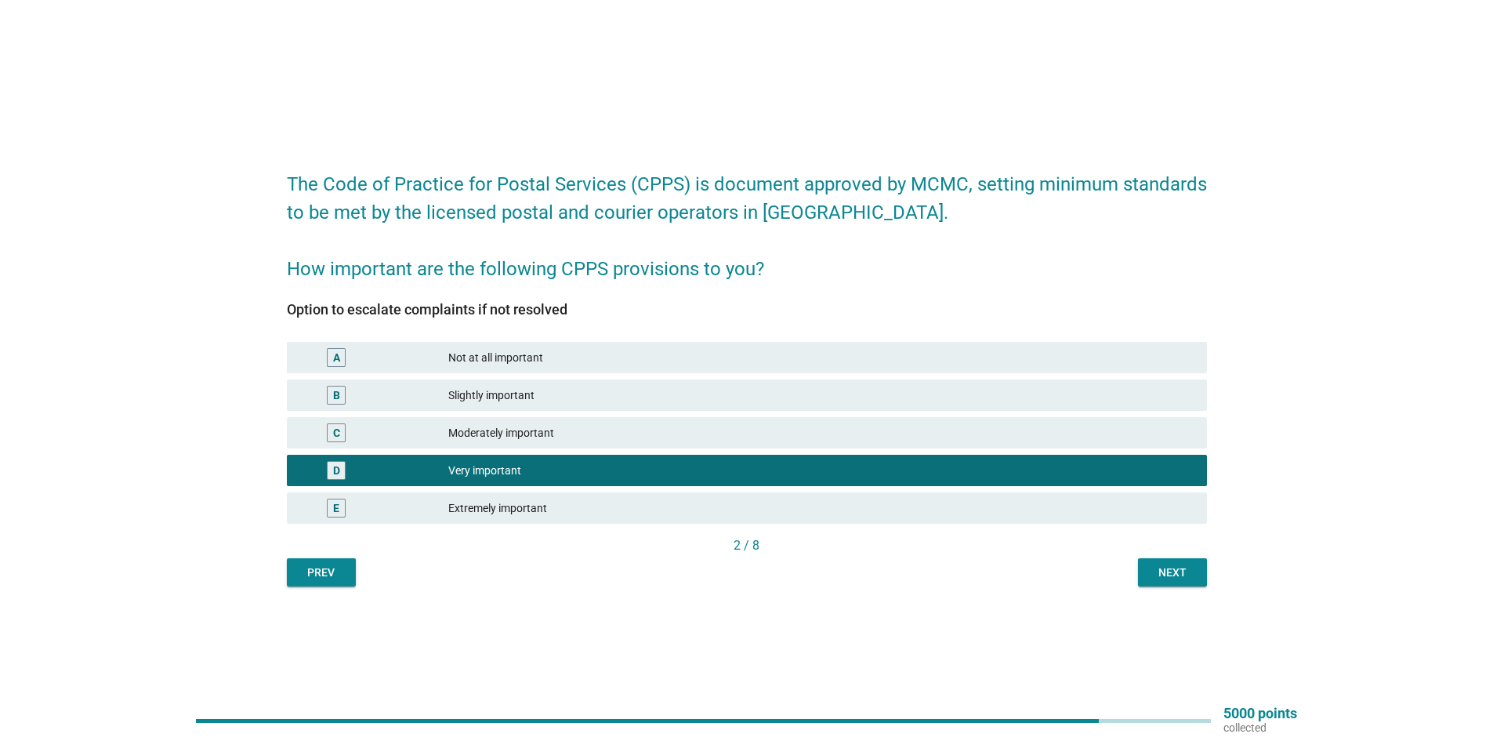
click at [1182, 565] on div "Next" at bounding box center [1172, 572] width 44 height 16
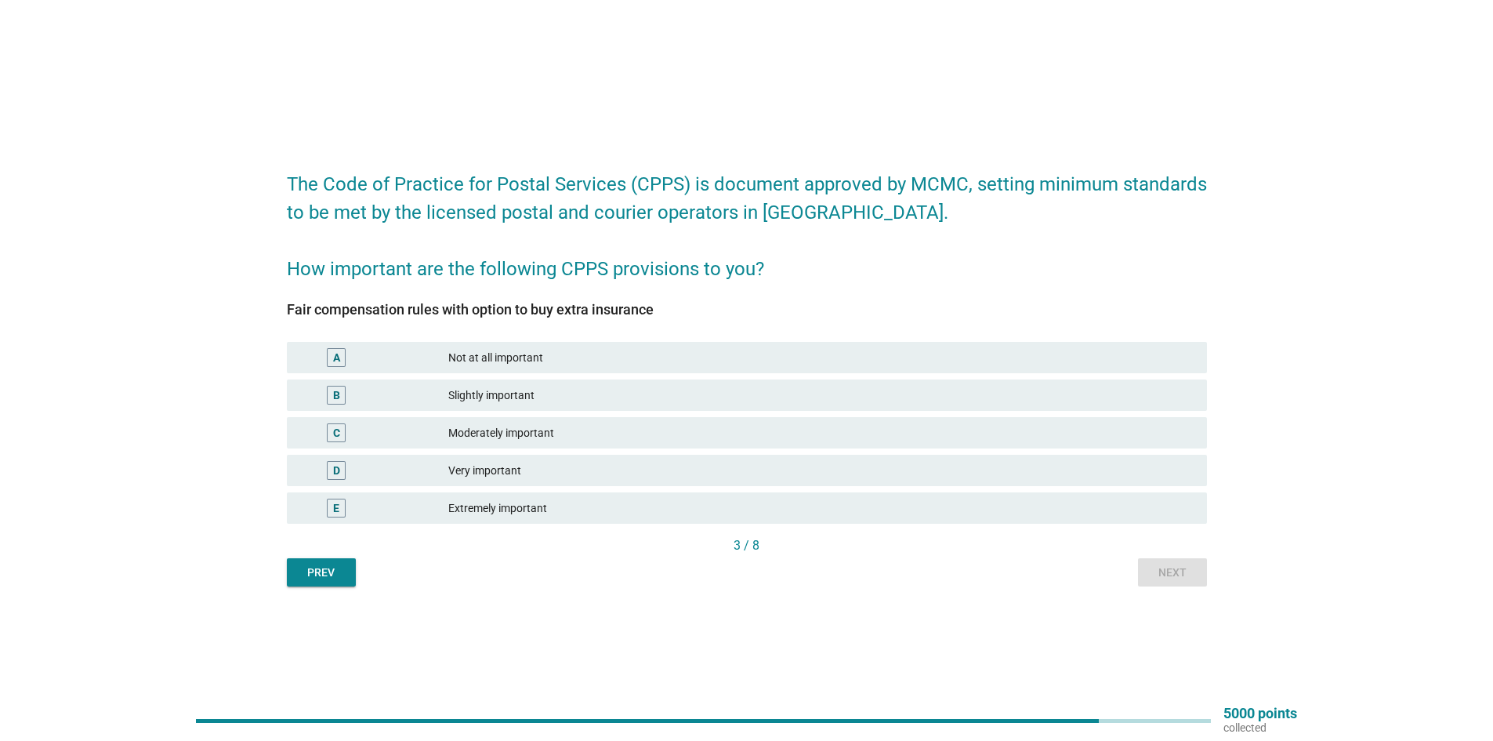
click at [611, 425] on div "Moderately important" at bounding box center [821, 432] width 746 height 19
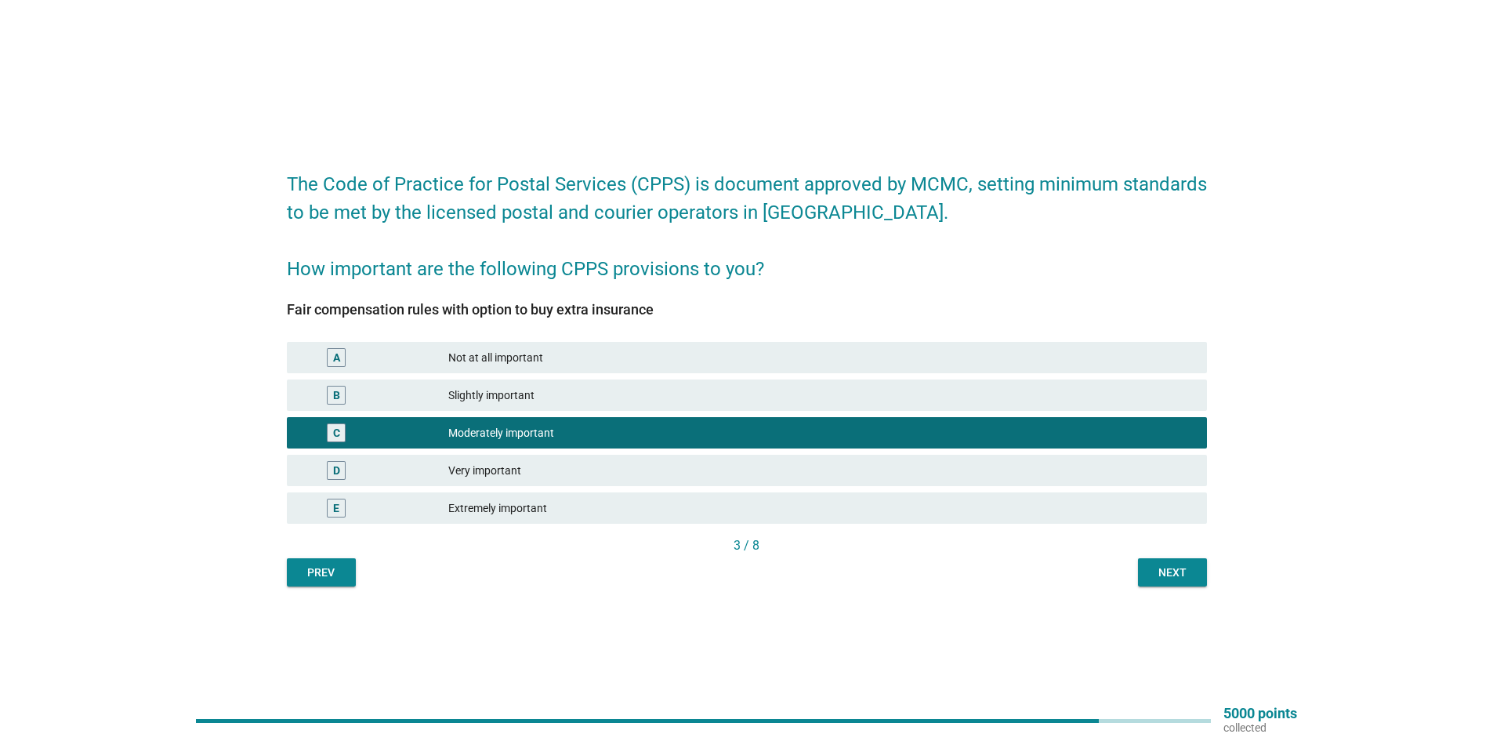
click at [1196, 572] on button "Next" at bounding box center [1172, 572] width 69 height 28
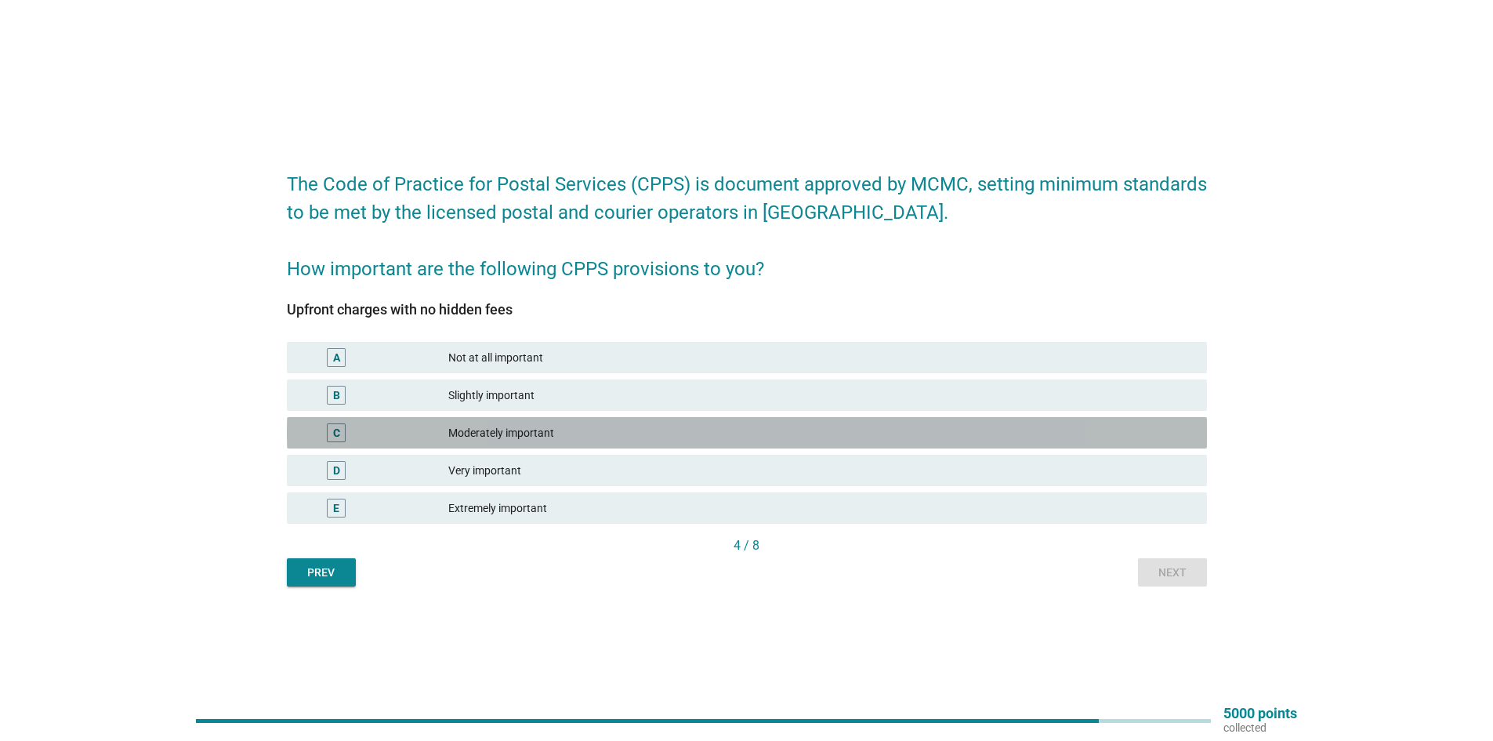
click at [590, 440] on div "Moderately important" at bounding box center [821, 432] width 746 height 19
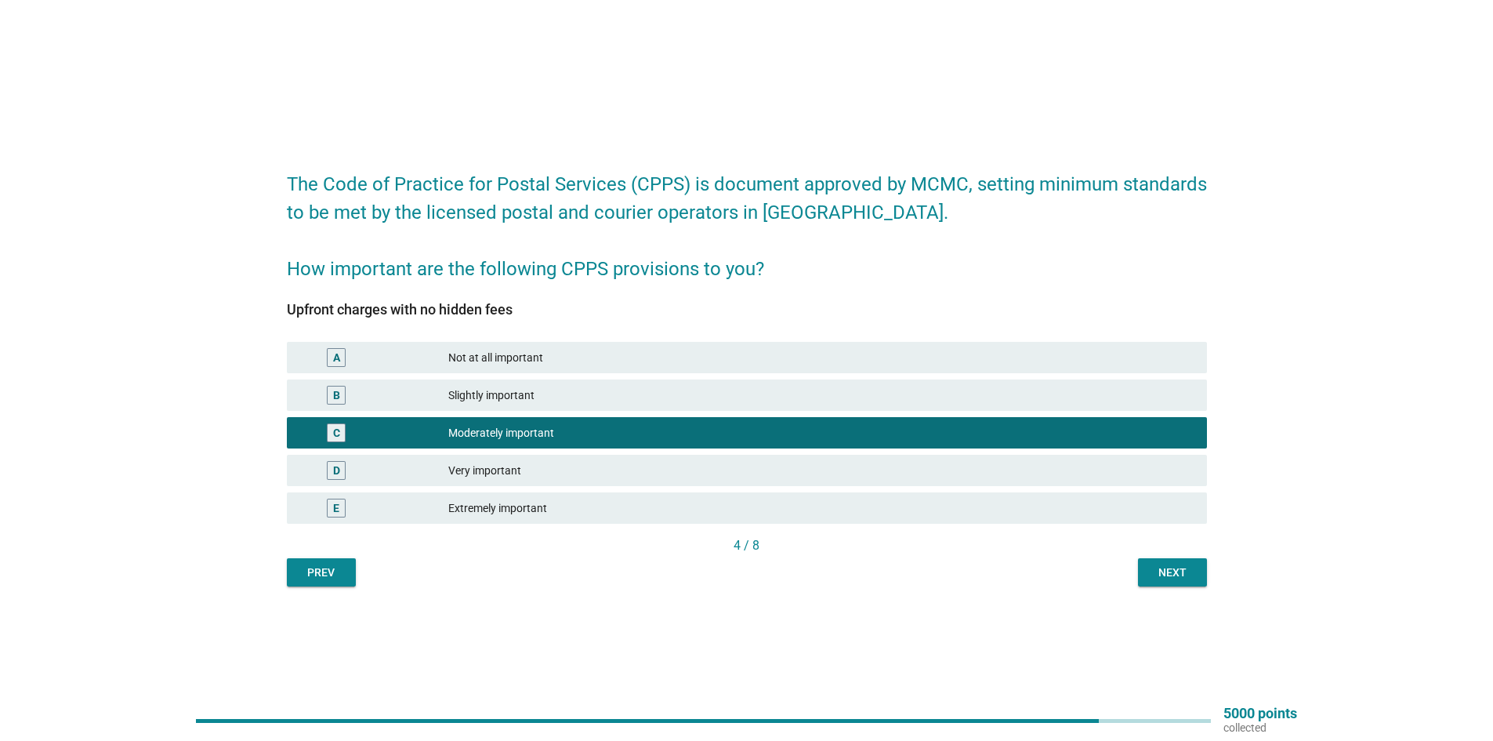
click at [1149, 573] on button "Next" at bounding box center [1172, 572] width 69 height 28
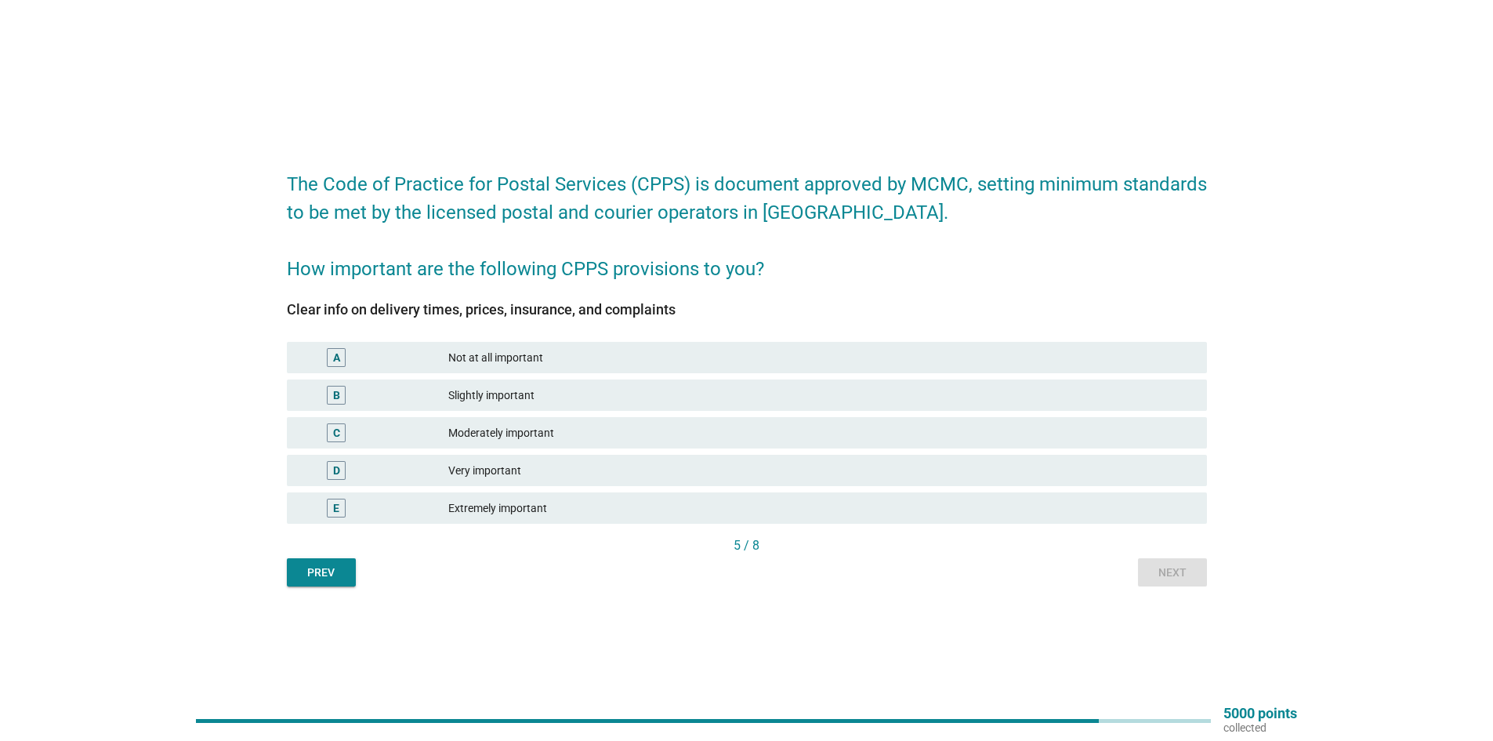
click at [697, 473] on div "Very important" at bounding box center [821, 470] width 746 height 19
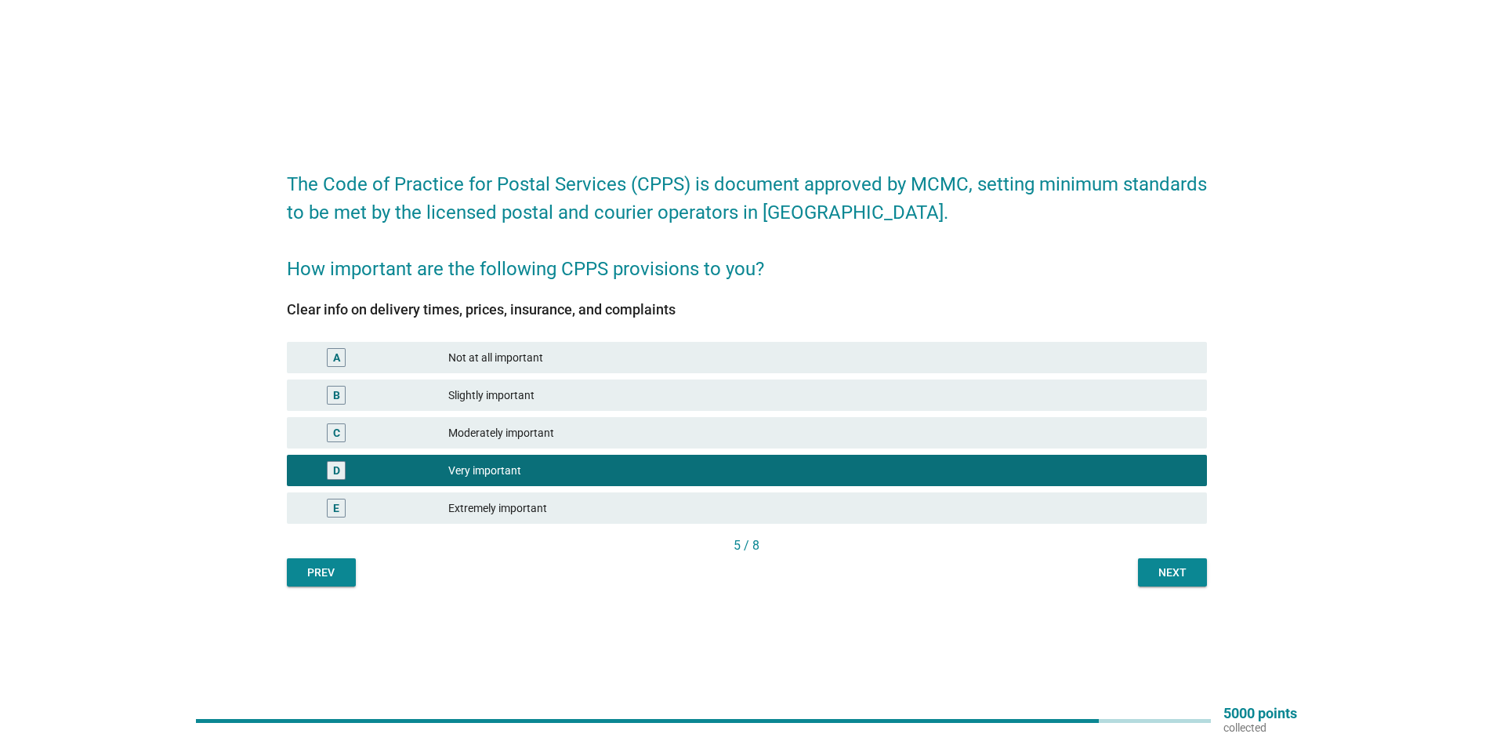
click at [1164, 573] on div "Next" at bounding box center [1172, 572] width 44 height 16
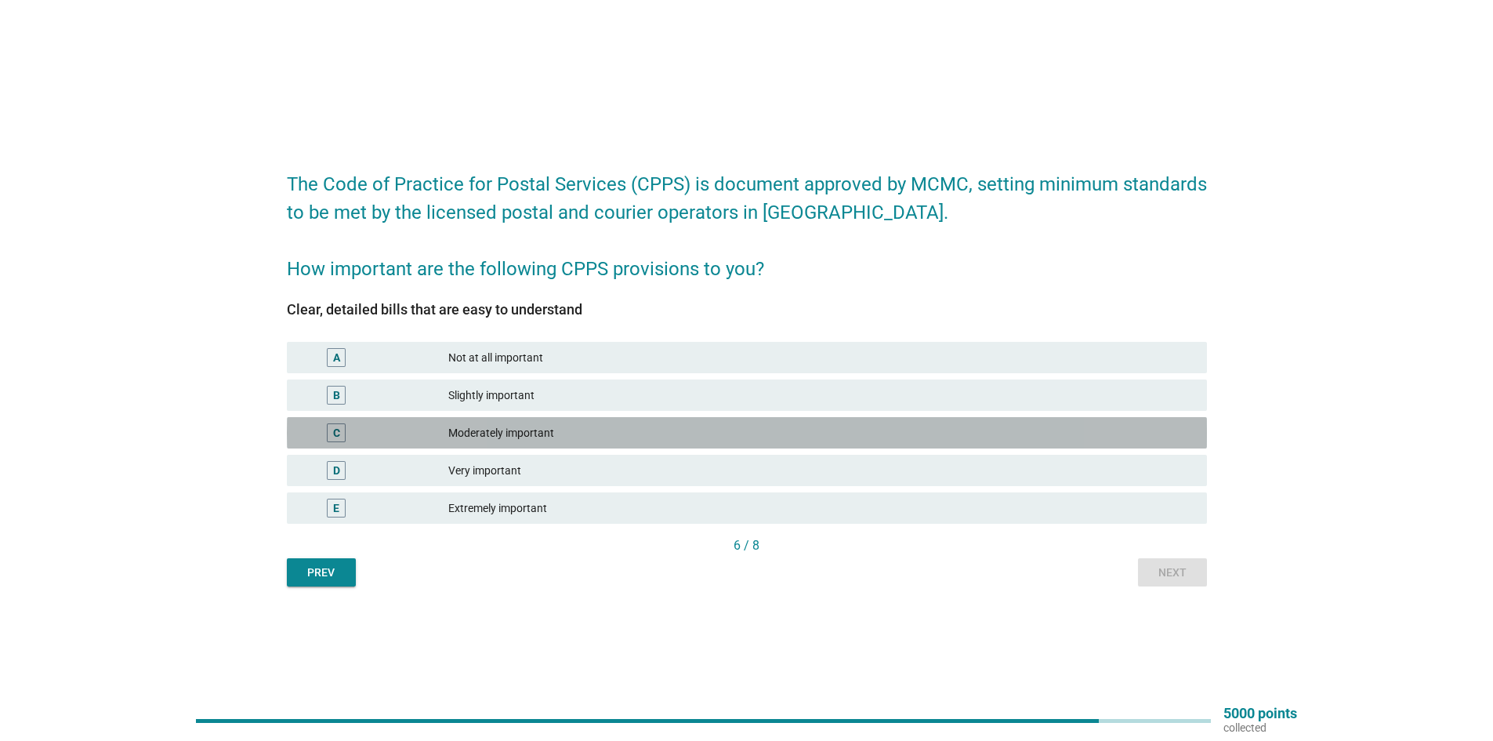
click at [587, 429] on div "Moderately important" at bounding box center [821, 432] width 746 height 19
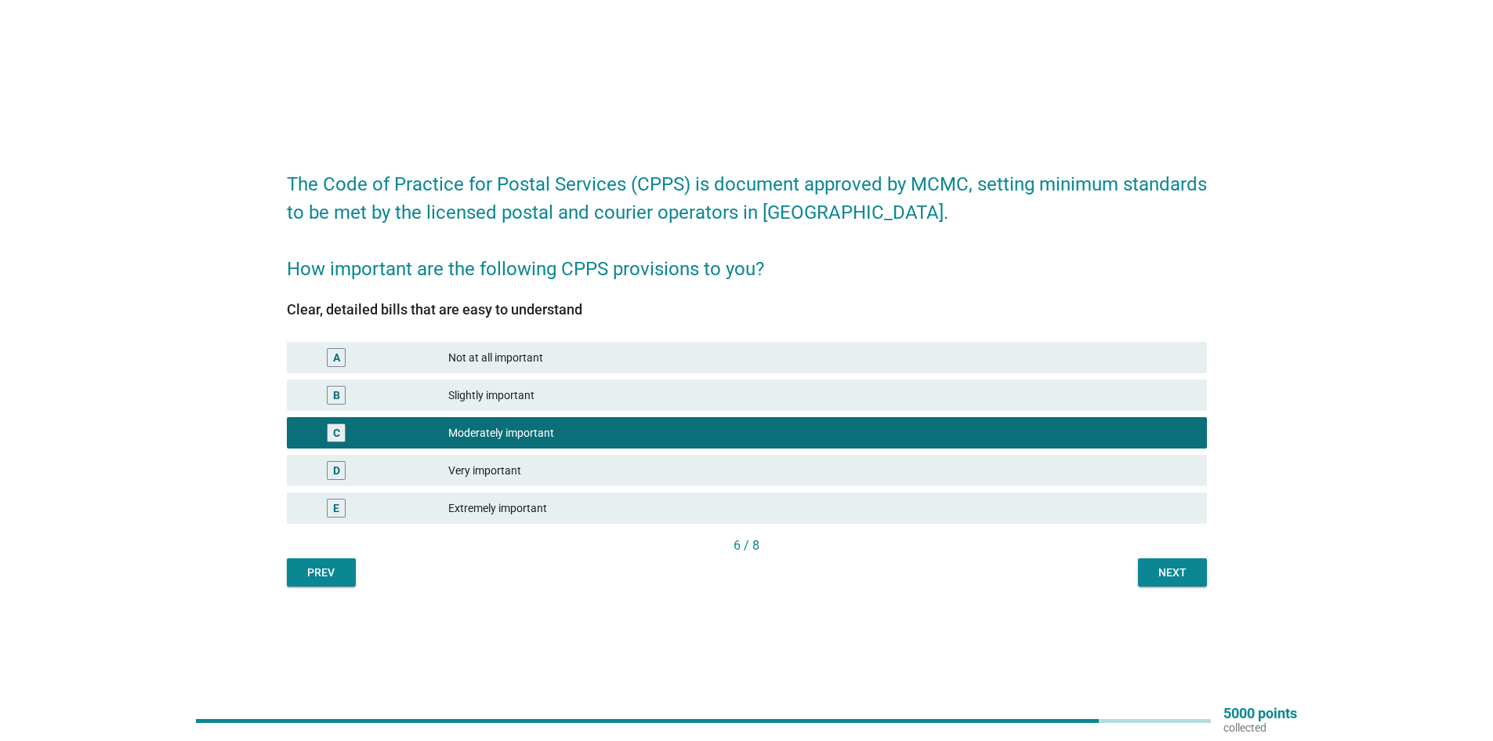
click at [1166, 567] on div "Next" at bounding box center [1172, 572] width 44 height 16
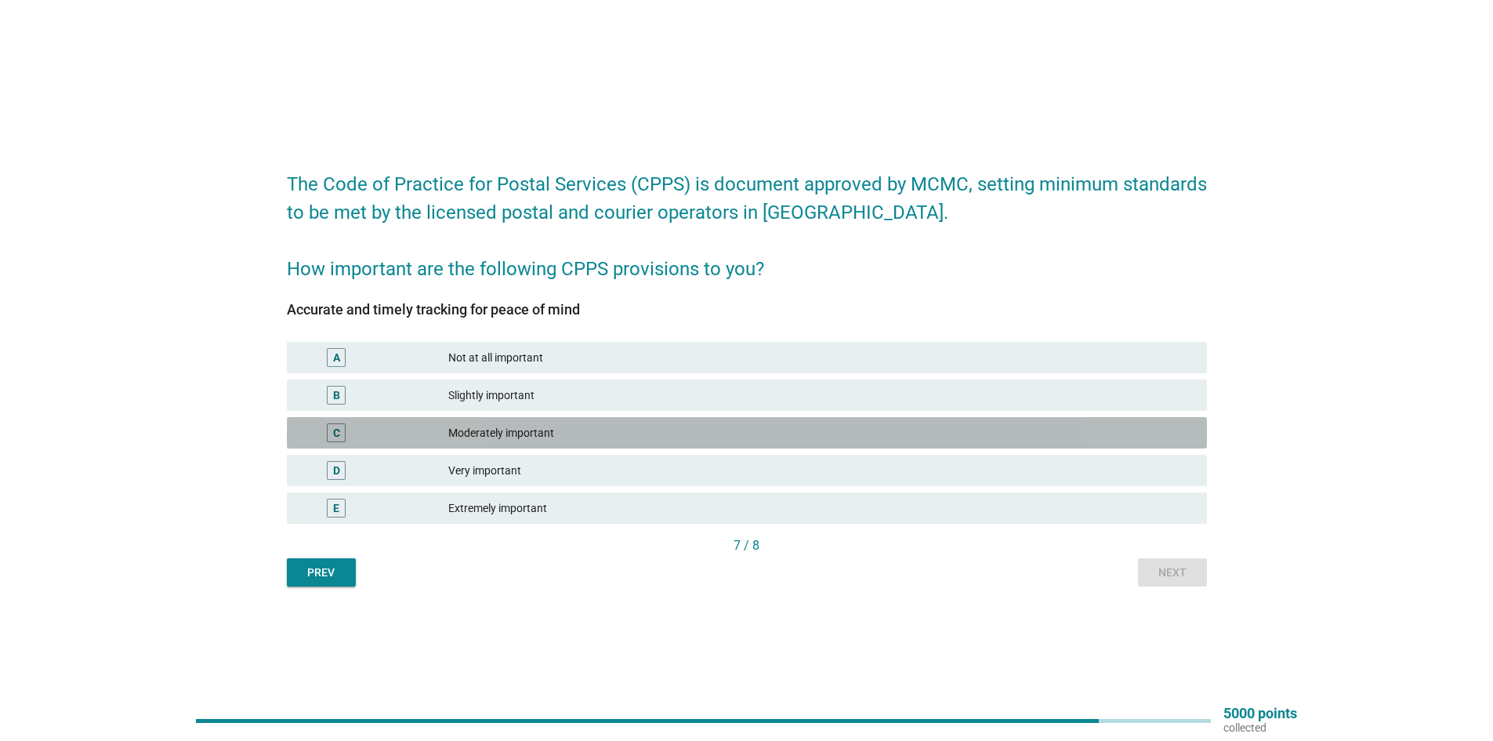
click at [579, 431] on div "Moderately important" at bounding box center [821, 432] width 746 height 19
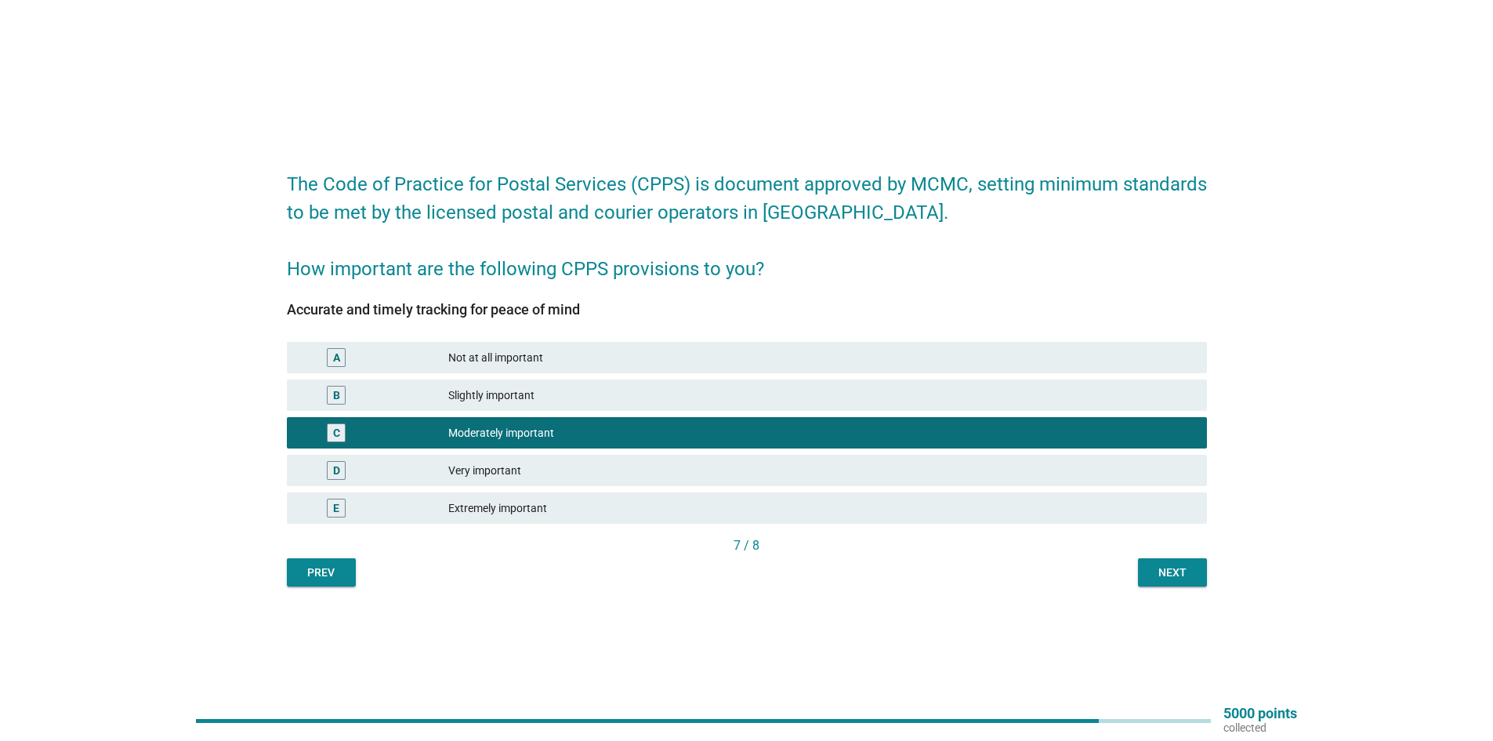
click at [1160, 567] on div "Next" at bounding box center [1172, 572] width 44 height 16
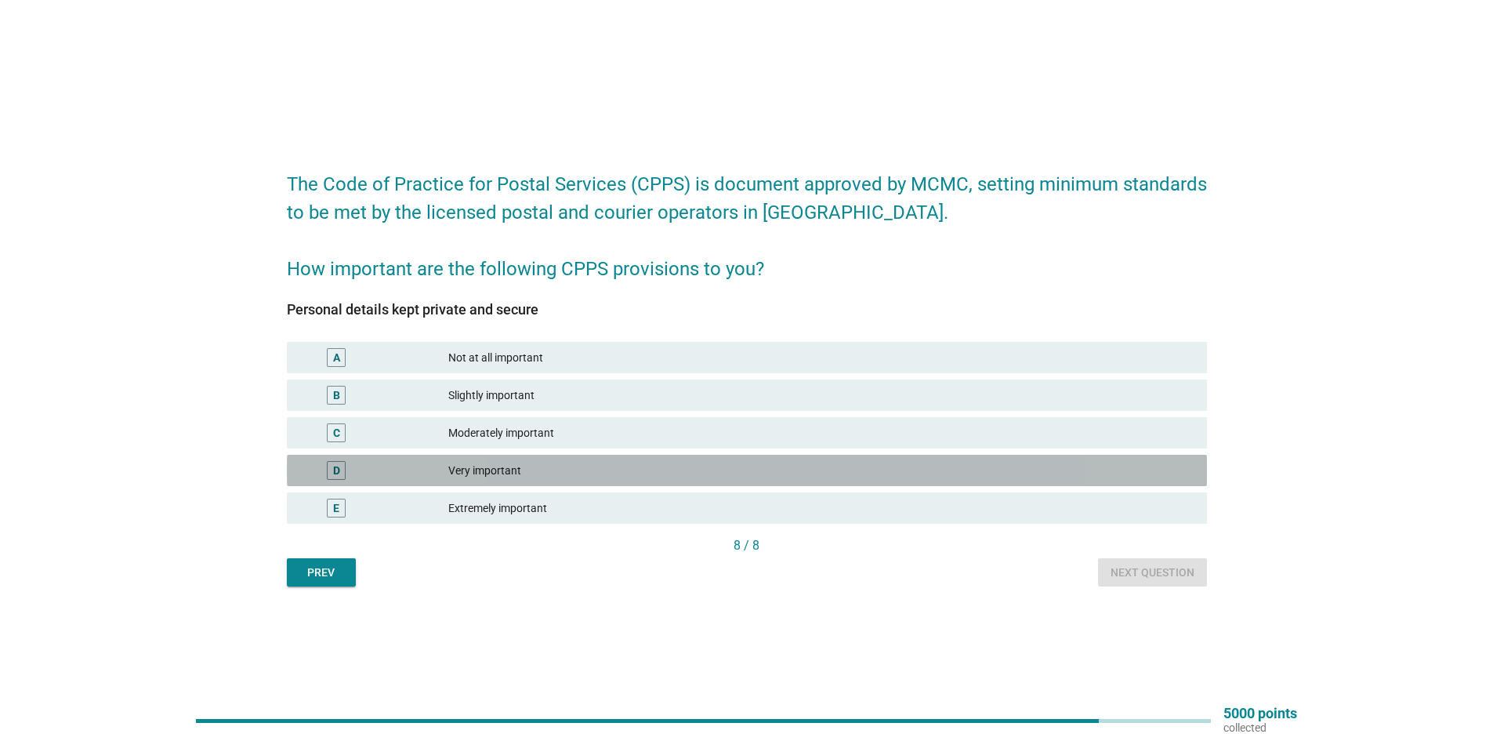
click at [539, 470] on div "Very important" at bounding box center [821, 470] width 746 height 19
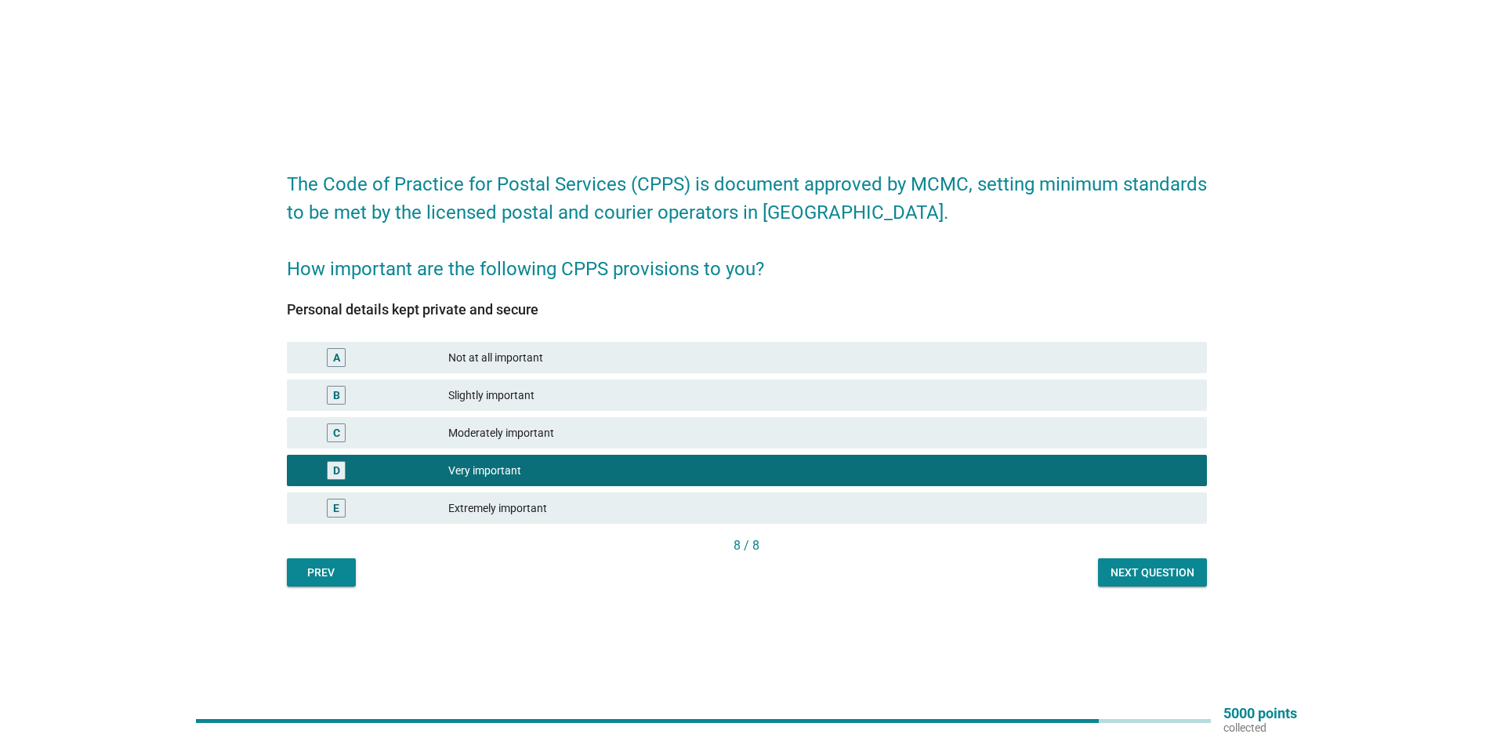
click at [1152, 572] on div "Next question" at bounding box center [1152, 572] width 84 height 16
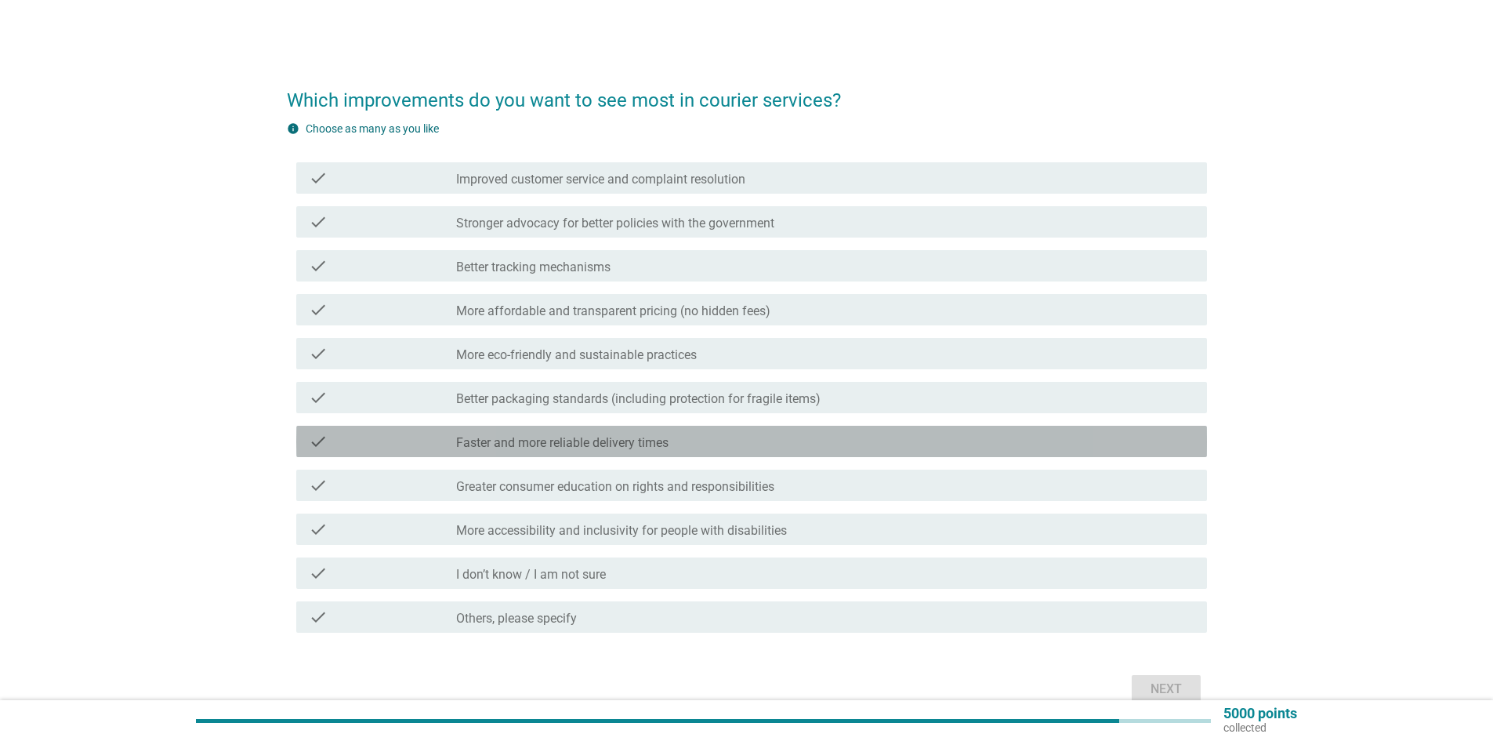
click at [542, 433] on div "check_box_outline_blank Faster and more reliable delivery times" at bounding box center [825, 441] width 738 height 19
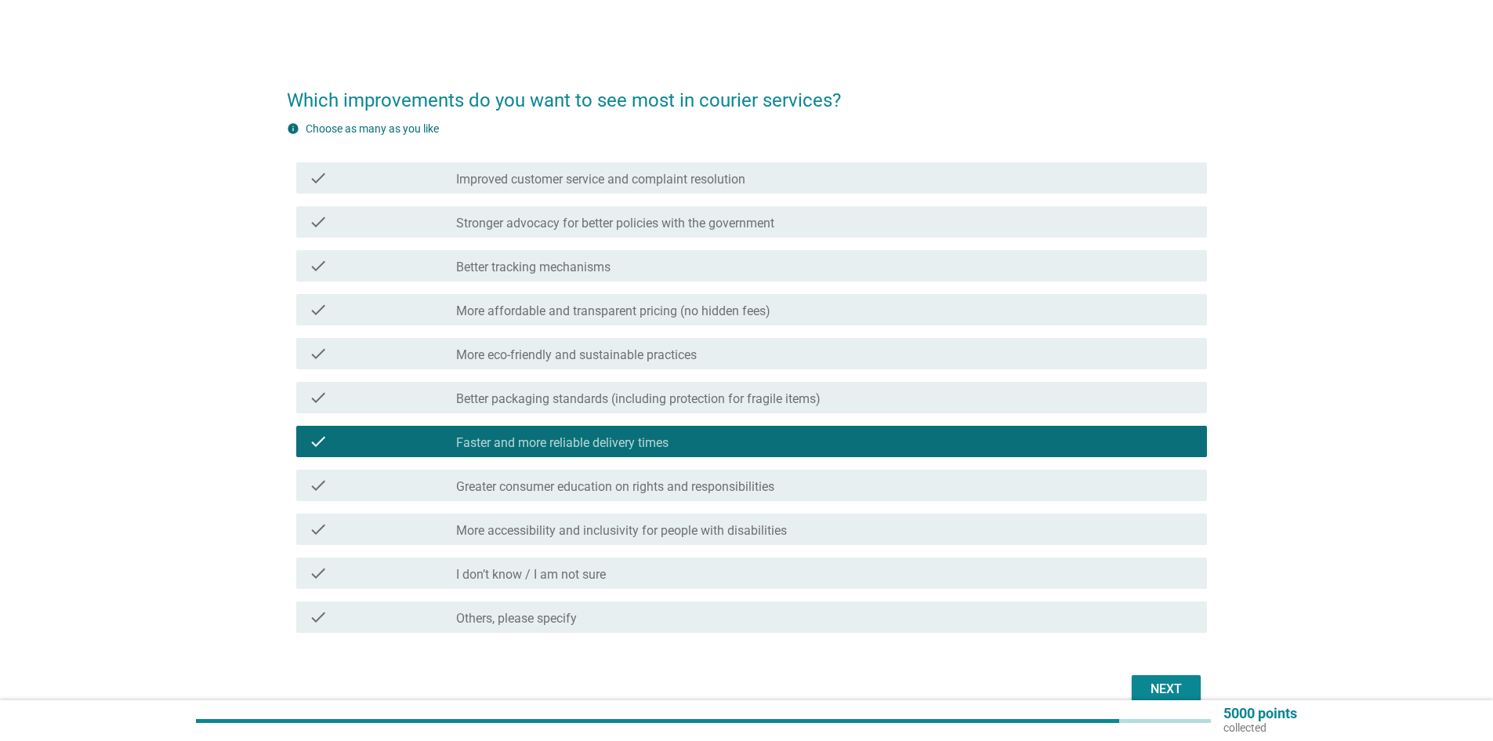
click at [568, 174] on label "Improved customer service and complaint resolution" at bounding box center [600, 180] width 289 height 16
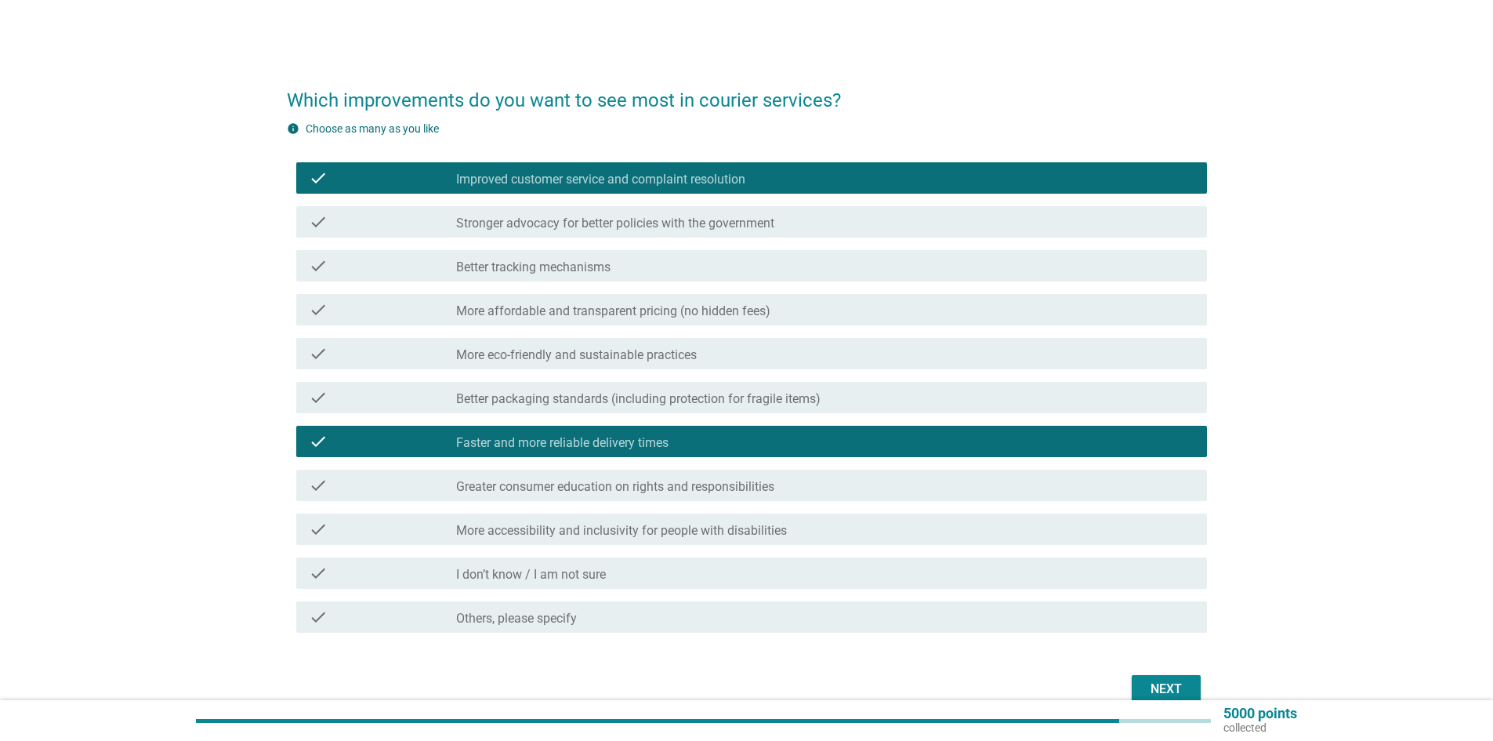
click at [1167, 676] on button "Next" at bounding box center [1166, 689] width 69 height 28
